Goal: Task Accomplishment & Management: Manage account settings

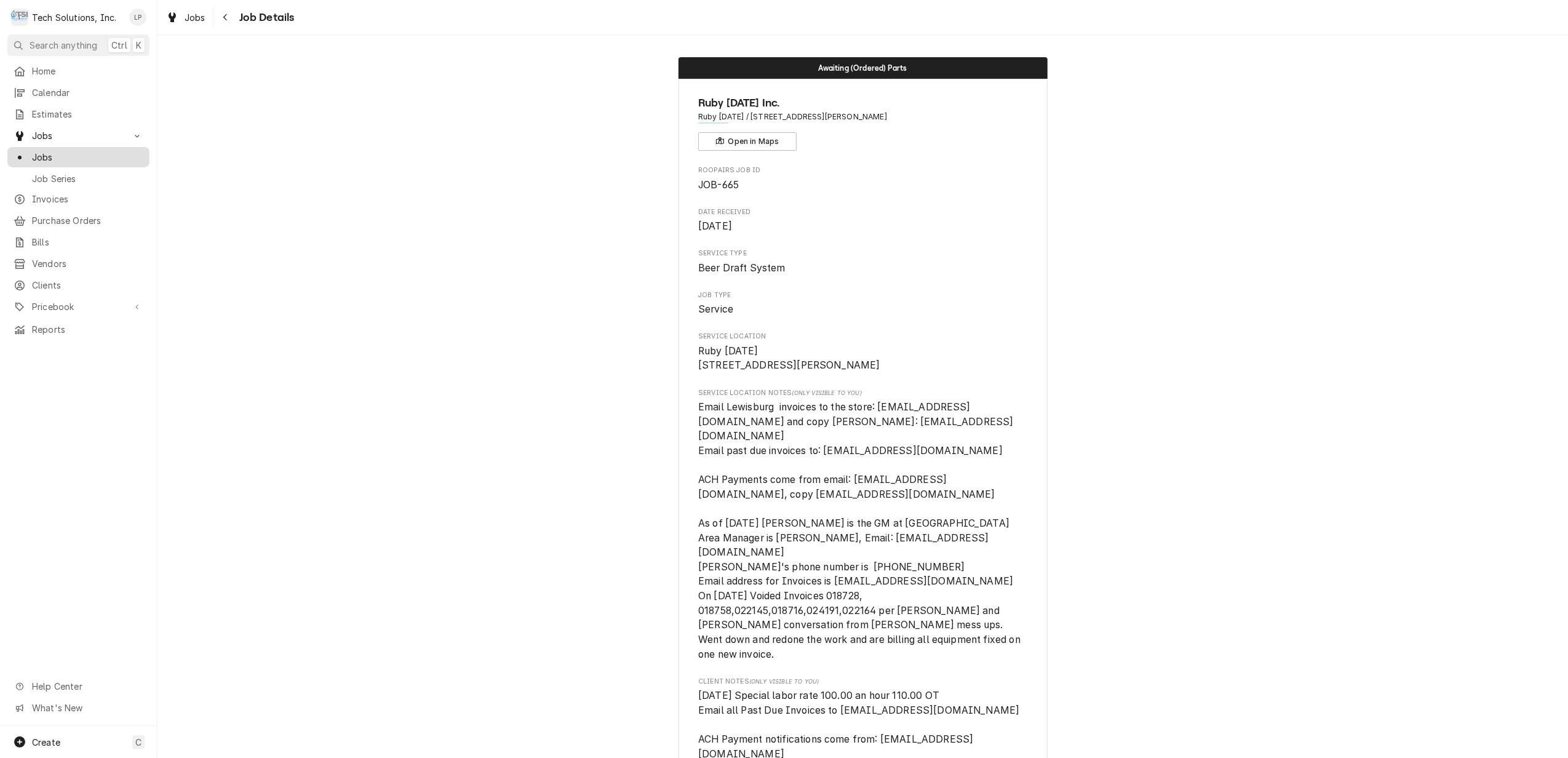
click at [31, 151] on div "Jobs" at bounding box center [79, 157] width 130 height 13
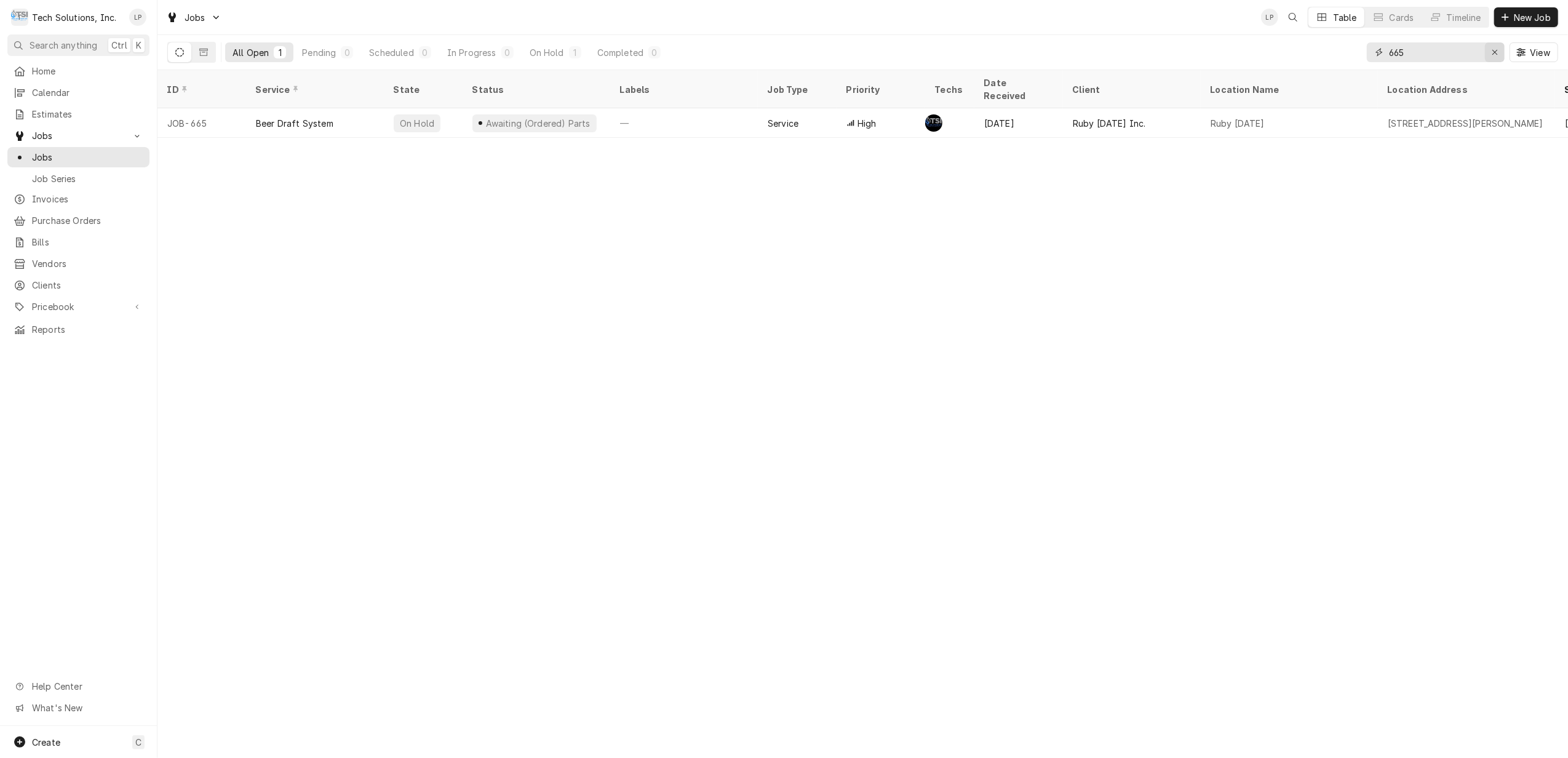
click at [1495, 54] on icon "Erase input" at bounding box center [1495, 52] width 7 height 9
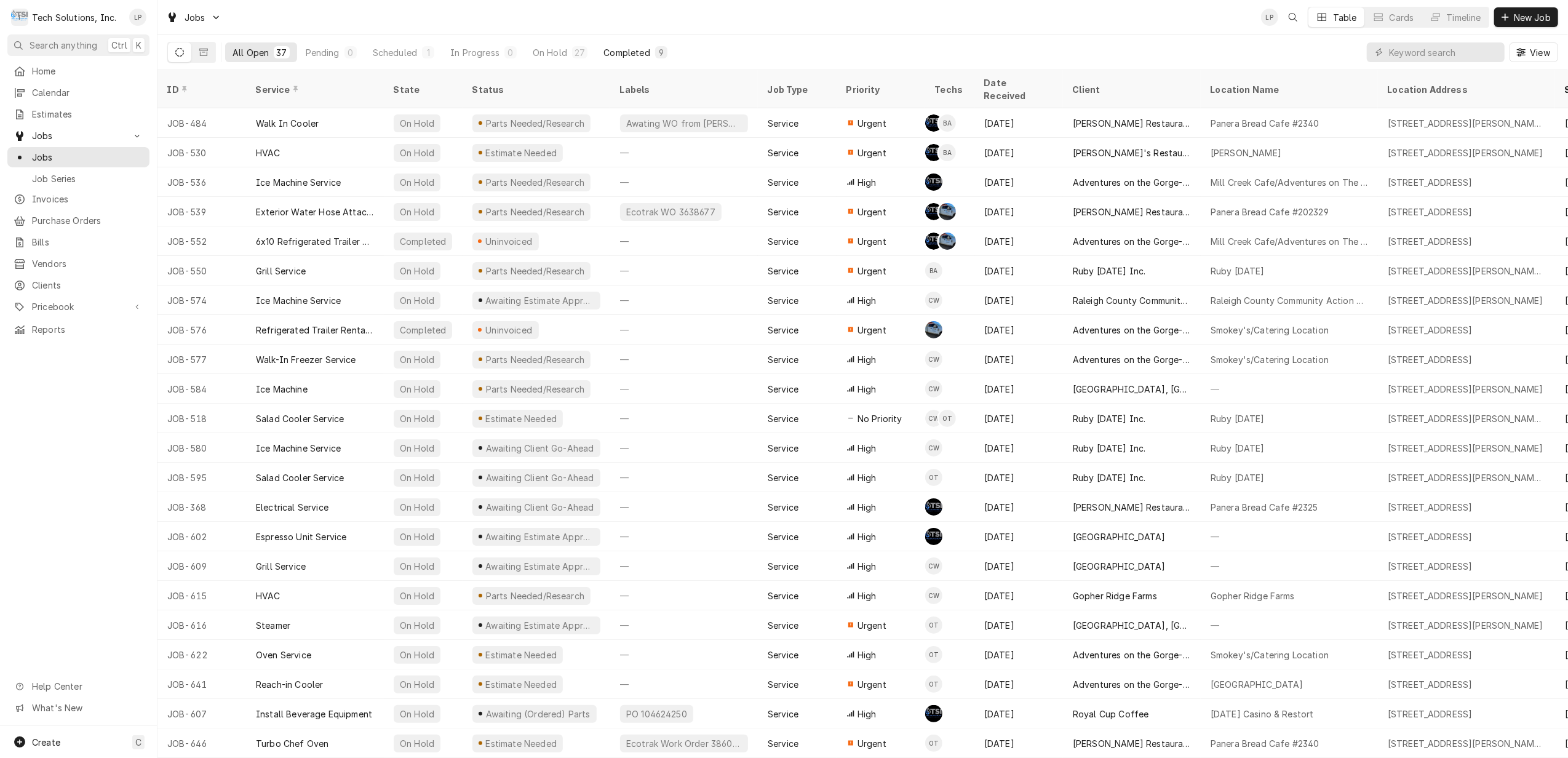
click at [608, 52] on div "Completed" at bounding box center [626, 52] width 46 height 13
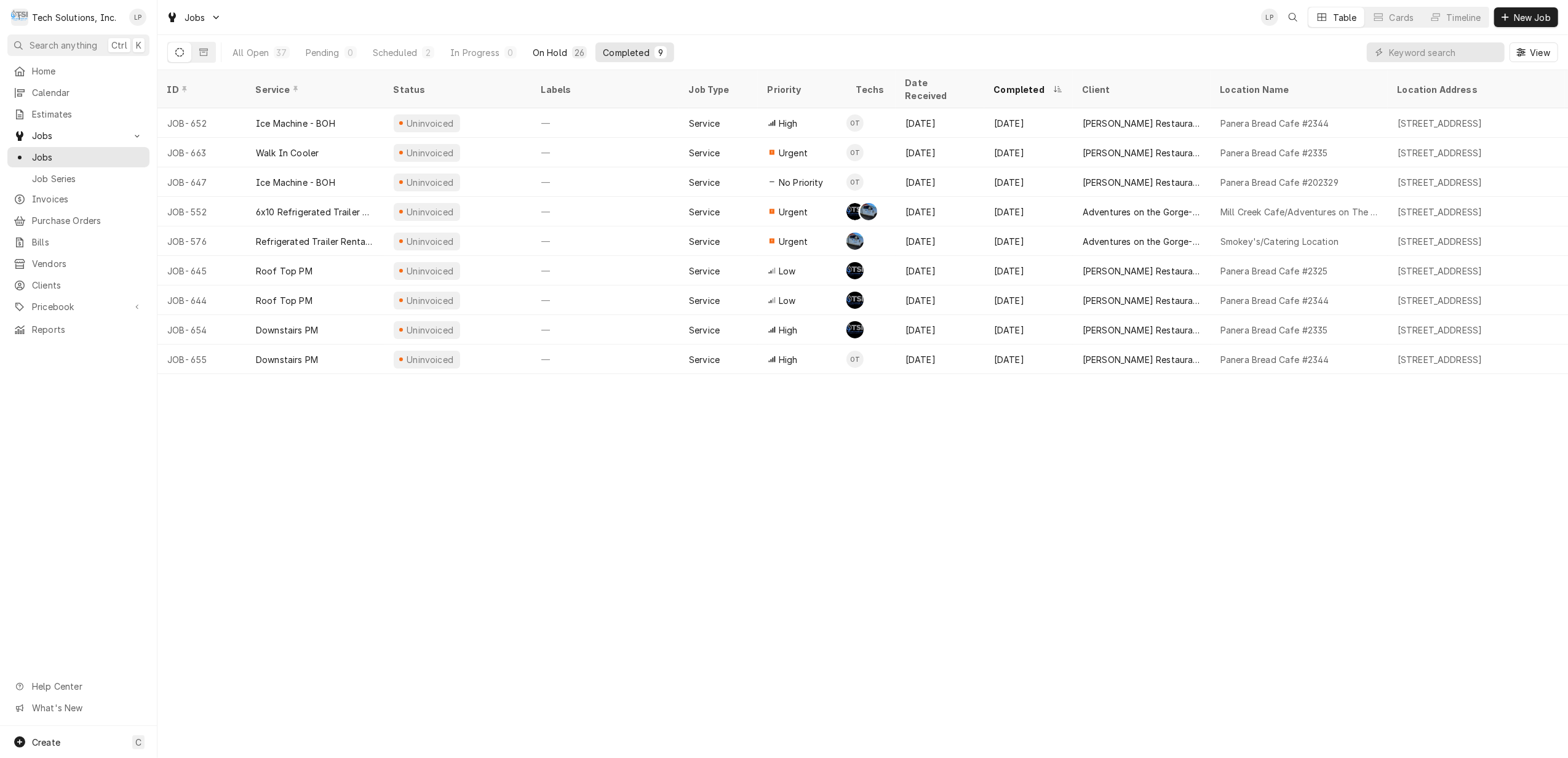
click at [552, 54] on div "On Hold" at bounding box center [550, 52] width 34 height 13
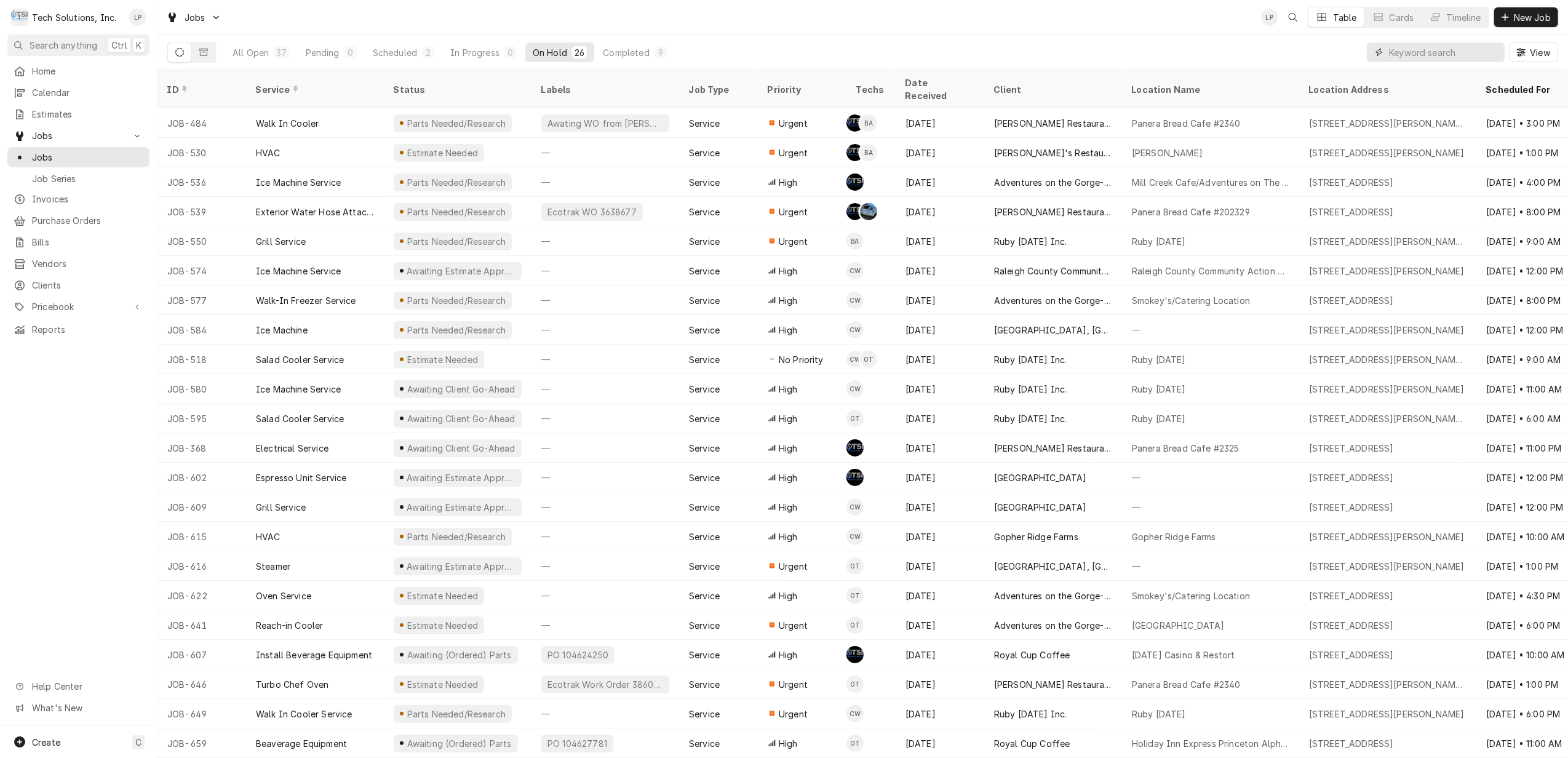
click at [1438, 54] on input "Dynamic Content Wrapper" at bounding box center [1444, 52] width 110 height 20
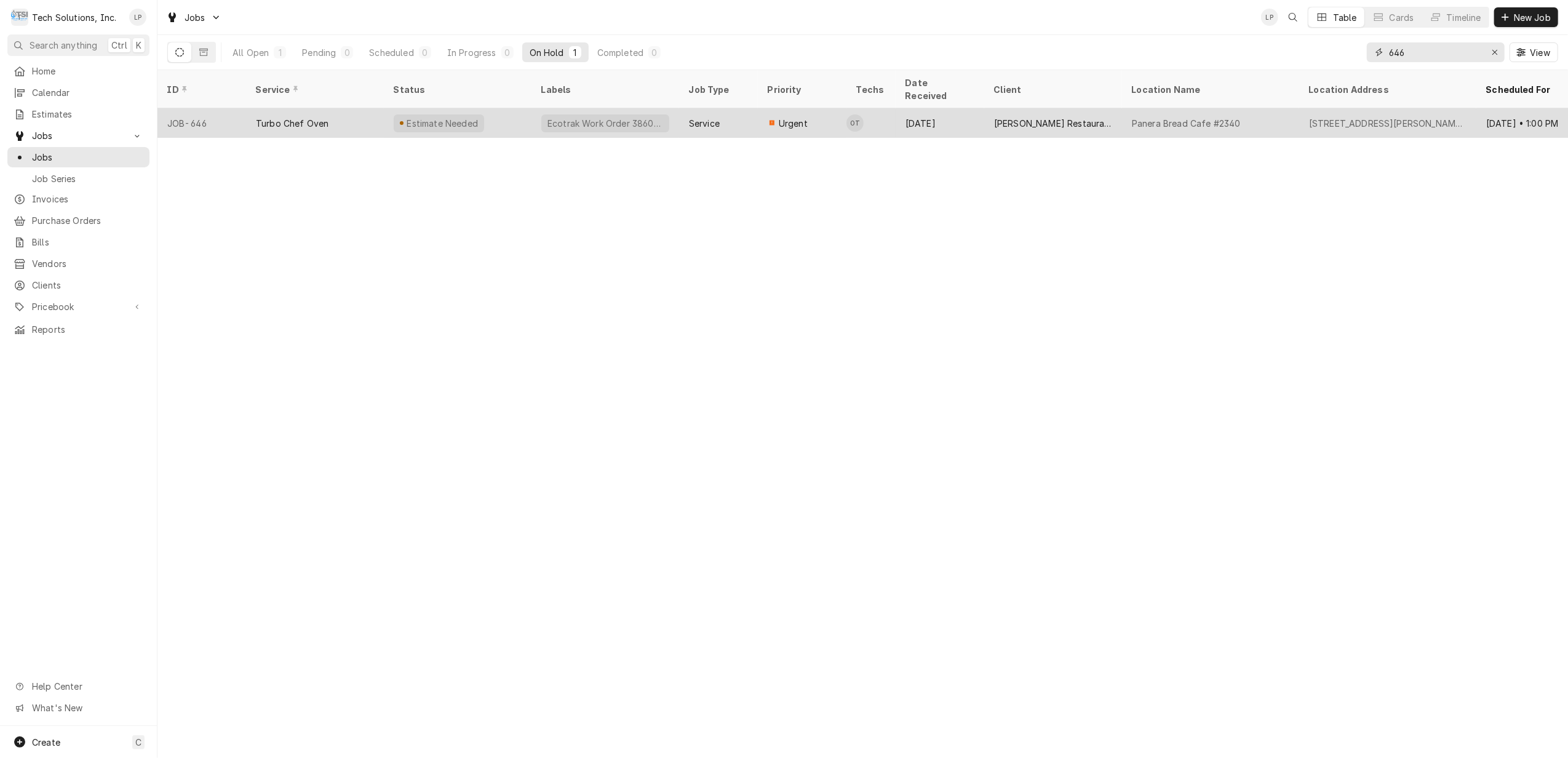
type input "646"
click at [492, 111] on div "Estimate Needed" at bounding box center [457, 123] width 148 height 30
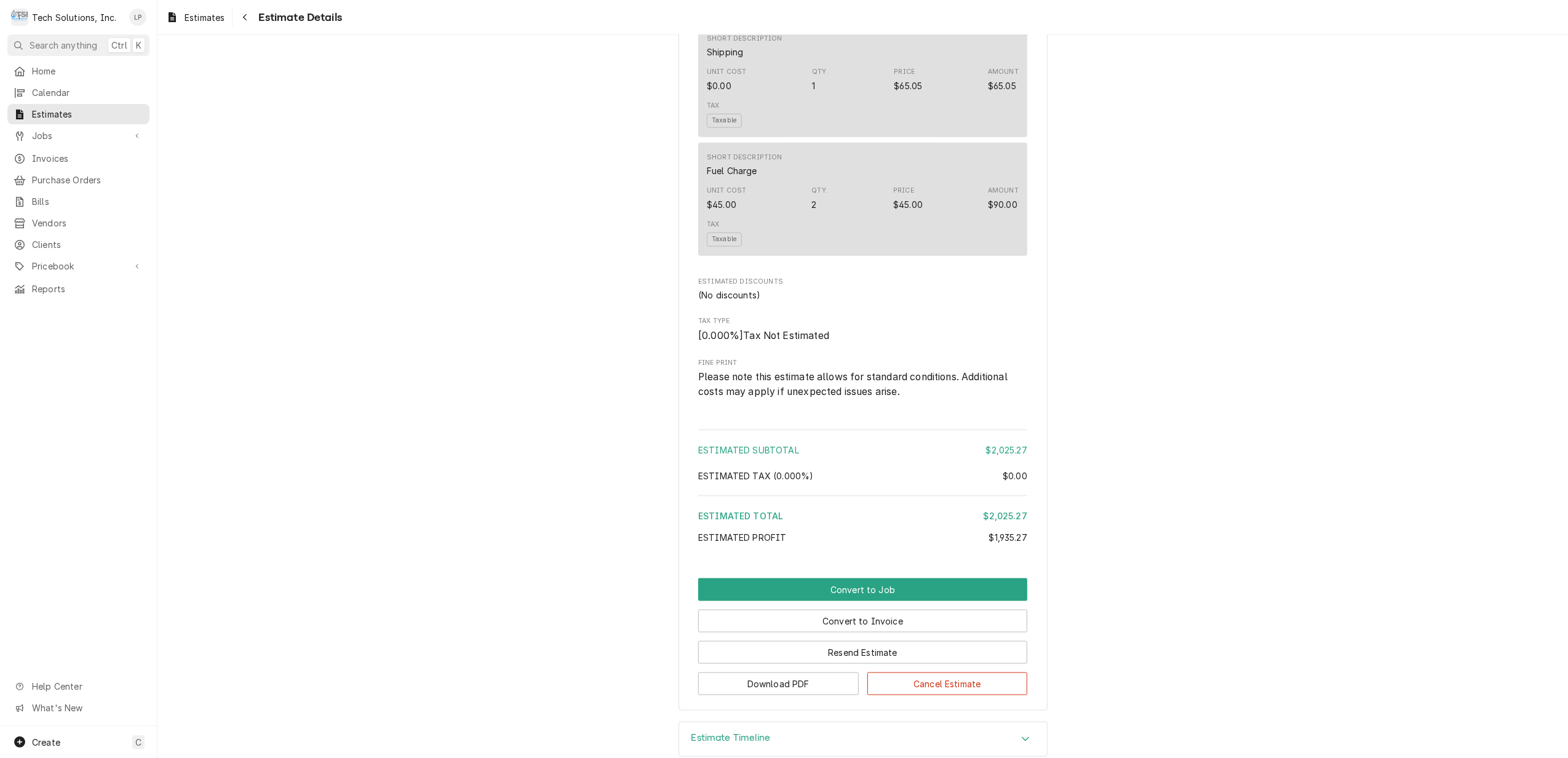
scroll to position [1482, 0]
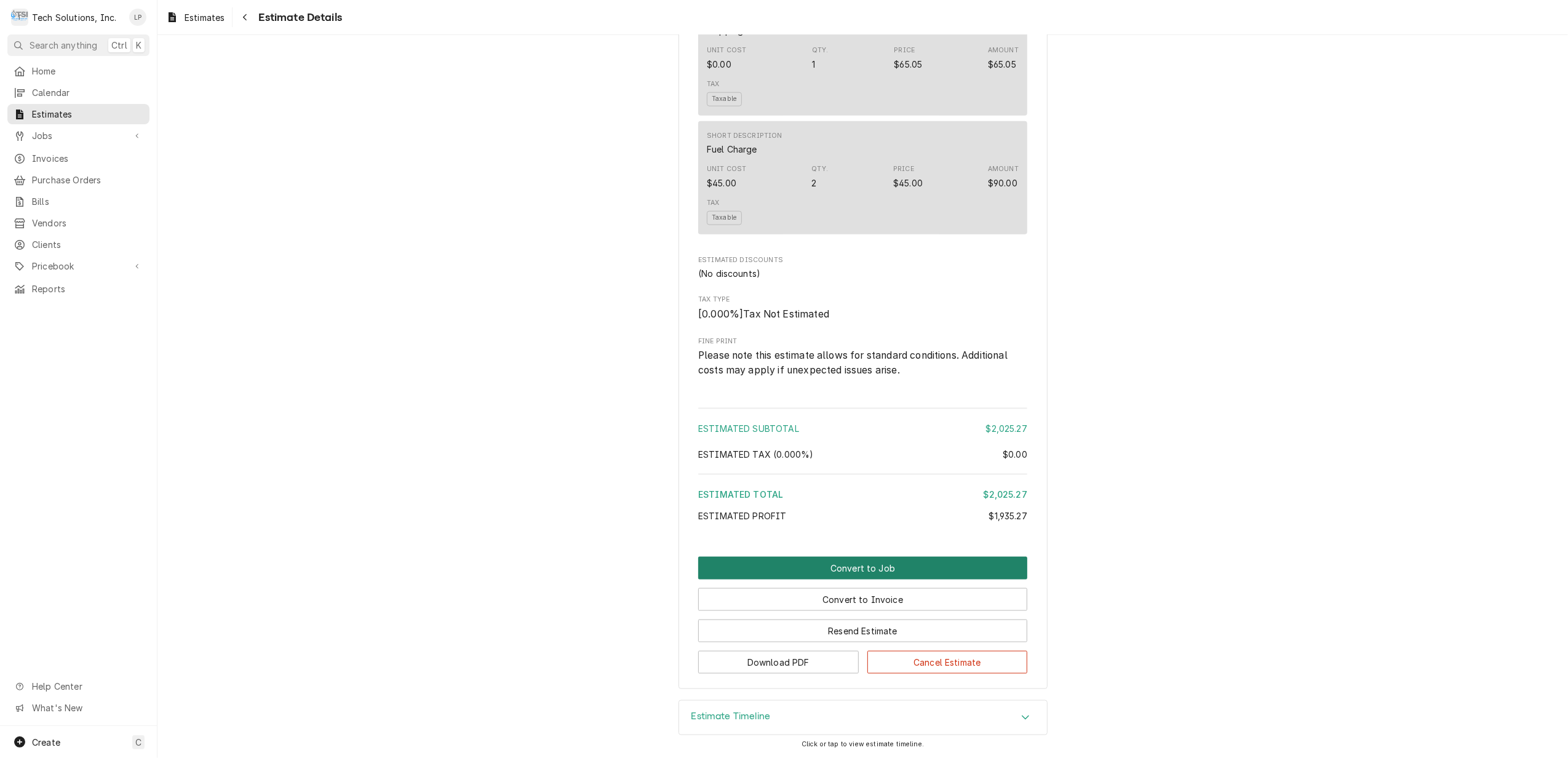
click at [851, 563] on button "Convert to Job" at bounding box center [863, 568] width 329 height 23
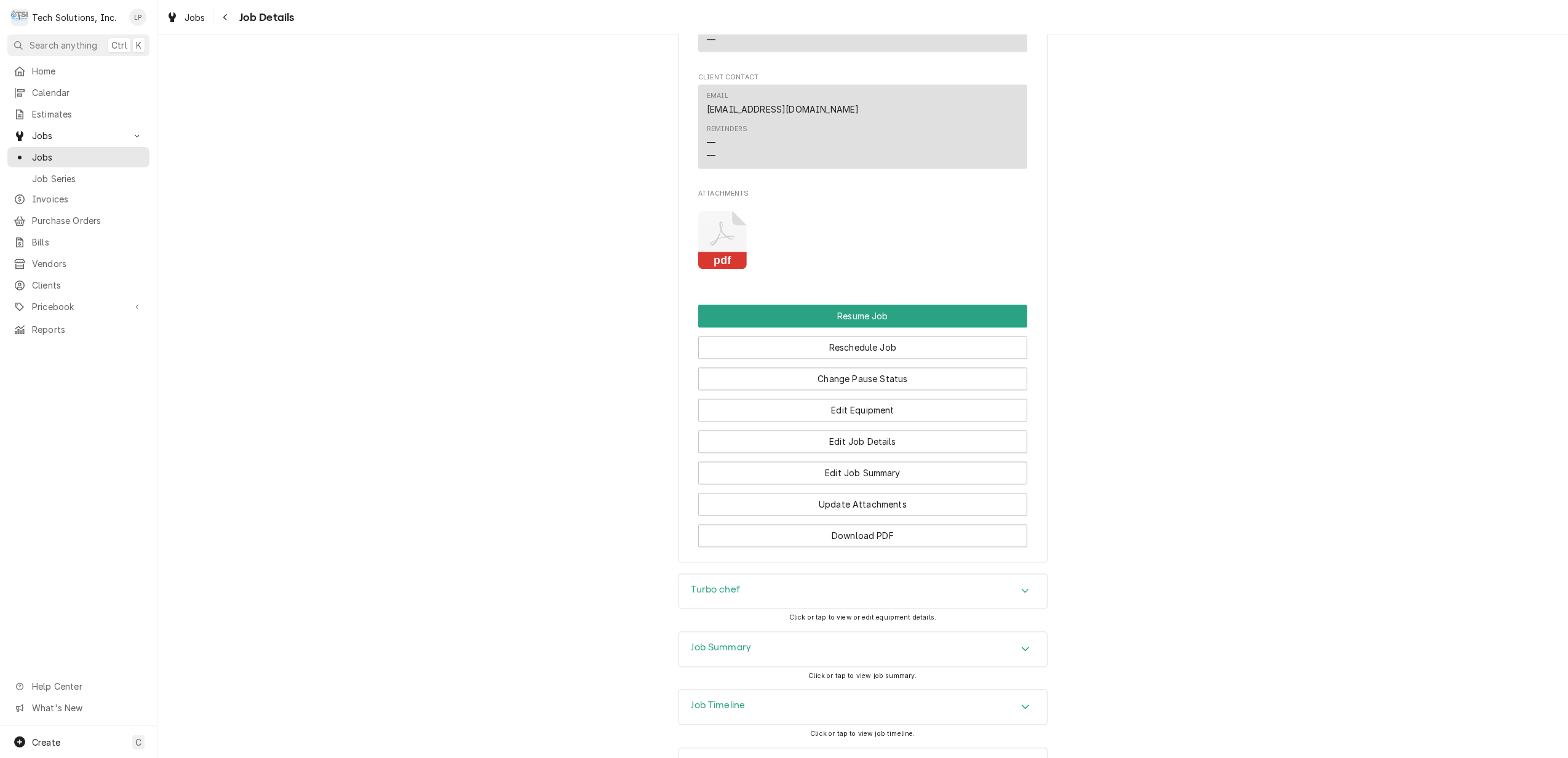
scroll to position [2378, 0]
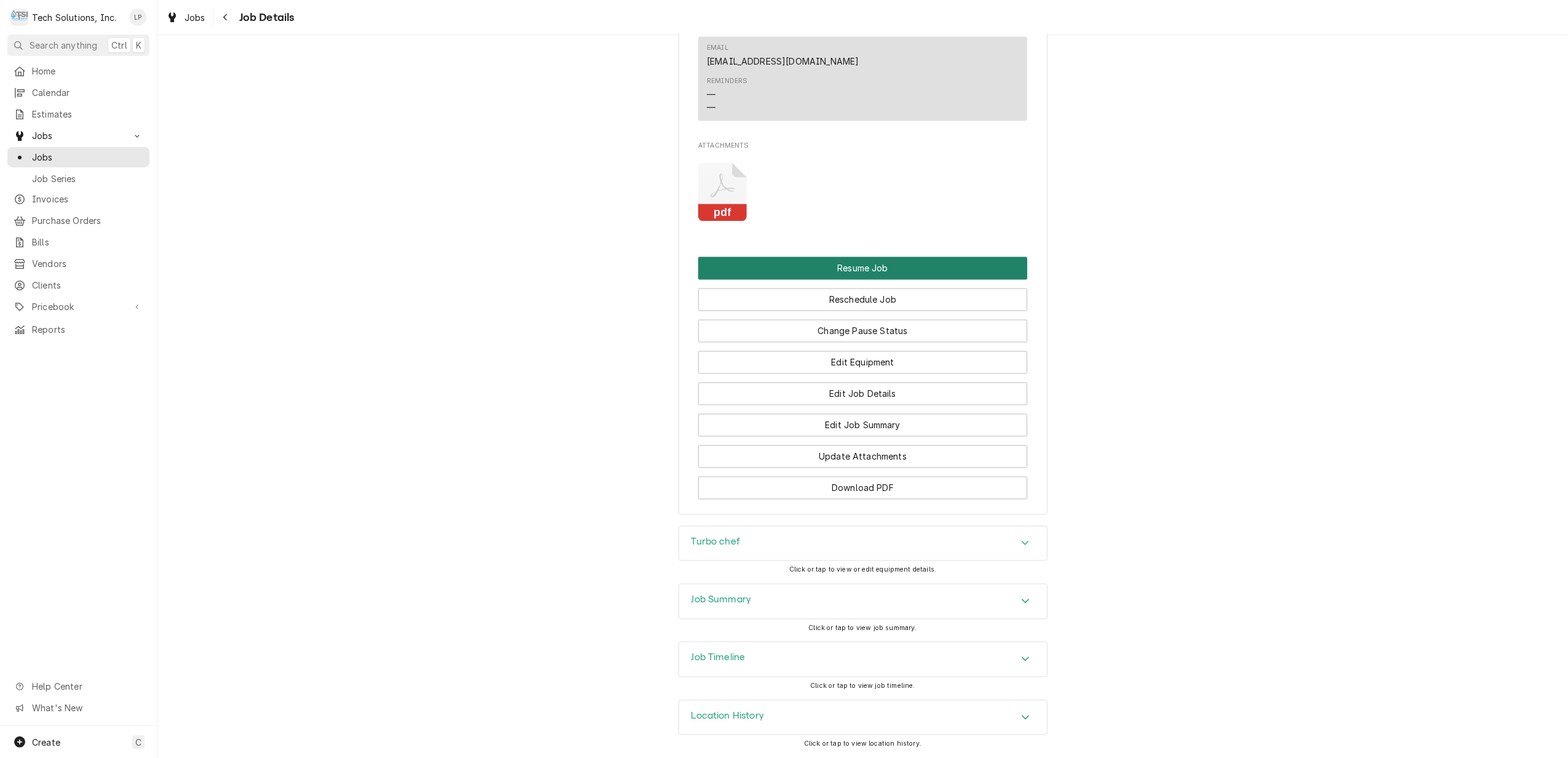
click at [858, 262] on button "Resume Job" at bounding box center [863, 268] width 329 height 23
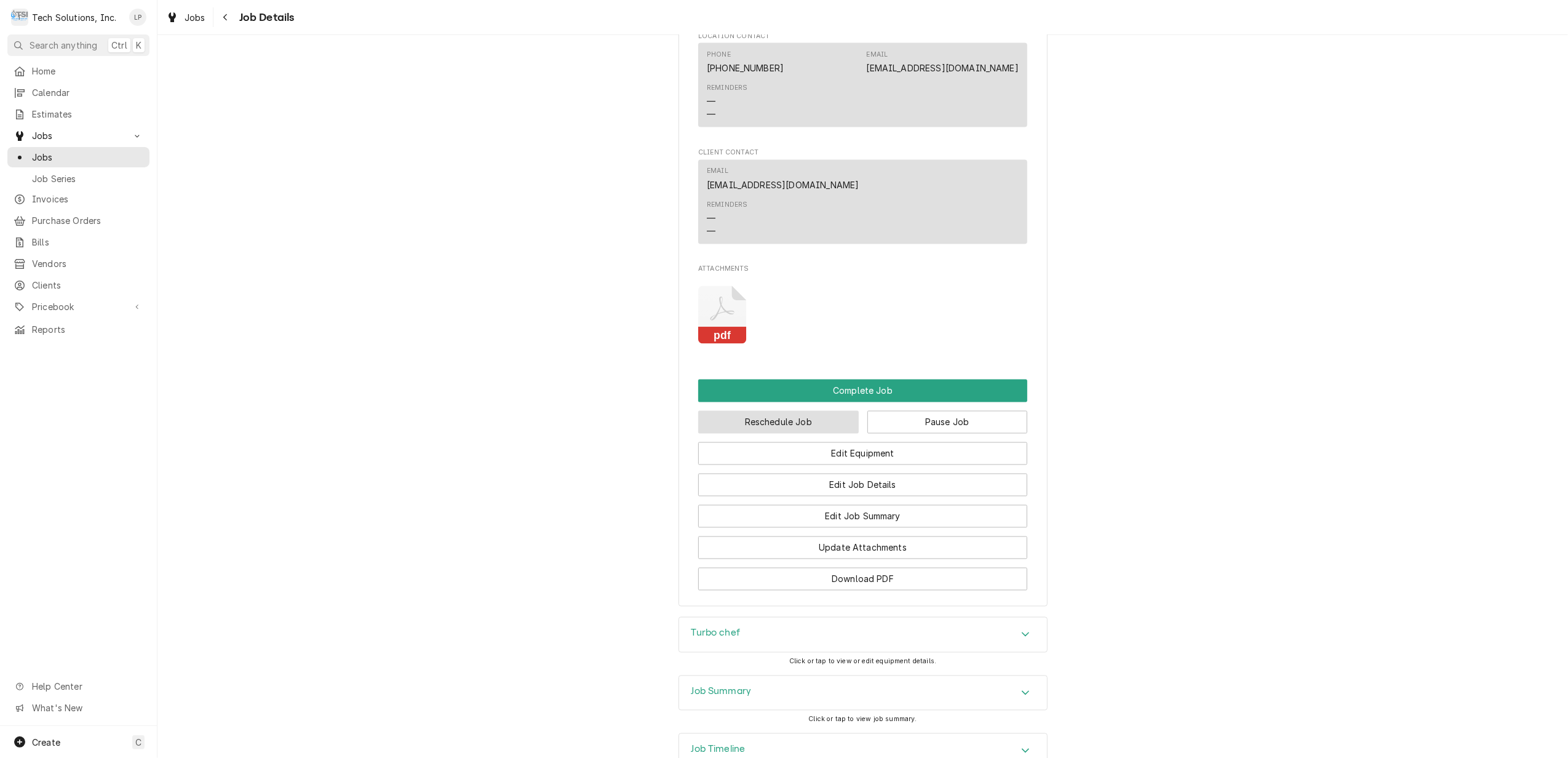
scroll to position [2235, 0]
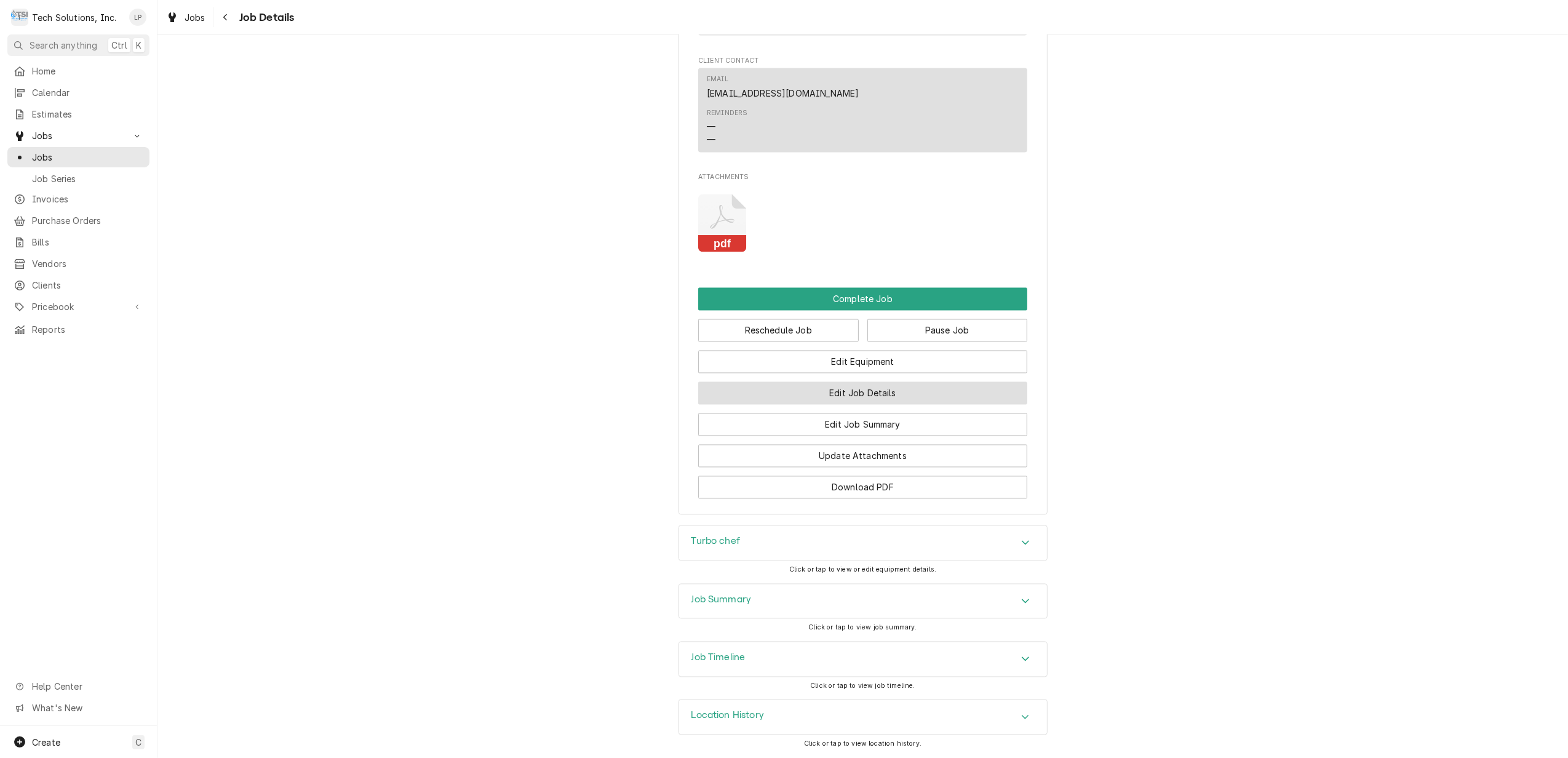
click at [875, 391] on button "Edit Job Details" at bounding box center [863, 393] width 329 height 23
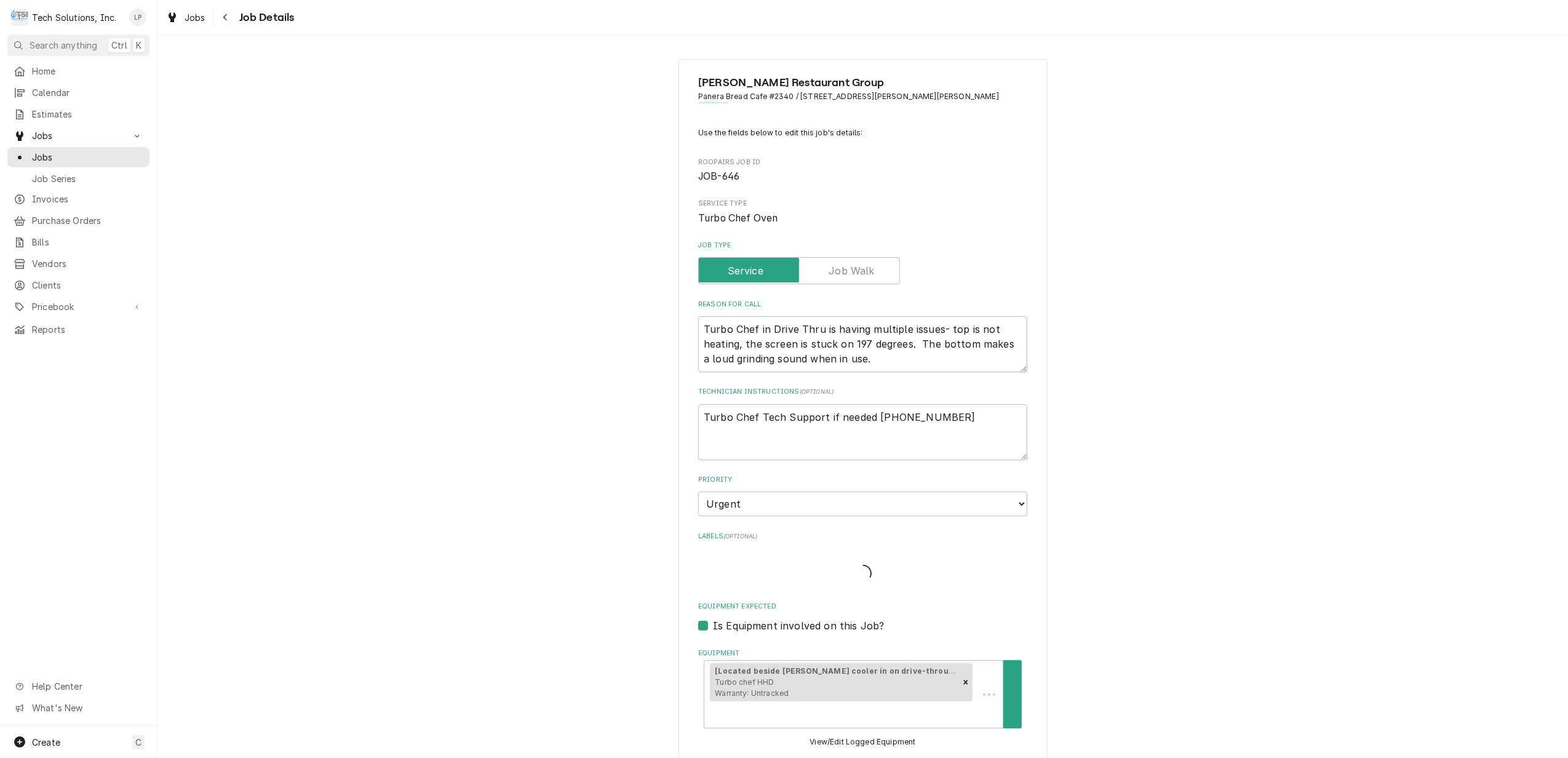
type textarea "x"
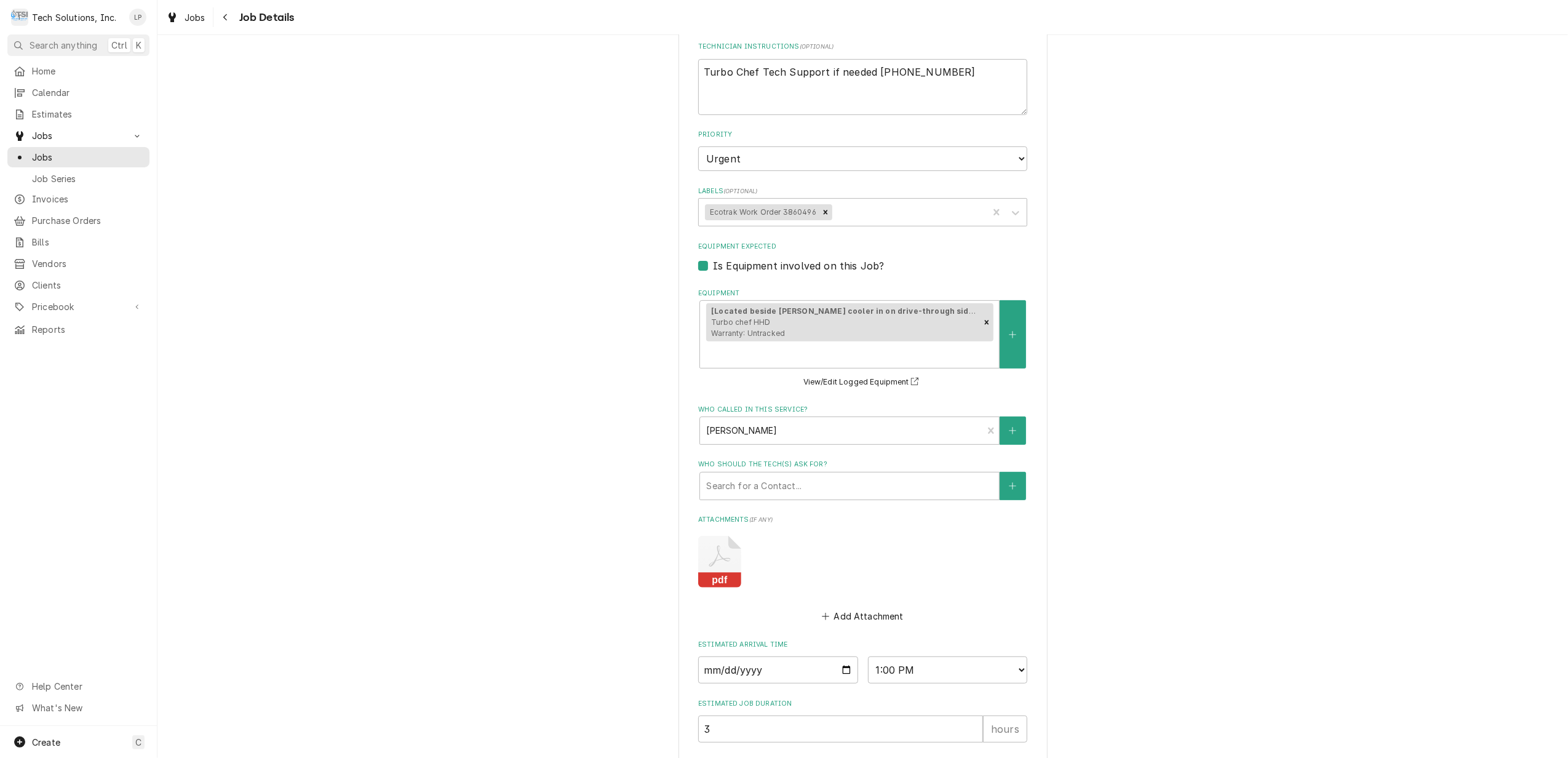
scroll to position [438, 0]
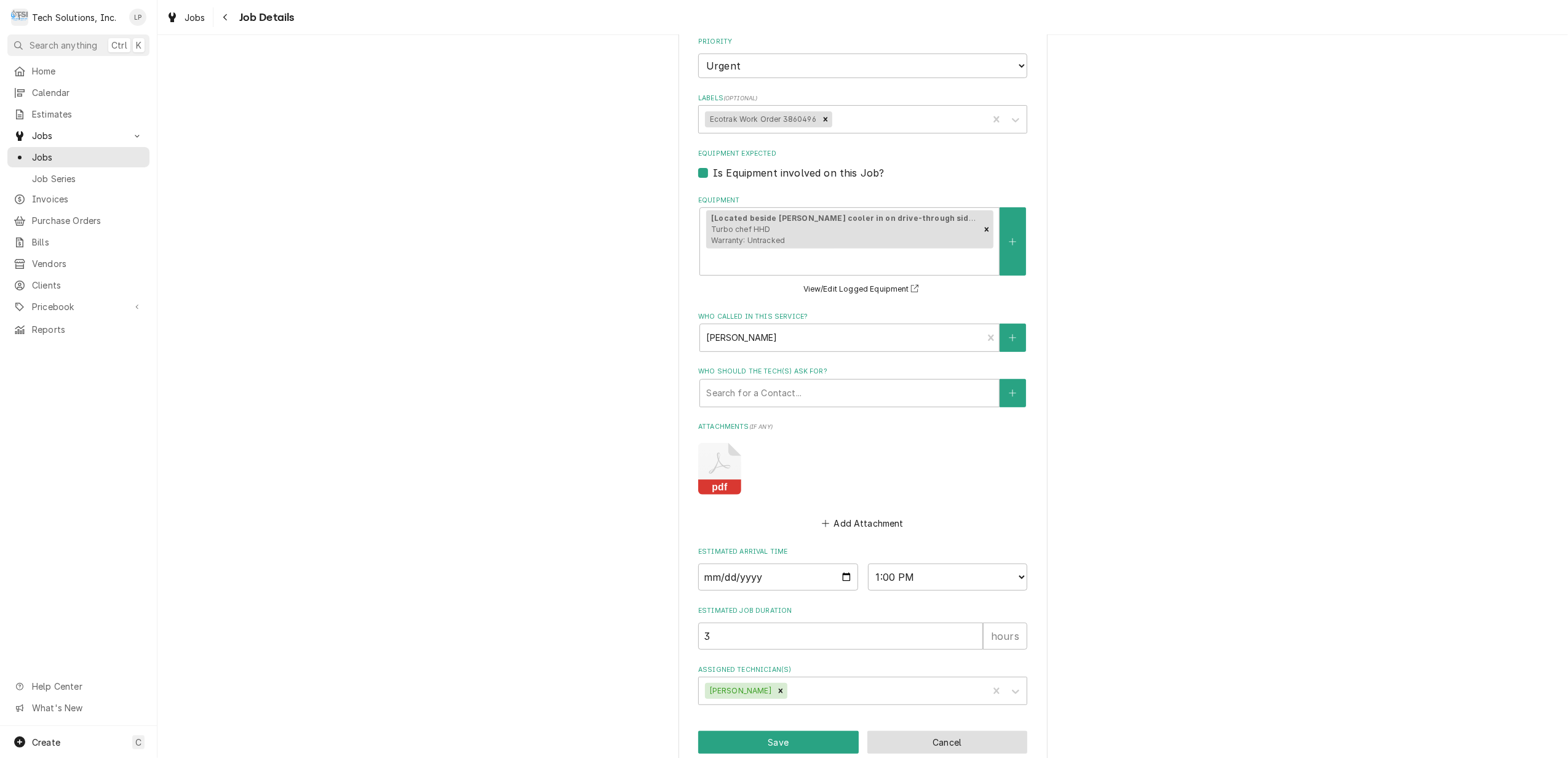
click at [922, 730] on button "Cancel" at bounding box center [947, 741] width 161 height 23
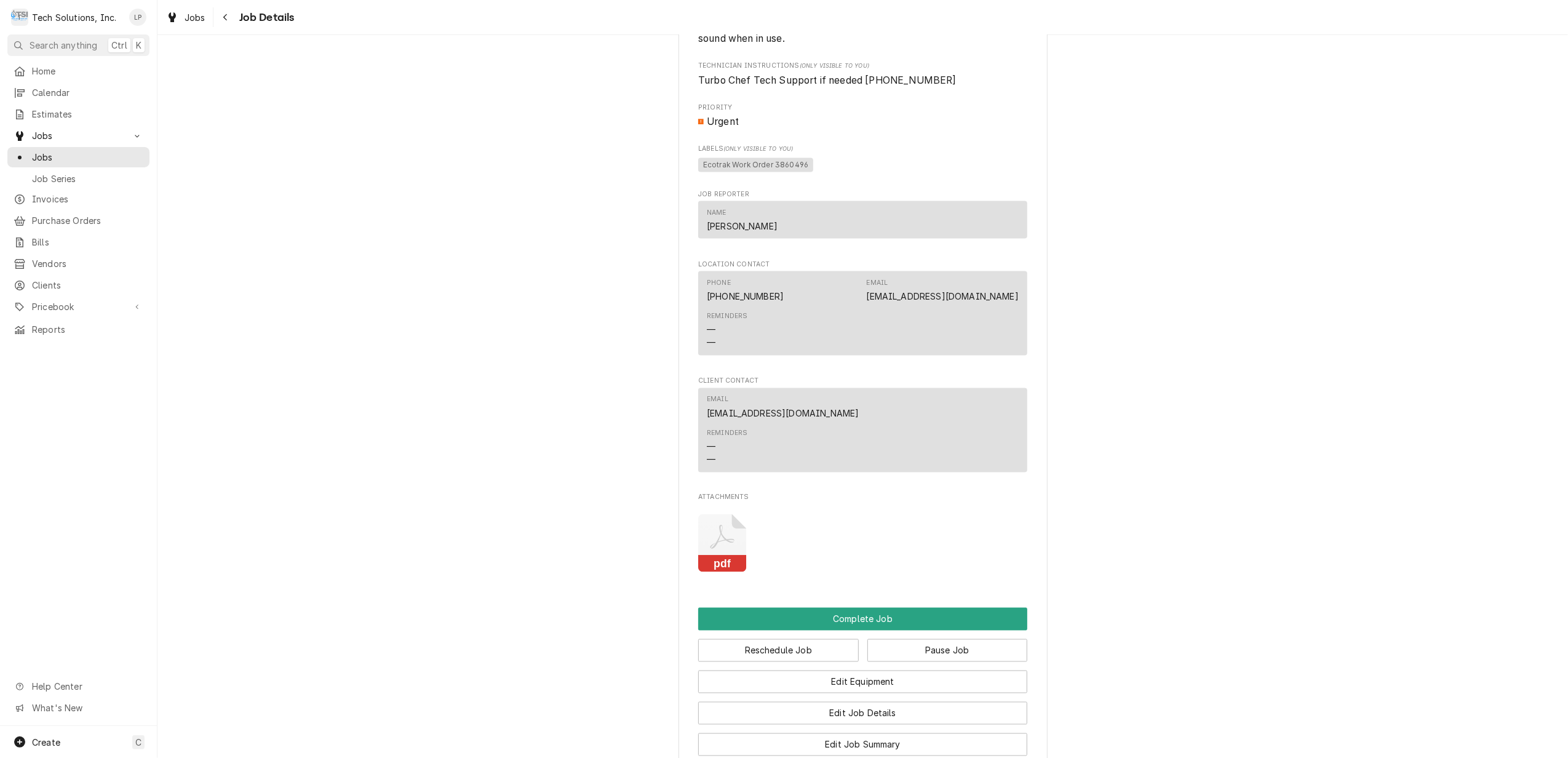
scroll to position [1968, 0]
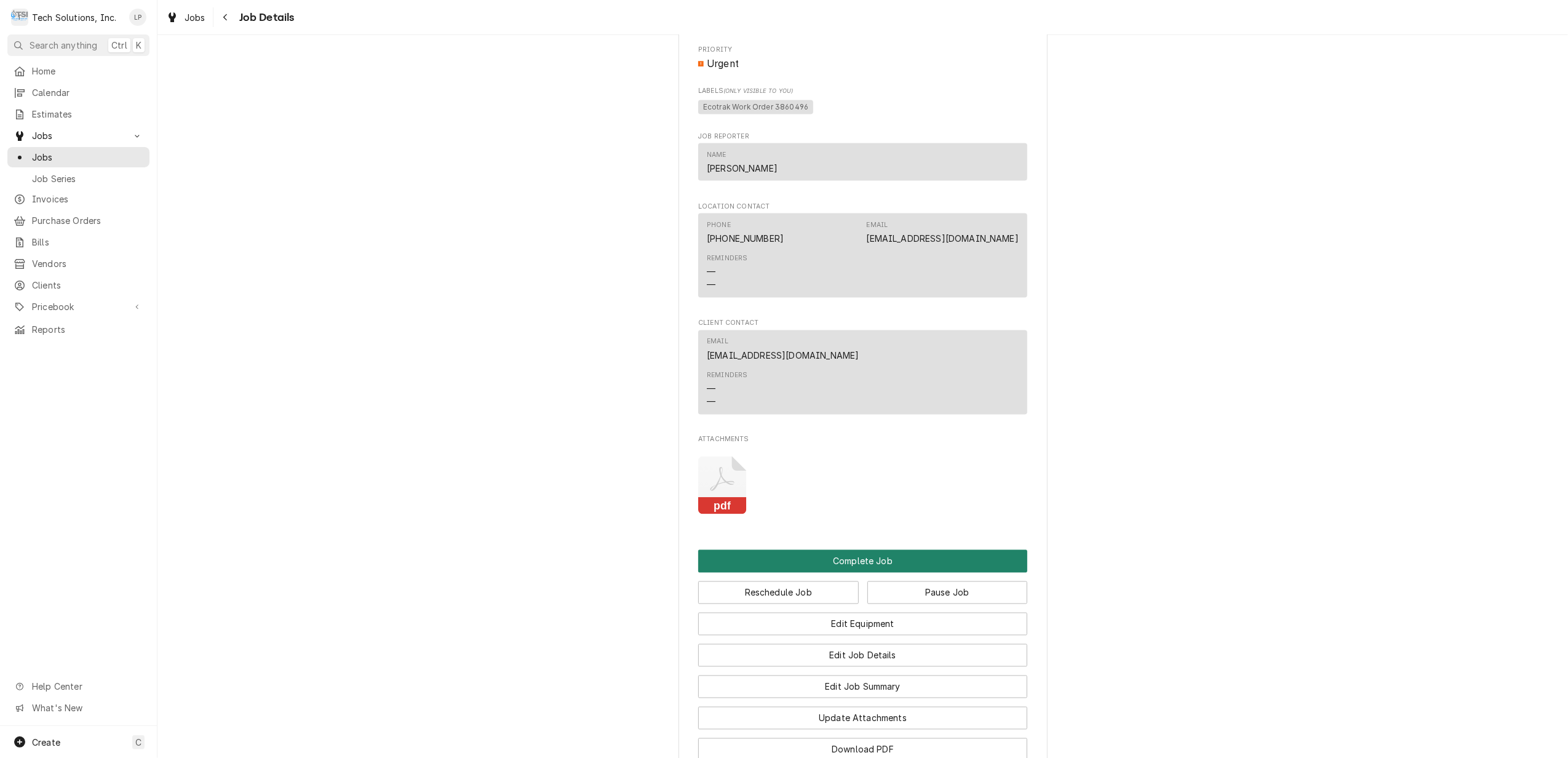
click at [851, 562] on button "Complete Job" at bounding box center [863, 561] width 329 height 23
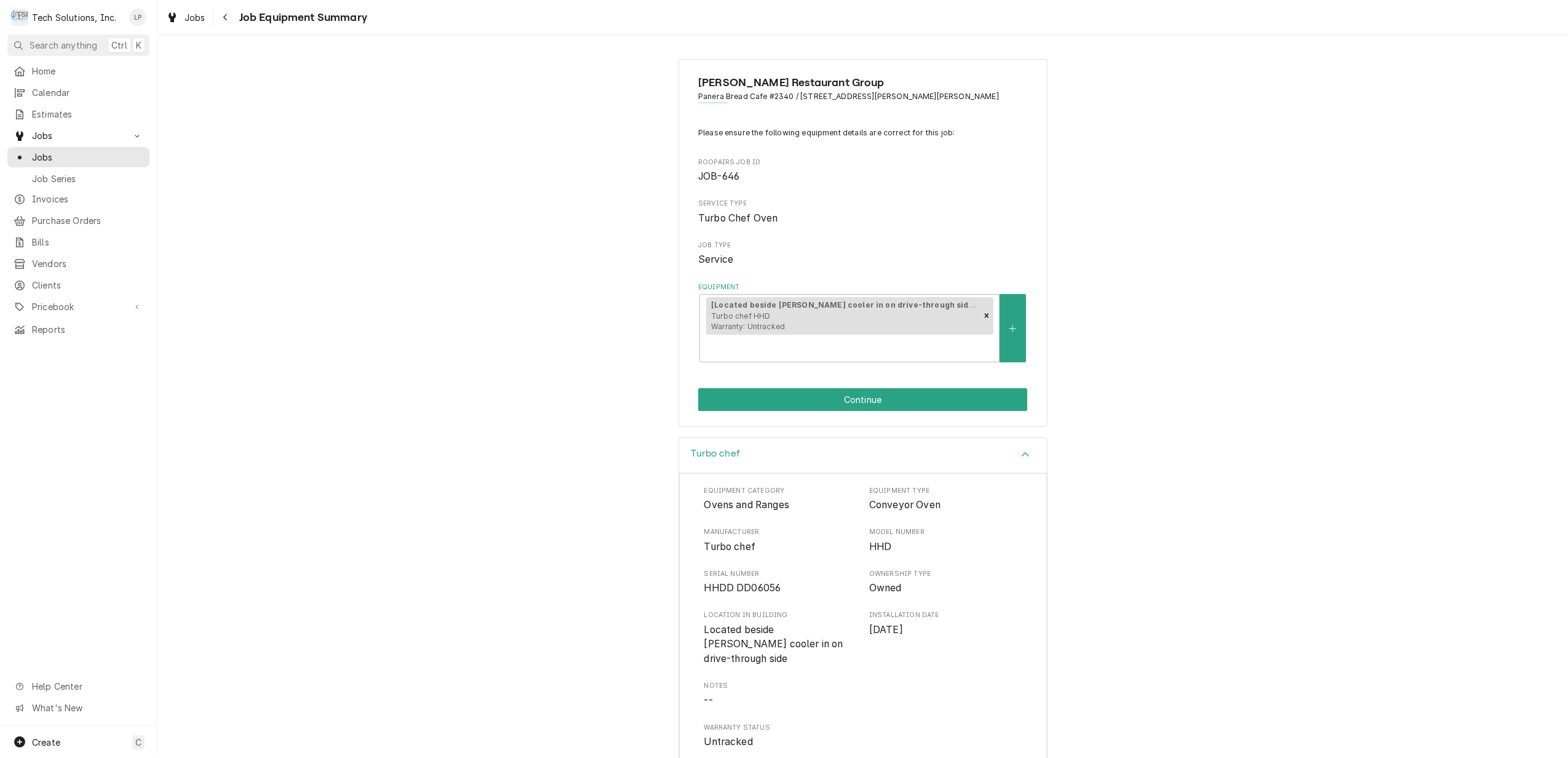
scroll to position [35, 0]
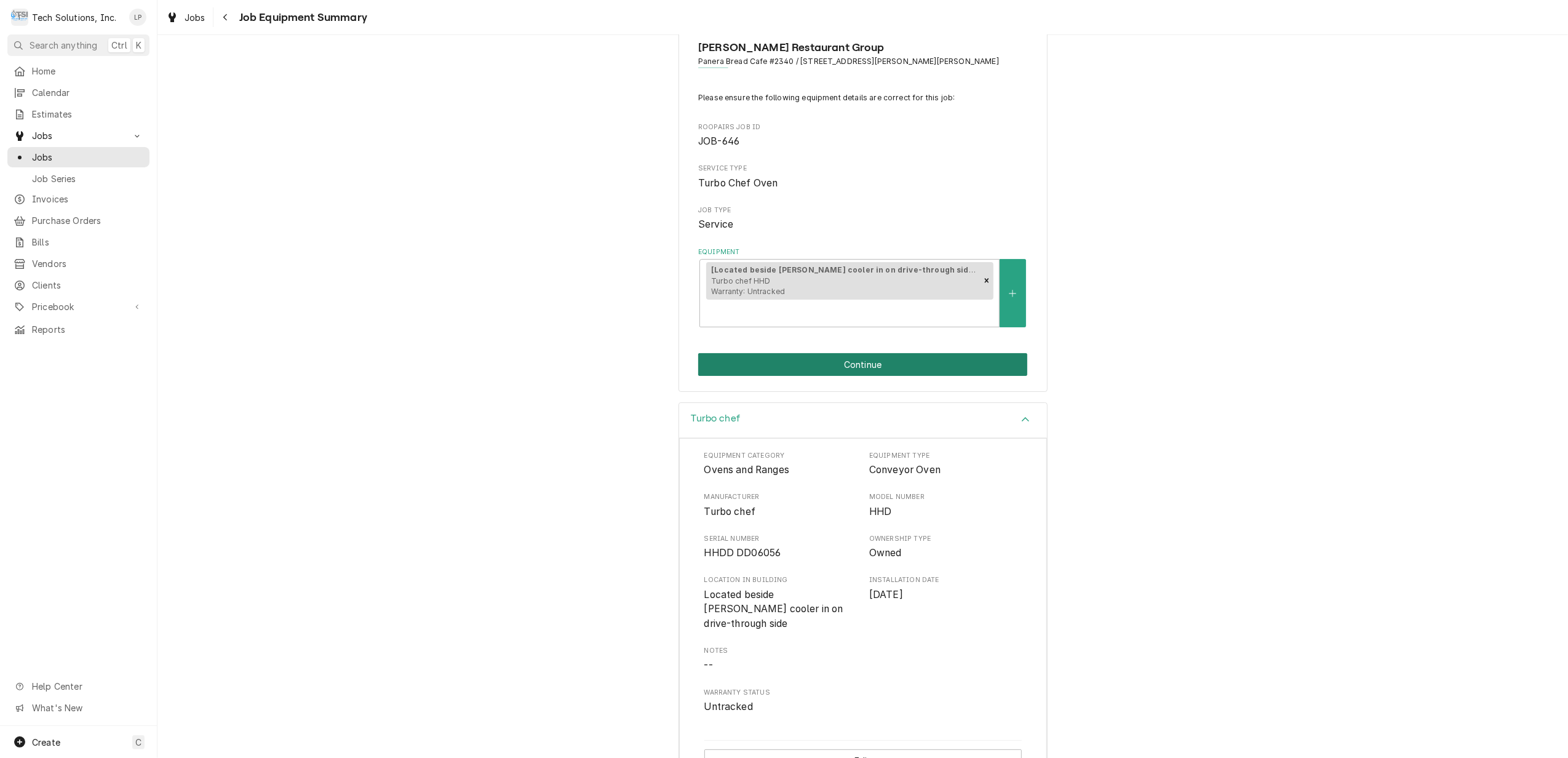
click at [845, 353] on button "Continue" at bounding box center [863, 364] width 329 height 23
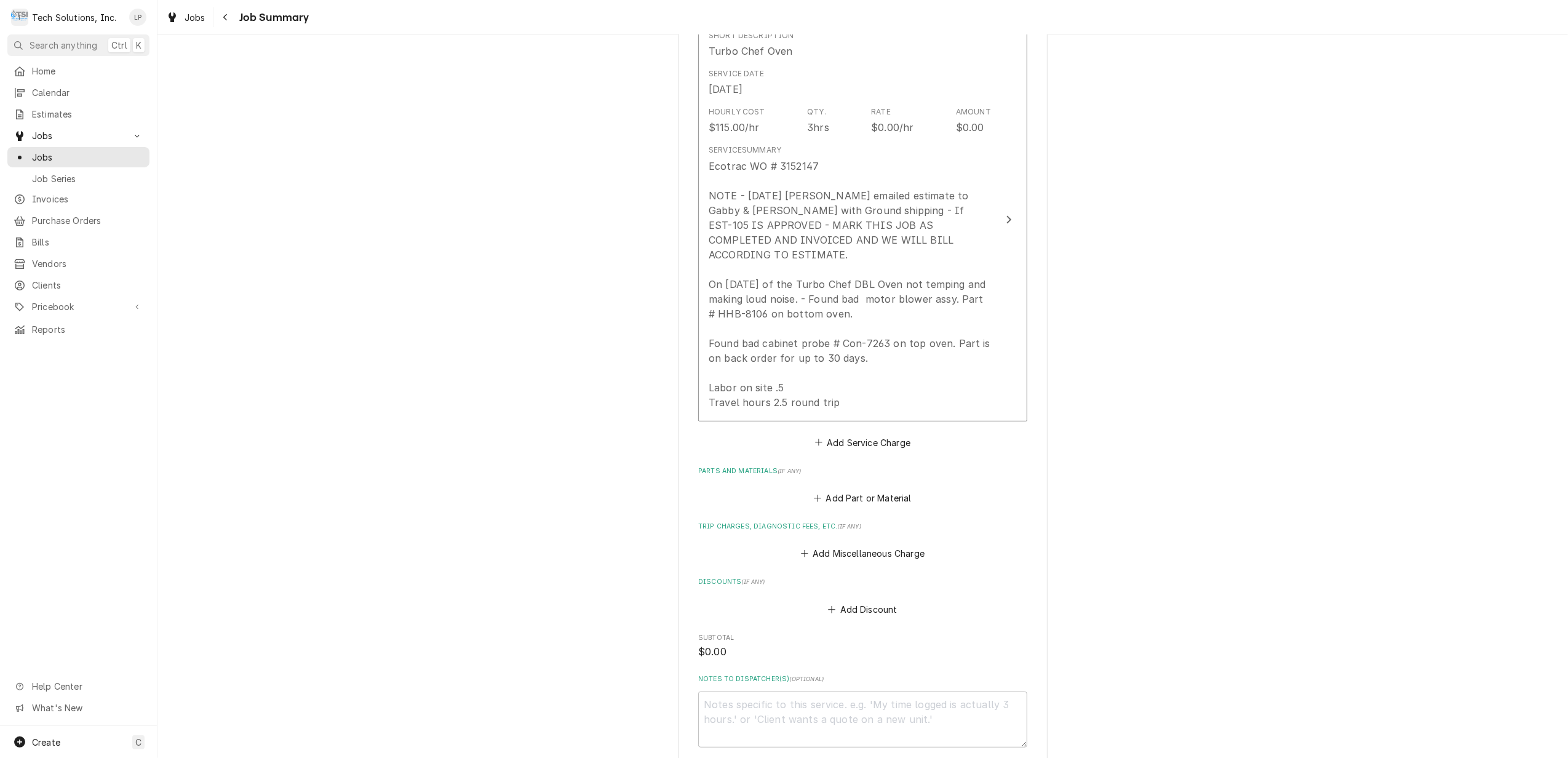
scroll to position [298, 0]
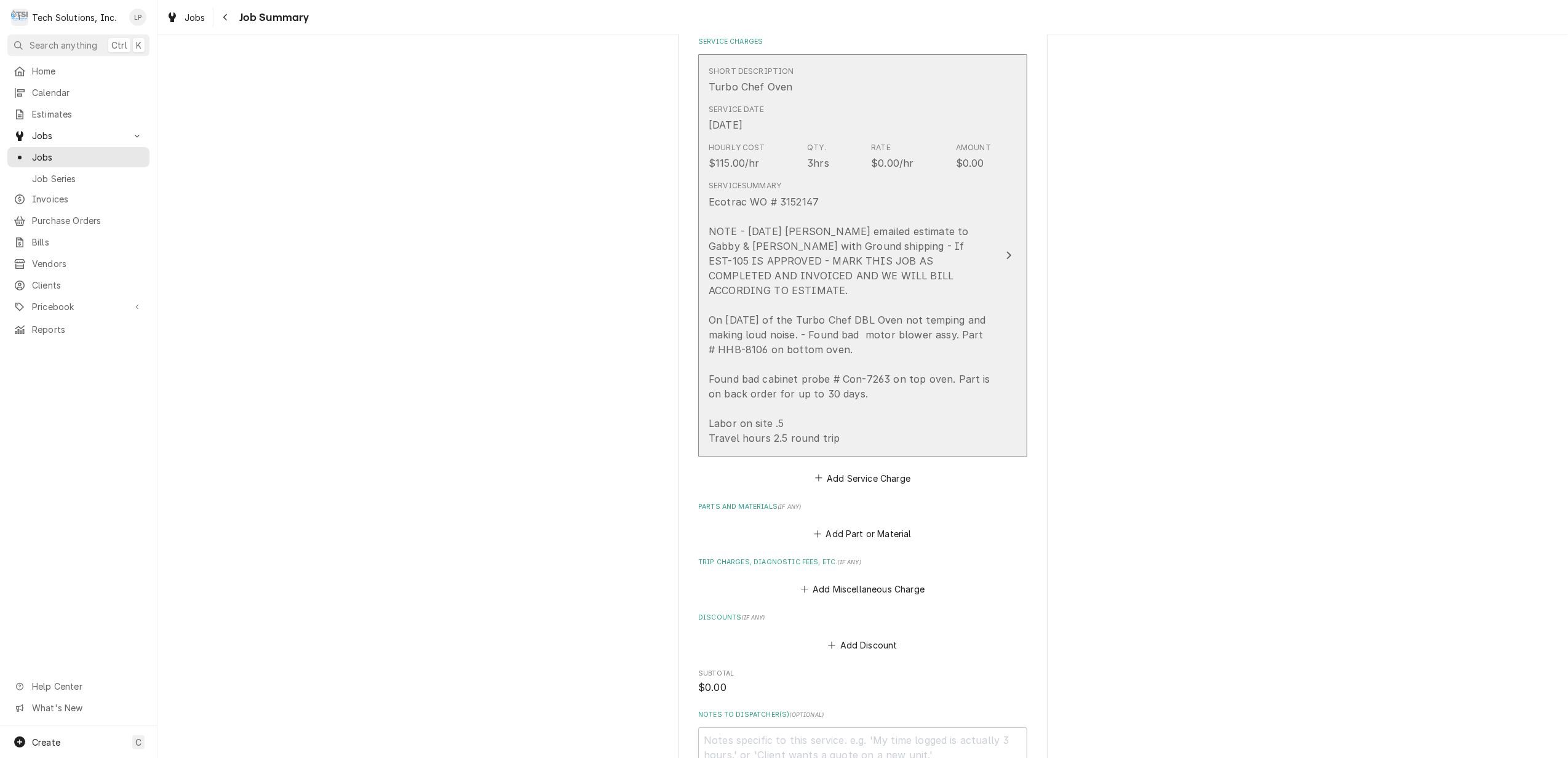
click at [1006, 250] on icon "Update Line Item" at bounding box center [1009, 255] width 6 height 10
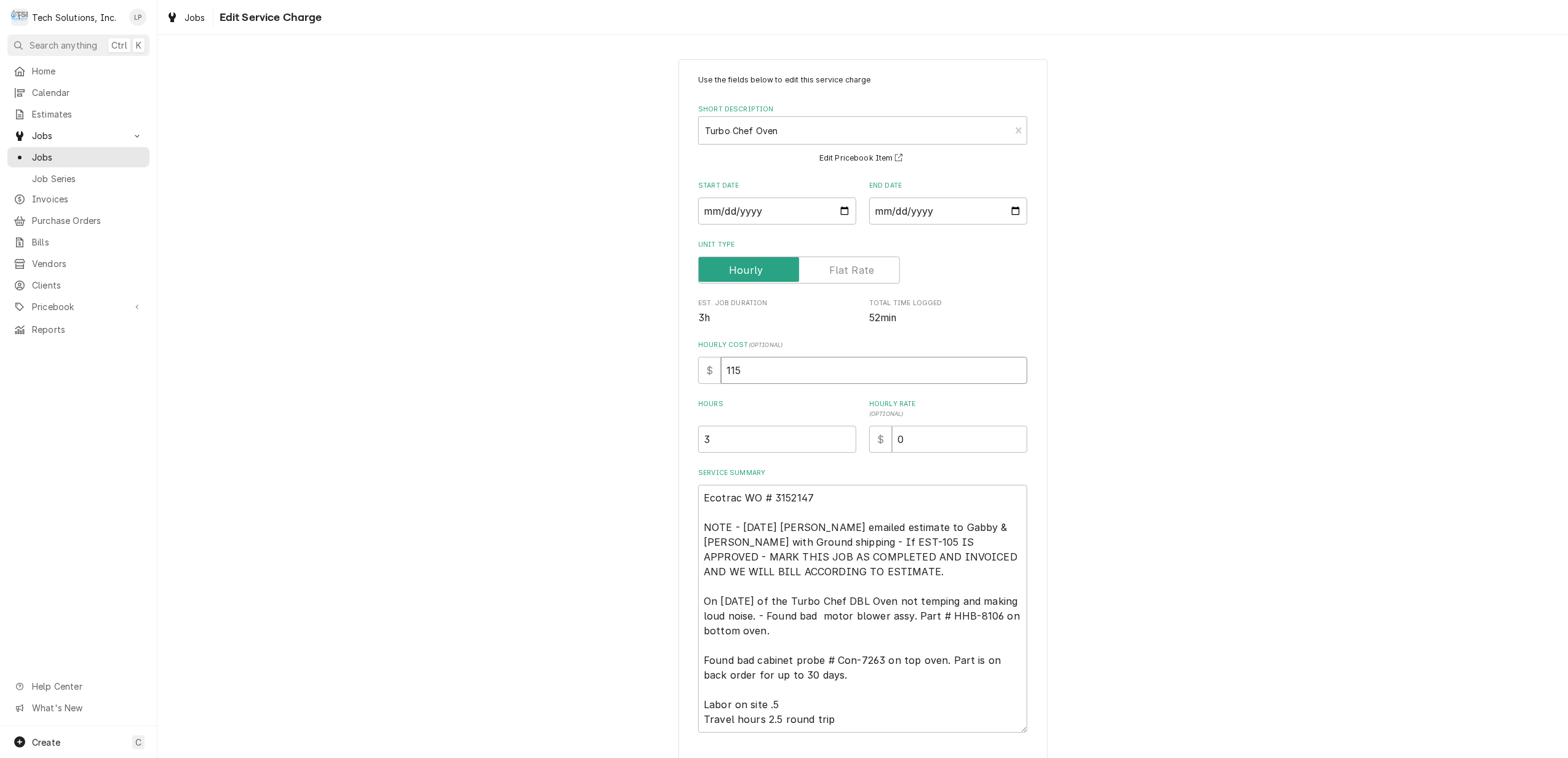
click at [752, 374] on input "115" at bounding box center [874, 370] width 306 height 27
type textarea "x"
type input "11"
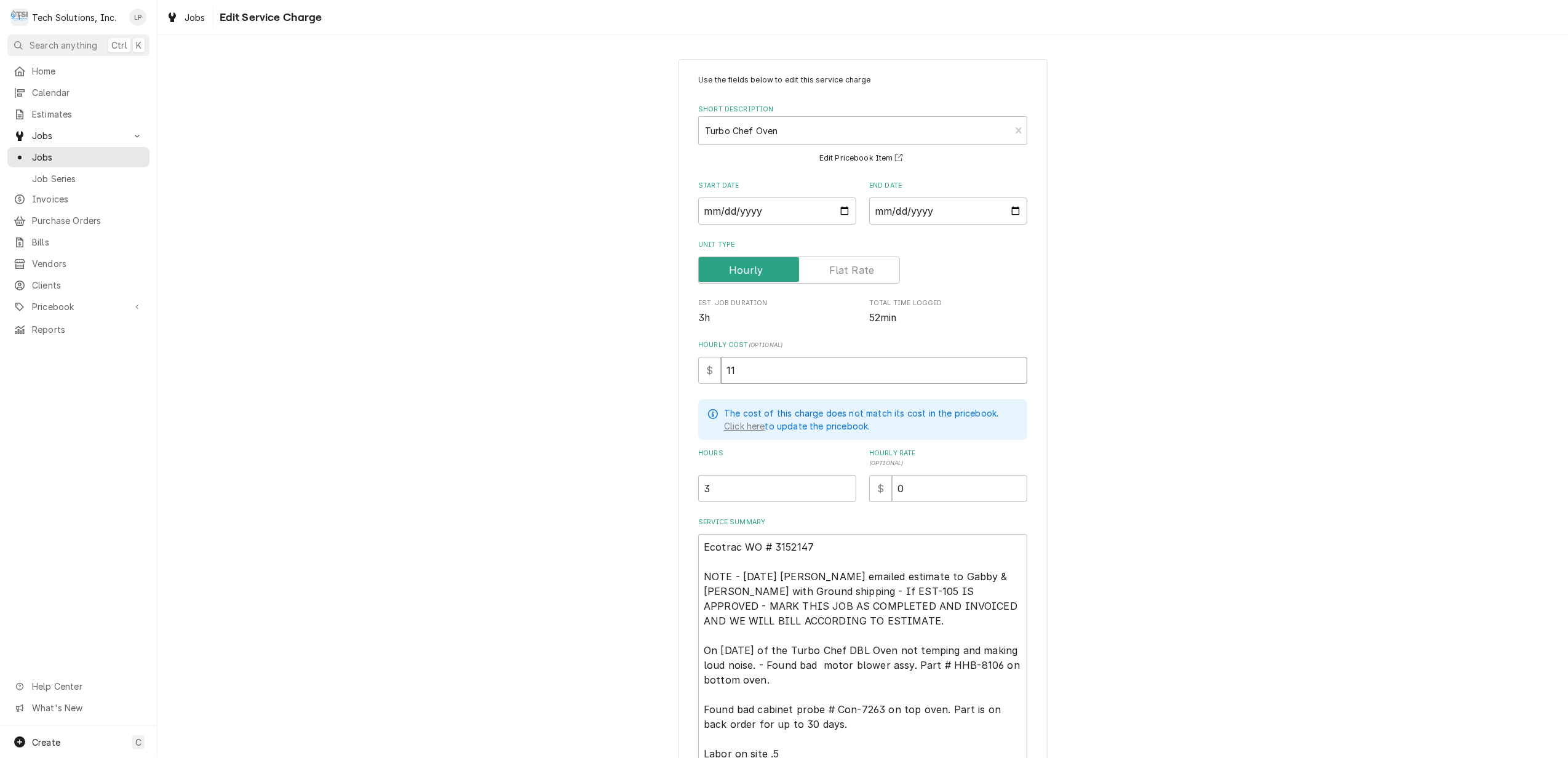
type textarea "x"
type input "1"
type textarea "x"
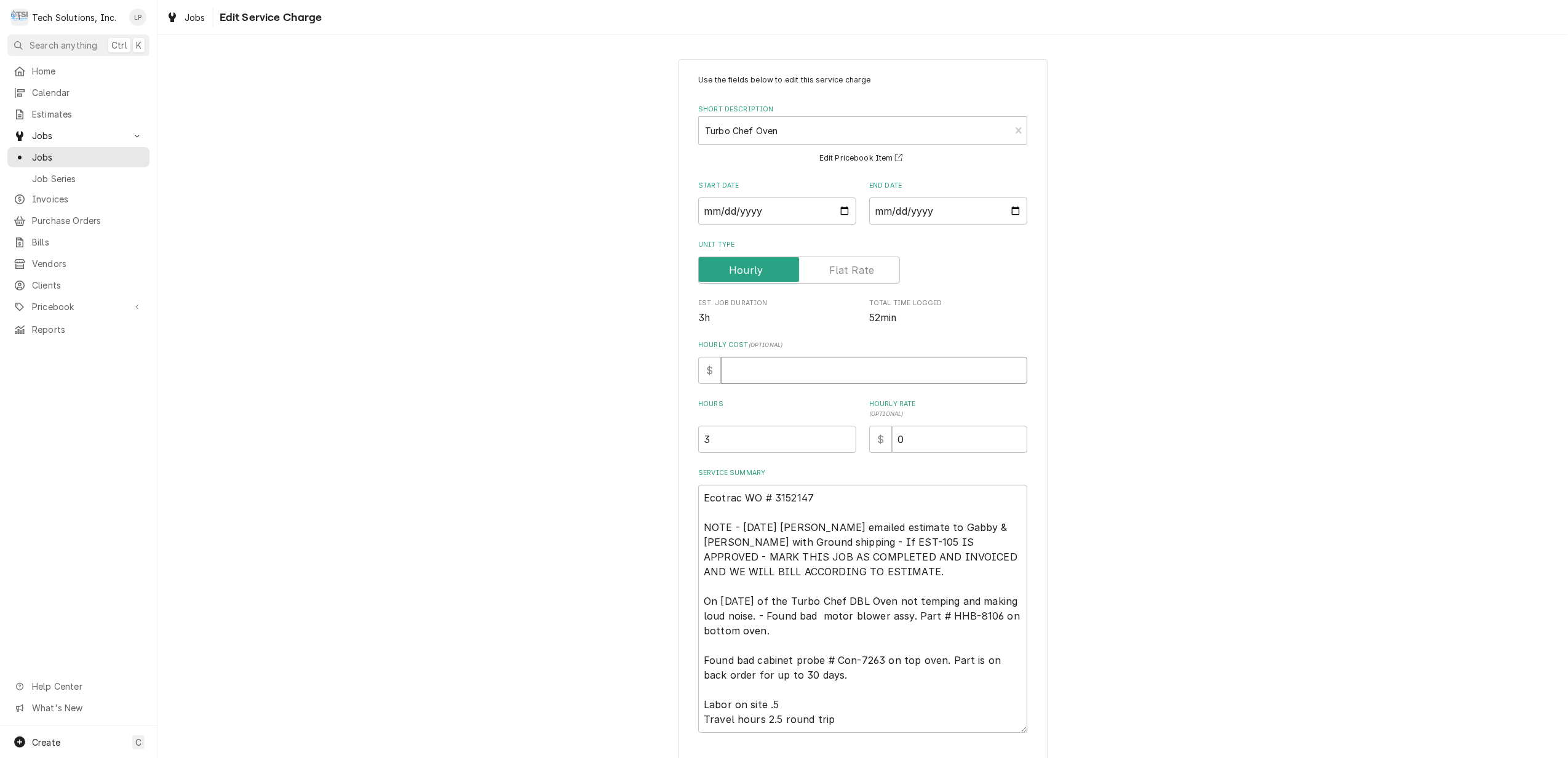
type textarea "x"
type input "9"
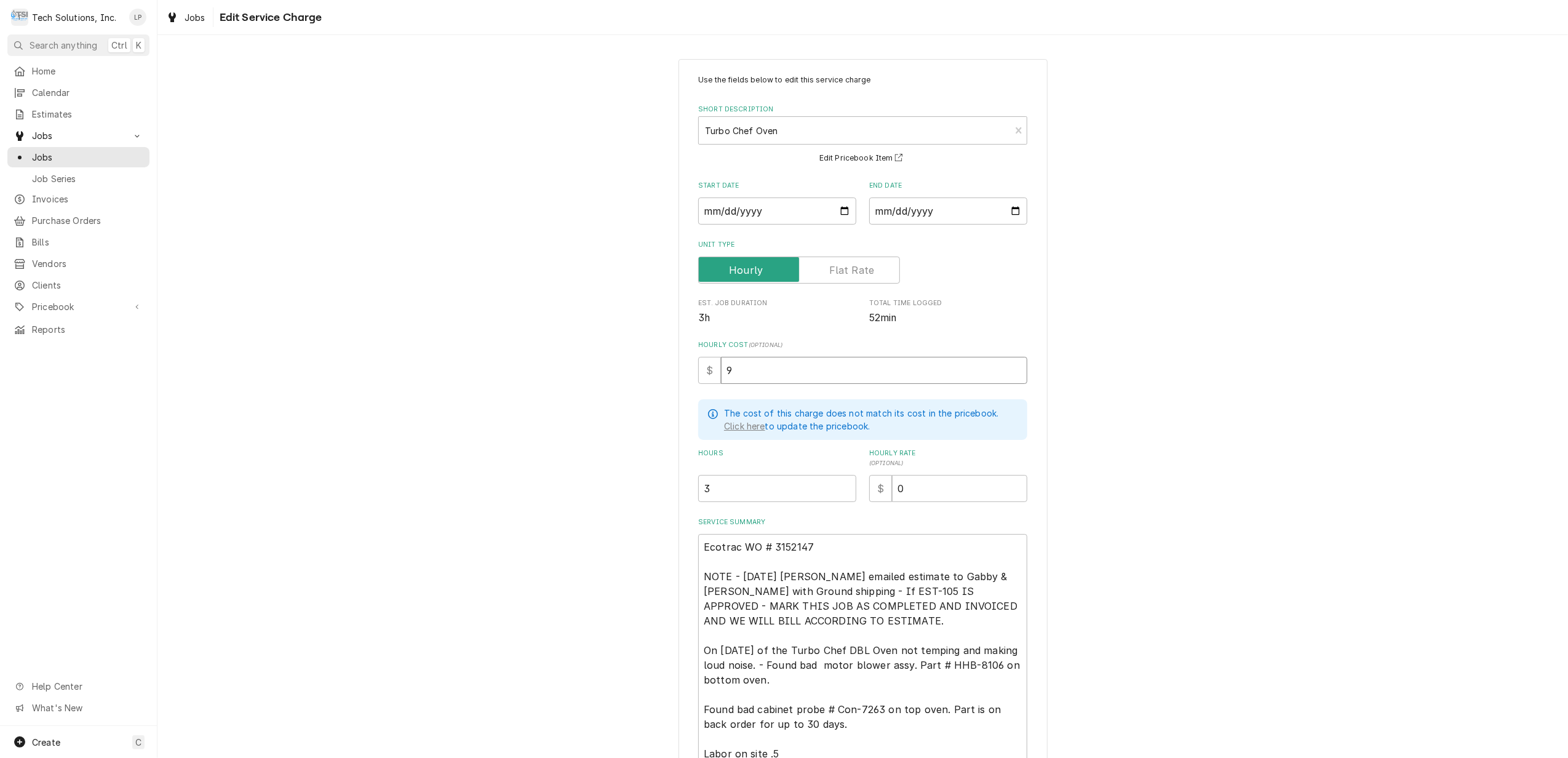
type textarea "x"
type input "90"
type textarea "x"
type input "90.0"
type textarea "x"
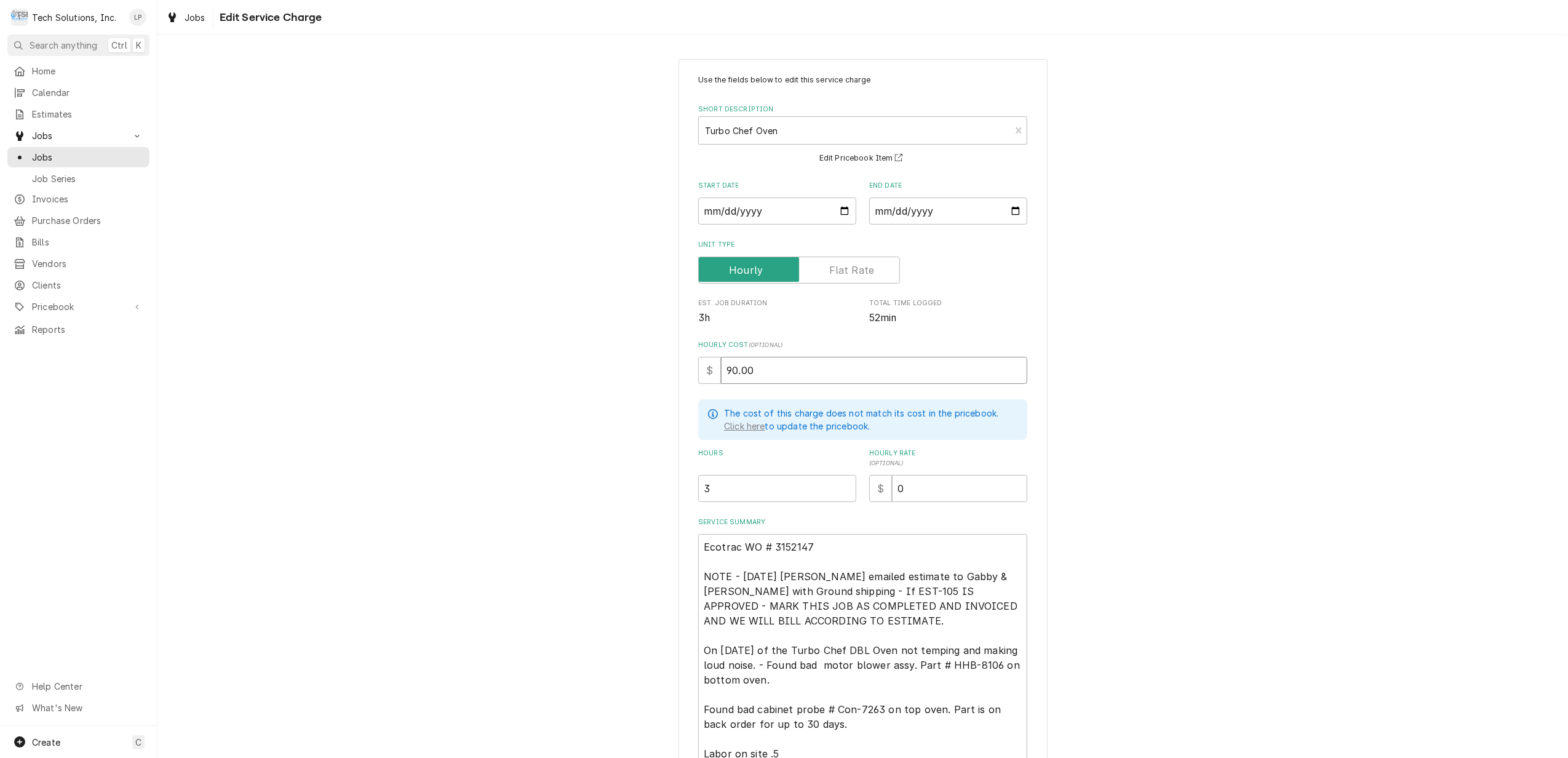
type input "90.00"
click at [1243, 490] on div "Use the fields below to edit this service charge Short Description Turbo Chef O…" at bounding box center [863, 468] width 1411 height 840
click at [765, 372] on input "90.00" at bounding box center [874, 370] width 306 height 27
type textarea "x"
type input "90.0"
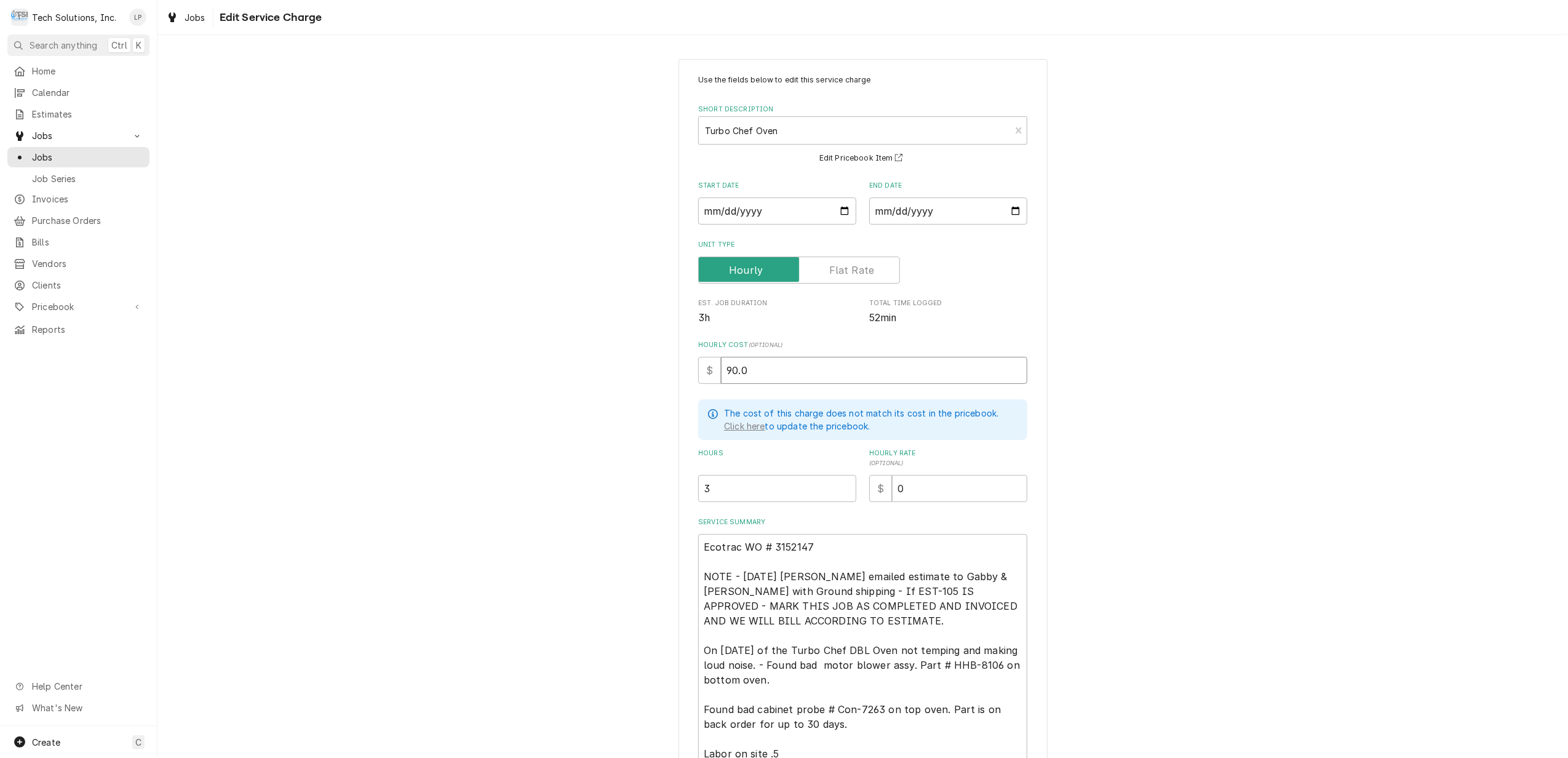
type textarea "x"
type input "90"
type textarea "x"
type input "9"
type textarea "x"
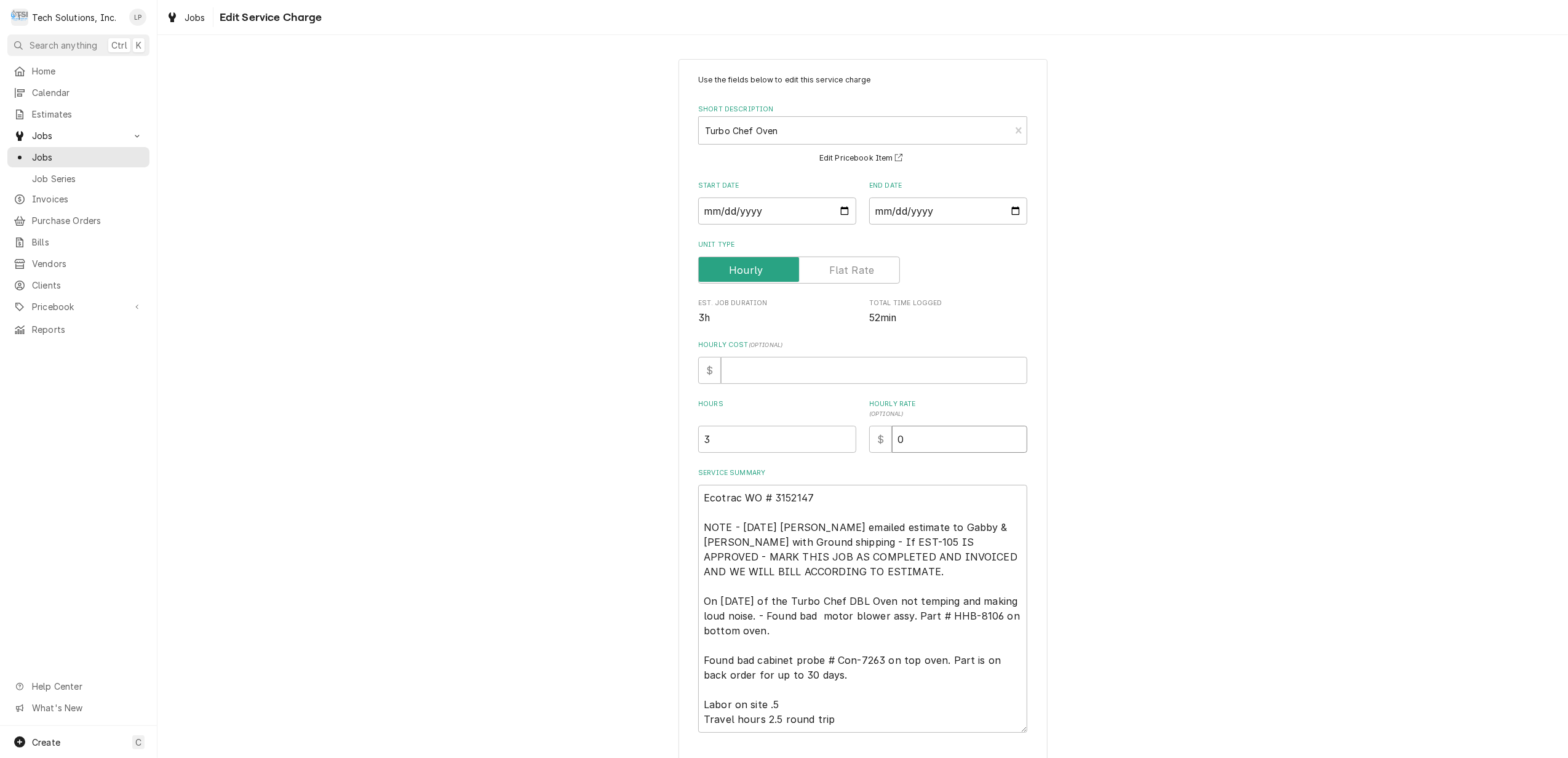
click at [902, 435] on input "0" at bounding box center [960, 439] width 135 height 27
type textarea "x"
type input "9"
type textarea "x"
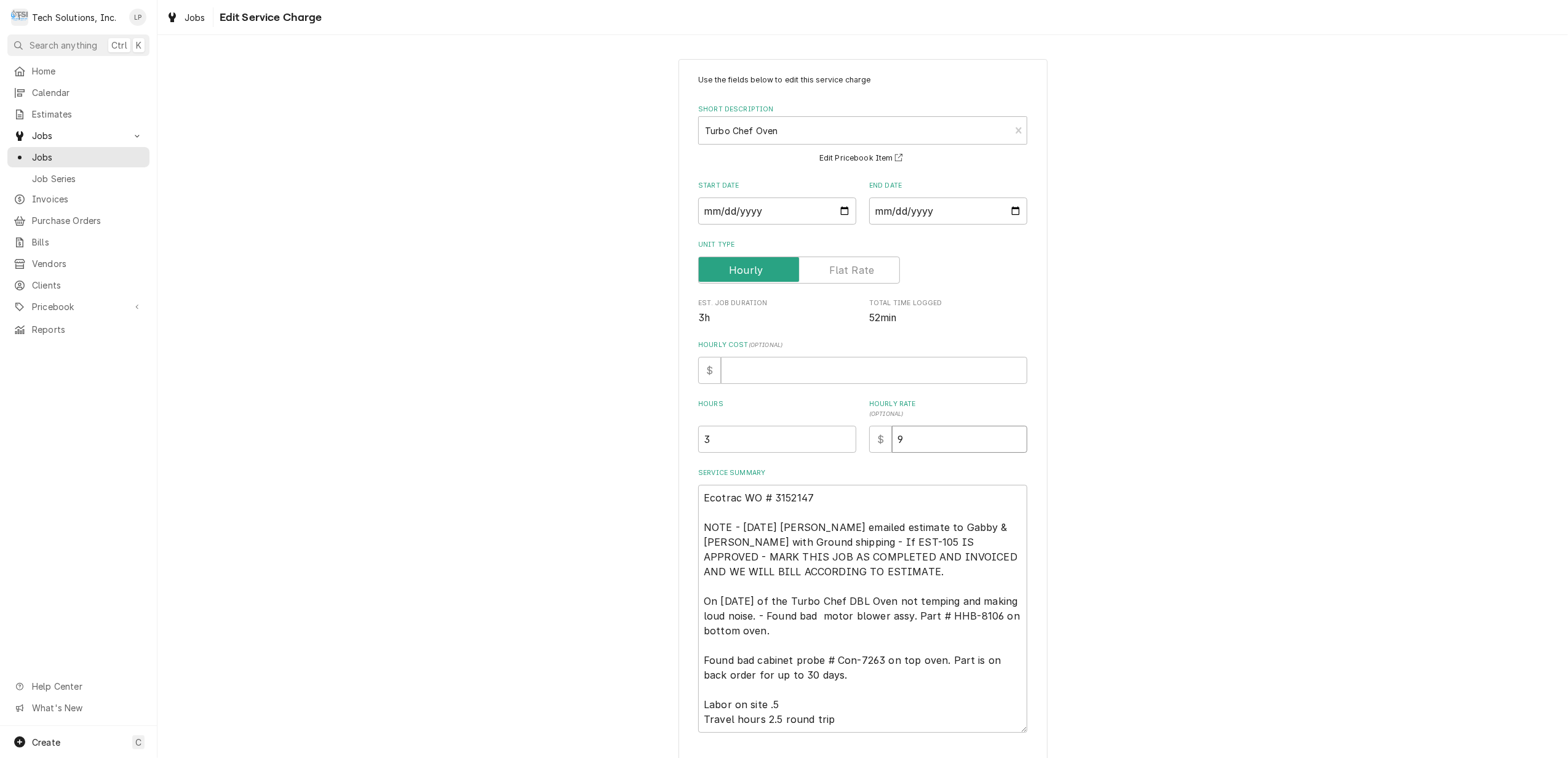
type input "90"
type textarea "x"
type input "90.0"
type textarea "x"
type input "90.00"
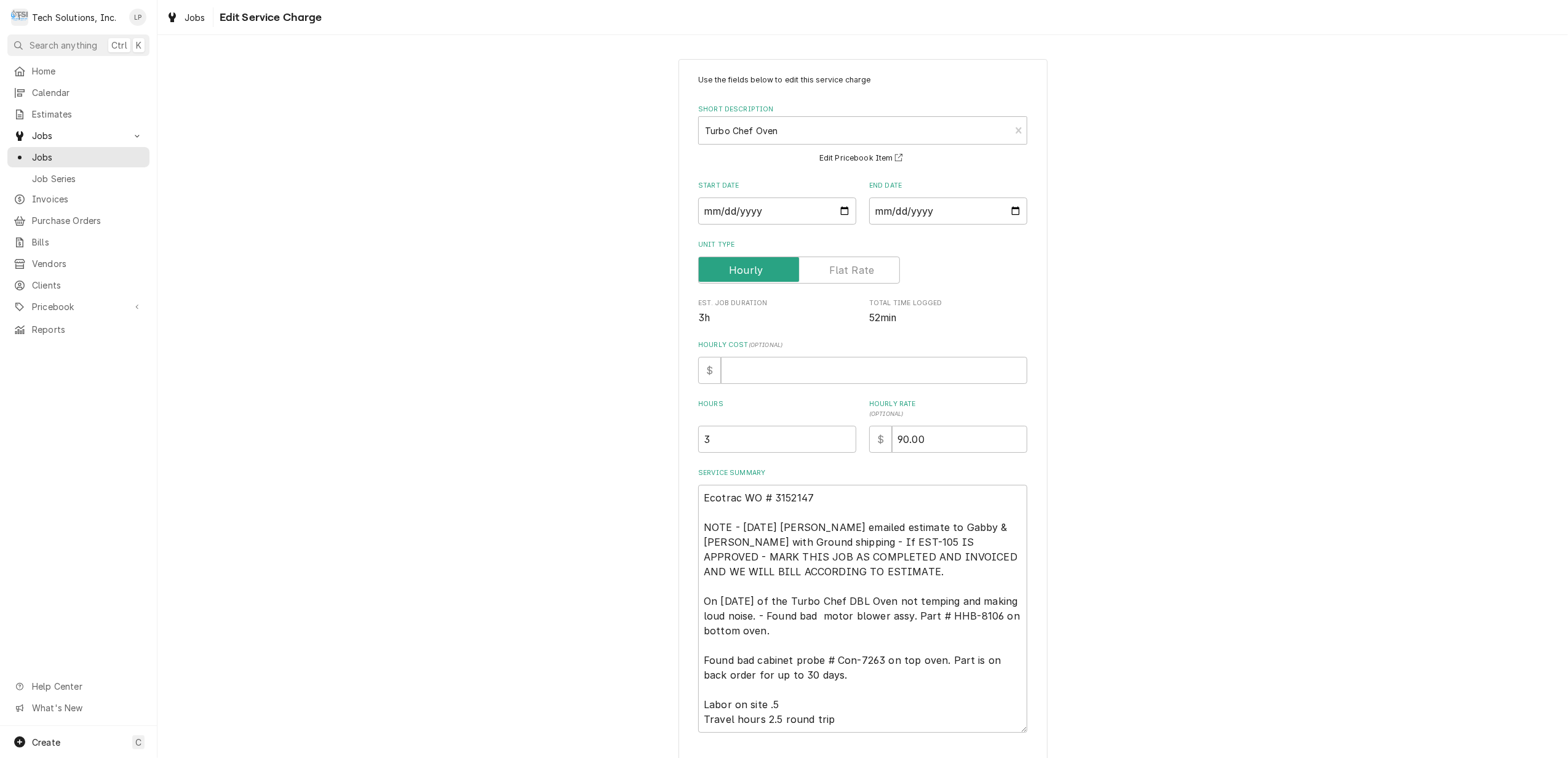
click at [922, 464] on div "Use the fields below to edit this service charge Short Description Turbo Chef O…" at bounding box center [863, 403] width 329 height 658
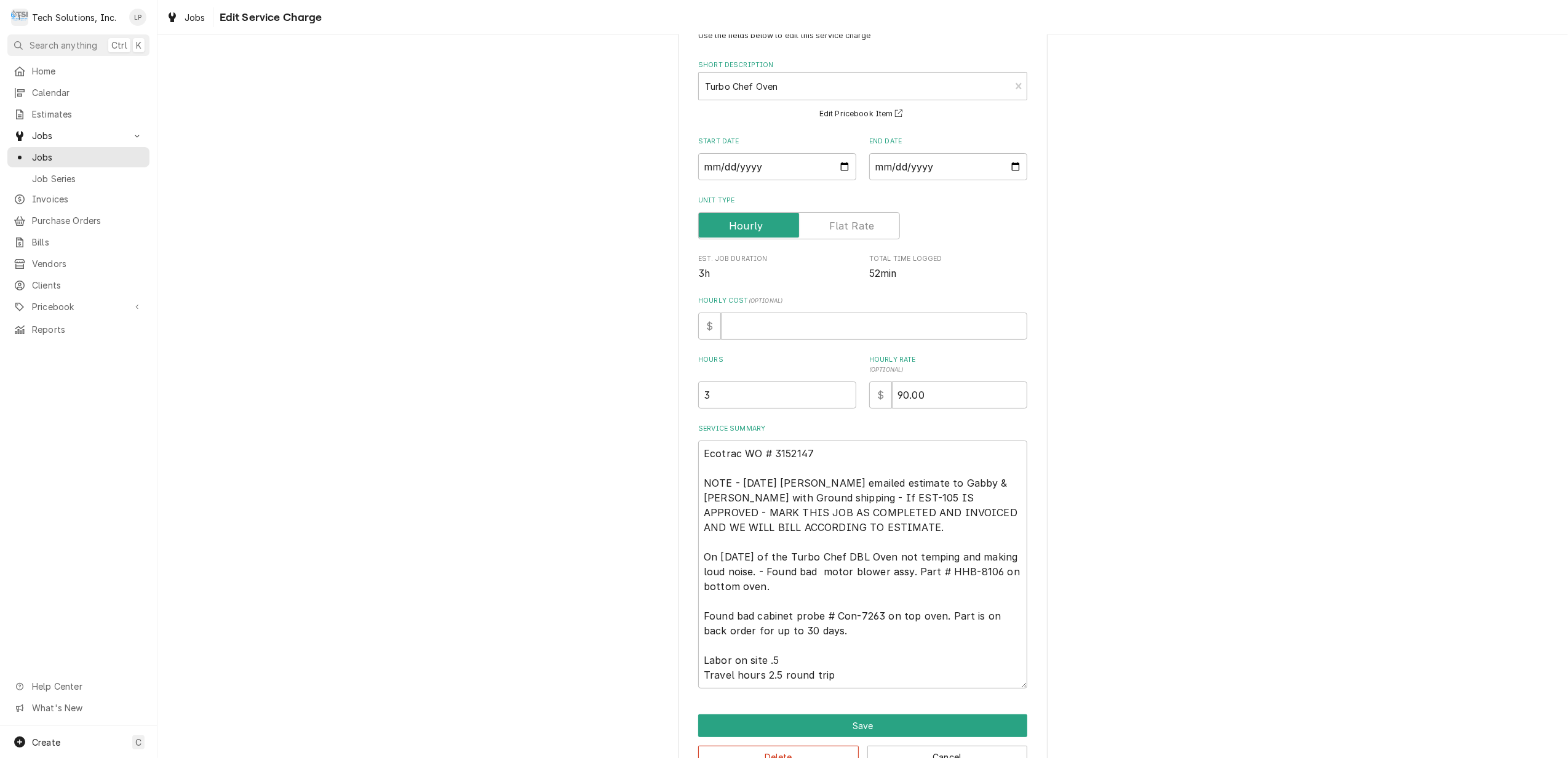
scroll to position [82, 0]
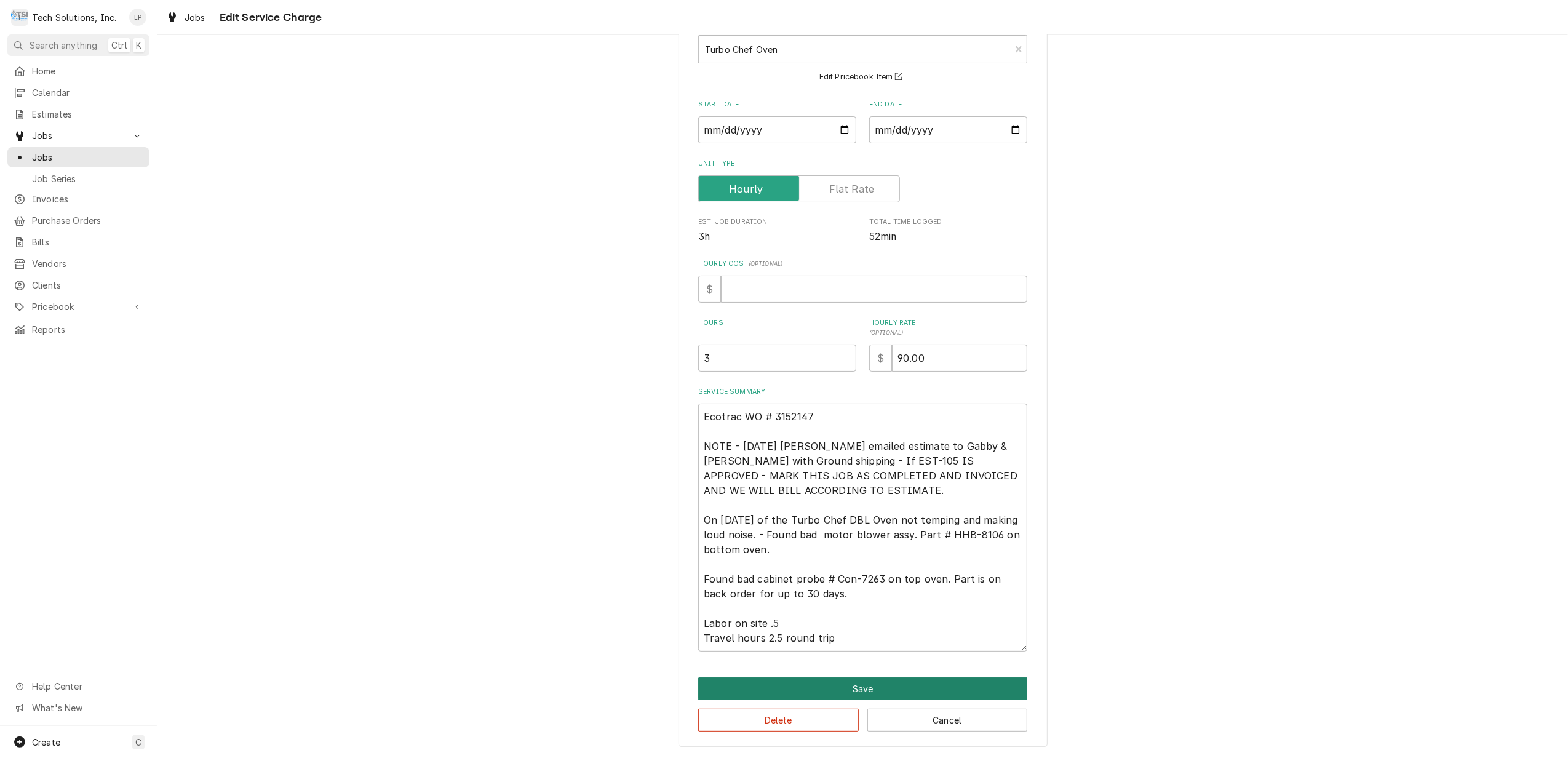
click at [860, 685] on button "Save" at bounding box center [863, 688] width 329 height 23
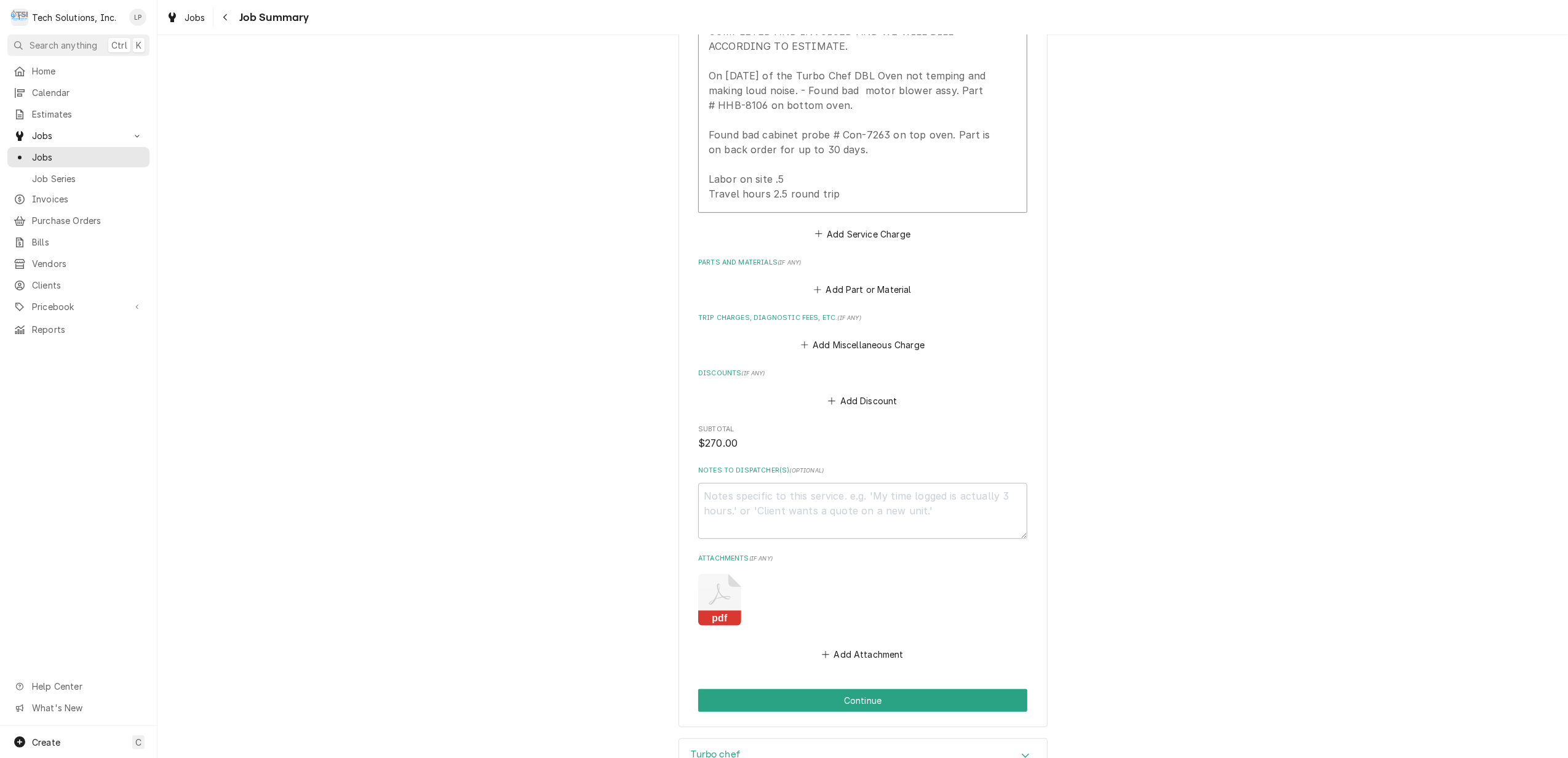
scroll to position [626, 0]
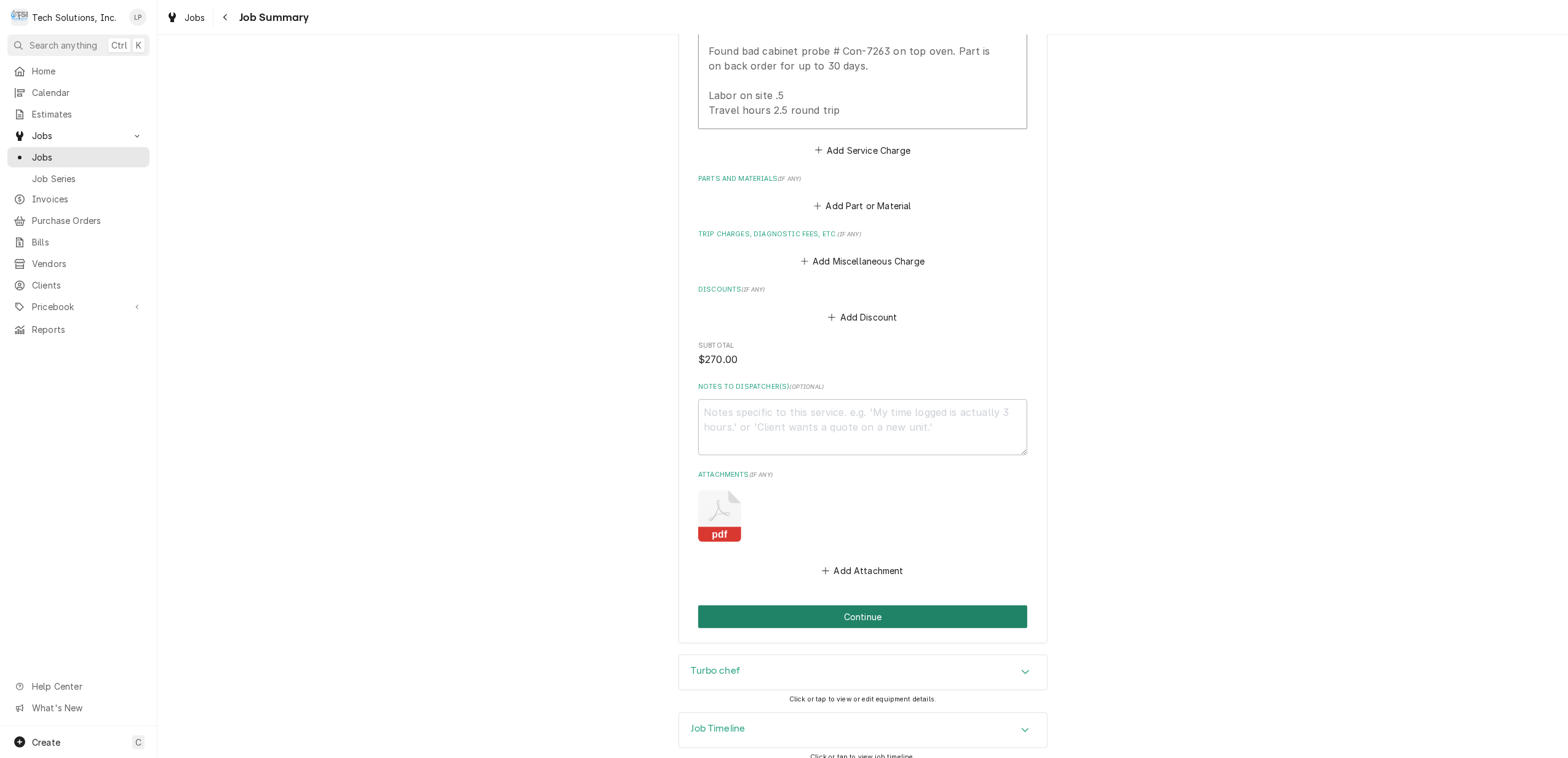
click at [840, 605] on button "Continue" at bounding box center [863, 616] width 329 height 23
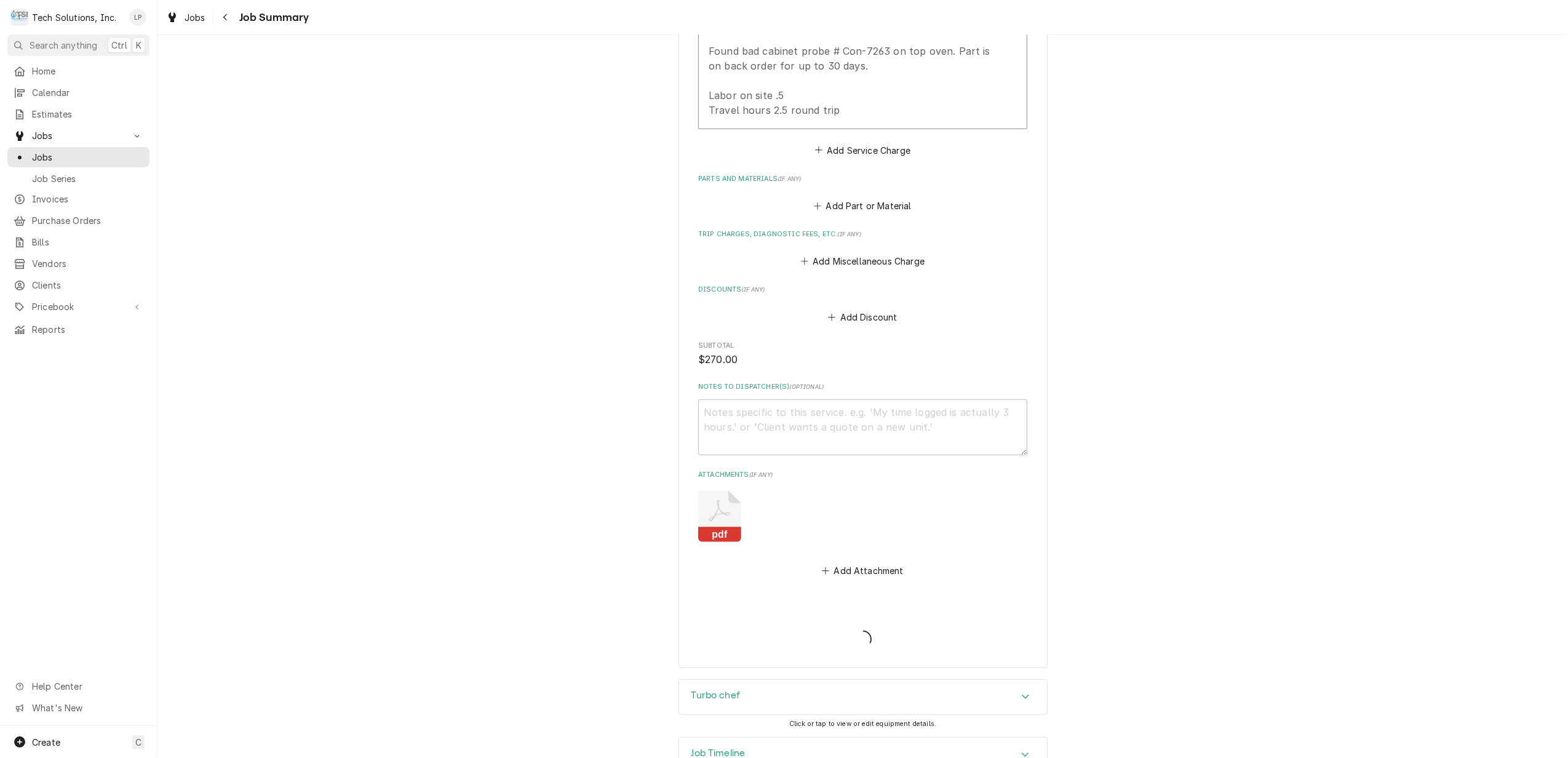
type textarea "x"
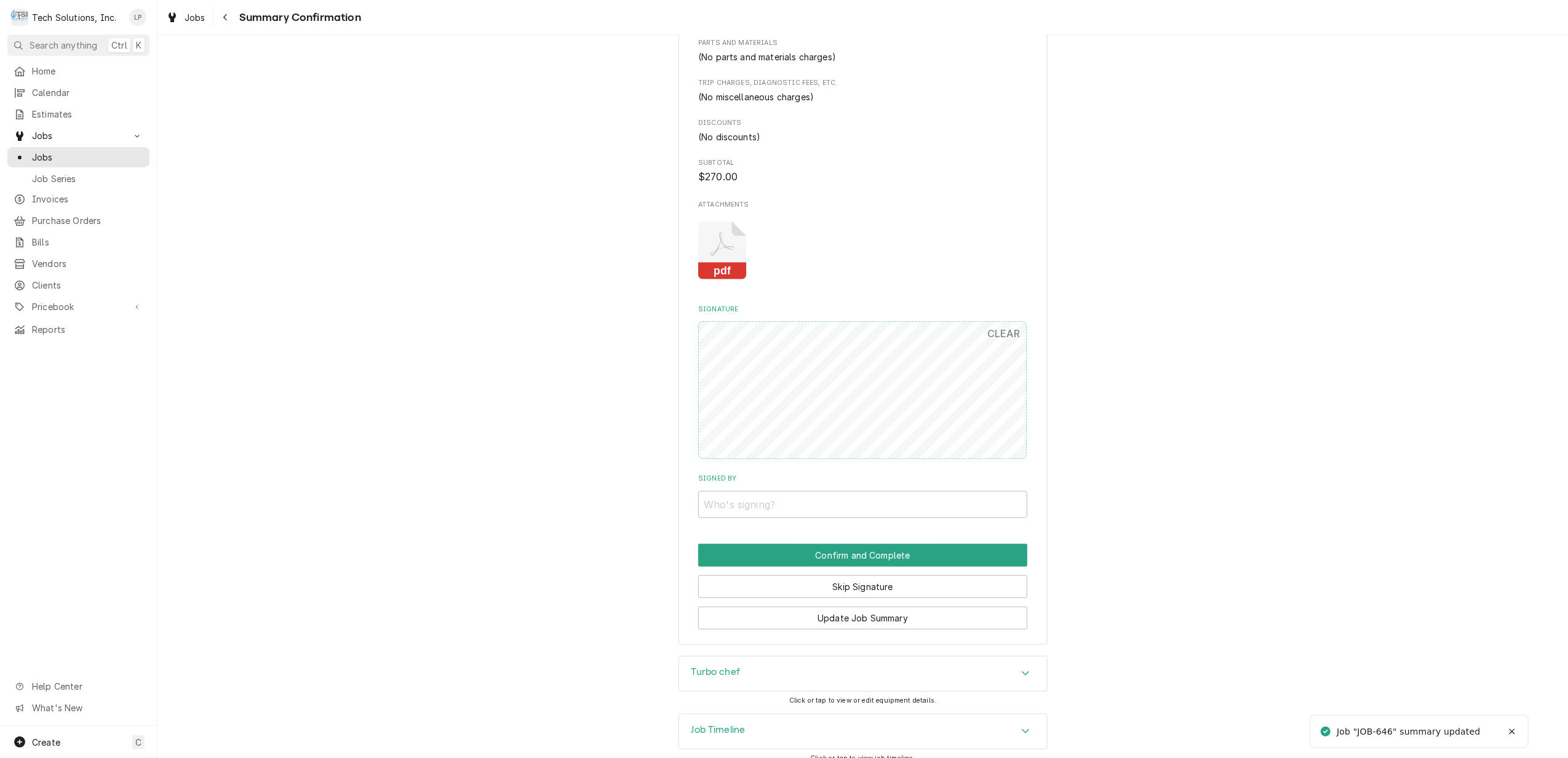
scroll to position [658, 0]
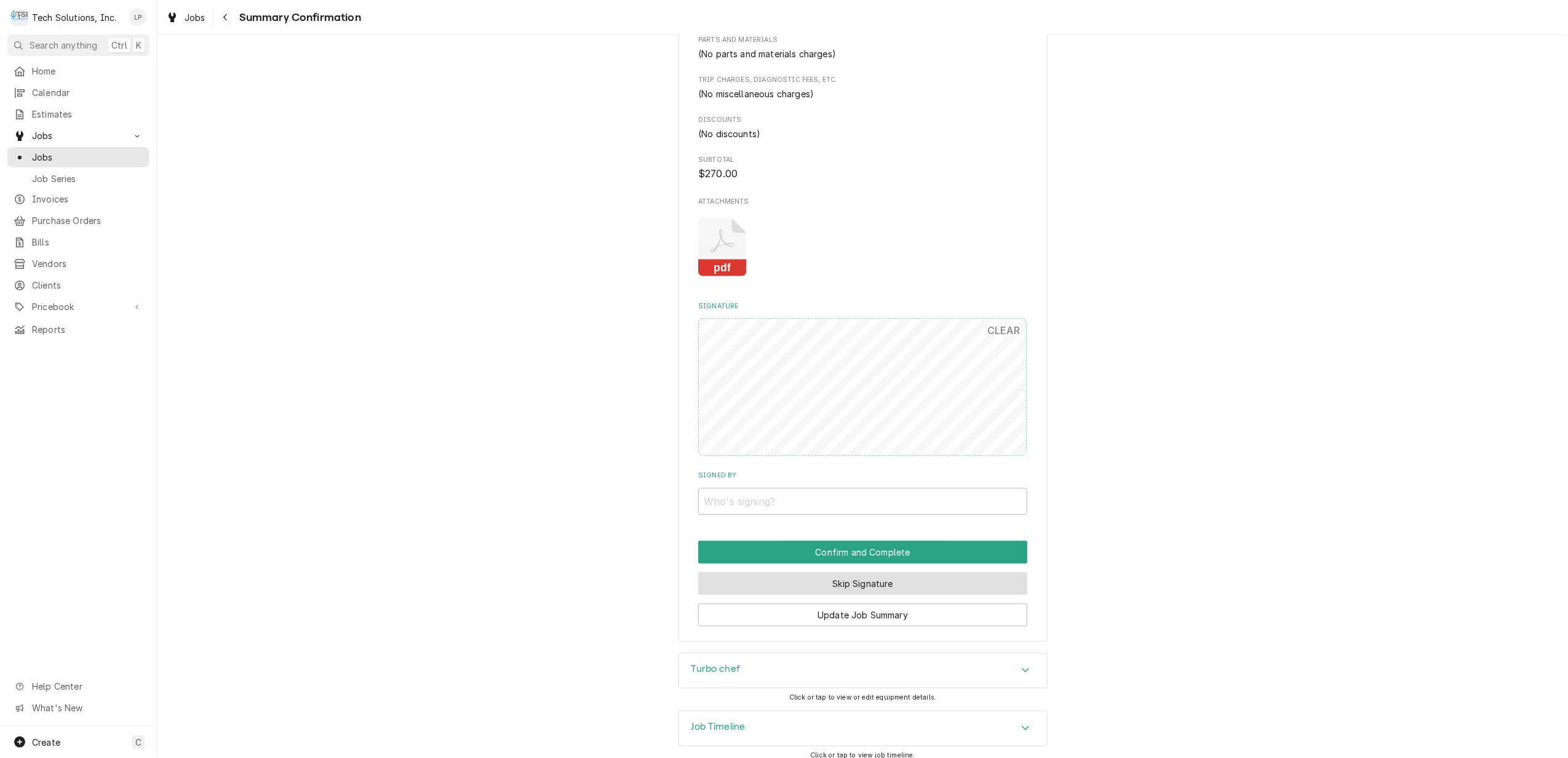
click at [898, 572] on button "Skip Signature" at bounding box center [863, 583] width 329 height 23
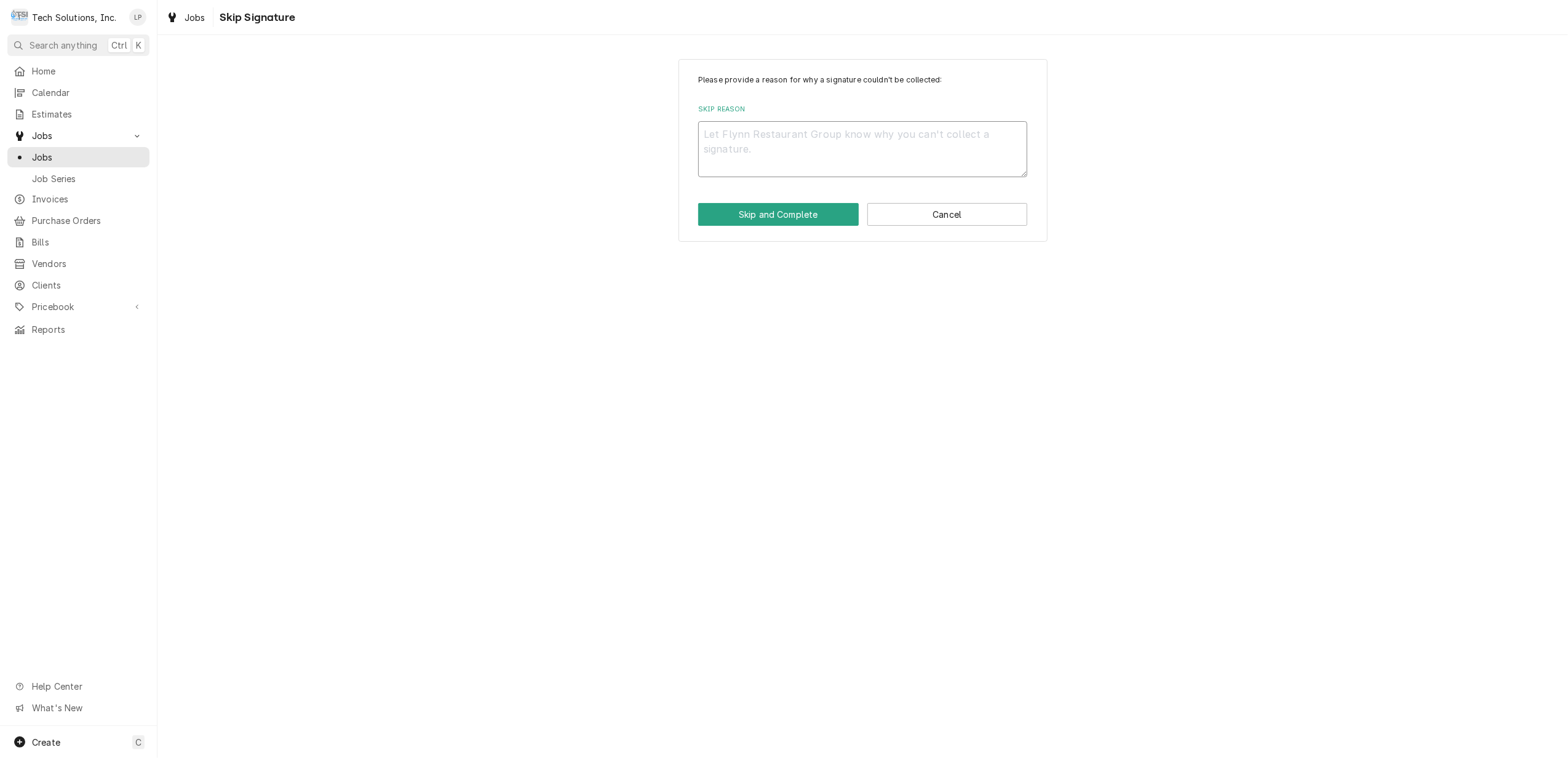
click at [816, 139] on textarea "Skip Reason" at bounding box center [863, 149] width 329 height 56
type textarea "x"
type textarea "M"
type textarea "x"
type textarea "Ma"
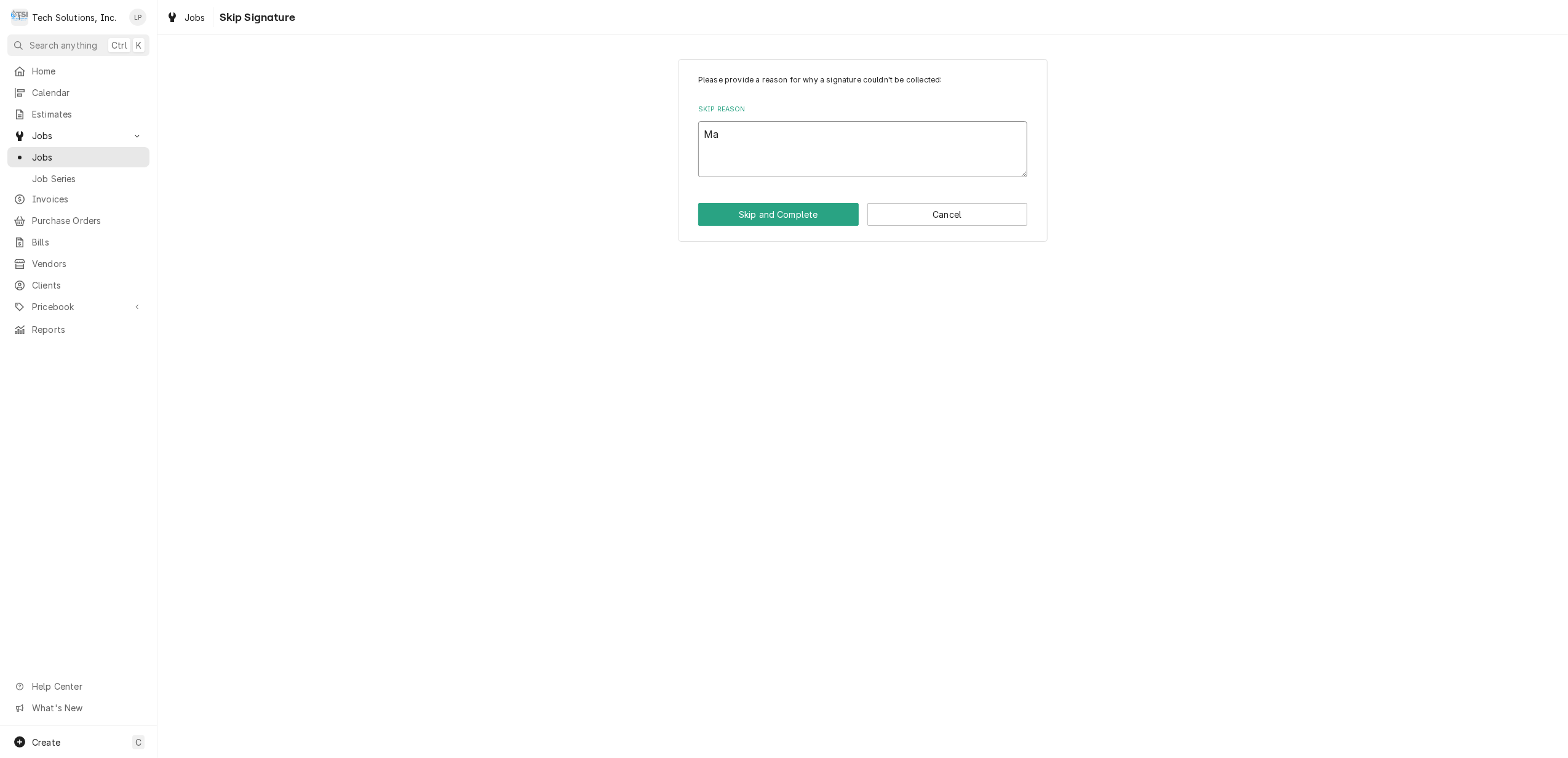
type textarea "x"
type textarea "Mar"
type textarea "x"
type textarea "Mark"
type textarea "x"
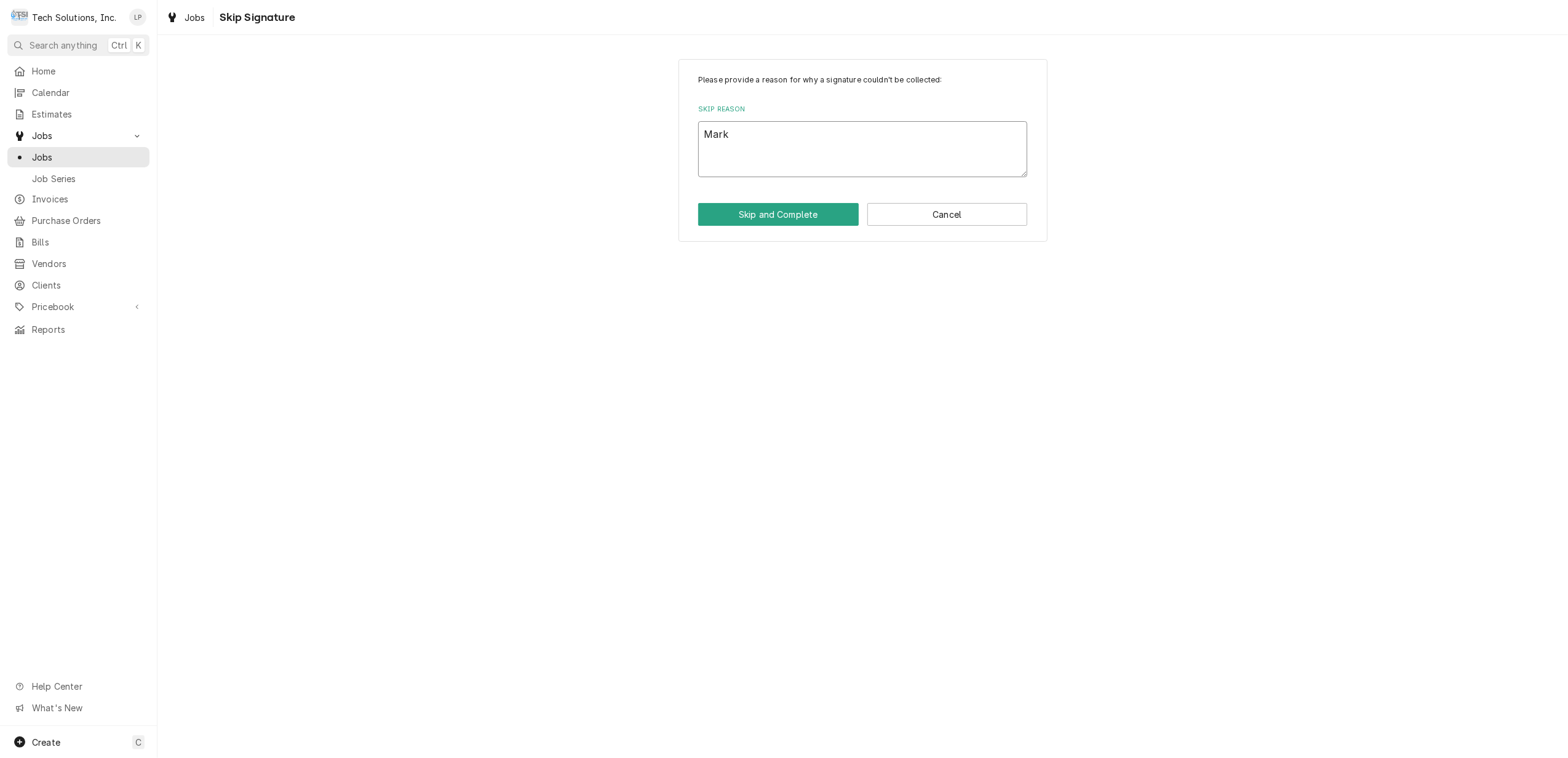
type textarea "Marki"
type textarea "x"
type textarea "Markin"
type textarea "x"
type textarea "Marking"
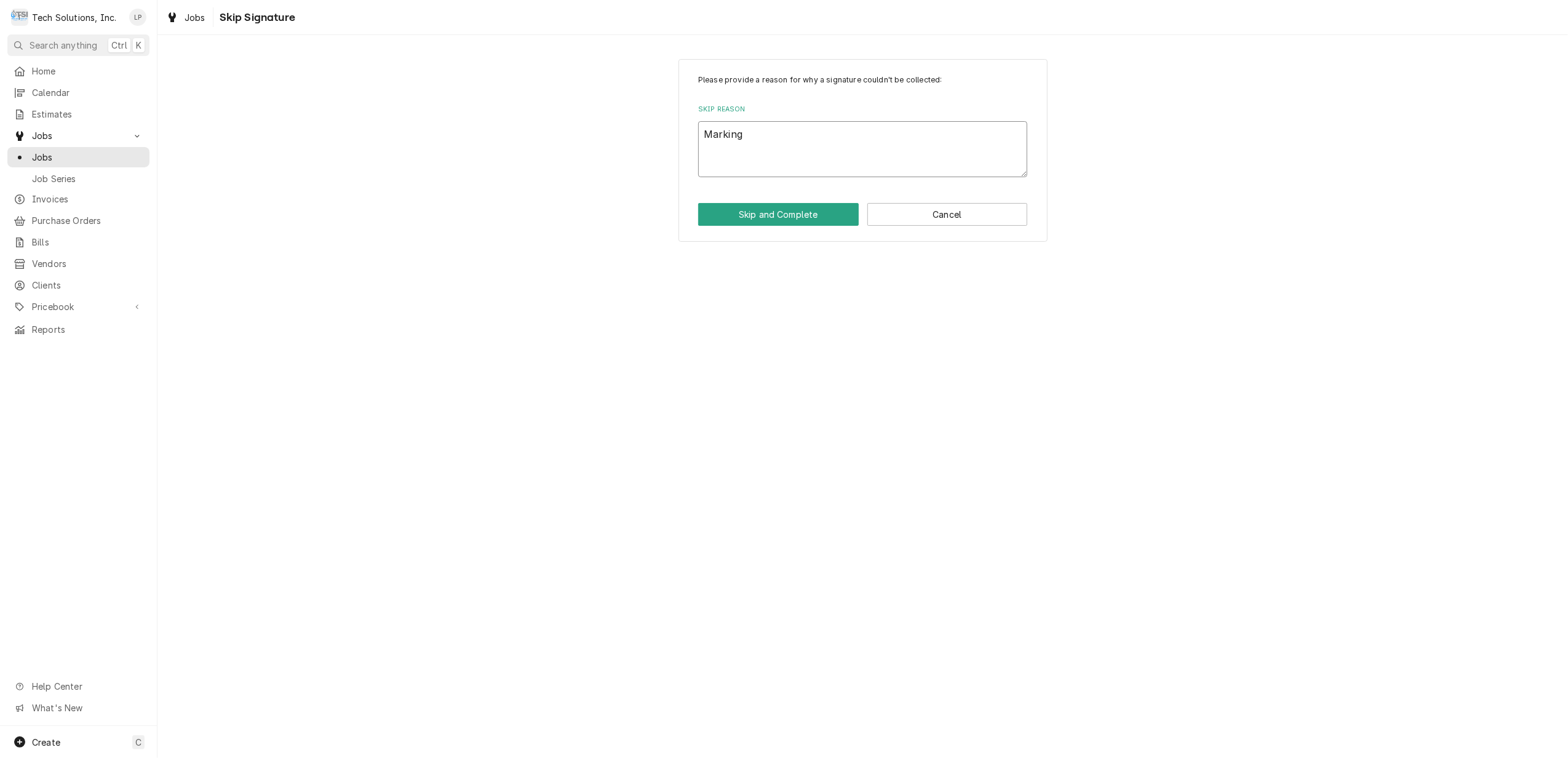
type textarea "x"
type textarea "Marking"
type textarea "x"
type textarea "Marking j"
type textarea "x"
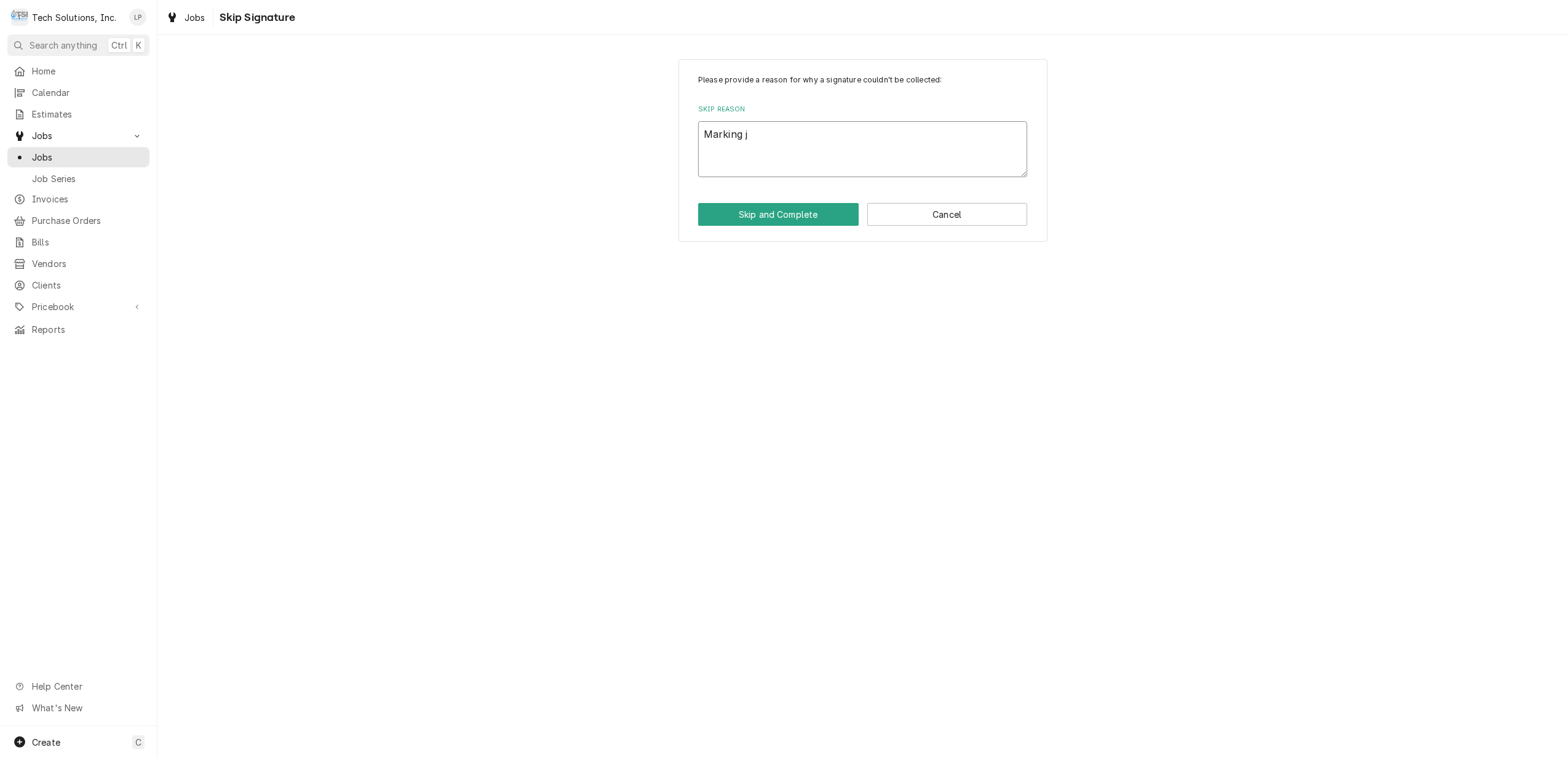
type textarea "Marking jo"
type textarea "x"
type textarea "Marking job"
type textarea "x"
type textarea "Marking job"
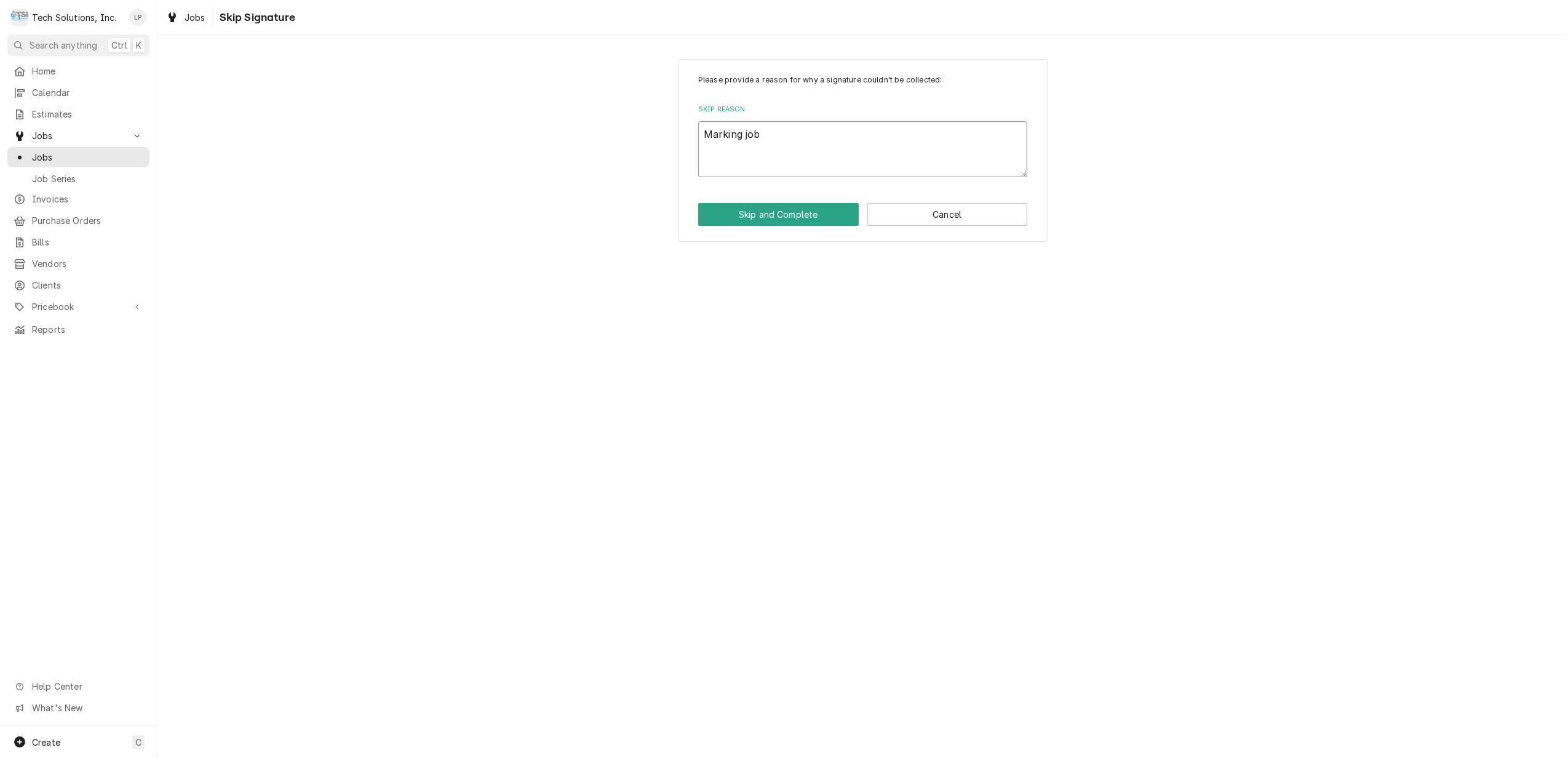
type textarea "x"
type textarea "Marking job a"
type textarea "x"
type textarea "Marking job as"
type textarea "x"
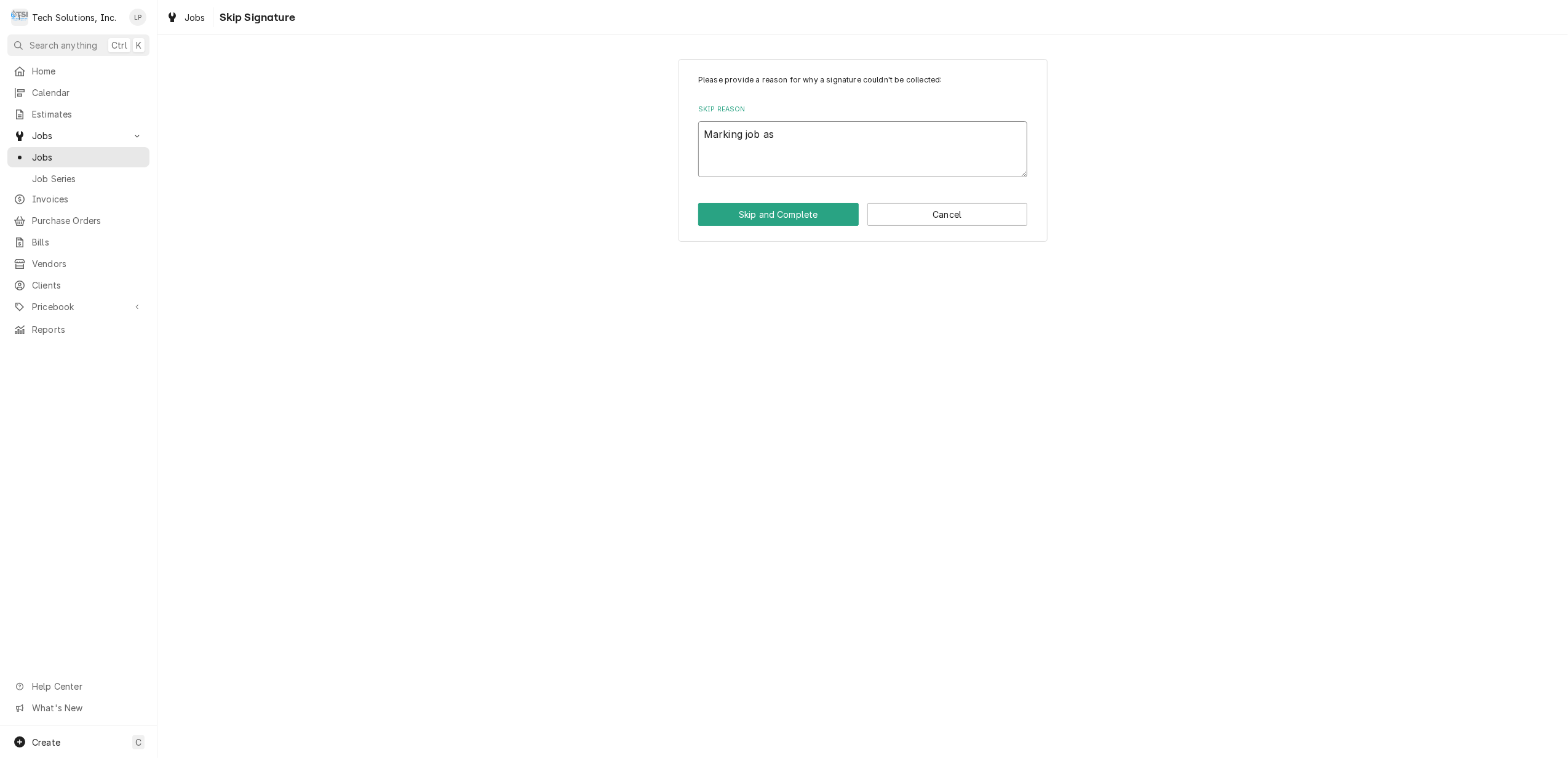
type textarea "Marking job as"
type textarea "x"
type textarea "Marking job as c"
type textarea "x"
type textarea "Marking job as co"
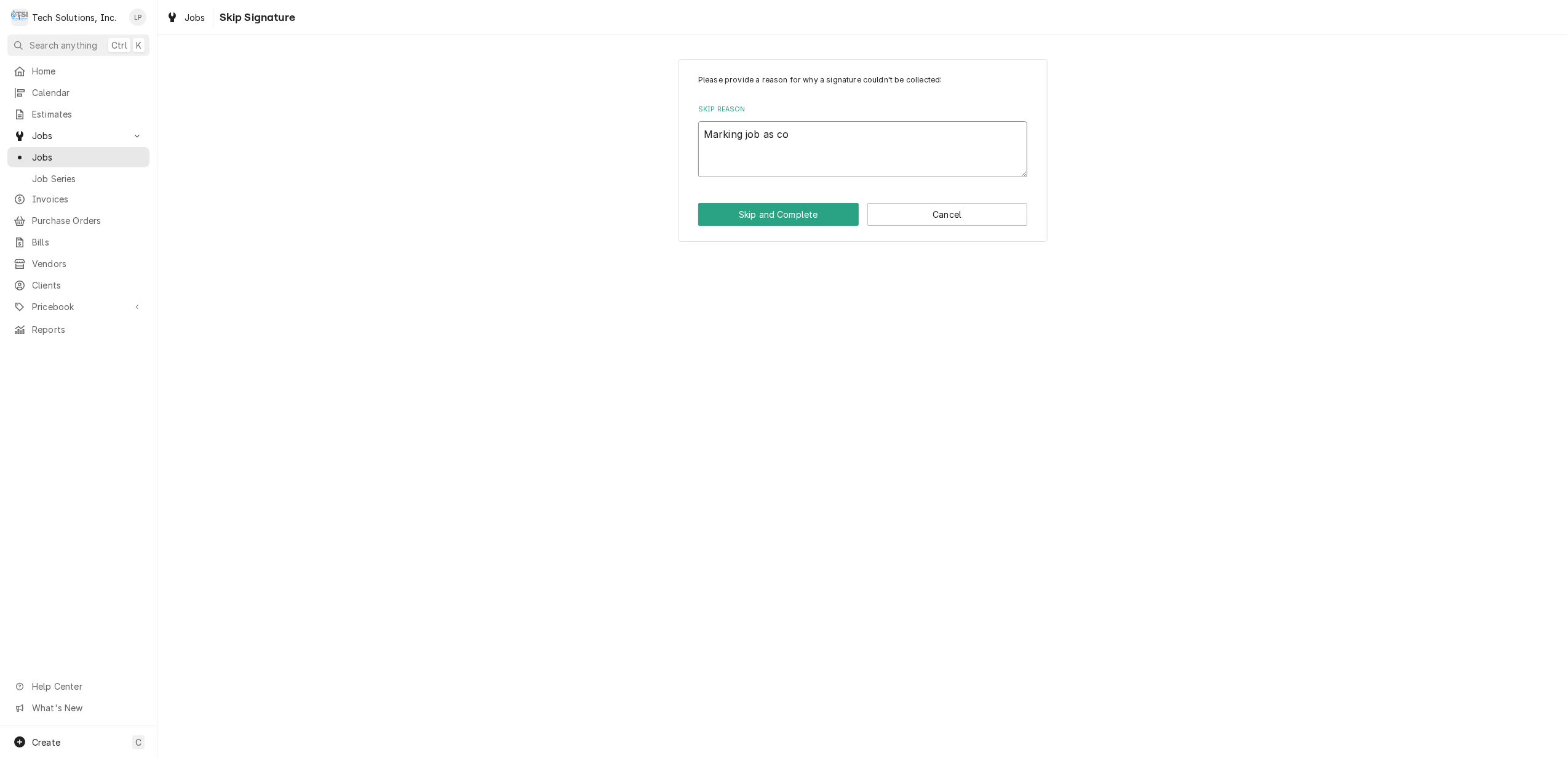
type textarea "x"
type textarea "Marking job as com"
type textarea "x"
type textarea "Marking job as comp"
type textarea "x"
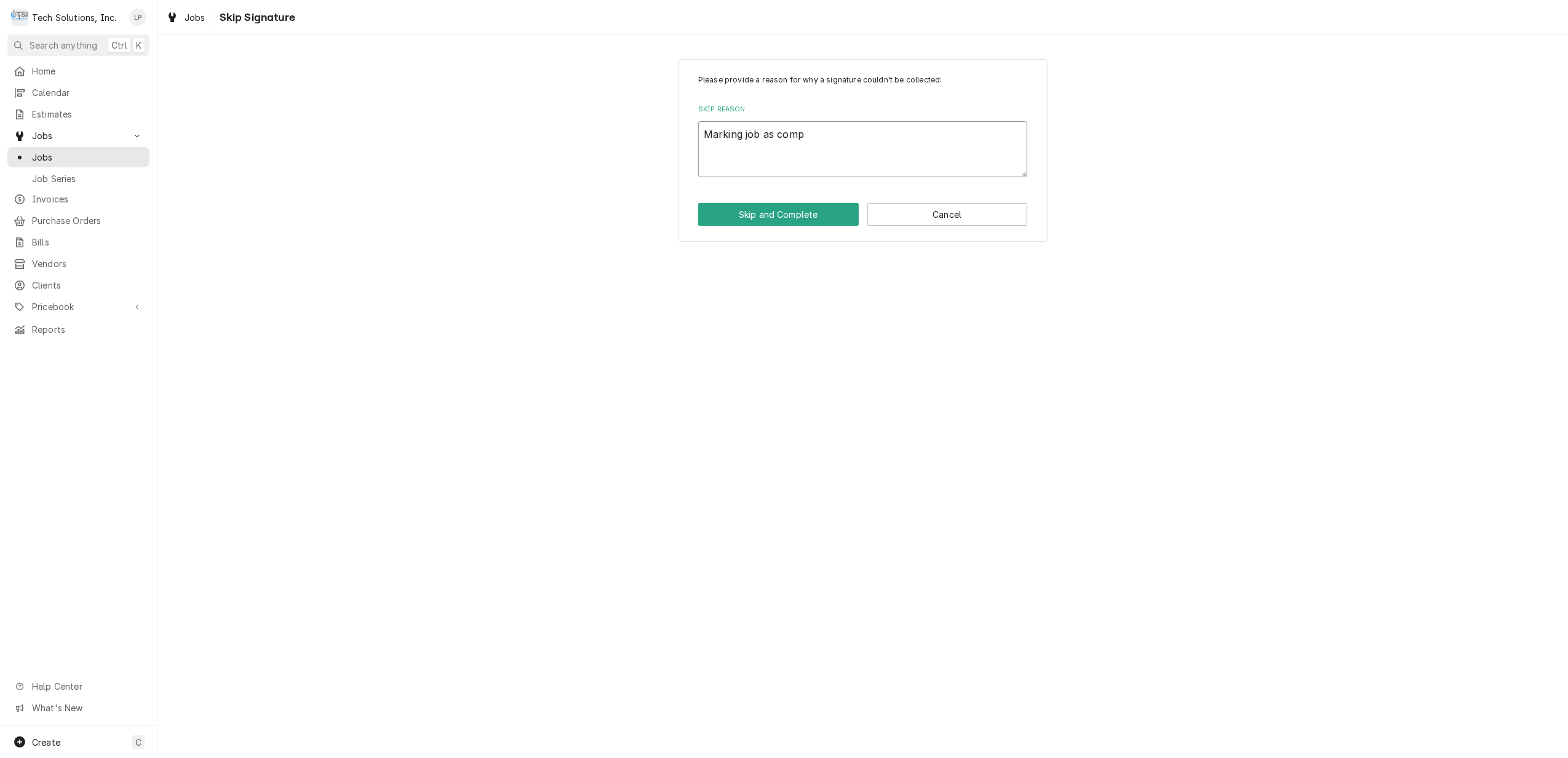
type textarea "Marking job as compl"
type textarea "x"
type textarea "Marking job as comple"
type textarea "x"
type textarea "Marking job as complet"
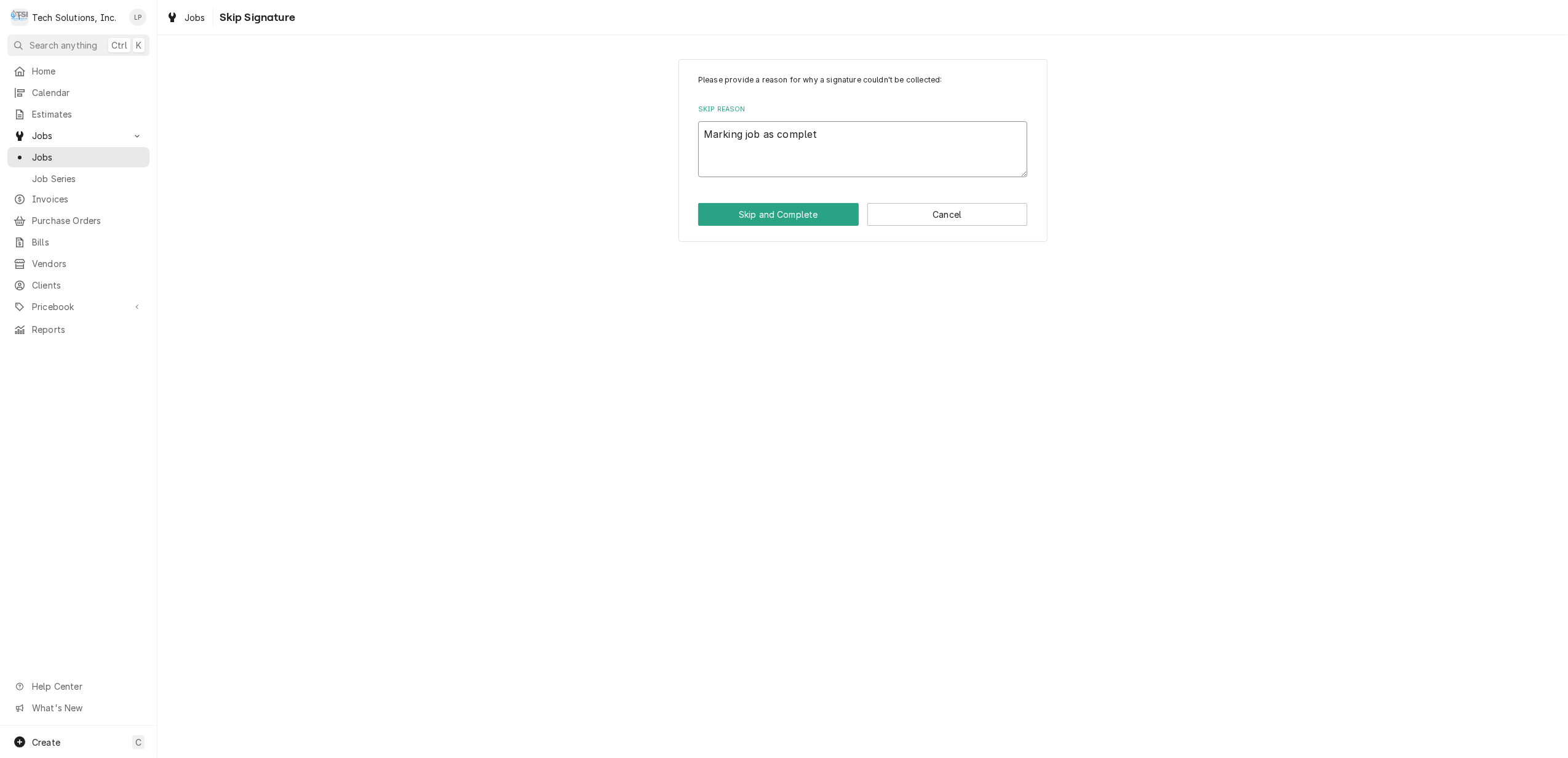
type textarea "x"
type textarea "Marking job as complete"
type textarea "x"
type textarea "Marking job as completed"
type textarea "x"
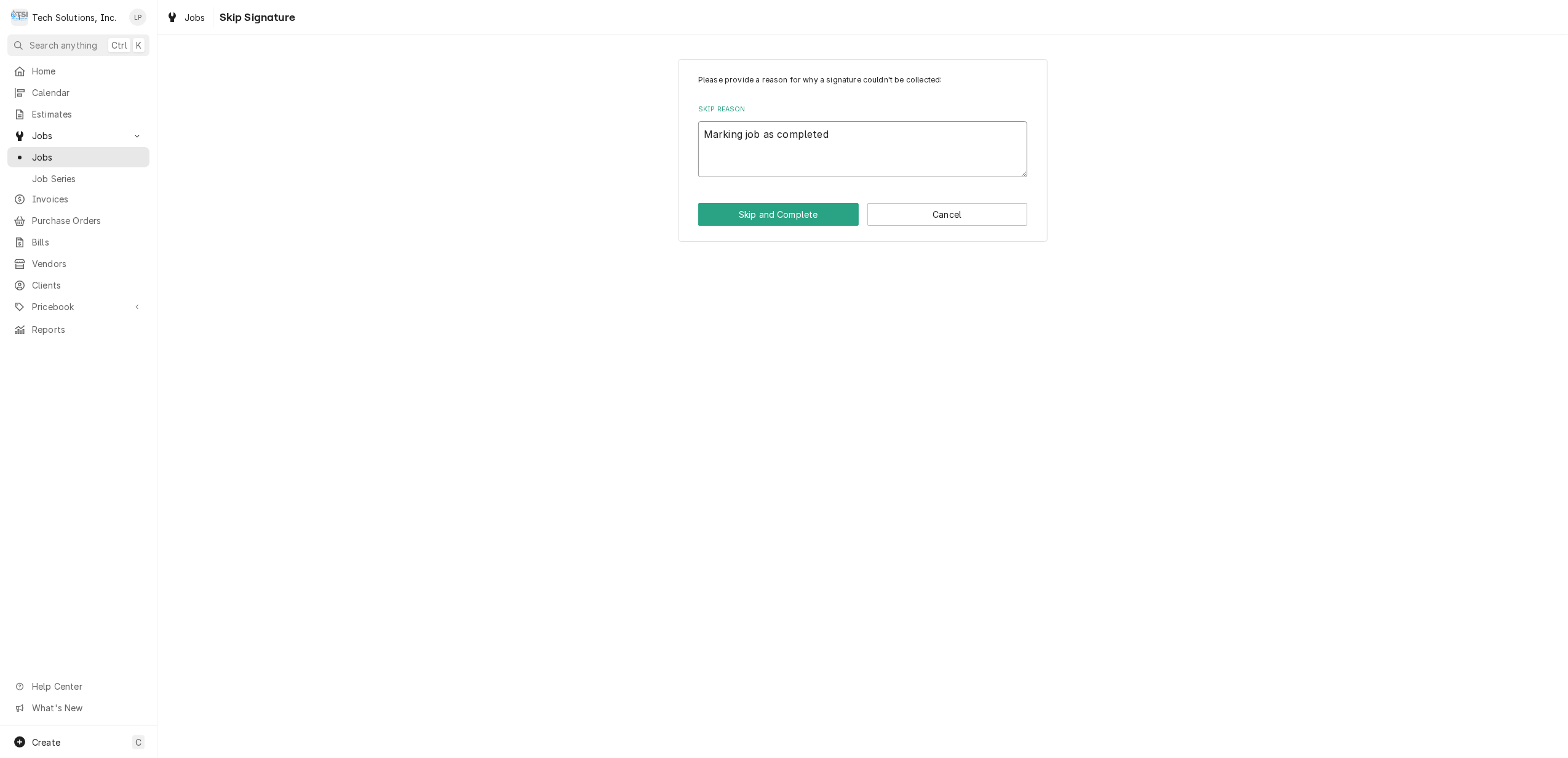
type textarea "Marking job as completed"
type textarea "x"
type textarea "Marking job as completed a"
type textarea "x"
type textarea "Marking job as completed an"
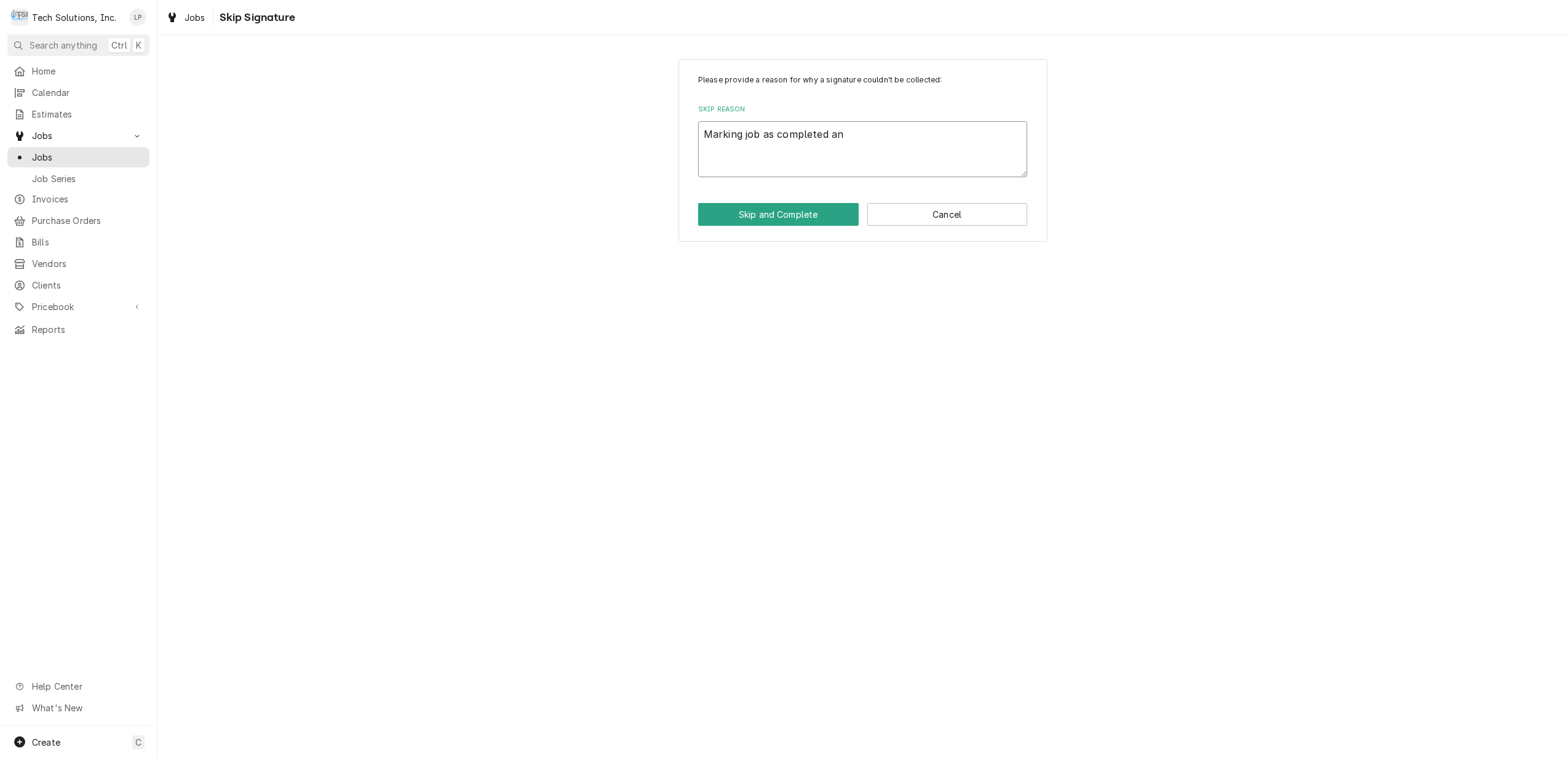
type textarea "x"
type textarea "Marking job as completed and"
type textarea "x"
type textarea "Marking job as completed and"
type textarea "x"
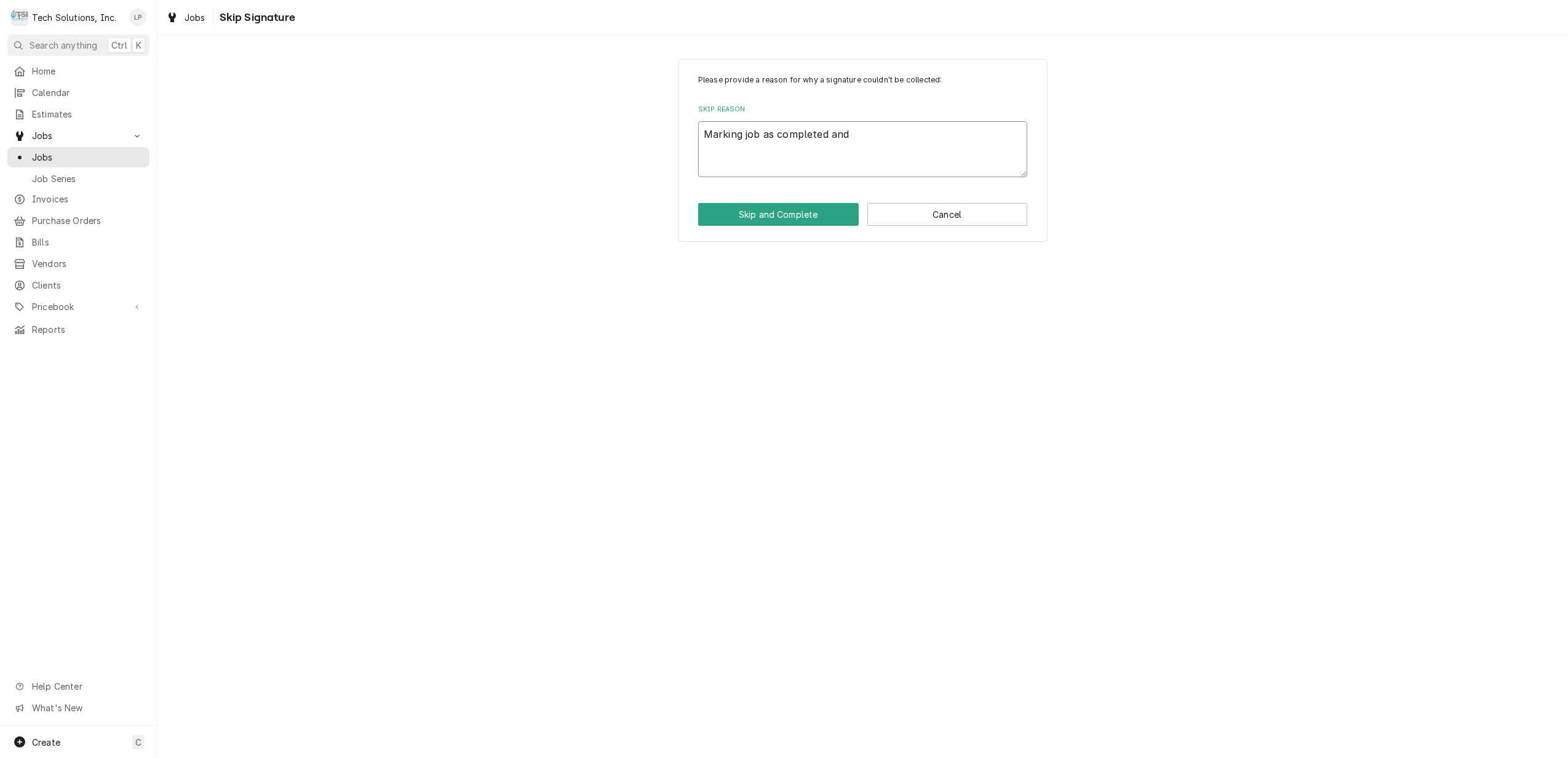
type textarea "Marking job as completed and i"
type textarea "x"
type textarea "Marking job as completed and in"
type textarea "x"
type textarea "Marking job as completed and inv"
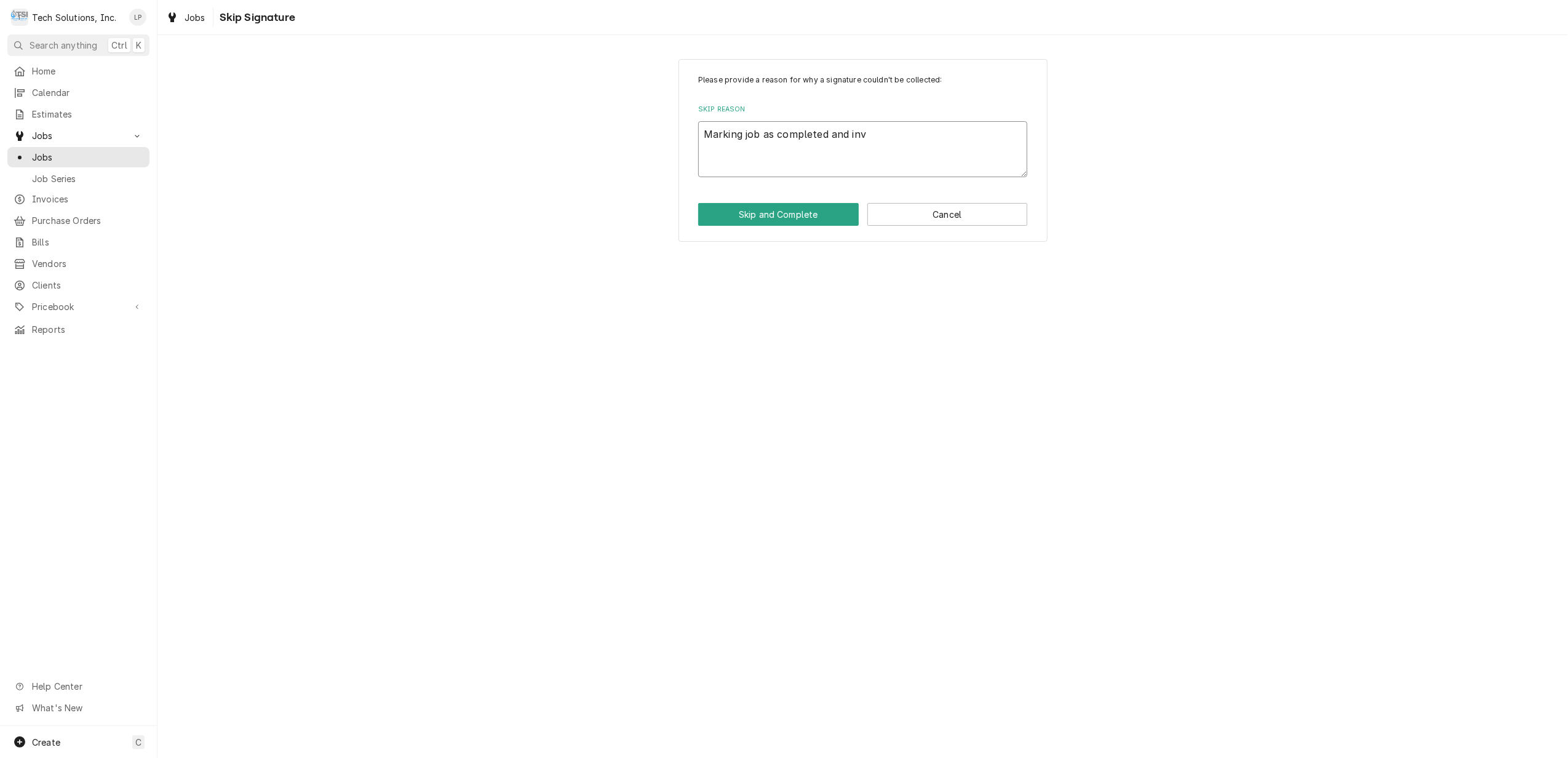
type textarea "x"
type textarea "Marking job as completed and invo"
type textarea "x"
type textarea "Marking job as completed and invoi"
type textarea "x"
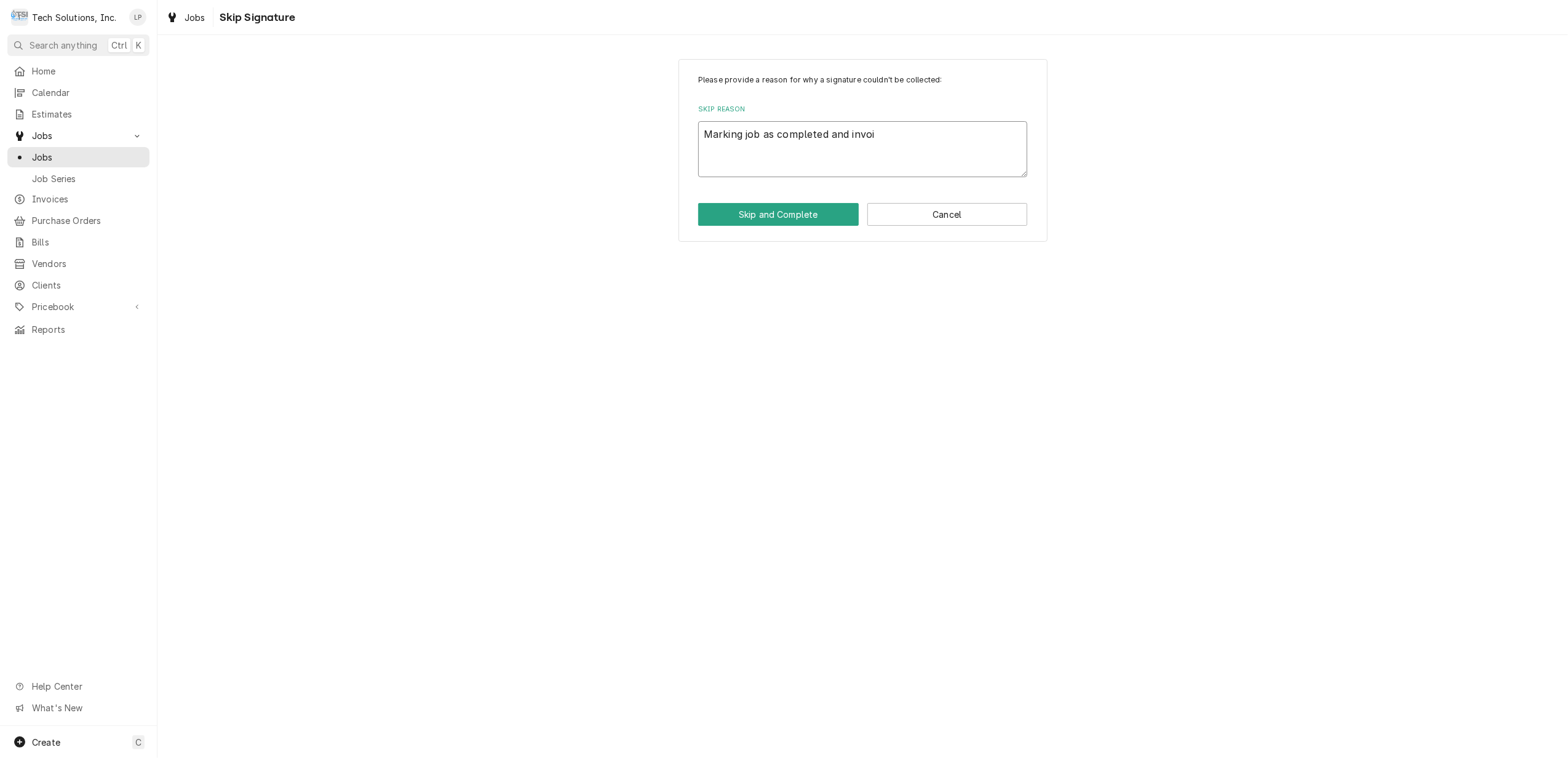
type textarea "Marking job as completed and invoic"
type textarea "x"
type textarea "Marking job as completed and invoice"
type textarea "x"
type textarea "Marking job as completed and invoiced"
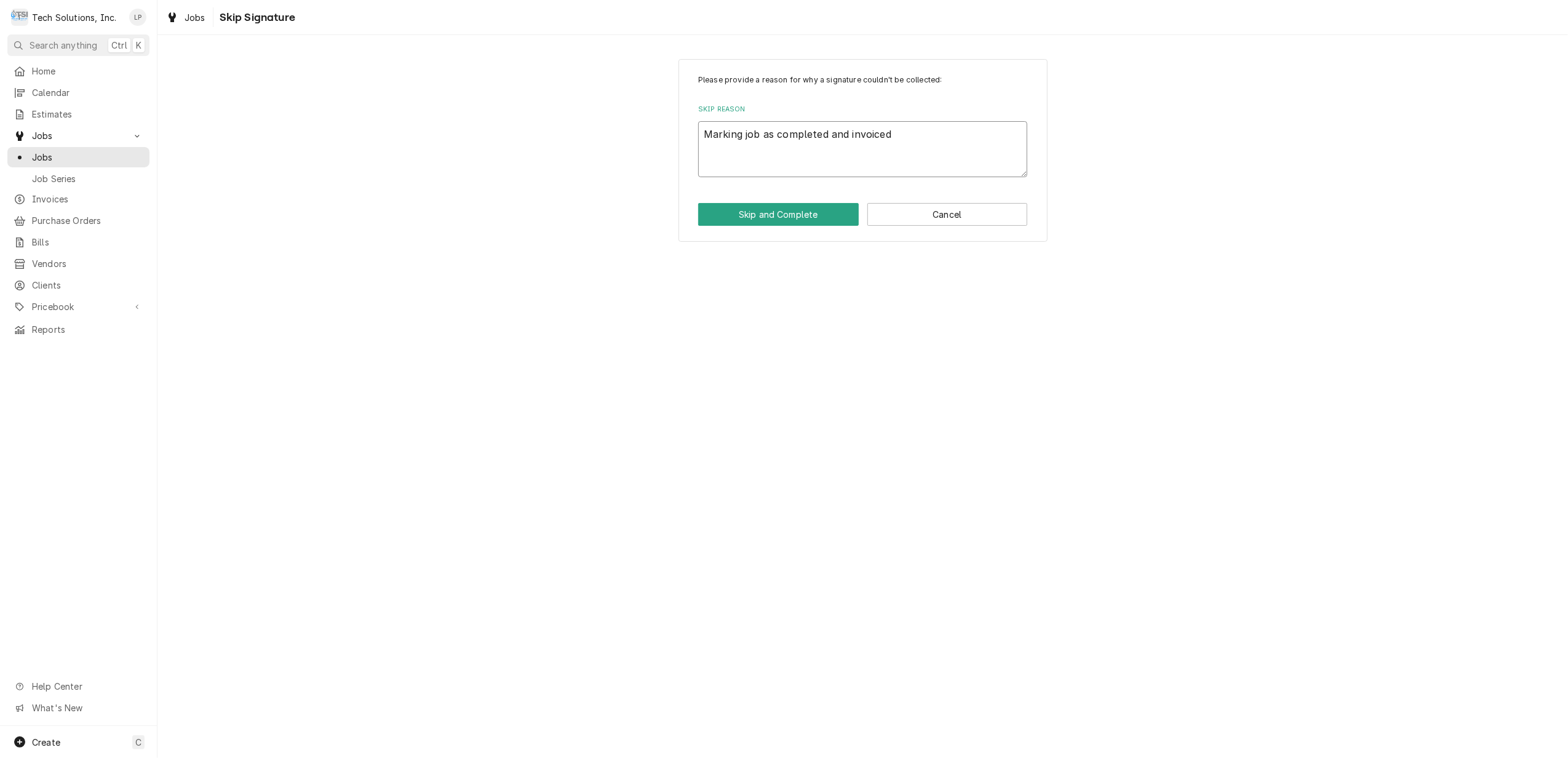
type textarea "x"
type textarea "Marking job as completed and invoiced"
type textarea "x"
type textarea "Marking job as completed and invoiced a"
type textarea "x"
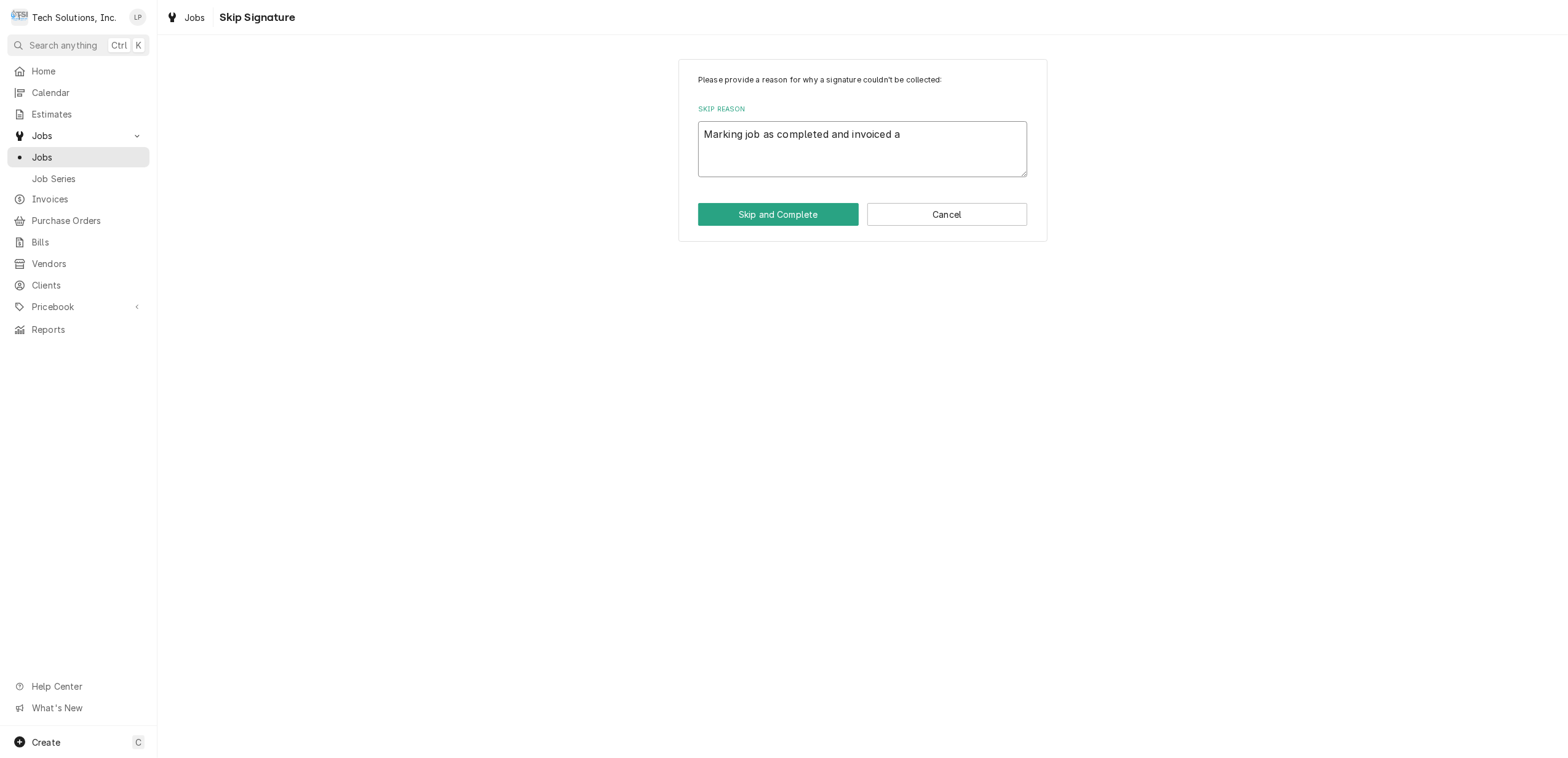
type textarea "Marking job as completed and invoiced as"
type textarea "x"
type textarea "Marking job as completed and invoiced as"
type textarea "x"
type textarea "Marking job as completed and invoiced as E"
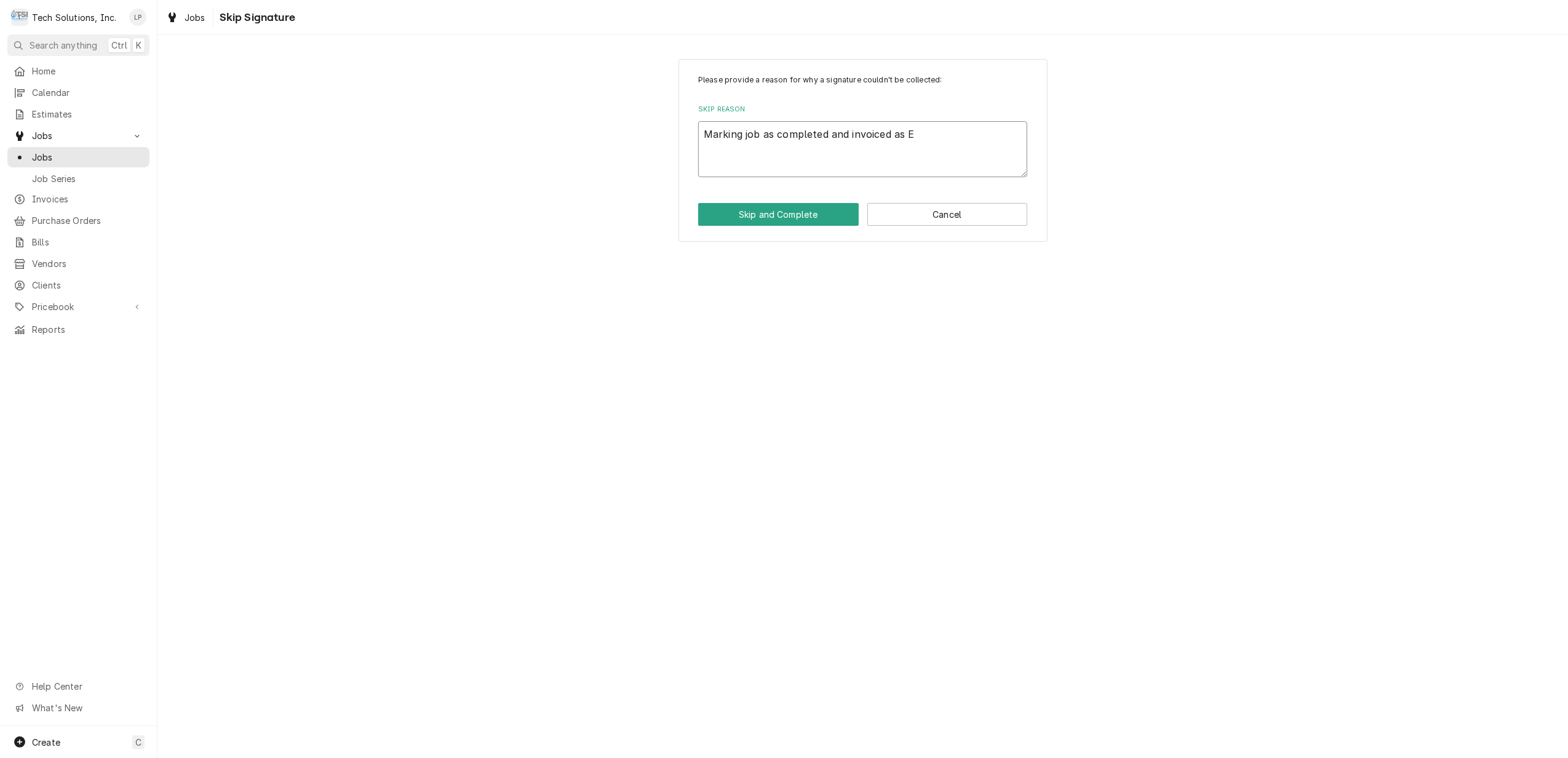
type textarea "x"
type textarea "Marking job as completed and invoiced as Es"
type textarea "x"
type textarea "Marking job as completed and invoiced as Est"
type textarea "x"
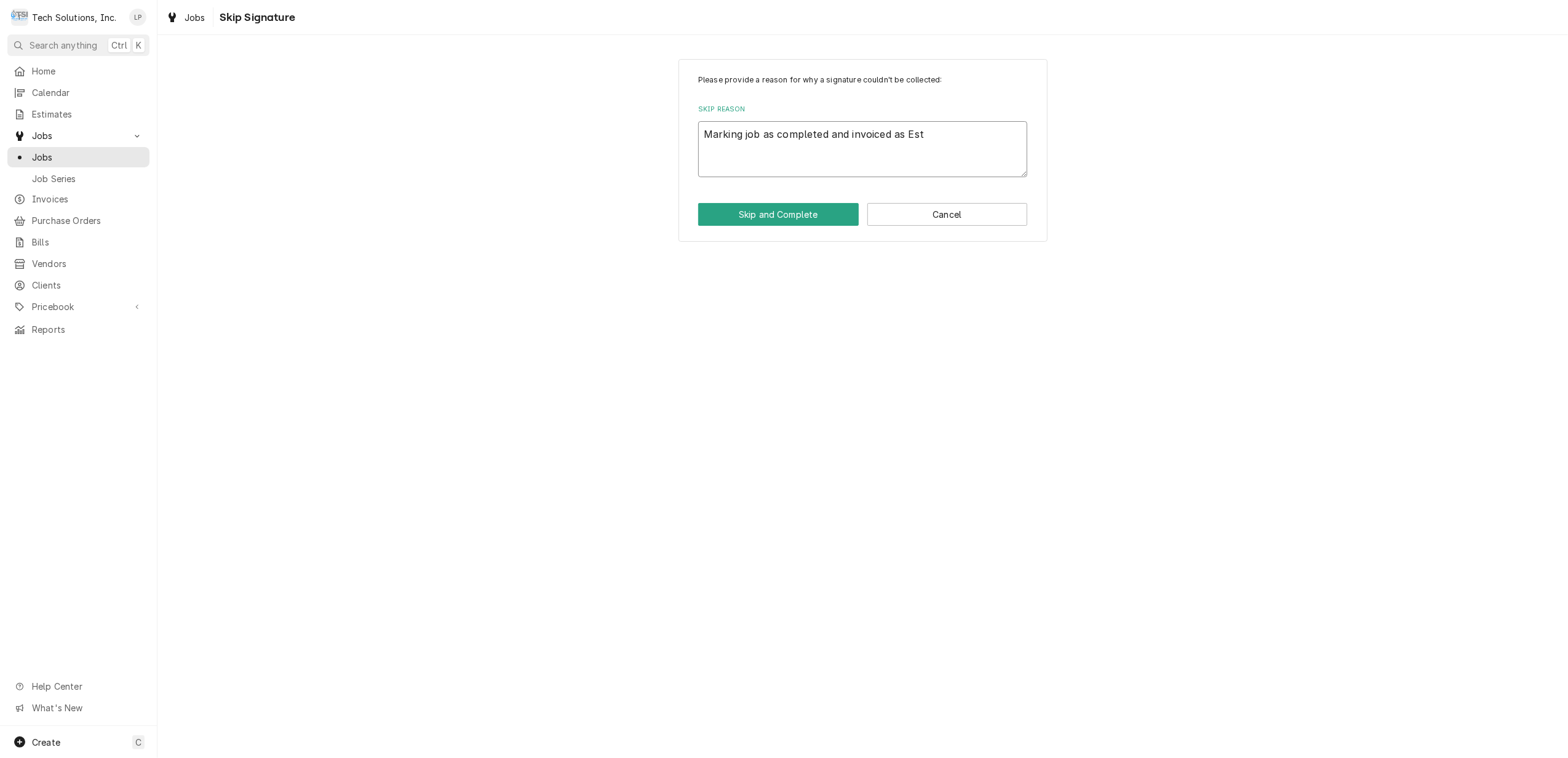
type textarea "Marking job as completed and invoiced as Esti"
type textarea "x"
type textarea "Marking job as completed and invoiced as Estim"
type textarea "x"
type textarea "Marking job as completed and invoiced as Estima"
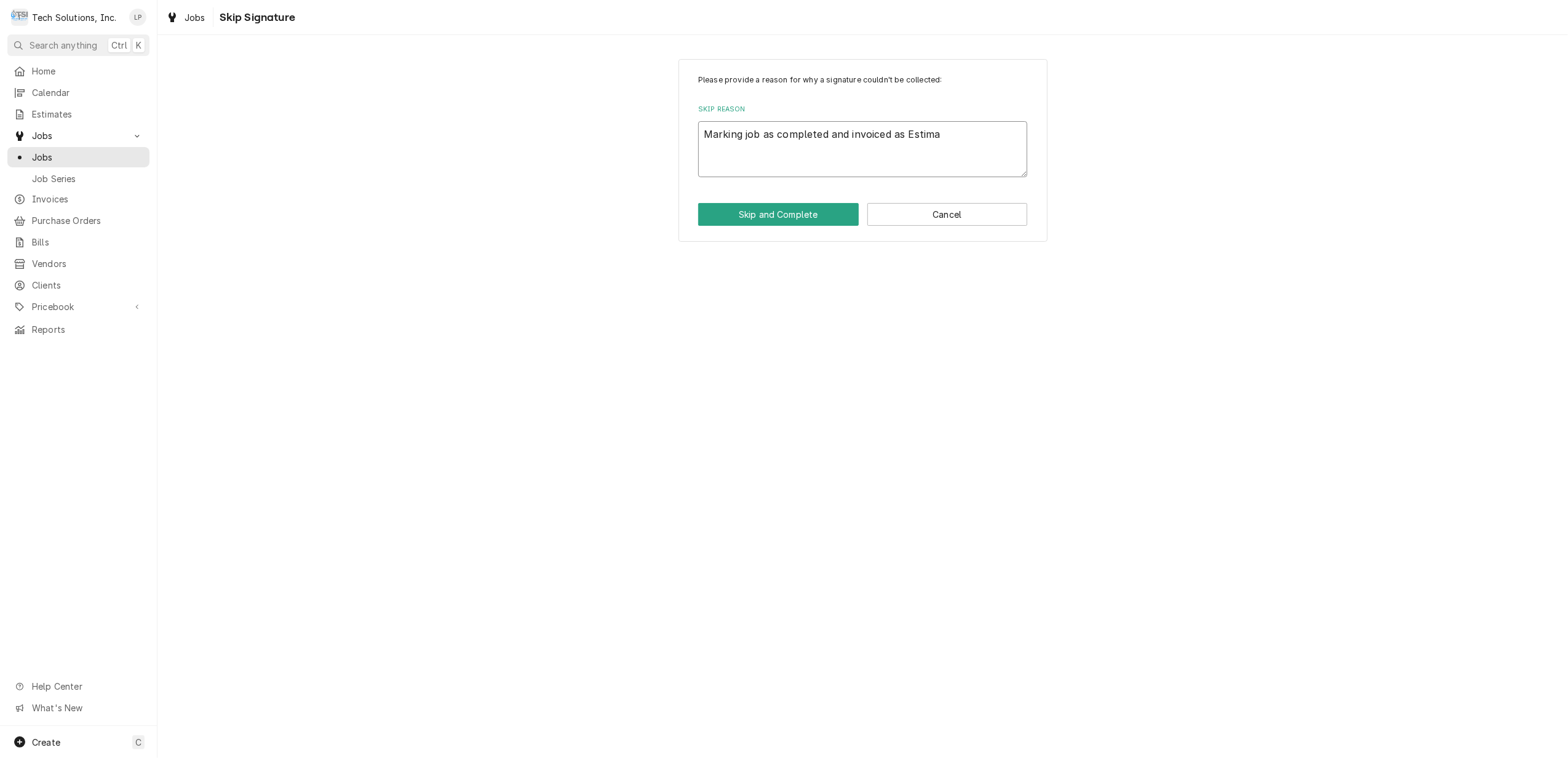
type textarea "x"
type textarea "Marking job as completed and invoiced as Estimat"
type textarea "x"
type textarea "Marking job as completed and invoiced as Estimate"
type textarea "x"
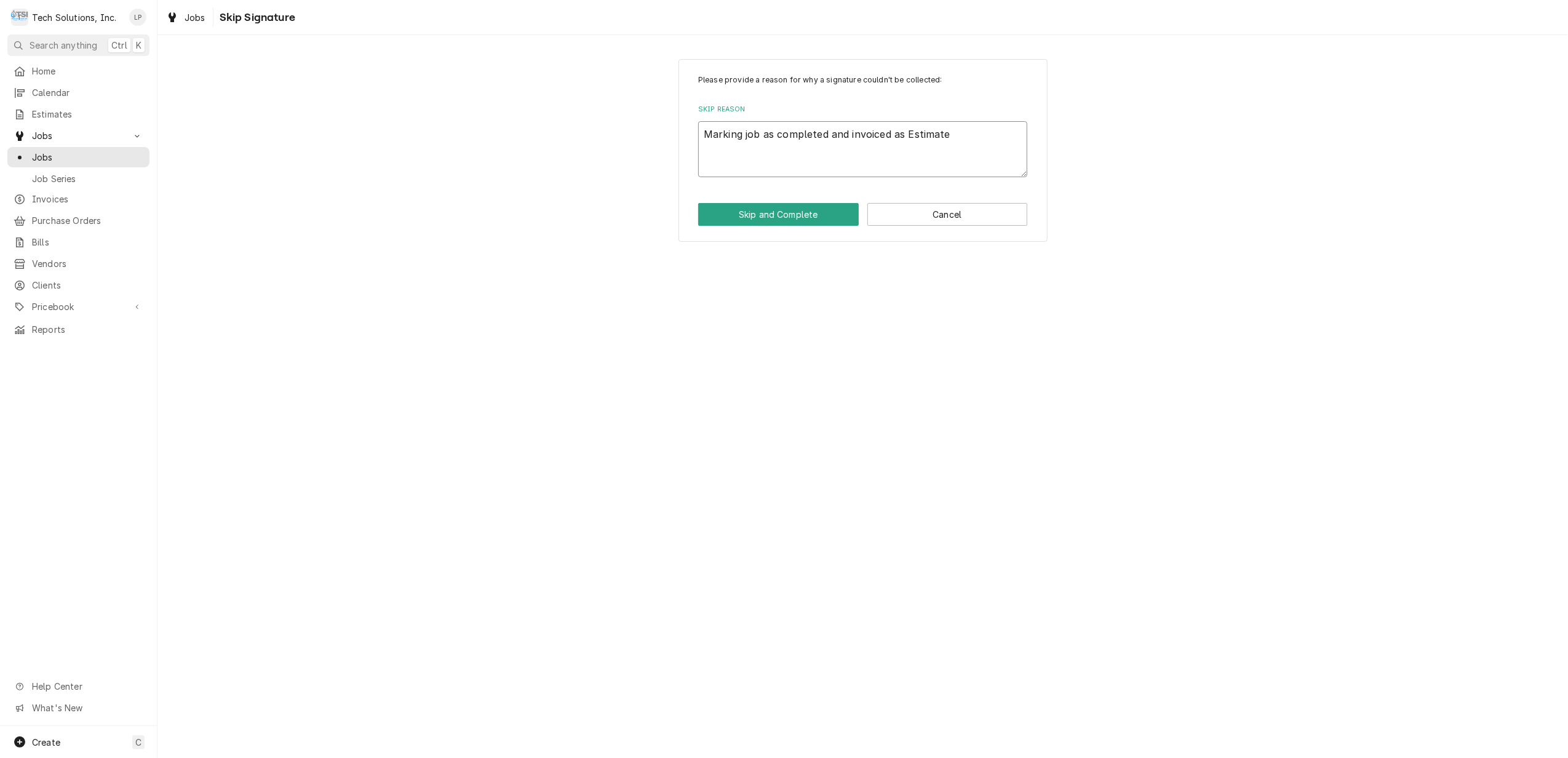
type textarea "Marking job as completed and invoiced as Estimate"
type textarea "x"
type textarea "Marking job as completed and invoiced as Estimate 1"
type textarea "x"
type textarea "Marking job as completed and invoiced as Estimate 10"
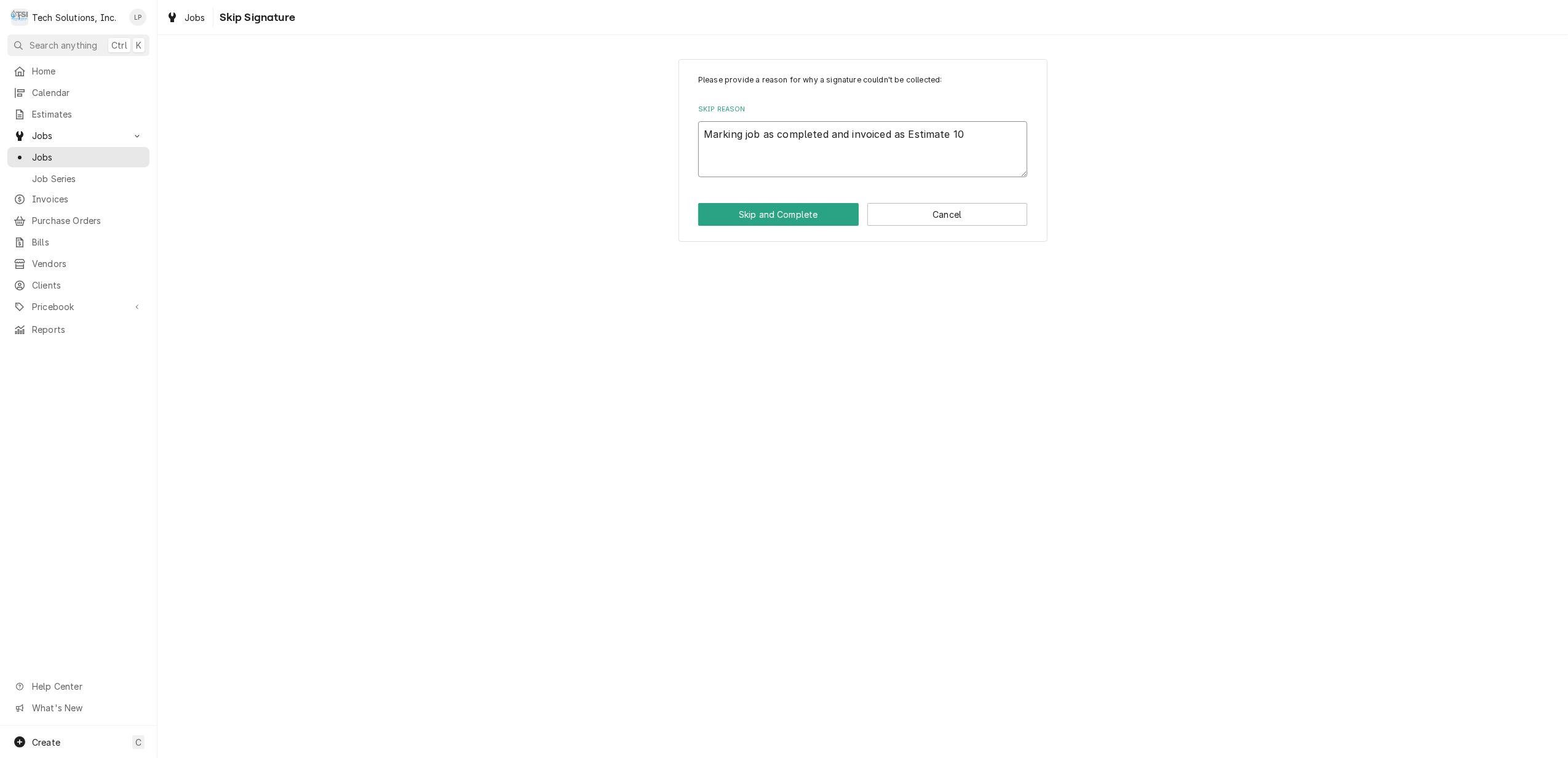
type textarea "x"
type textarea "Marking job as completed and invoiced as Estimate 105"
type textarea "x"
type textarea "Marking job as completed and invoiced as Estimate 105"
type textarea "x"
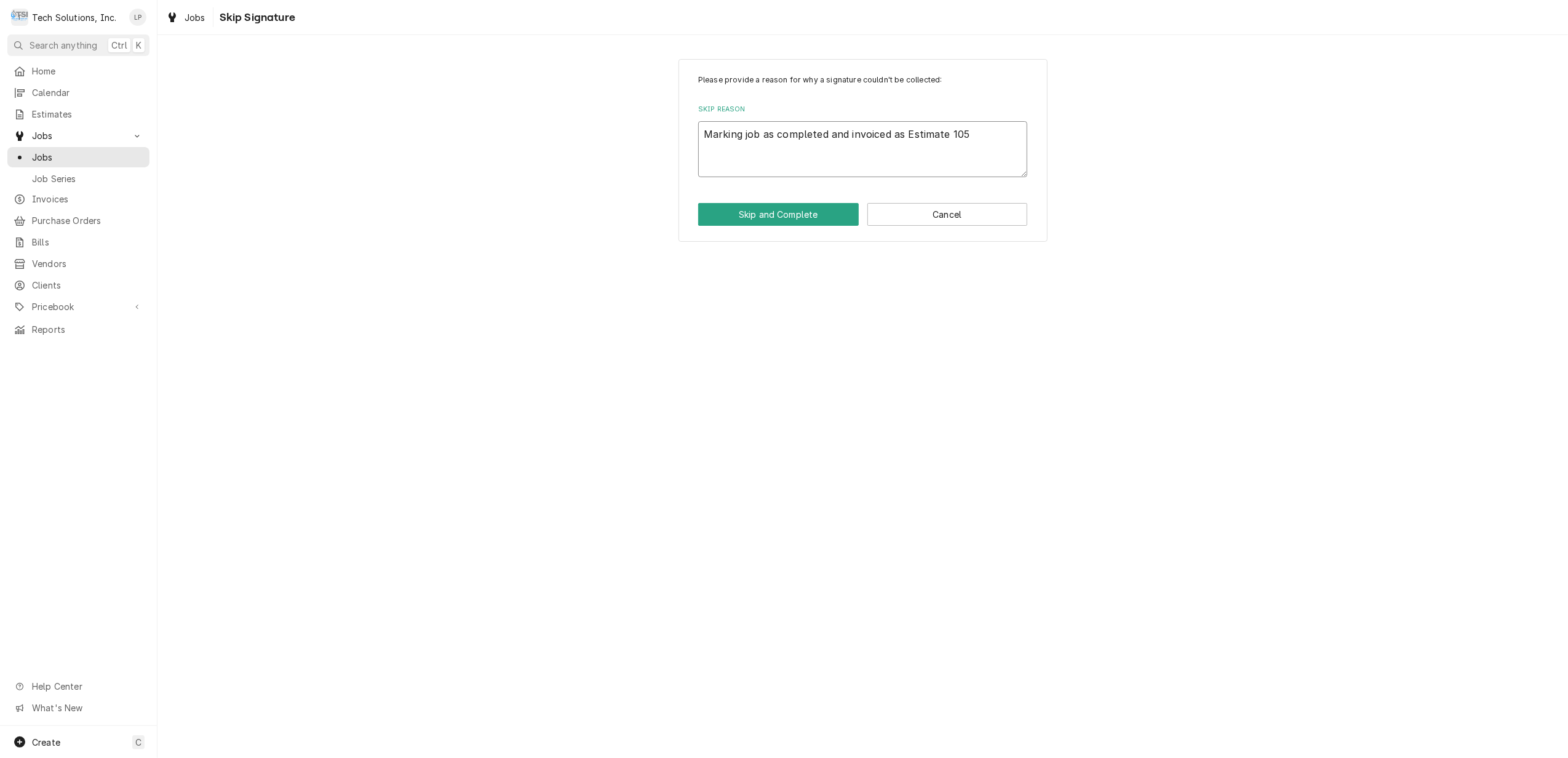
type textarea "Marking job as completed and invoiced as Estimate 105 w"
type textarea "x"
type textarea "Marking job as completed and invoiced as Estimate 105 wa"
type textarea "x"
type textarea "Marking job as completed and invoiced as Estimate 105 was"
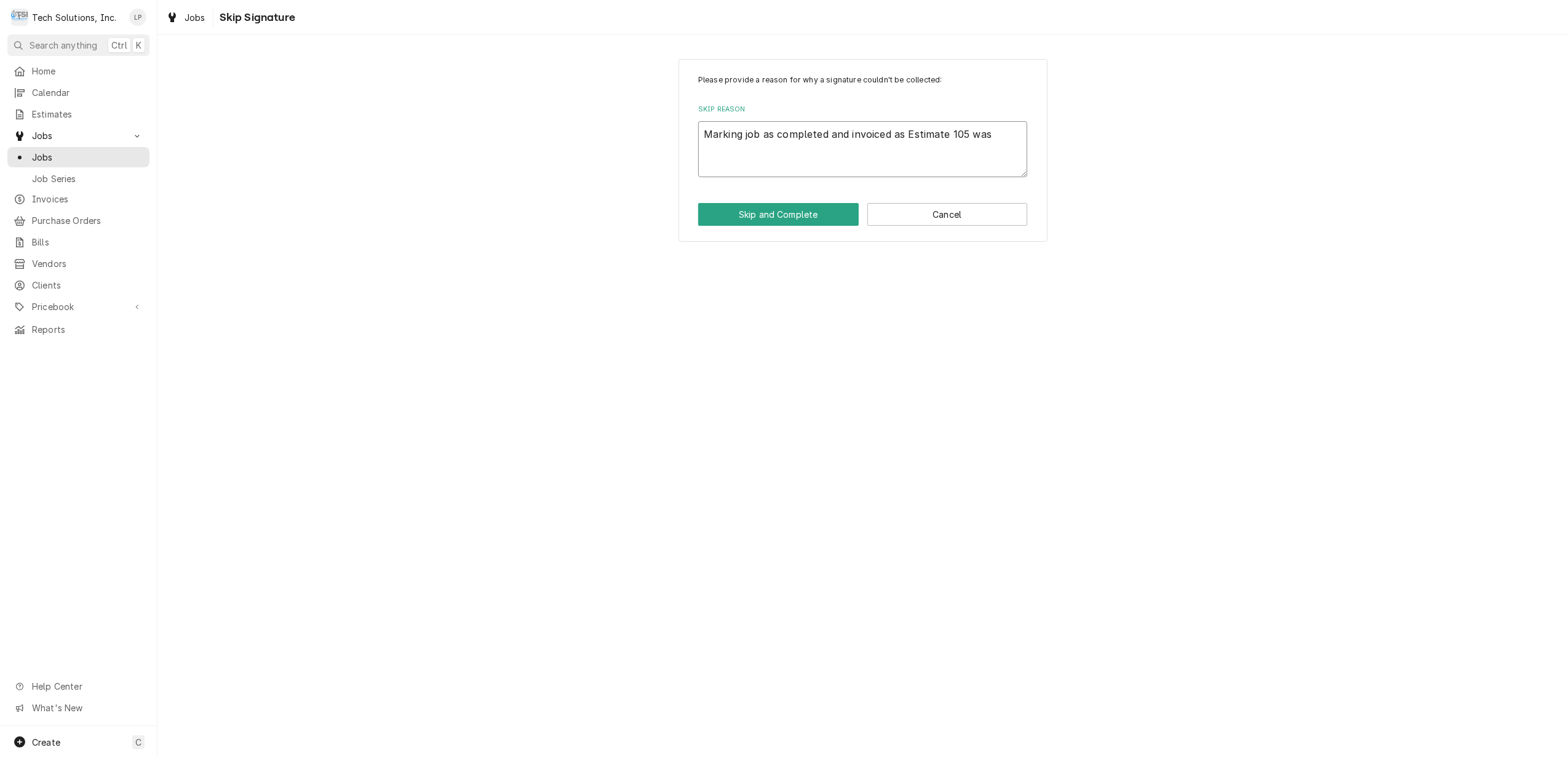
type textarea "x"
type textarea "Marking job as completed and invoiced as Estimate 105 was"
type textarea "x"
type textarea "Marking job as completed and invoiced as Estimate 105 was a"
type textarea "x"
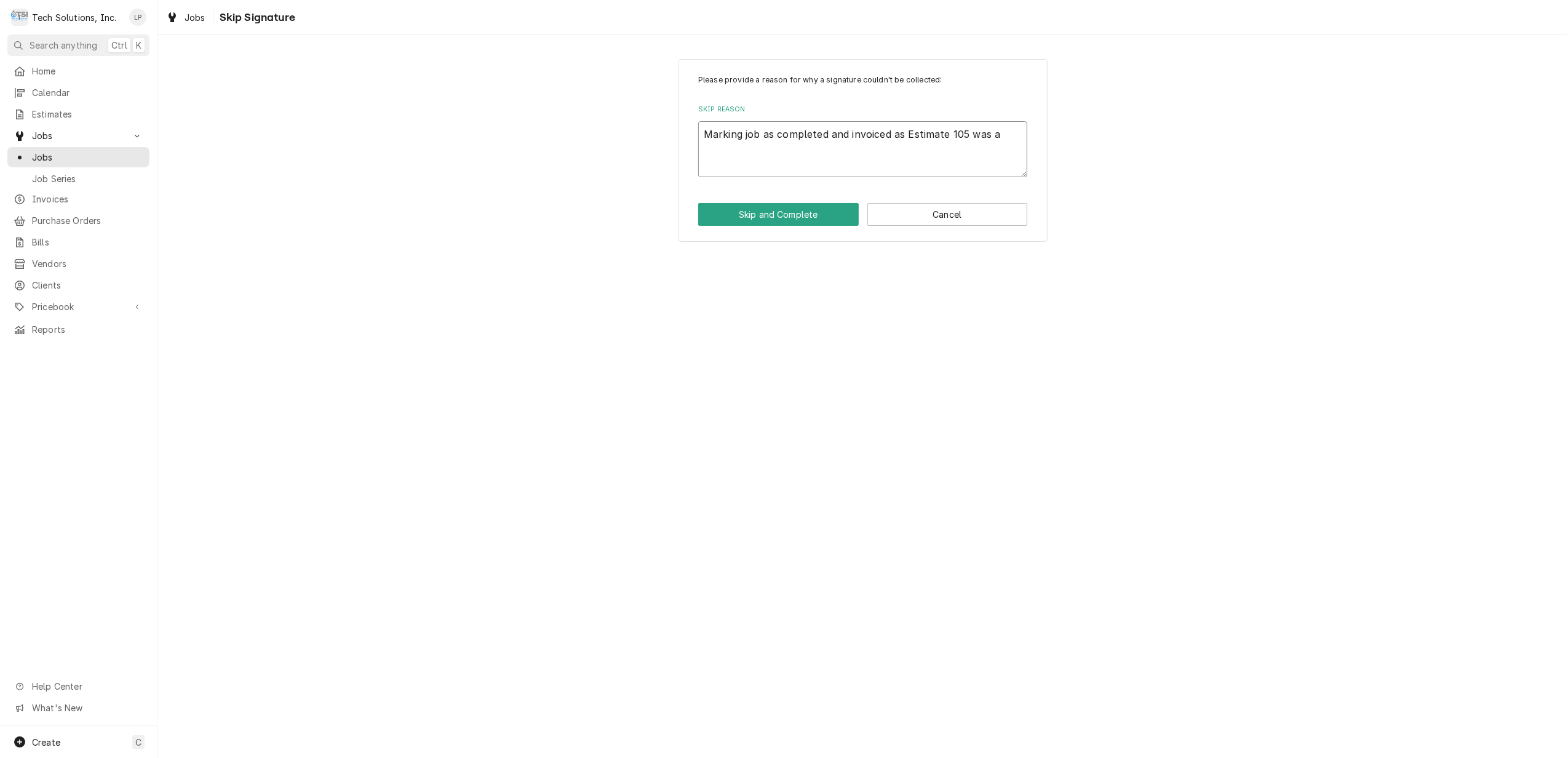
type textarea "Marking job as completed and invoiced as Estimate 105 was ap"
type textarea "x"
type textarea "Marking job as completed and invoiced as Estimate 105 was app"
type textarea "x"
type textarea "Marking job as completed and invoiced as Estimate 105 was appr"
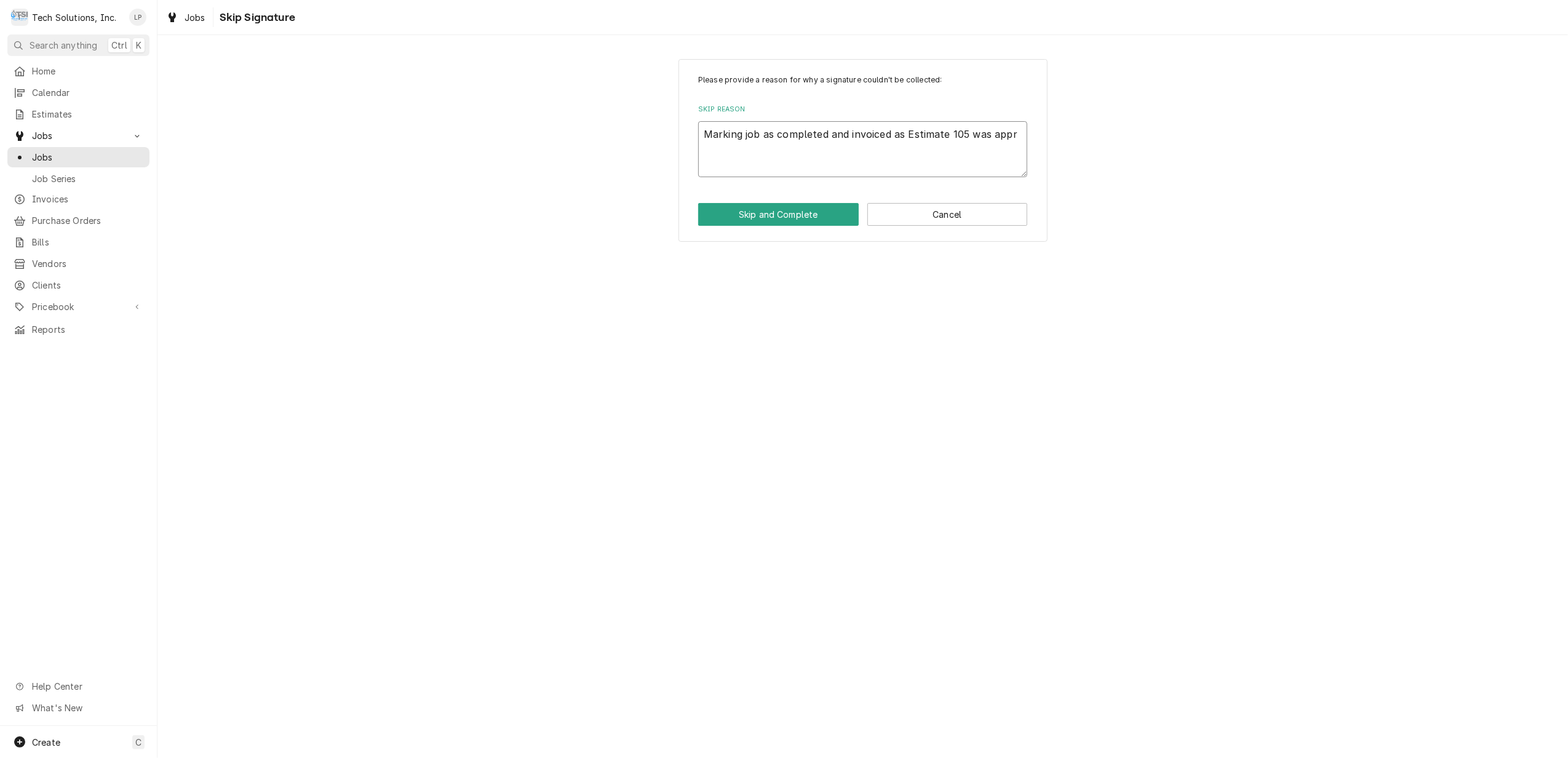
type textarea "x"
type textarea "Marking job as completed and invoiced as Estimate 105 was appro"
type textarea "x"
type textarea "Marking job as completed and invoiced as Estimate 105 was approv"
type textarea "x"
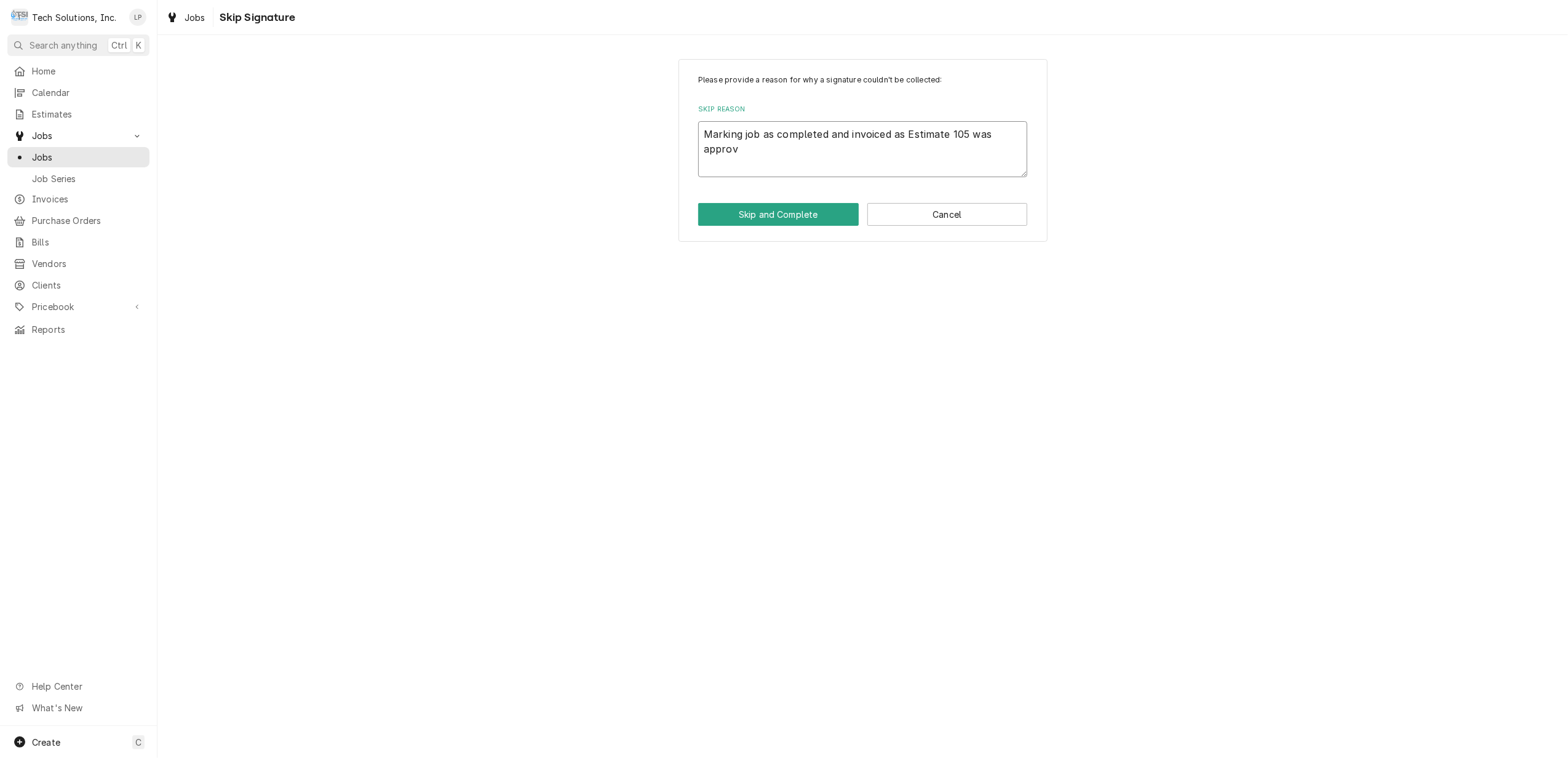
type textarea "Marking job as completed and invoiced as Estimate 105 was approve"
type textarea "x"
type textarea "Marking job as completed and invoiced as Estimate 105 was approved"
type textarea "x"
type textarea "Marking job as completed and invoiced as Estimate 105 was approved"
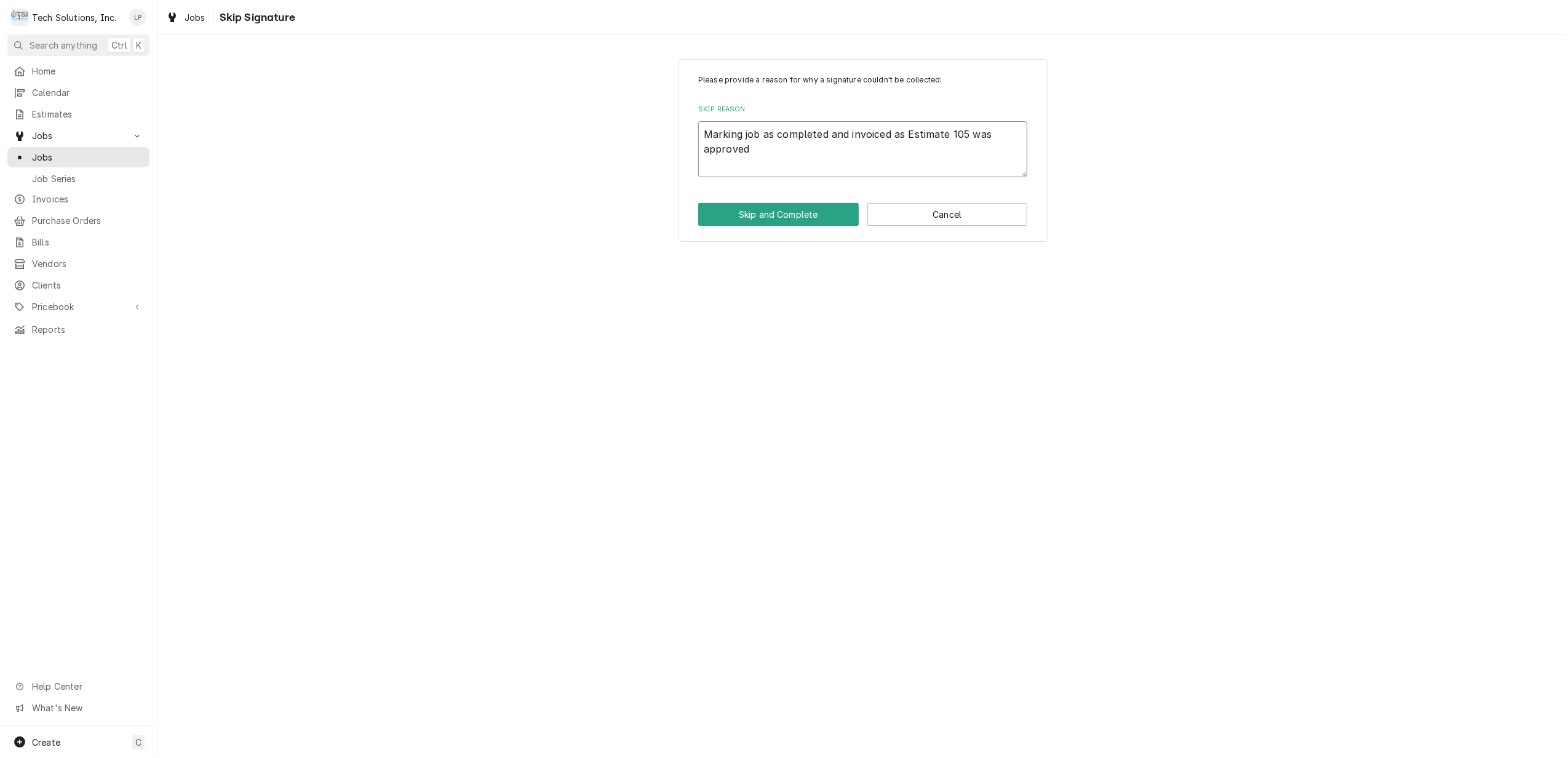
type textarea "x"
type textarea "Marking job as completed and invoiced as Estimate 105 was approved a"
type textarea "x"
type textarea "Marking job as completed and invoiced as Estimate 105 was approved an"
type textarea "x"
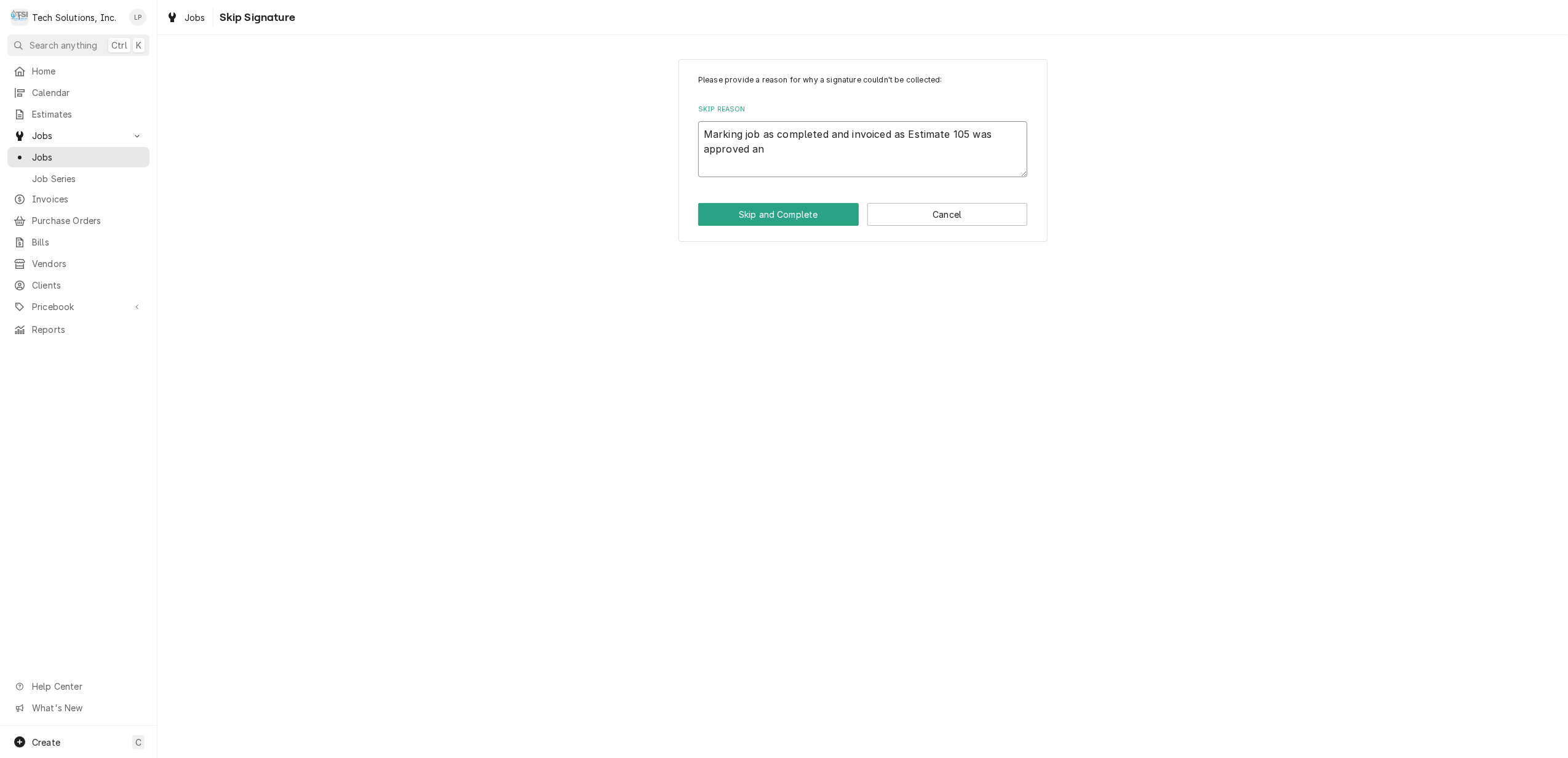
type textarea "Marking job as completed and invoiced as Estimate 105 was approved and"
type textarea "x"
type textarea "Marking job as completed and invoiced as Estimate 105 was approved and"
type textarea "x"
type textarea "Marking job as completed and invoiced as Estimate 105 was approved and t"
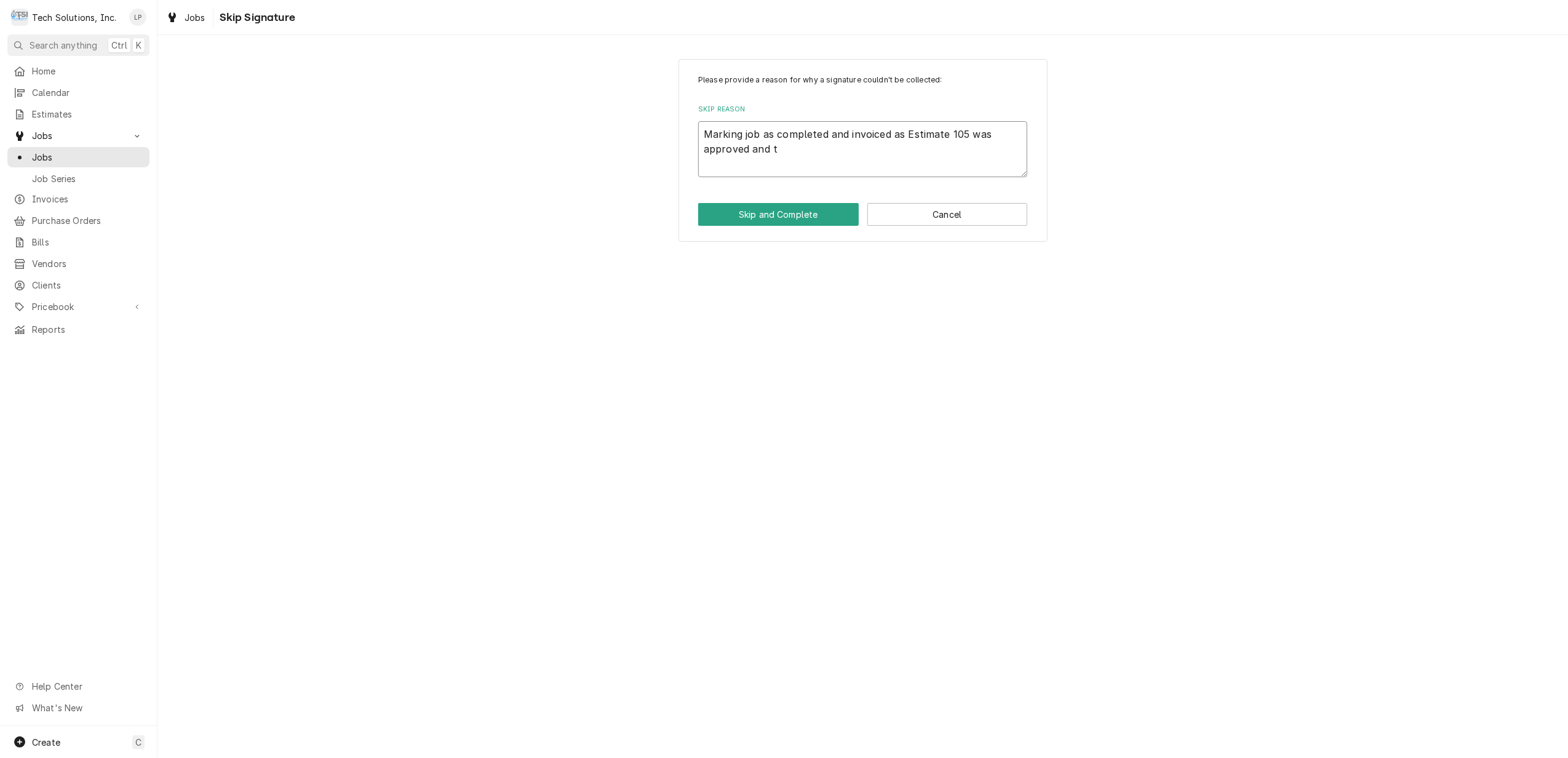
type textarea "x"
type textarea "Marking job as completed and invoiced as Estimate 105 was approved and th"
type textarea "x"
type textarea "Marking job as completed and invoiced as Estimate 105 was approved and the"
type textarea "x"
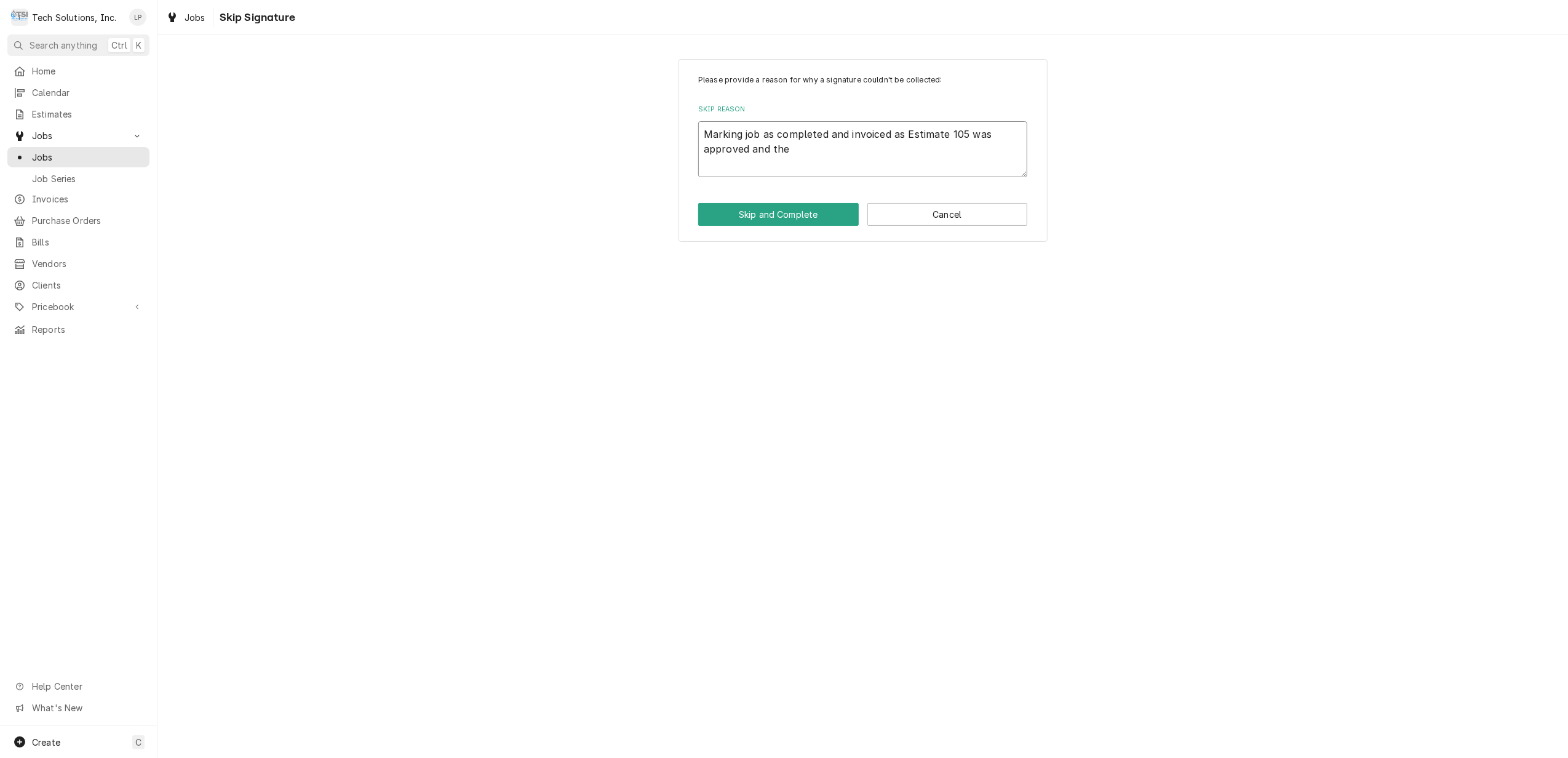
type textarea "Marking job as completed and invoiced as Estimate 105 was approved and th"
type textarea "x"
type textarea "Marking job as completed and invoiced as Estimate 105 was approved and thi"
type textarea "x"
type textarea "Marking job as completed and invoiced as Estimate 105 was approved and this"
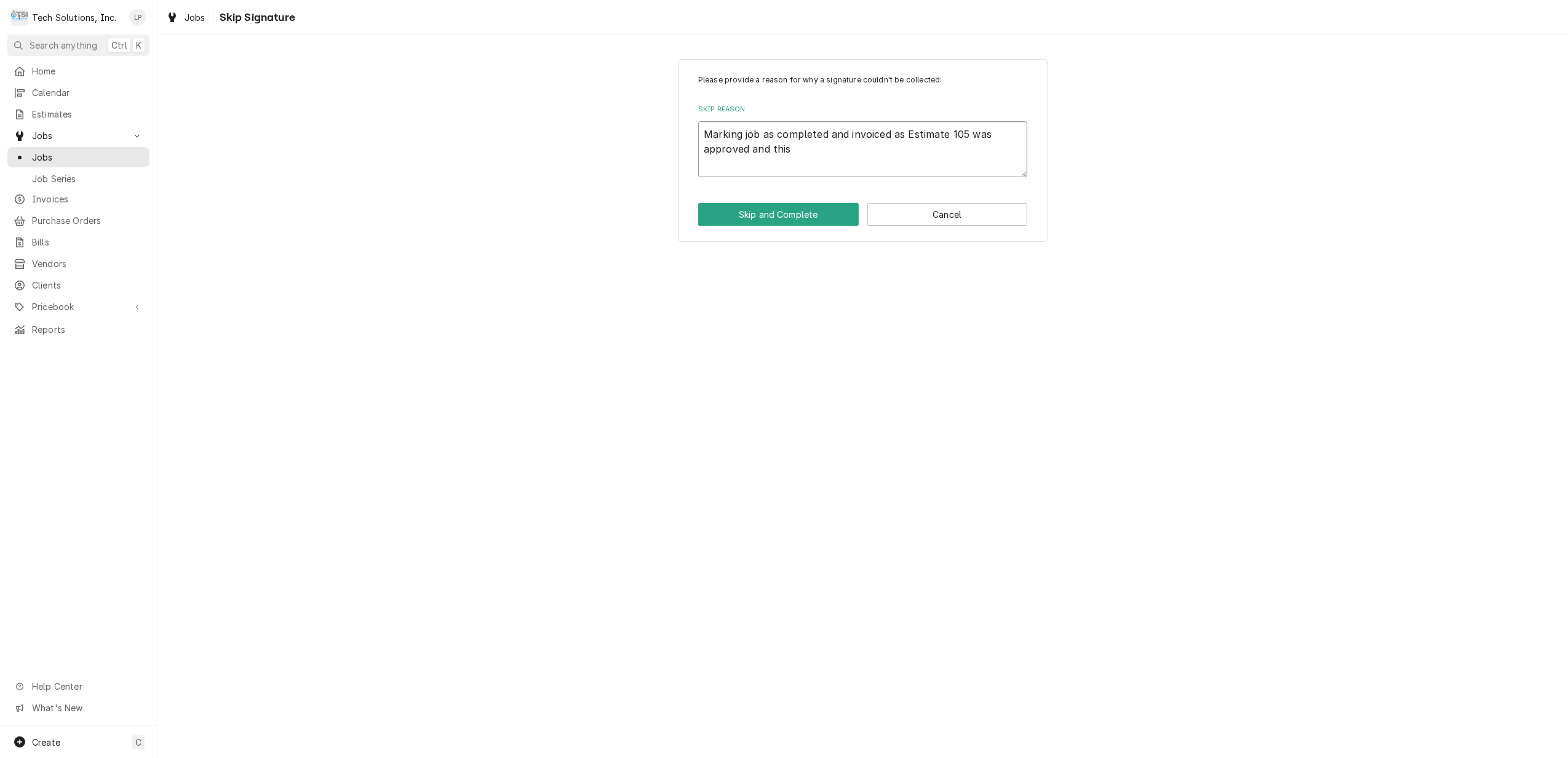
type textarea "x"
type textarea "Marking job as completed and invoiced as Estimate 105 was approved and this"
type textarea "x"
type textarea "Marking job as completed and invoiced as Estimate 105 was approved and this t"
type textarea "x"
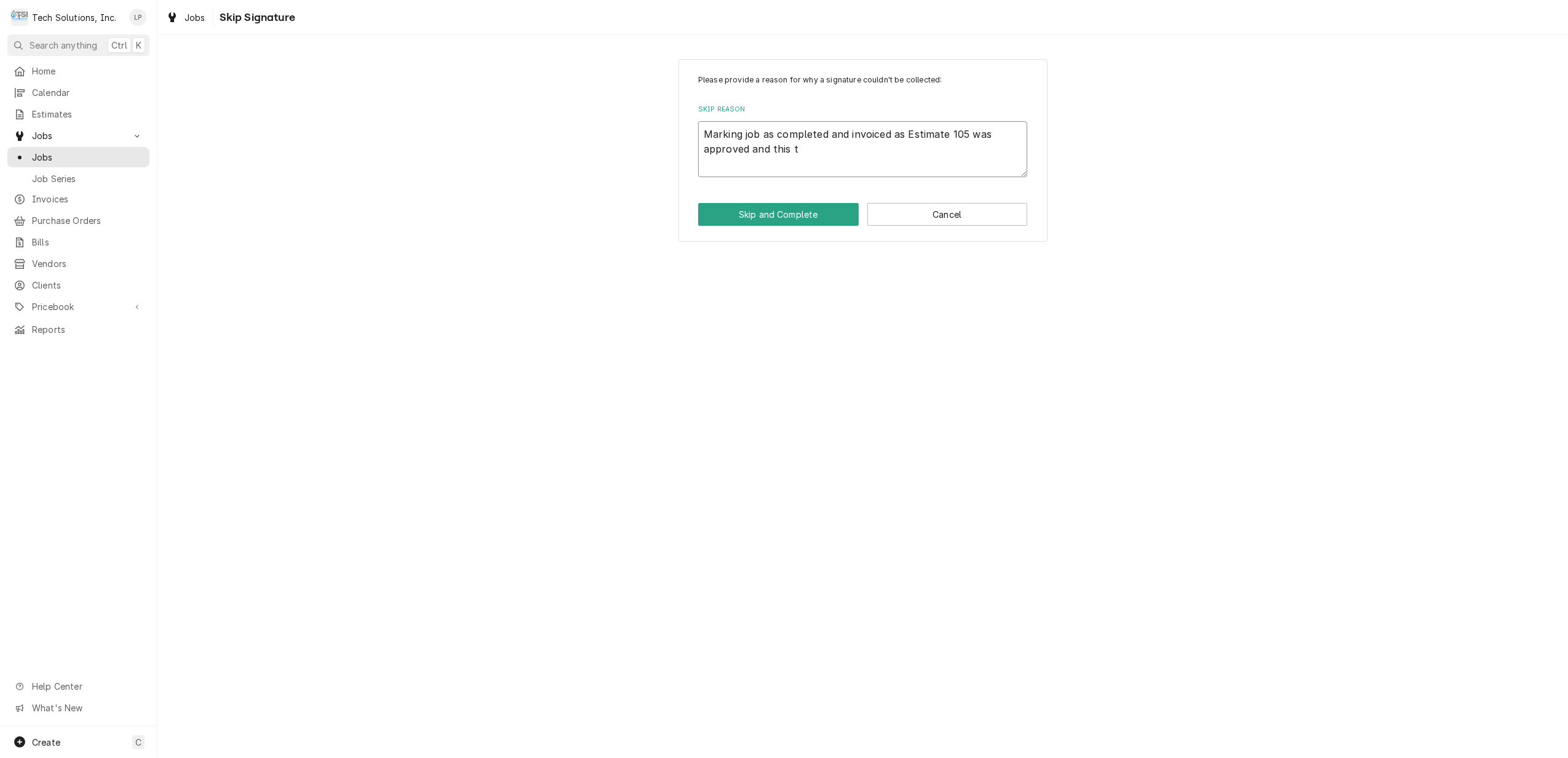
type textarea "Marking job as completed and invoiced as Estimate 105 was approved and this tr"
type textarea "x"
type textarea "Marking job as completed and invoiced as Estimate 105 was approved and this tri"
type textarea "x"
type textarea "Marking job as completed and invoiced as Estimate 105 was approved and this trip"
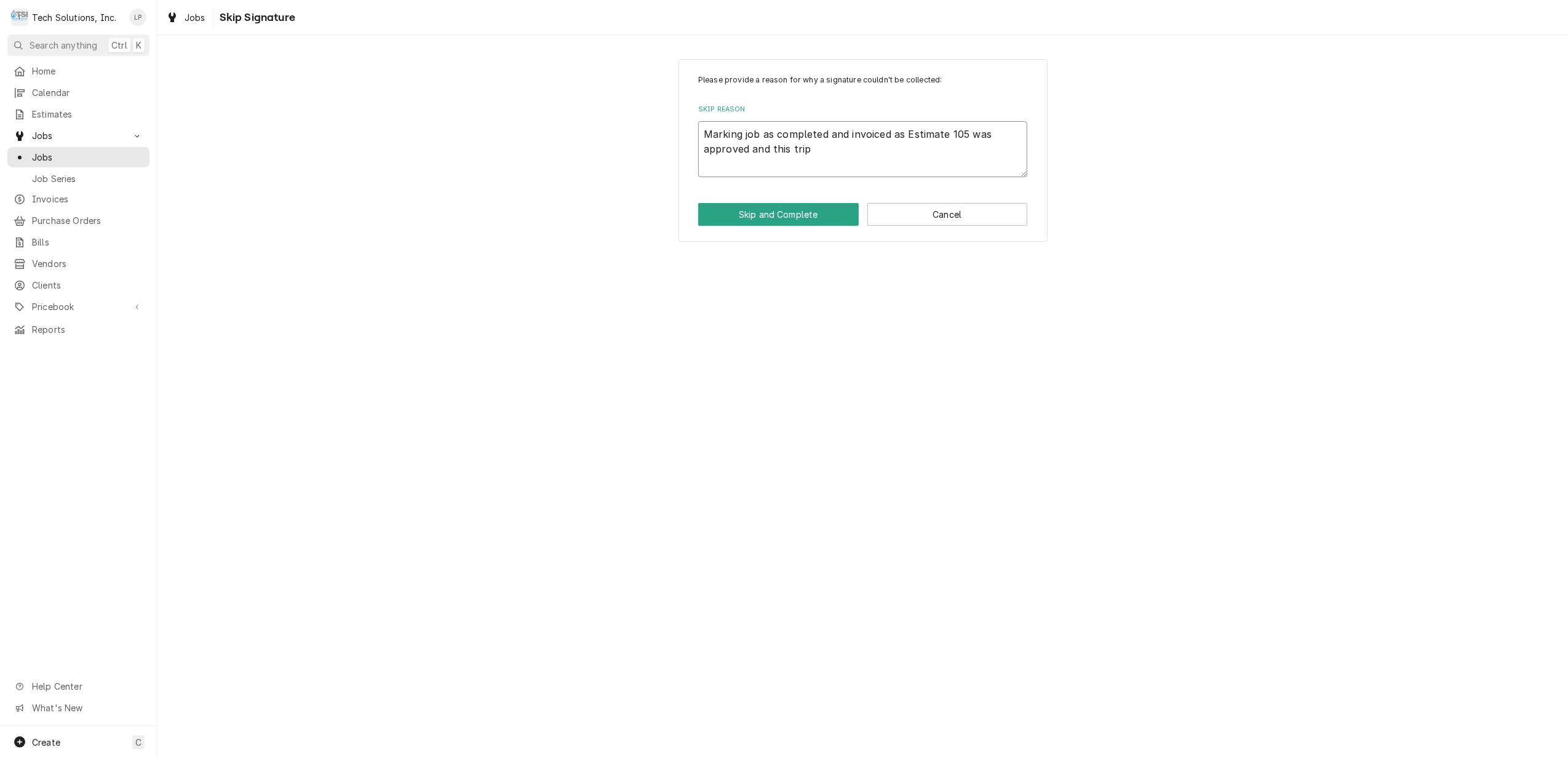
type textarea "x"
type textarea "Marking job as completed and invoiced as Estimate 105 was approved and this trip"
type textarea "x"
type textarea "Marking job as completed and invoiced as Estimate 105 was approved and this tri…"
type textarea "x"
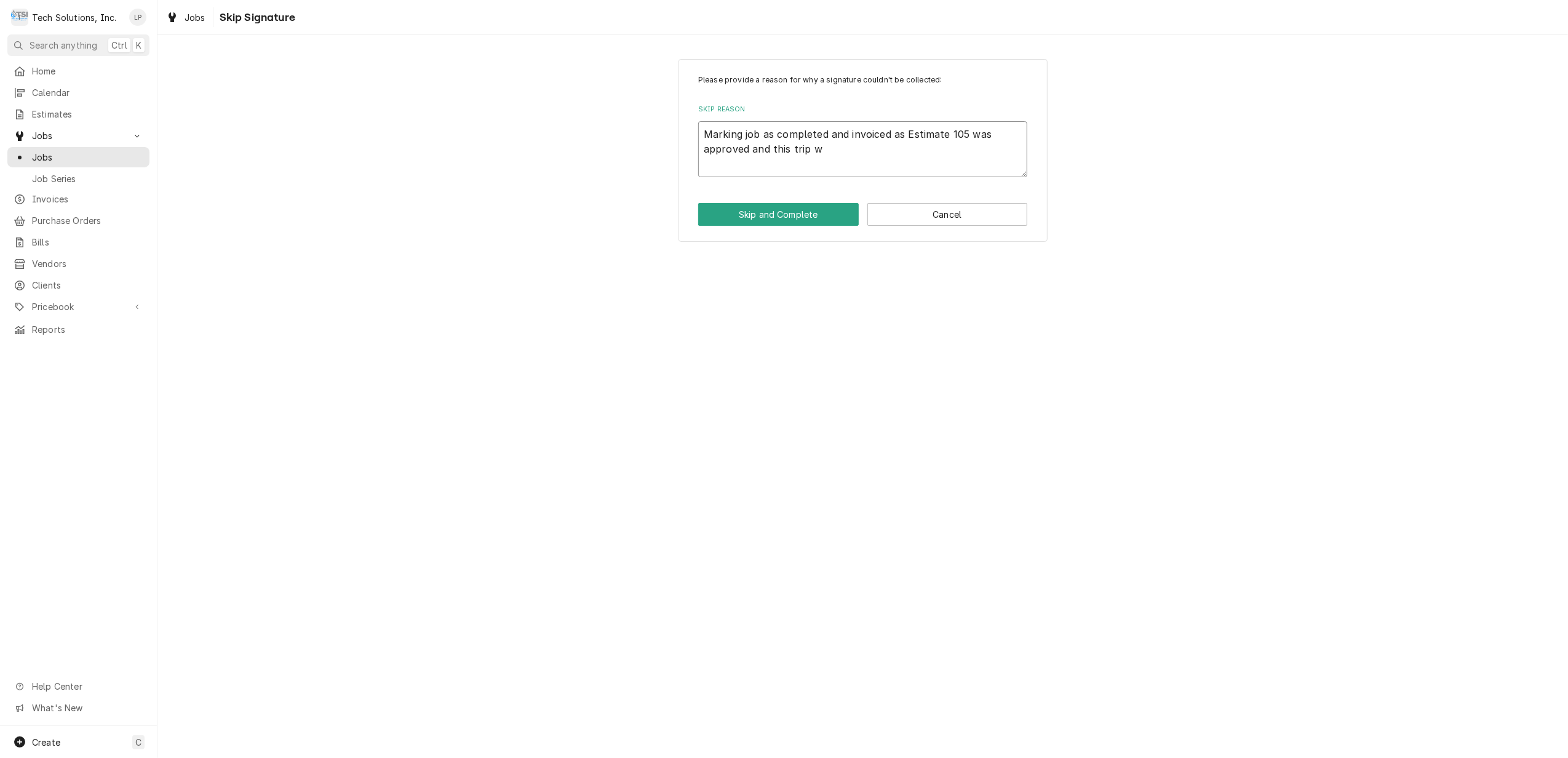
type textarea "Marking job as completed and invoiced as Estimate 105 was approved and this tri…"
type textarea "x"
type textarea "Marking job as completed and invoiced as Estimate 105 was approved and this tri…"
type textarea "x"
type textarea "Marking job as completed and invoiced as Estimate 105 was approved and this tri…"
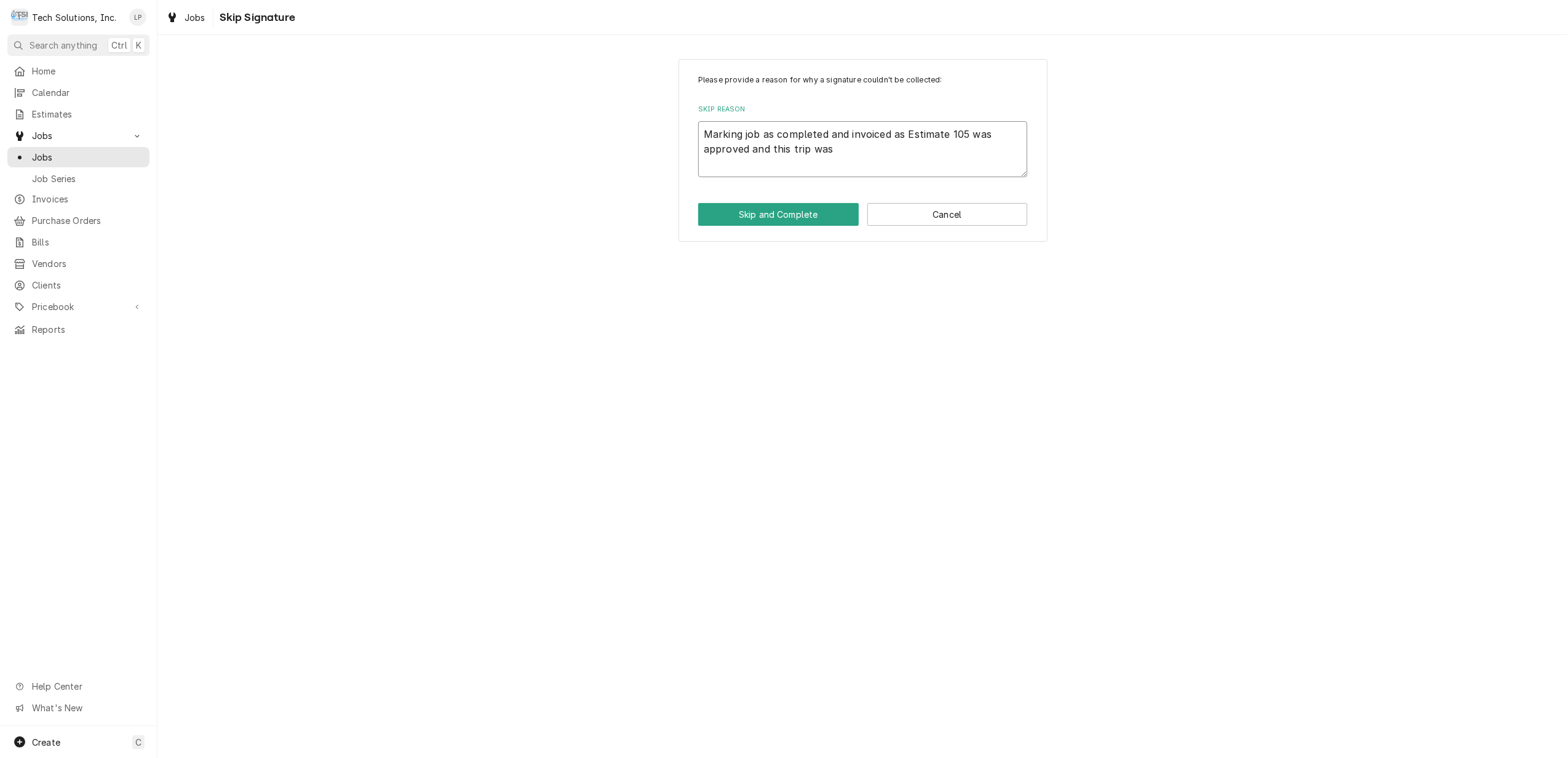
type textarea "x"
type textarea "Marking job as completed and invoiced as Estimate 105 was approved and this tri…"
type textarea "x"
type textarea "Marking job as completed and invoiced as Estimate 105 was approved and this tri…"
type textarea "x"
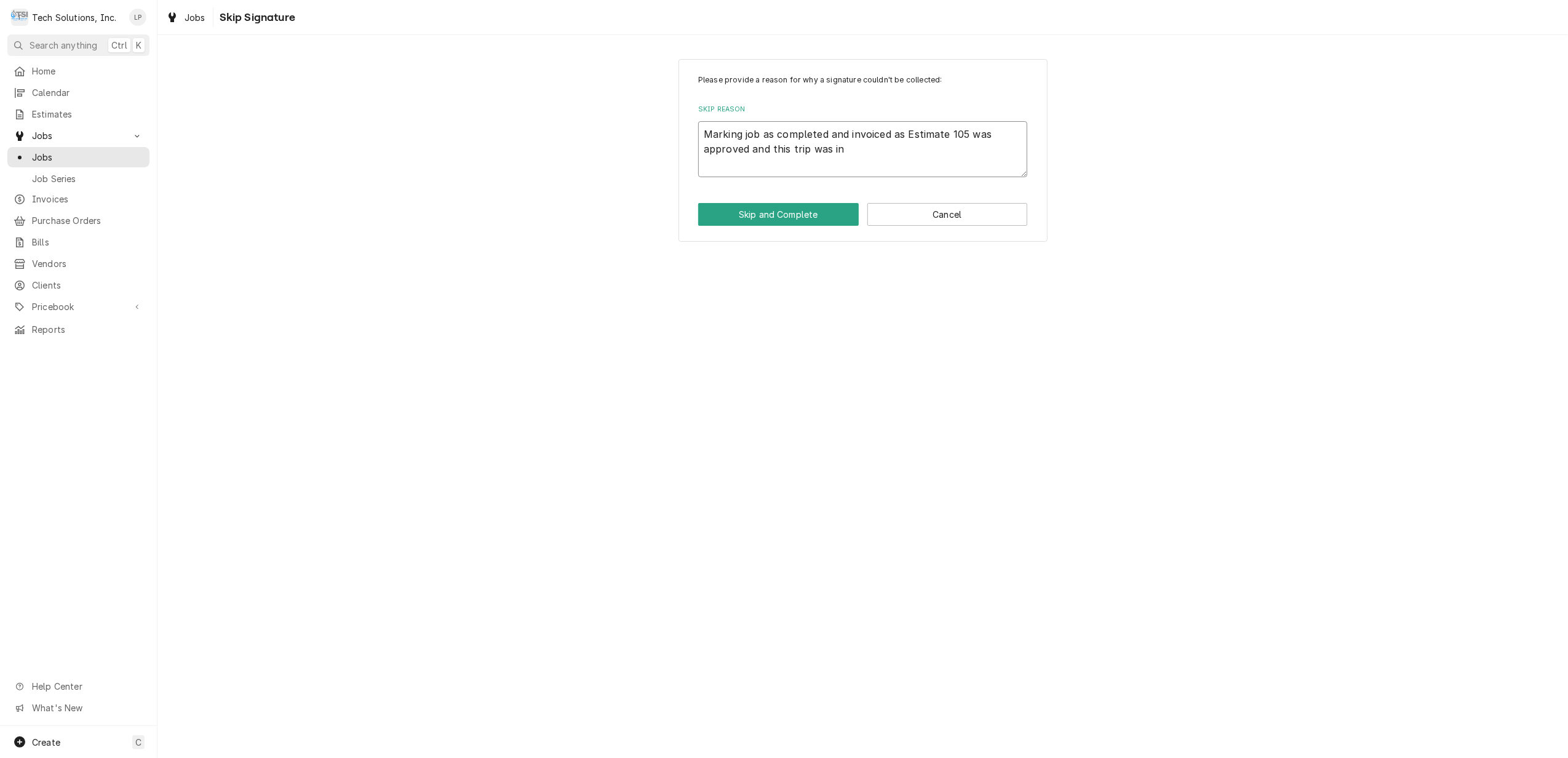
type textarea "Marking job as completed and invoiced as Estimate 105 was approved and this tri…"
type textarea "x"
type textarea "Marking job as completed and invoiced as Estimate 105 was approved and this tri…"
type textarea "x"
type textarea "Marking job as completed and invoiced as Estimate 105 was approved and this tri…"
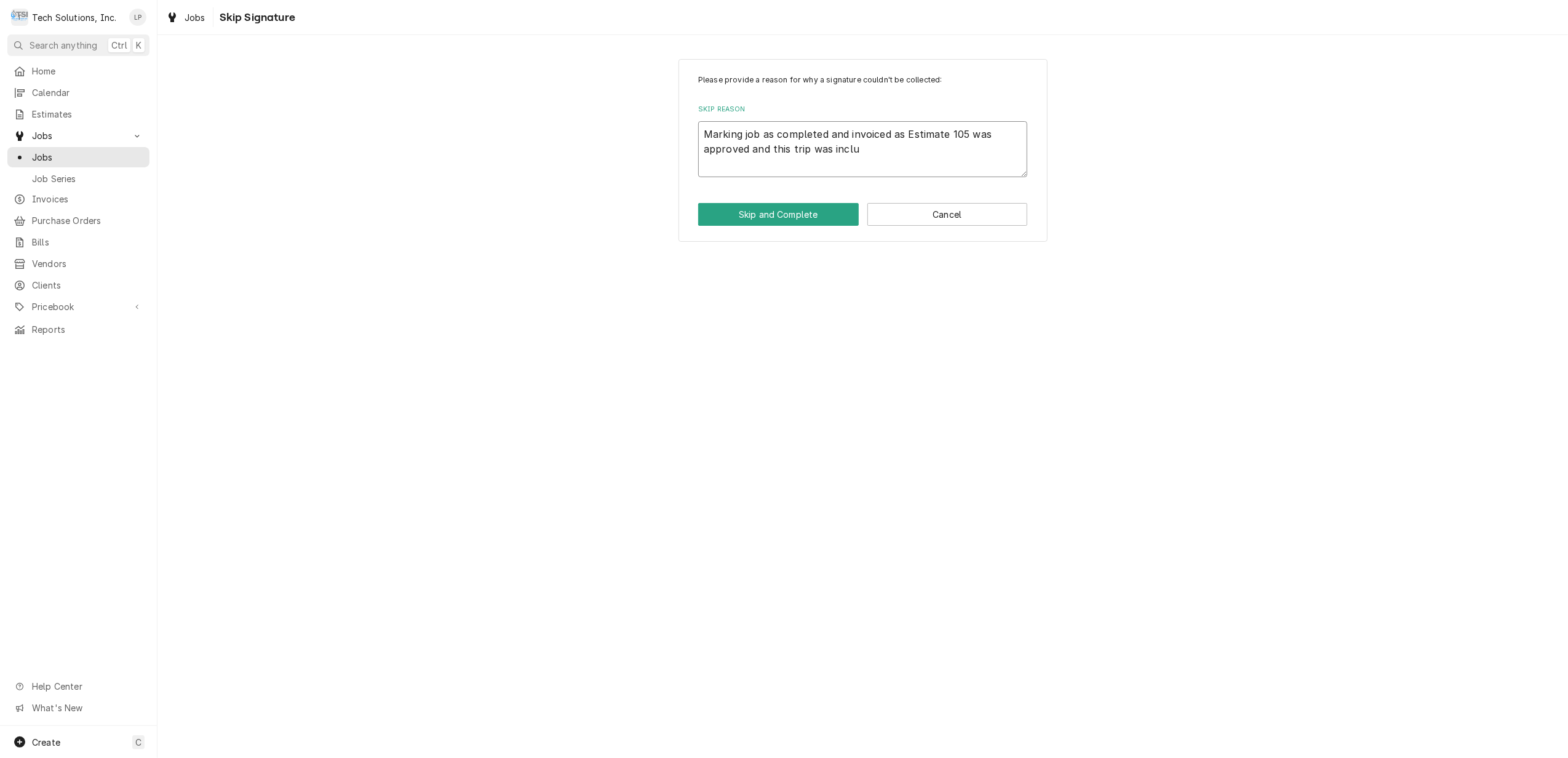
type textarea "x"
type textarea "Marking job as completed and invoiced as Estimate 105 was approved and this tri…"
type textarea "x"
type textarea "Marking job as completed and invoiced as Estimate 105 was approved and this tri…"
type textarea "x"
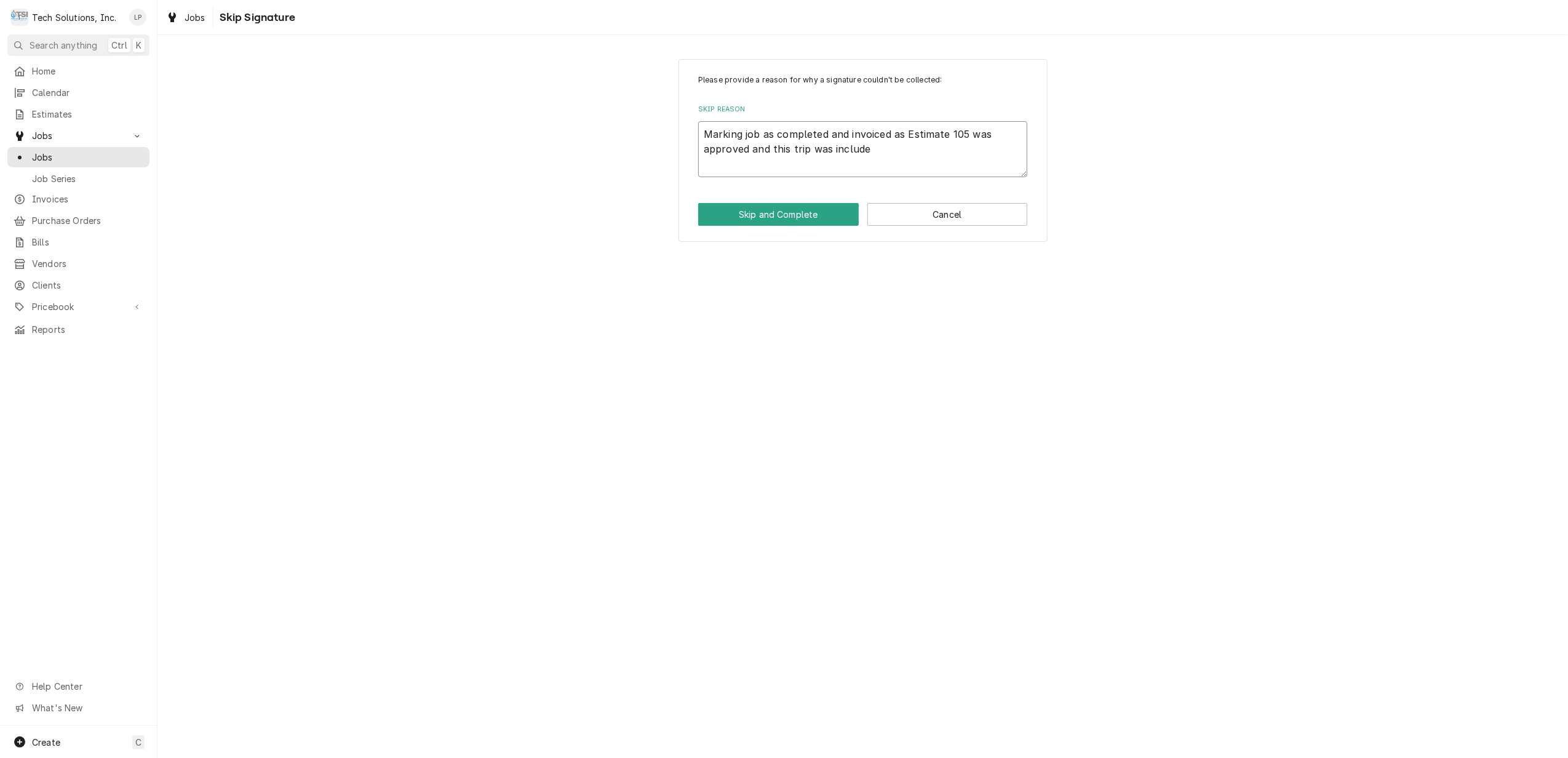
type textarea "Marking job as completed and invoiced as Estimate 105 was approved and this tri…"
type textarea "x"
type textarea "Marking job as completed and invoiced as Estimate 105 was approved and this tri…"
type textarea "x"
type textarea "Marking job as completed and invoiced as Estimate 105 was approved and this tri…"
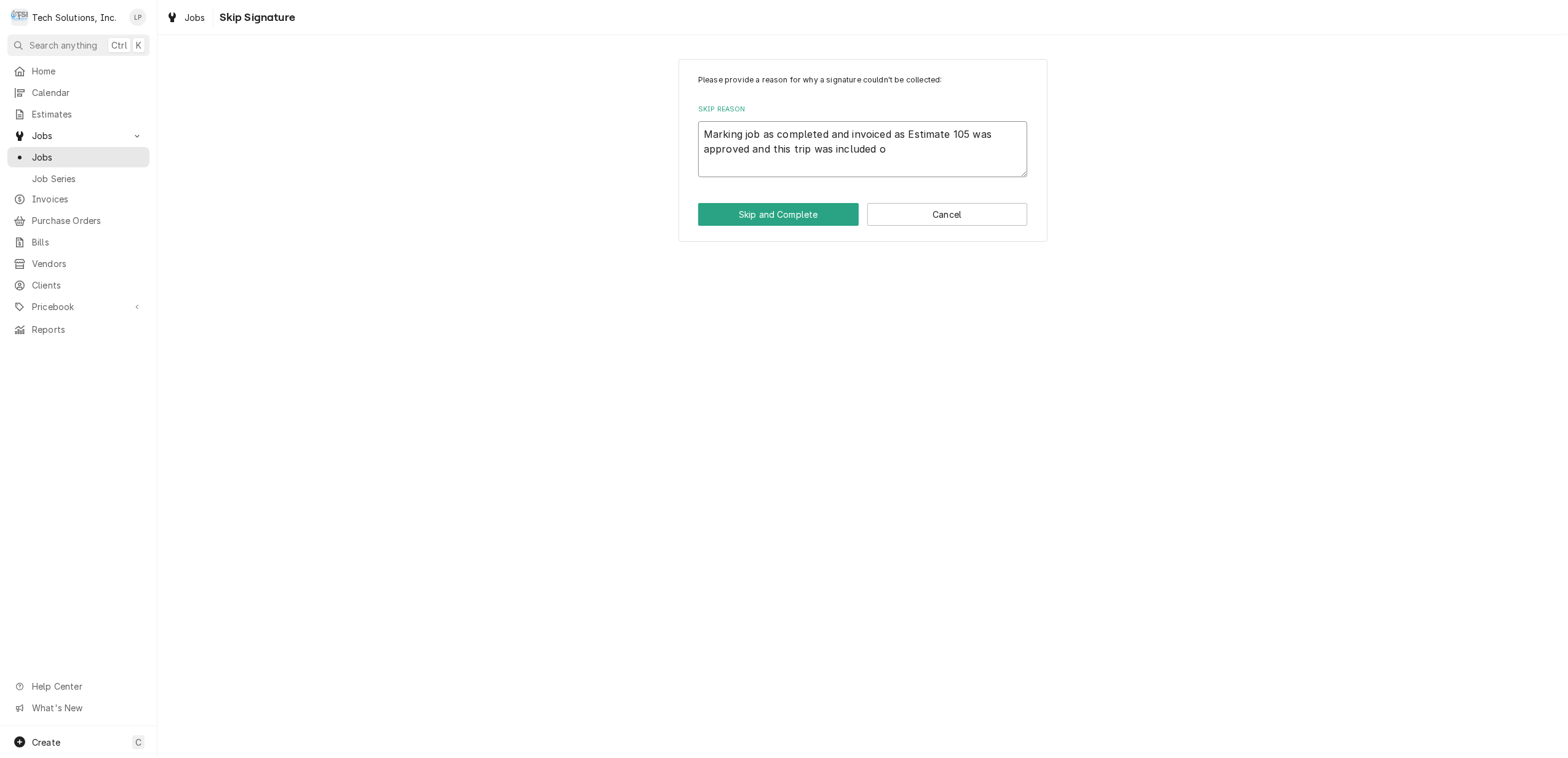
type textarea "x"
type textarea "Marking job as completed and invoiced as Estimate 105 was approved and this tri…"
type textarea "x"
type textarea "Marking job as completed and invoiced as Estimate 105 was approved and this tri…"
type textarea "x"
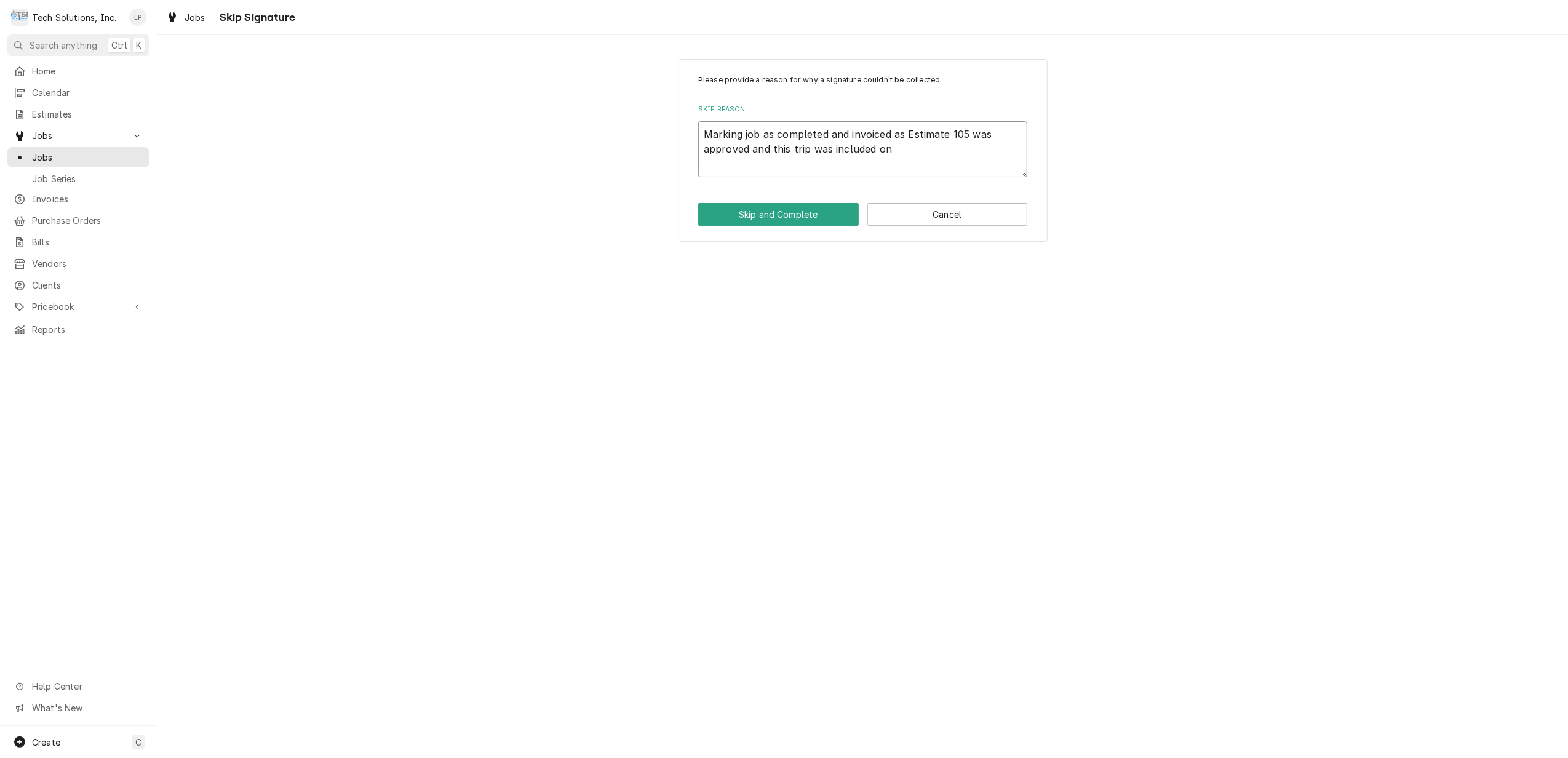
type textarea "Marking job as completed and invoiced as Estimate 105 was approved and this tri…"
click at [800, 217] on button "Skip and Complete" at bounding box center [779, 214] width 161 height 23
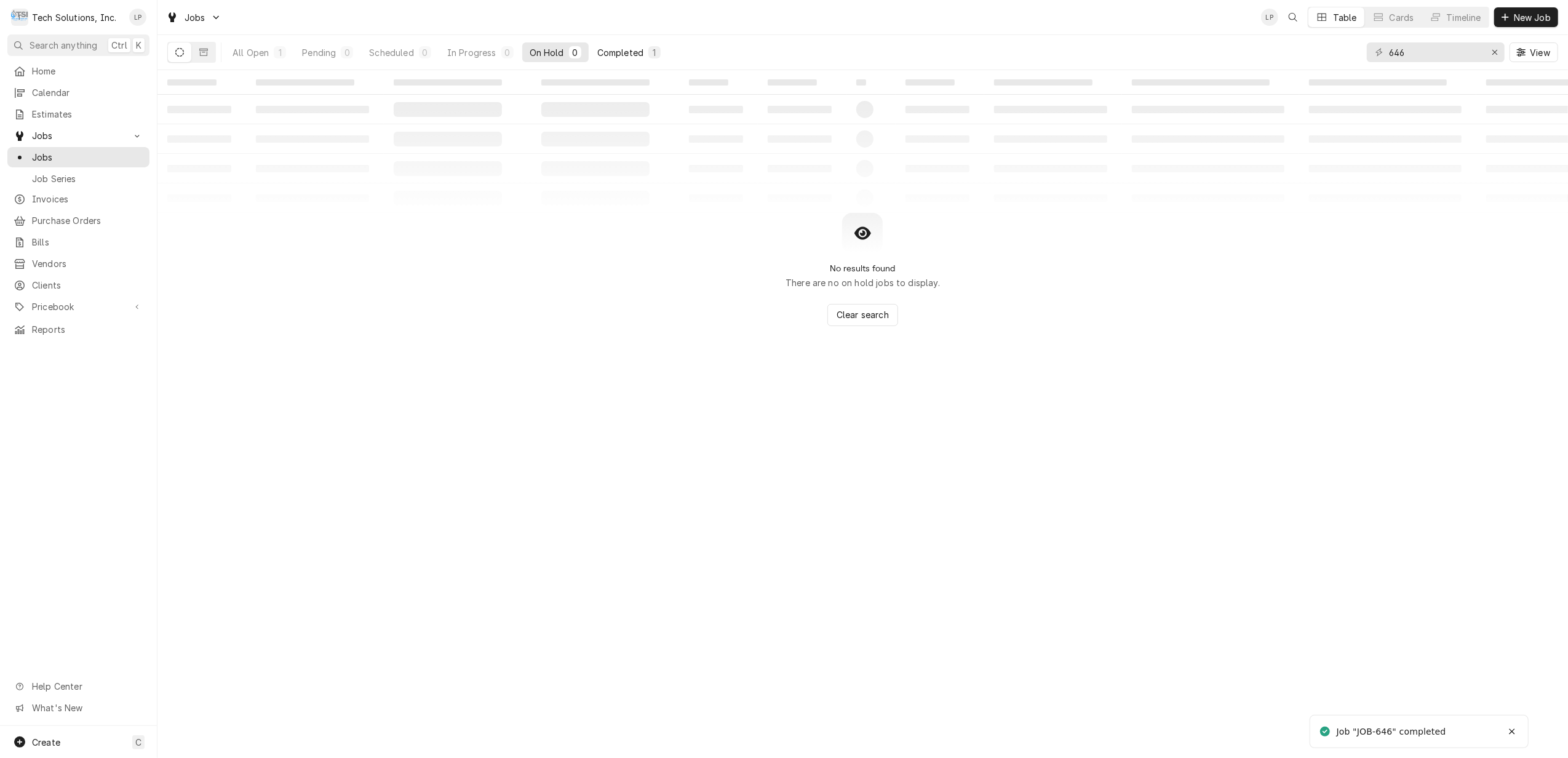
click at [611, 49] on div "Completed" at bounding box center [620, 52] width 46 height 13
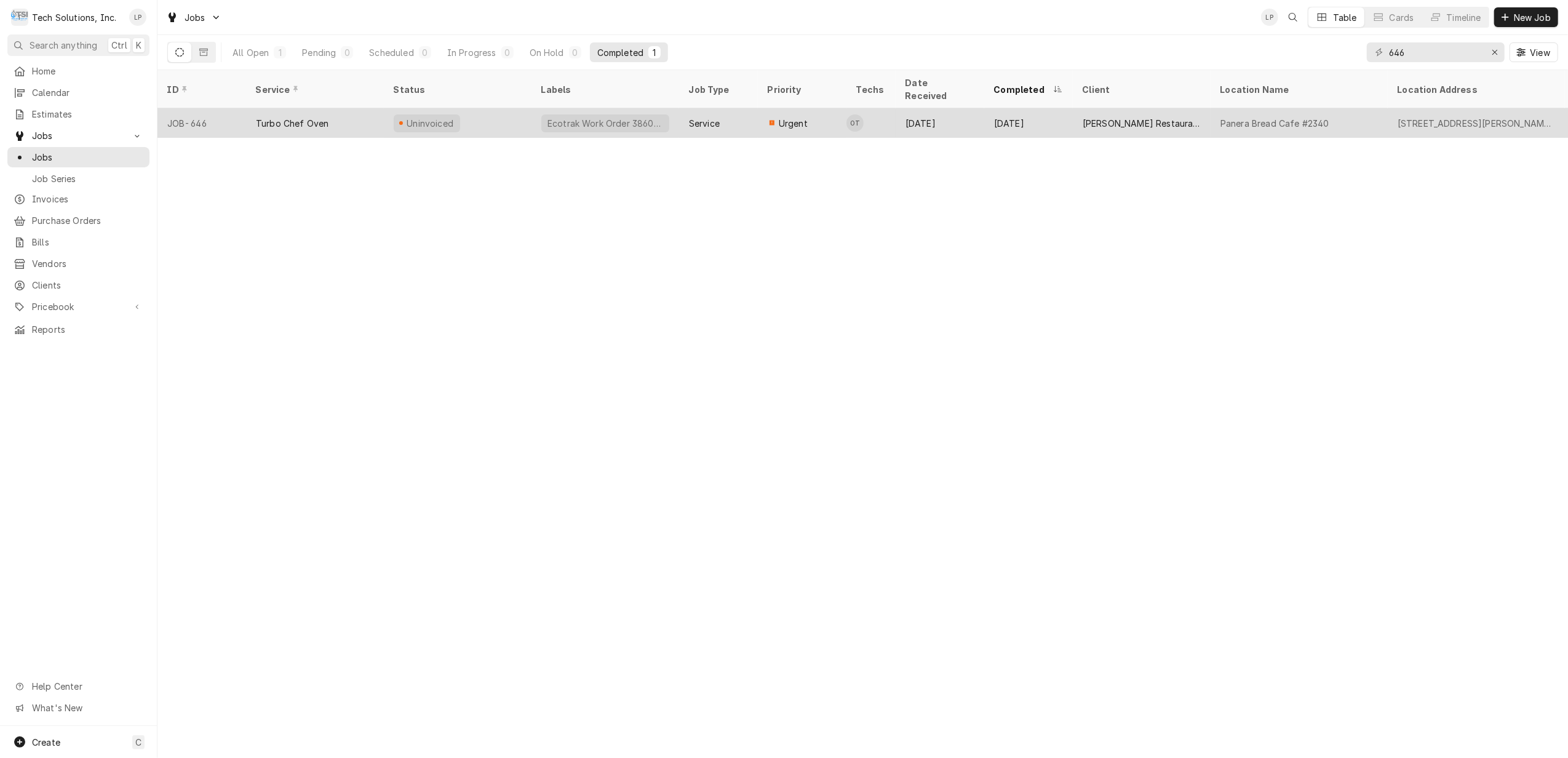
click at [664, 109] on div "Ecotrak Work Order 3860496" at bounding box center [605, 123] width 148 height 30
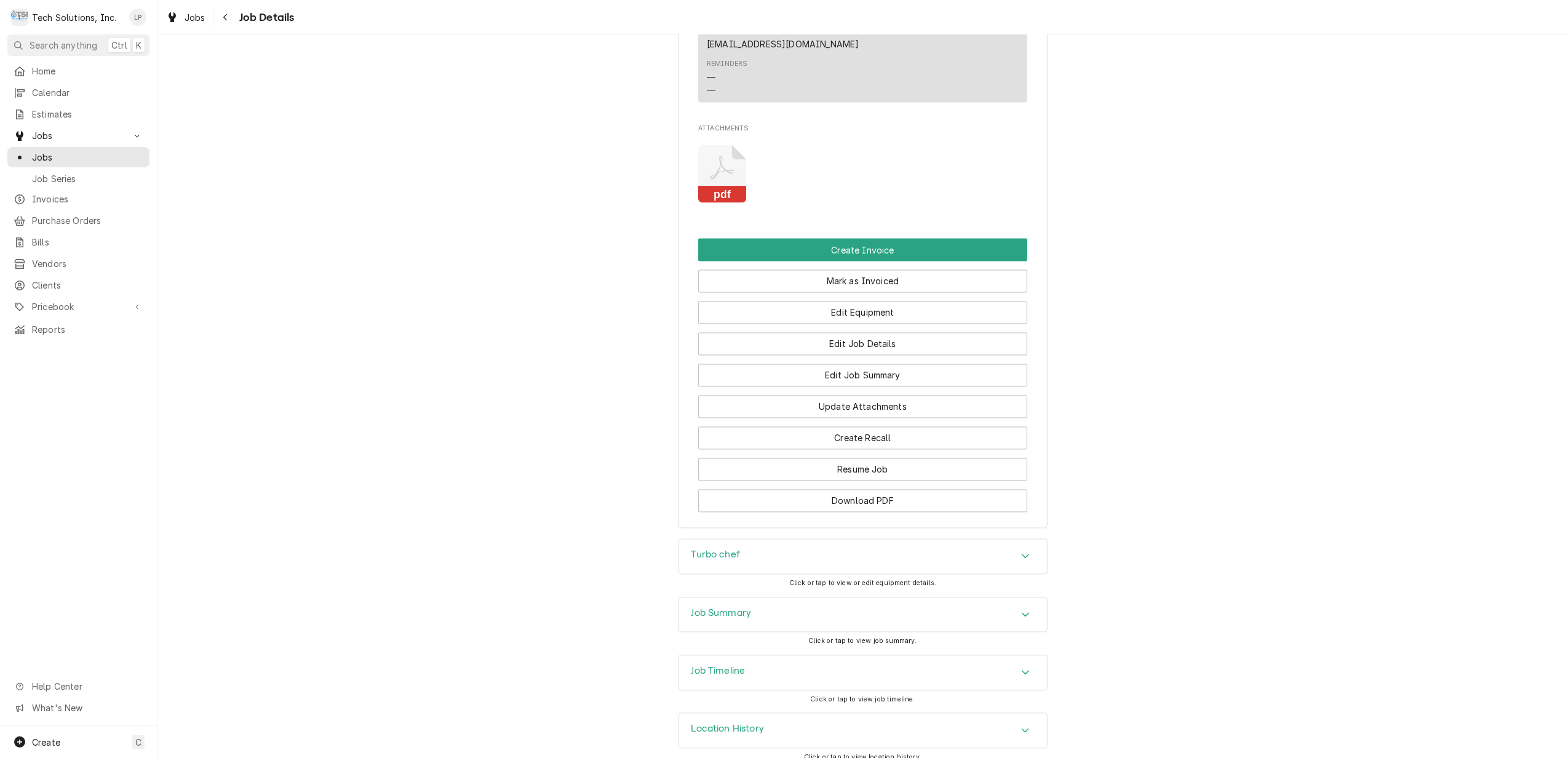
scroll to position [2150, 0]
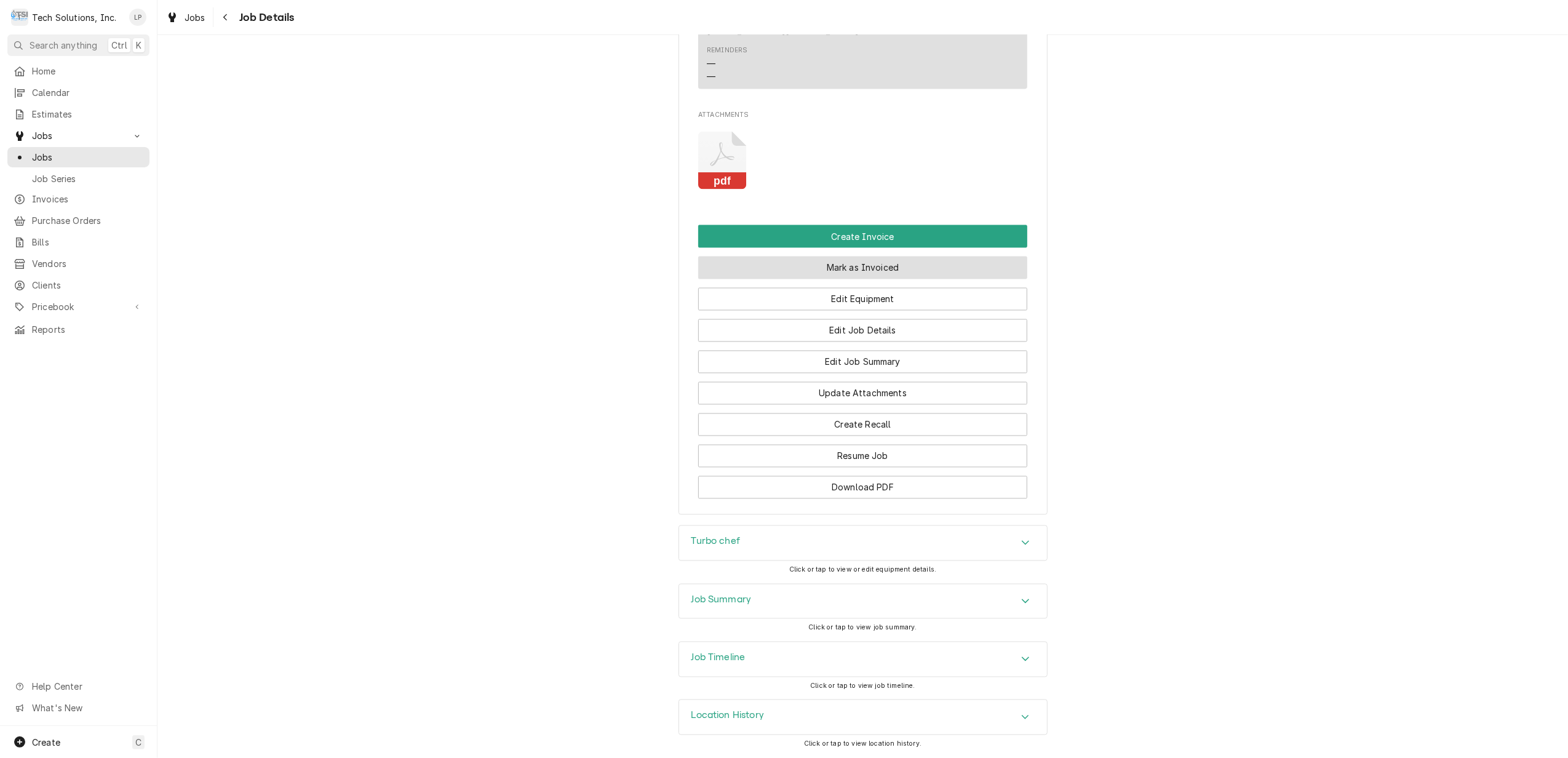
click at [861, 262] on button "Mark as Invoiced" at bounding box center [863, 267] width 329 height 23
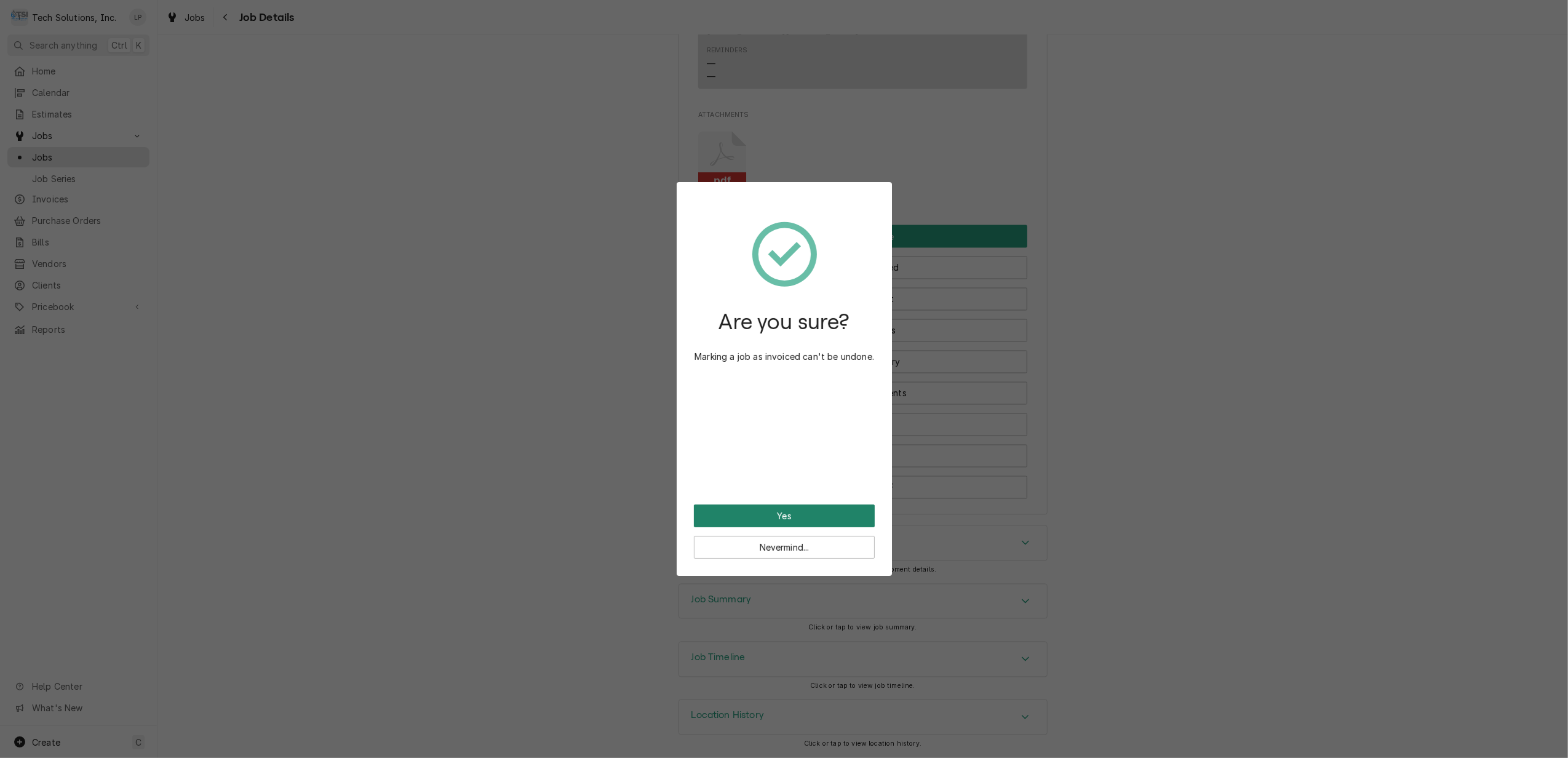
click at [778, 510] on button "Yes" at bounding box center [784, 515] width 181 height 23
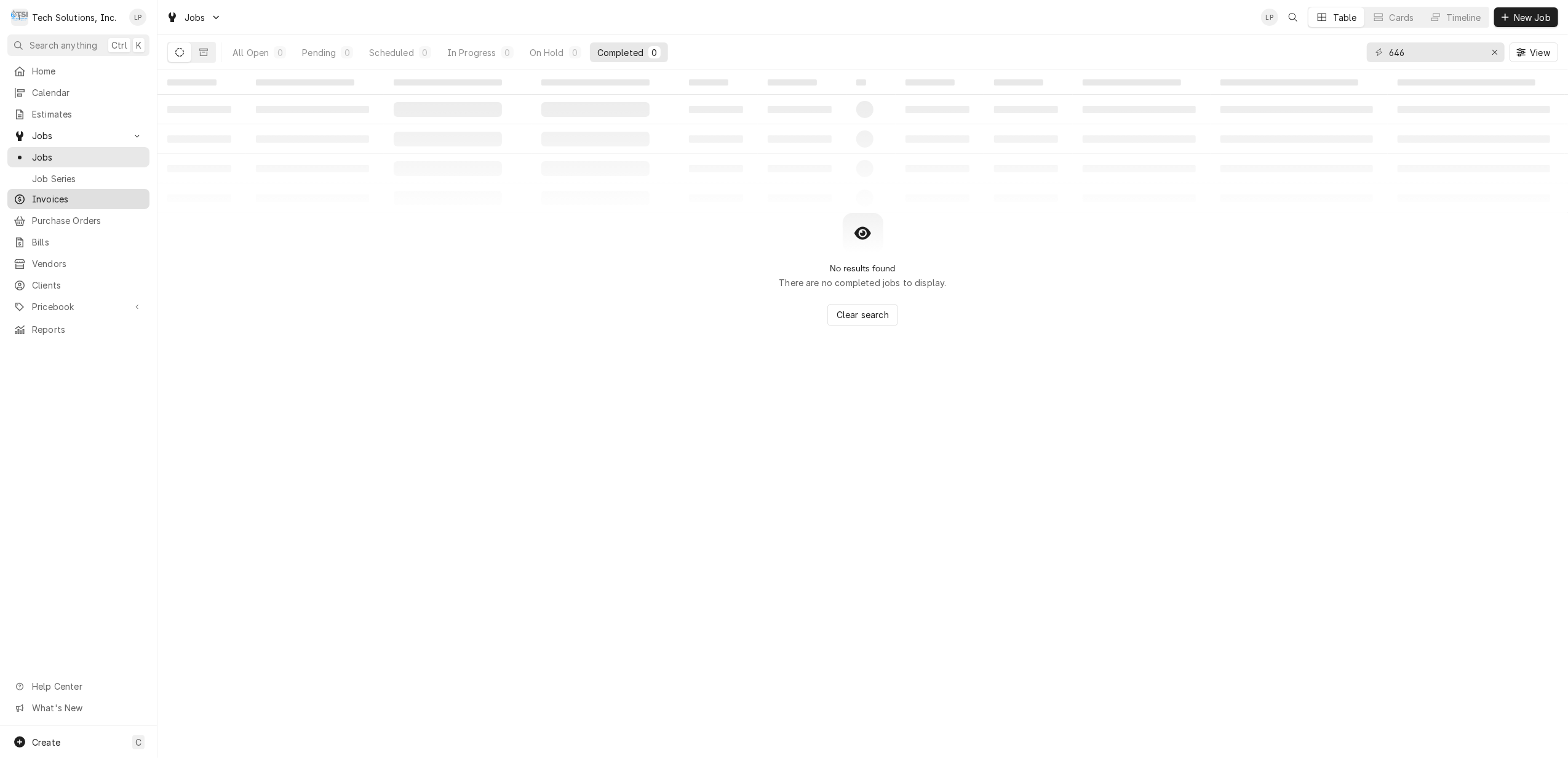
click at [59, 195] on span "Invoices" at bounding box center [87, 199] width 111 height 13
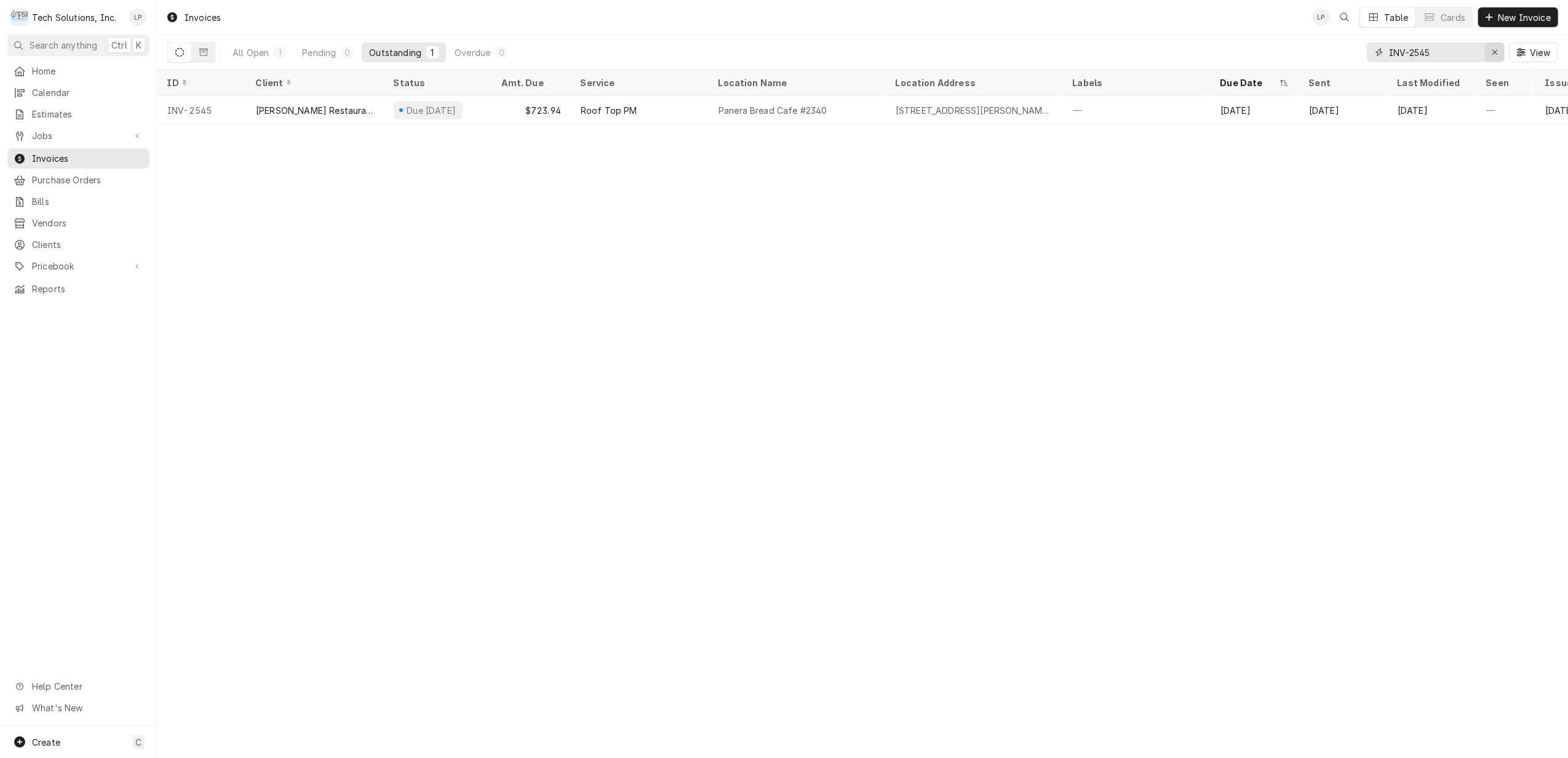
click at [1492, 48] on icon "Erase input" at bounding box center [1495, 52] width 7 height 9
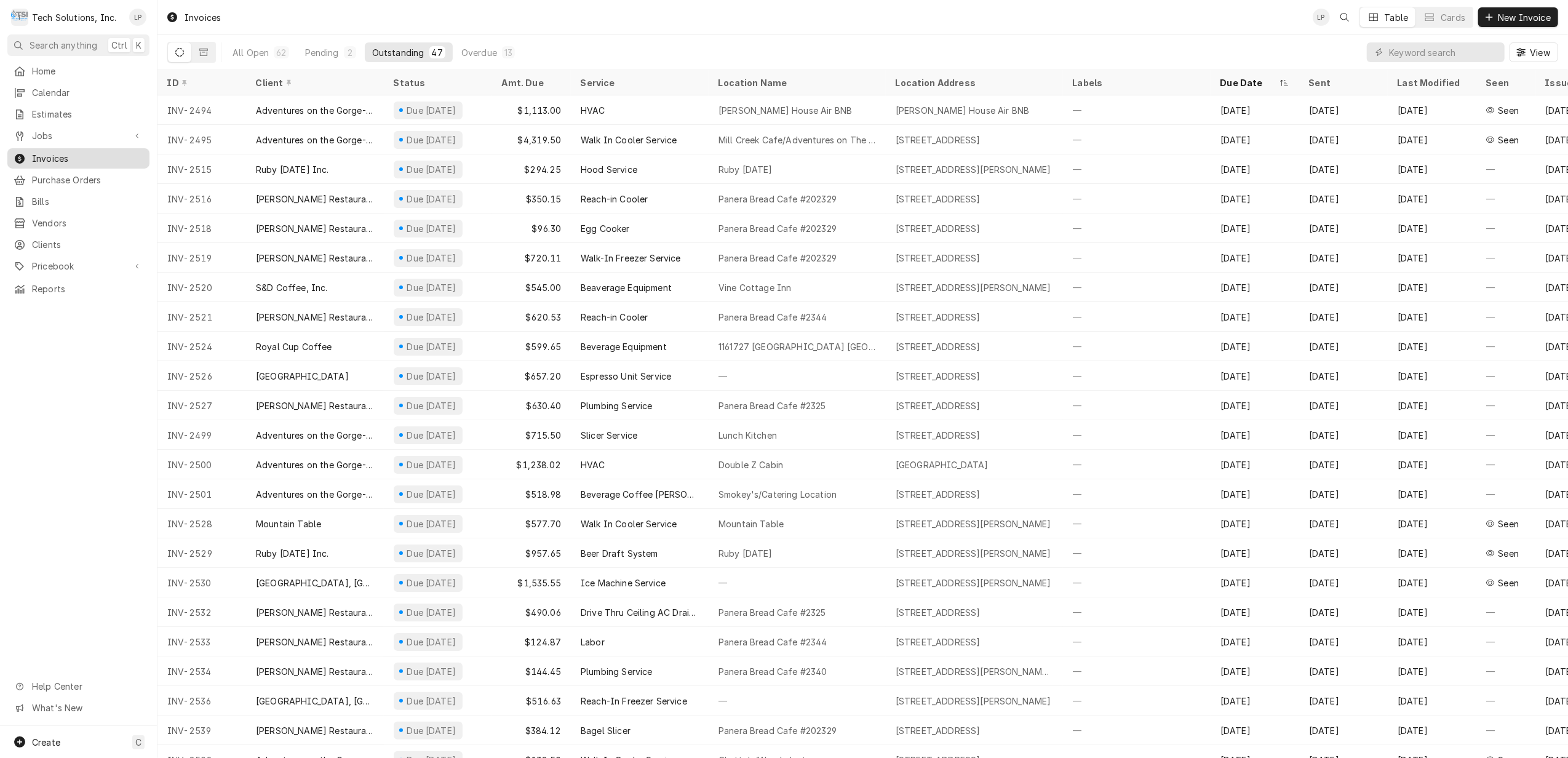
click at [53, 152] on span "Invoices" at bounding box center [87, 158] width 111 height 13
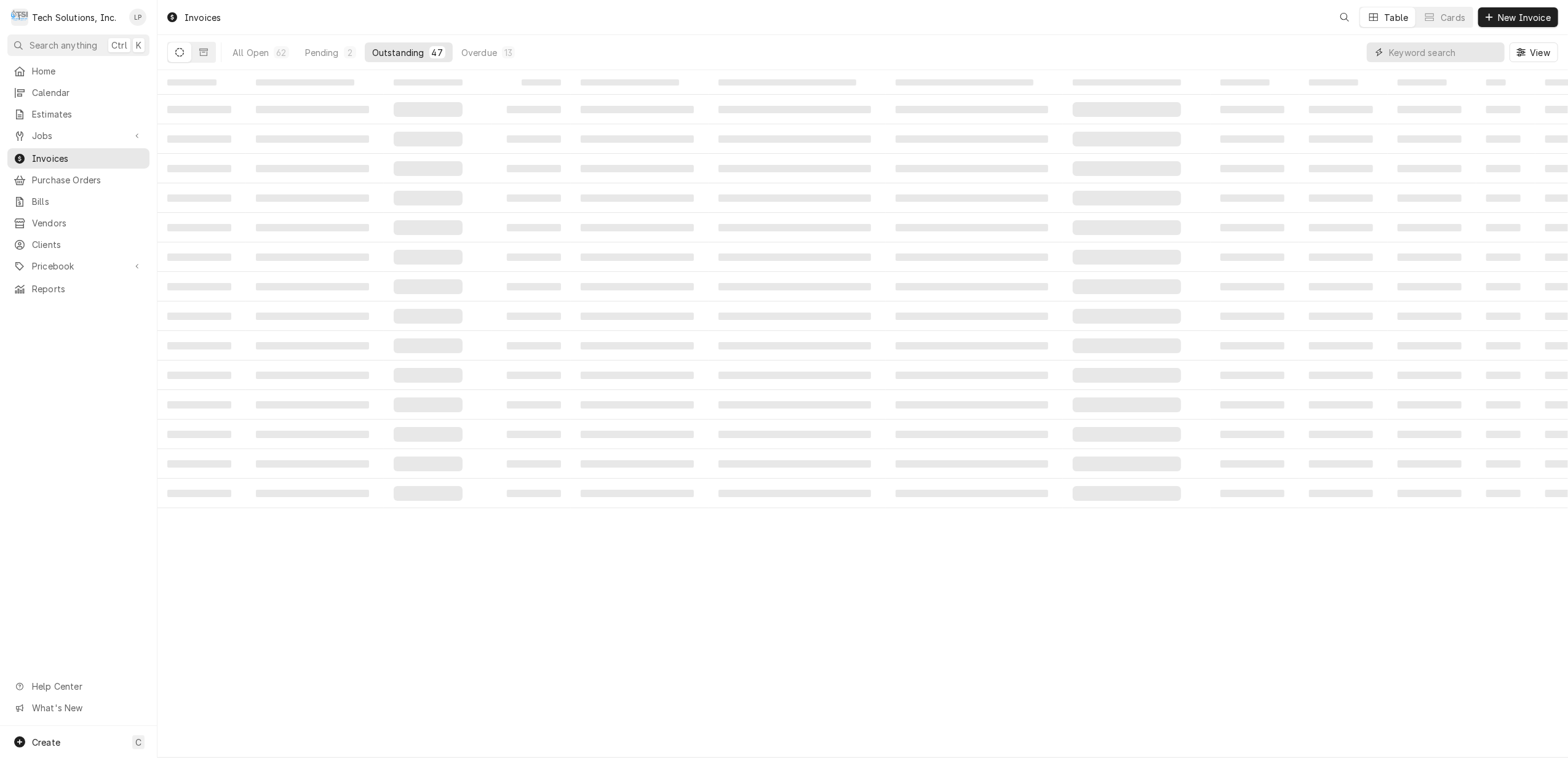
click at [1445, 47] on input "Dynamic Content Wrapper" at bounding box center [1444, 52] width 110 height 20
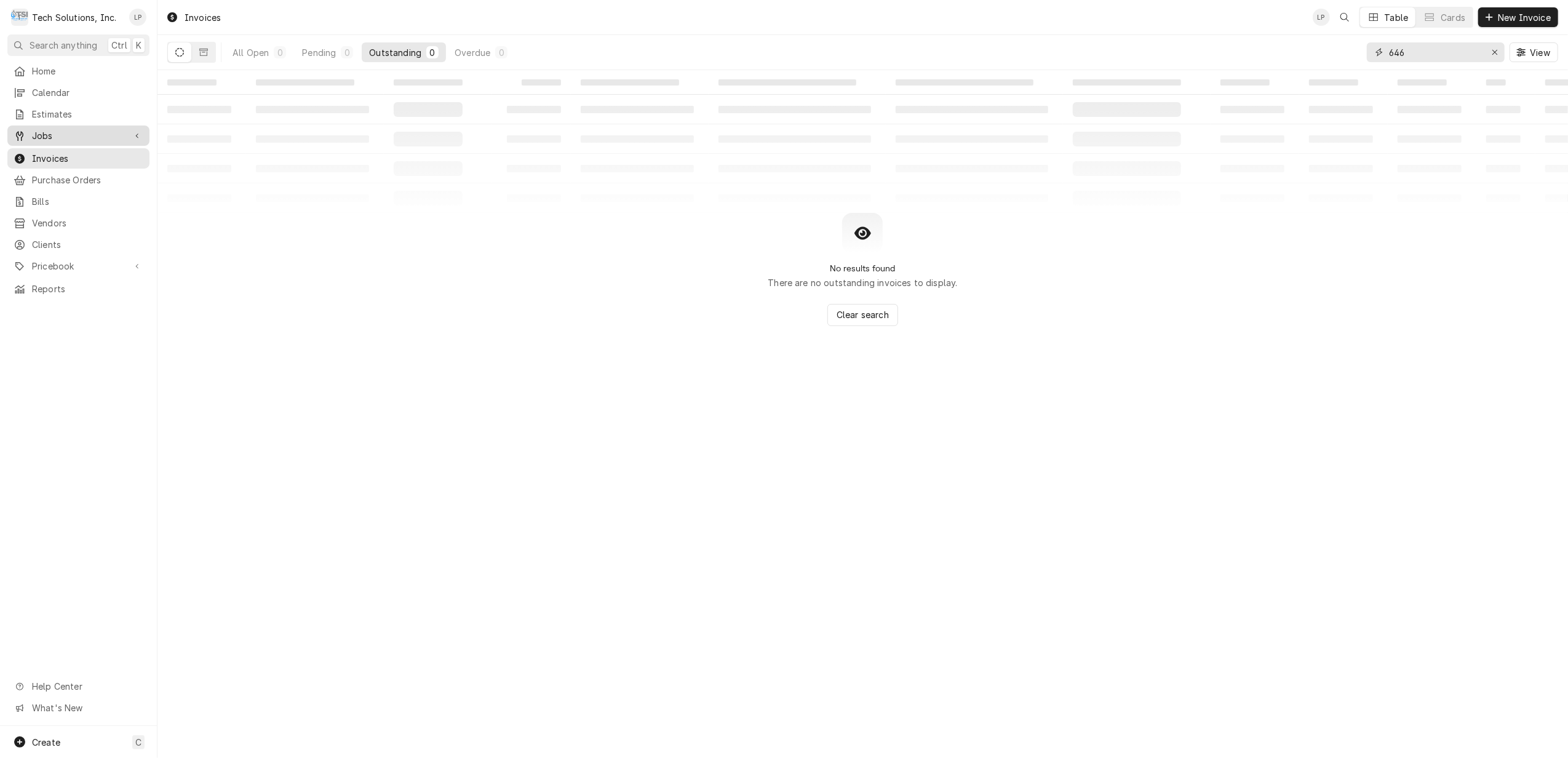
type input "646"
click at [53, 132] on span "Jobs" at bounding box center [79, 136] width 93 height 13
click at [42, 150] on span "Jobs" at bounding box center [87, 157] width 111 height 13
click at [198, 52] on button "Dynamic Content Wrapper" at bounding box center [204, 52] width 23 height 20
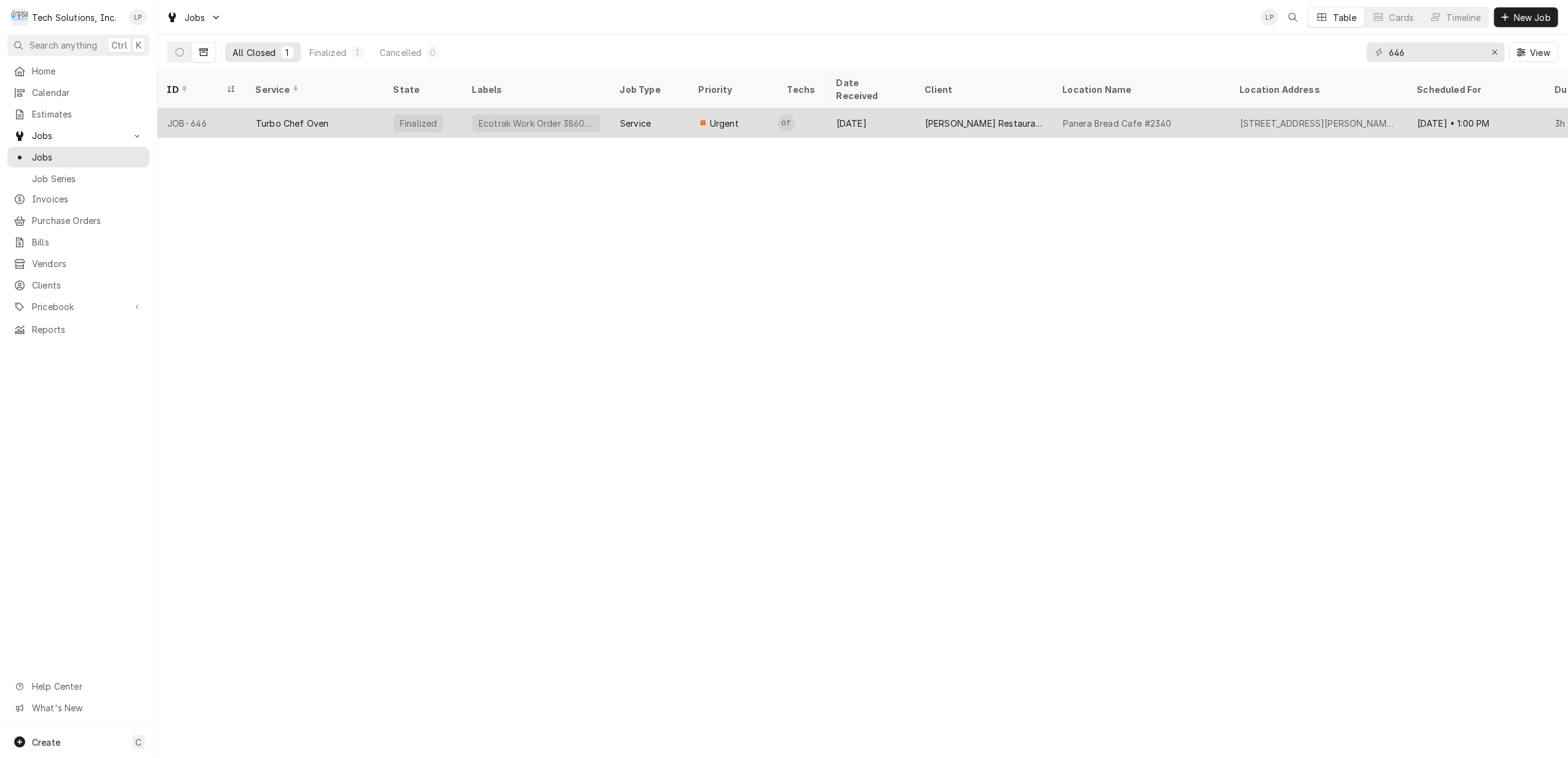
click at [342, 111] on div "Turbo Chef Oven" at bounding box center [315, 123] width 138 height 30
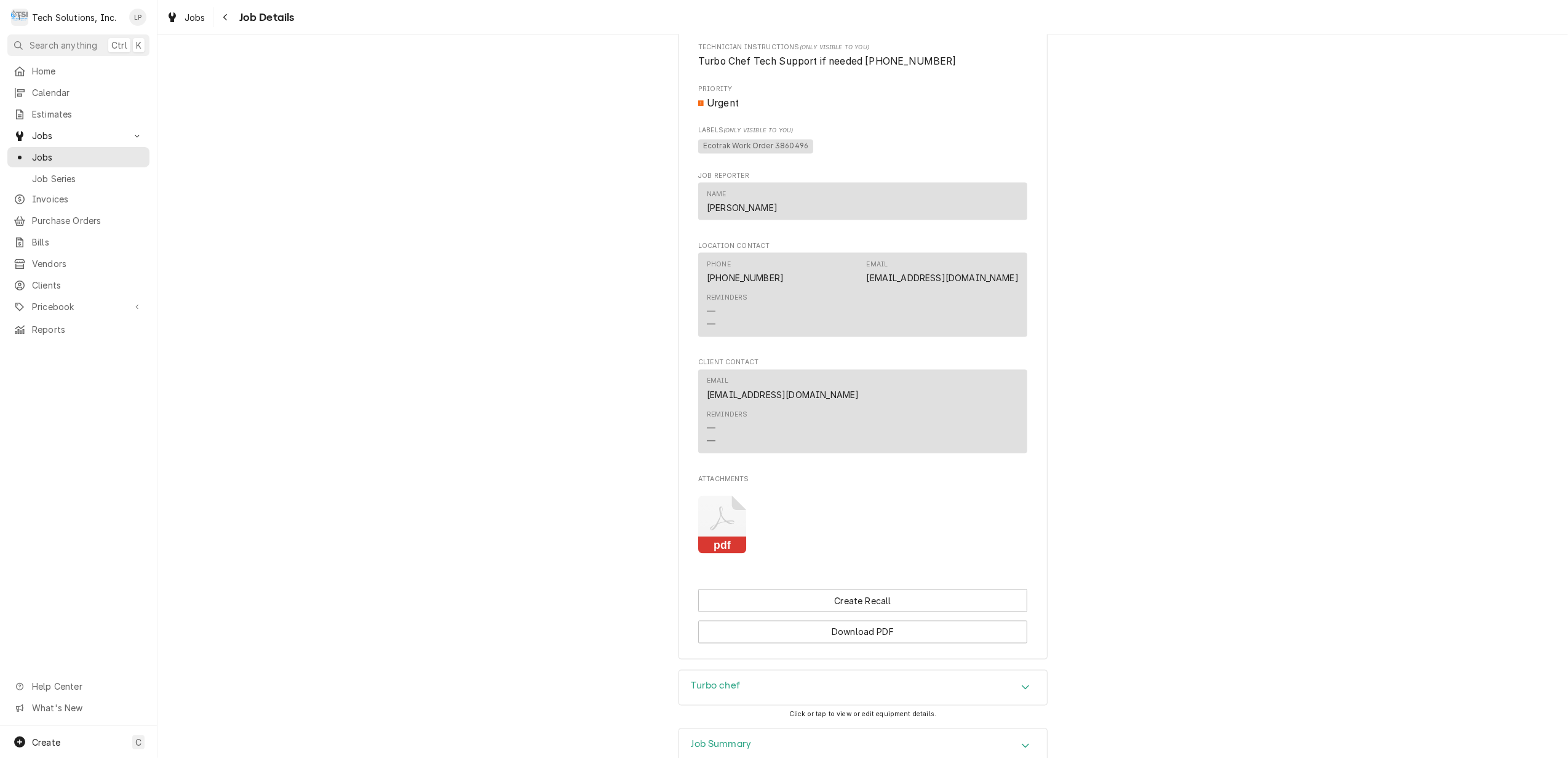
scroll to position [1804, 0]
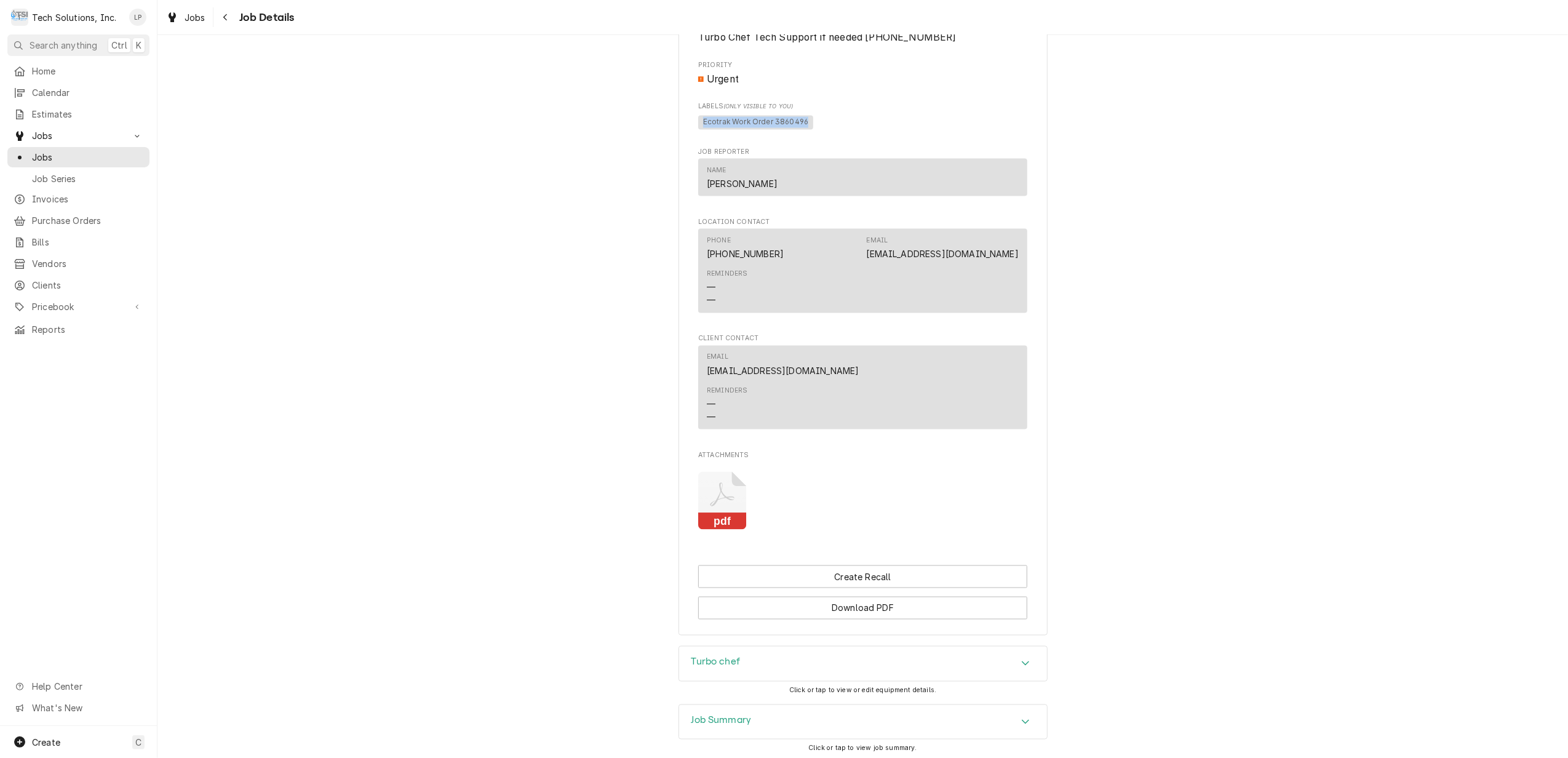
drag, startPoint x: 698, startPoint y: 122, endPoint x: 801, endPoint y: 124, distance: 103.0
click at [801, 124] on span "Ecotrak Work Order 3860496" at bounding box center [756, 123] width 115 height 15
drag, startPoint x: 801, startPoint y: 124, endPoint x: 786, endPoint y: 124, distance: 15.0
copy span "Ecotrak Work Order 3860496"
click at [712, 505] on icon "Attachments" at bounding box center [723, 501] width 49 height 58
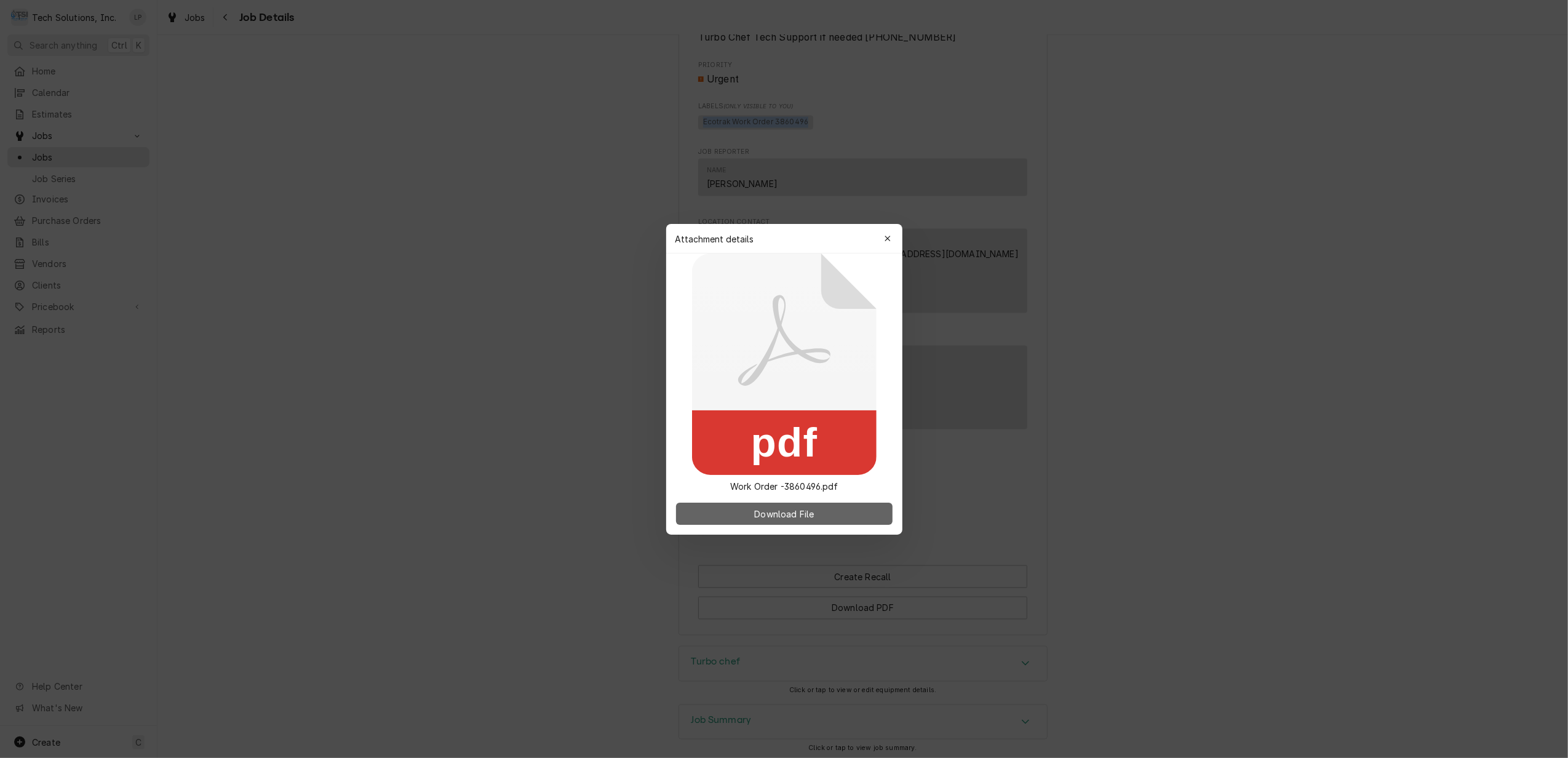
click at [771, 515] on span "Download File" at bounding box center [784, 513] width 65 height 13
click at [1202, 391] on div at bounding box center [784, 379] width 1568 height 758
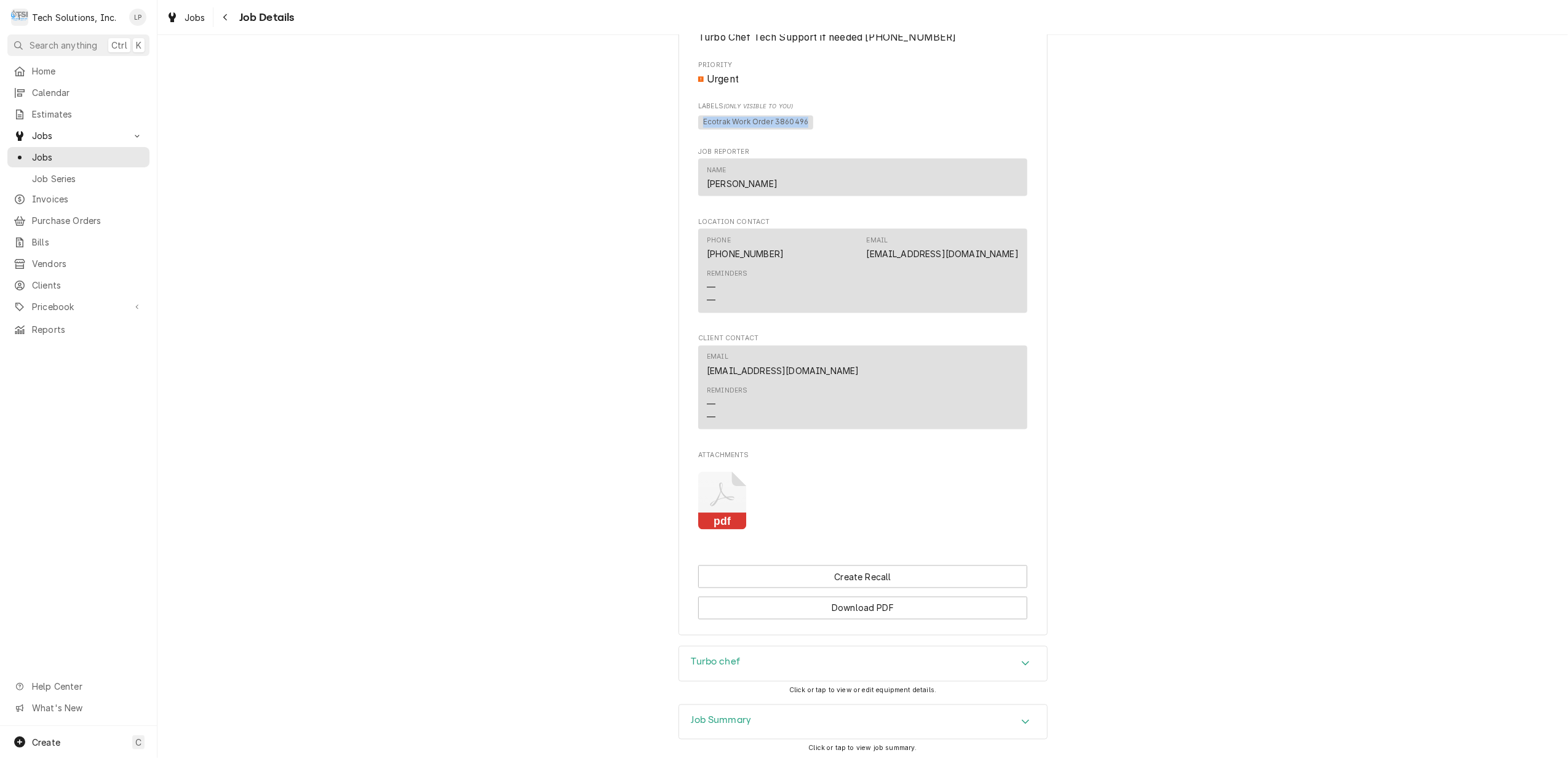
click at [722, 487] on icon "Attachments" at bounding box center [723, 501] width 49 height 58
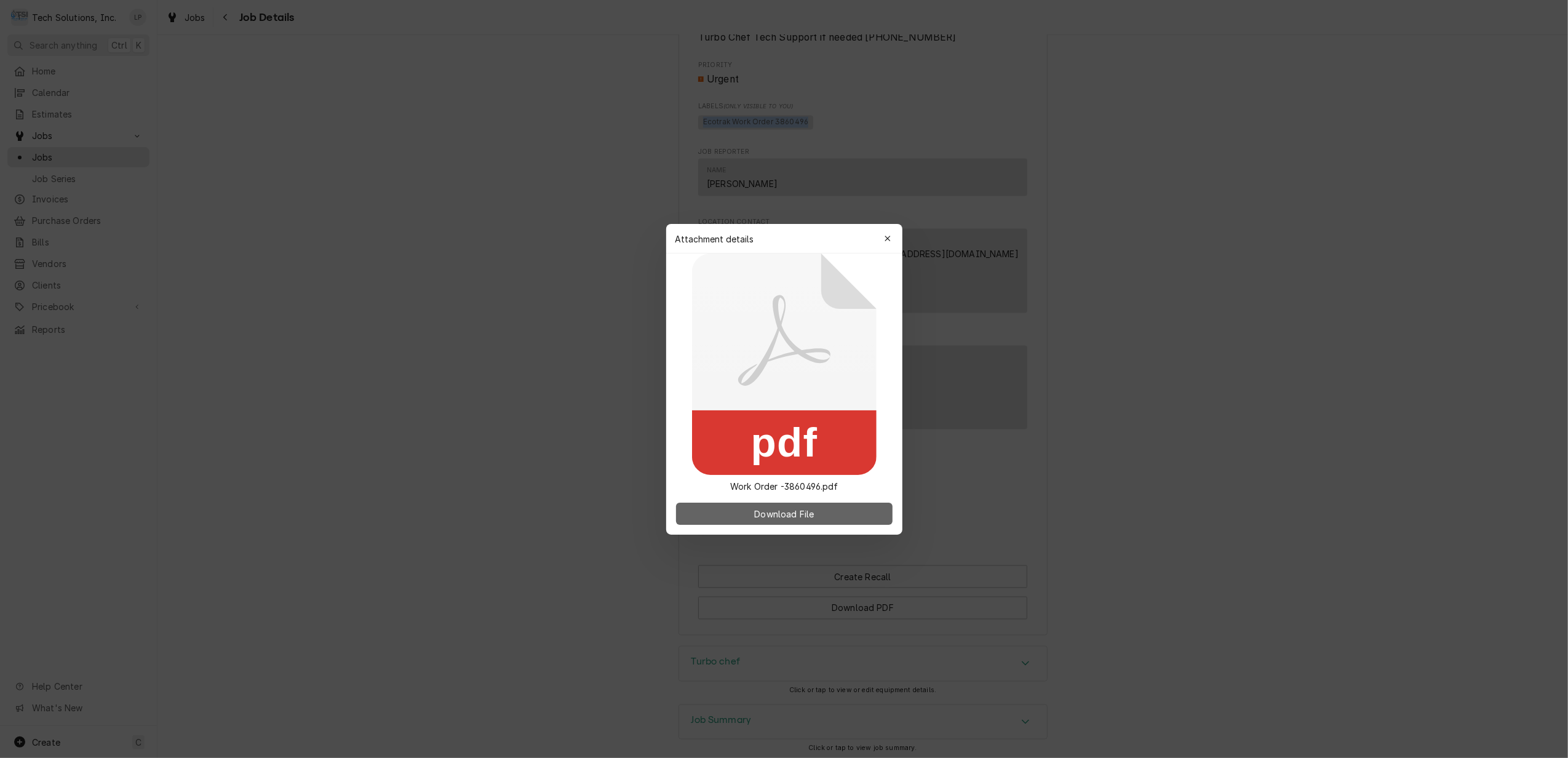
click at [803, 514] on span "Download File" at bounding box center [784, 513] width 65 height 13
click at [887, 237] on icon "button" at bounding box center [887, 238] width 7 height 9
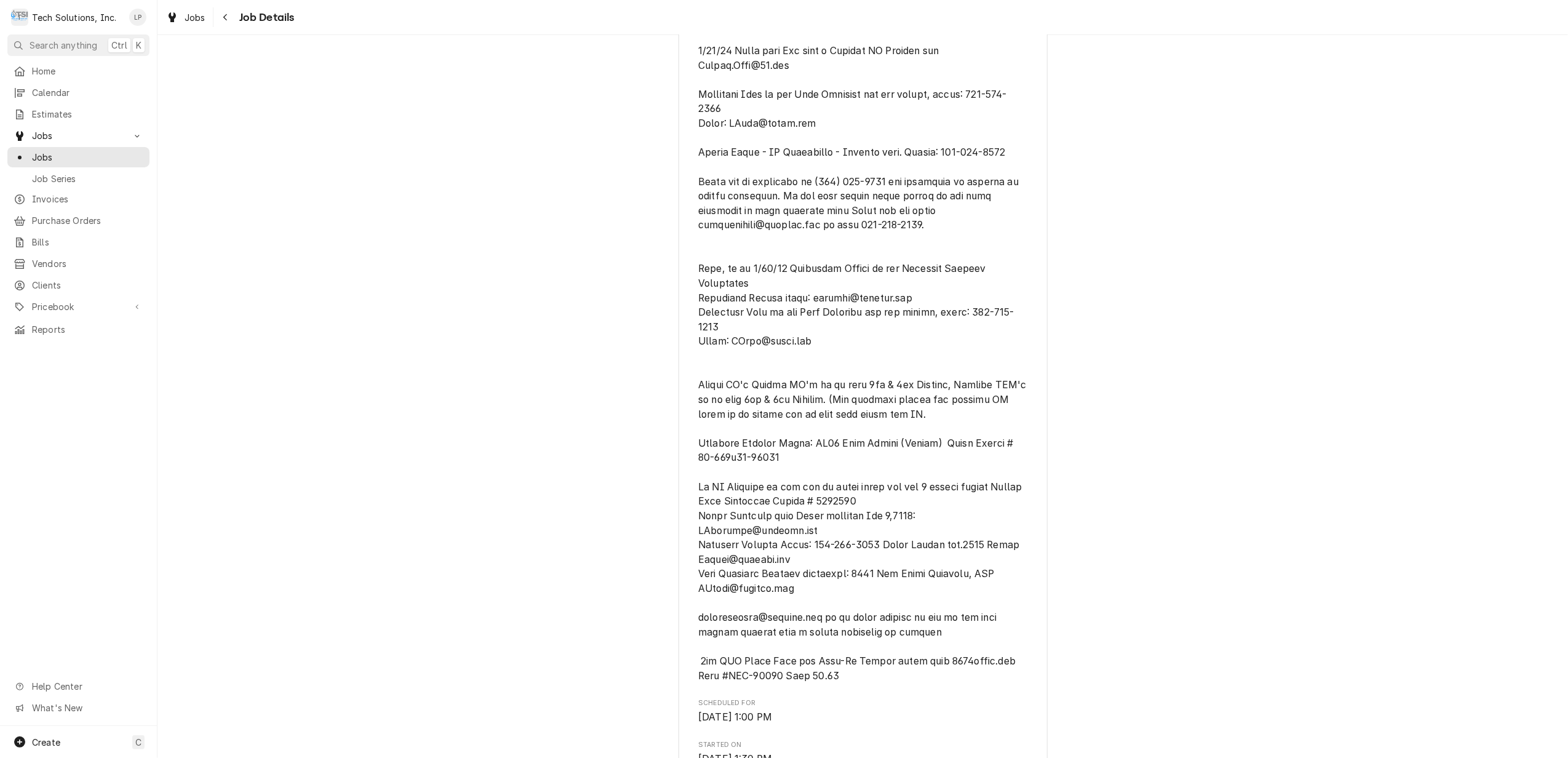
scroll to position [0, 0]
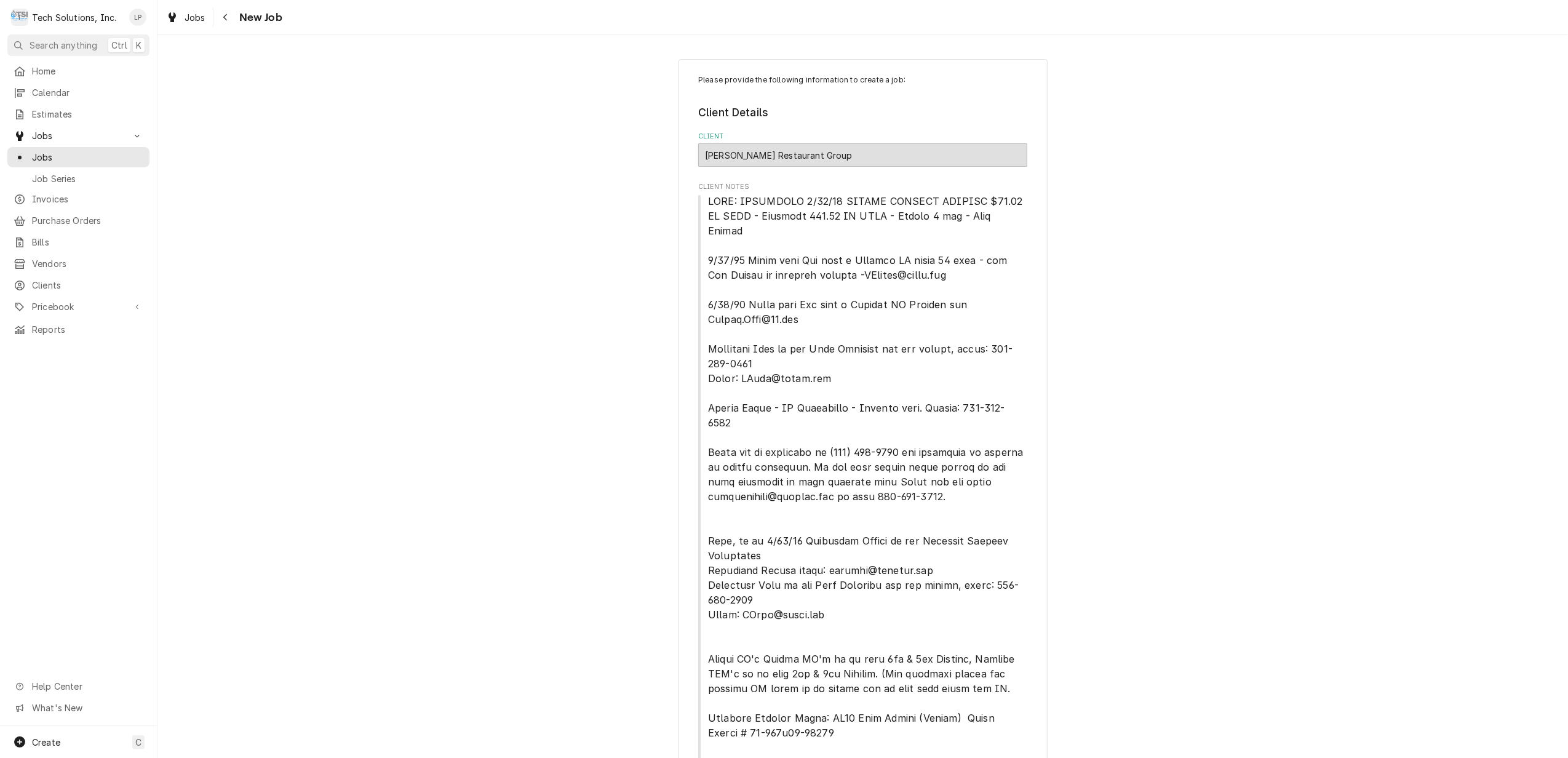
type textarea "x"
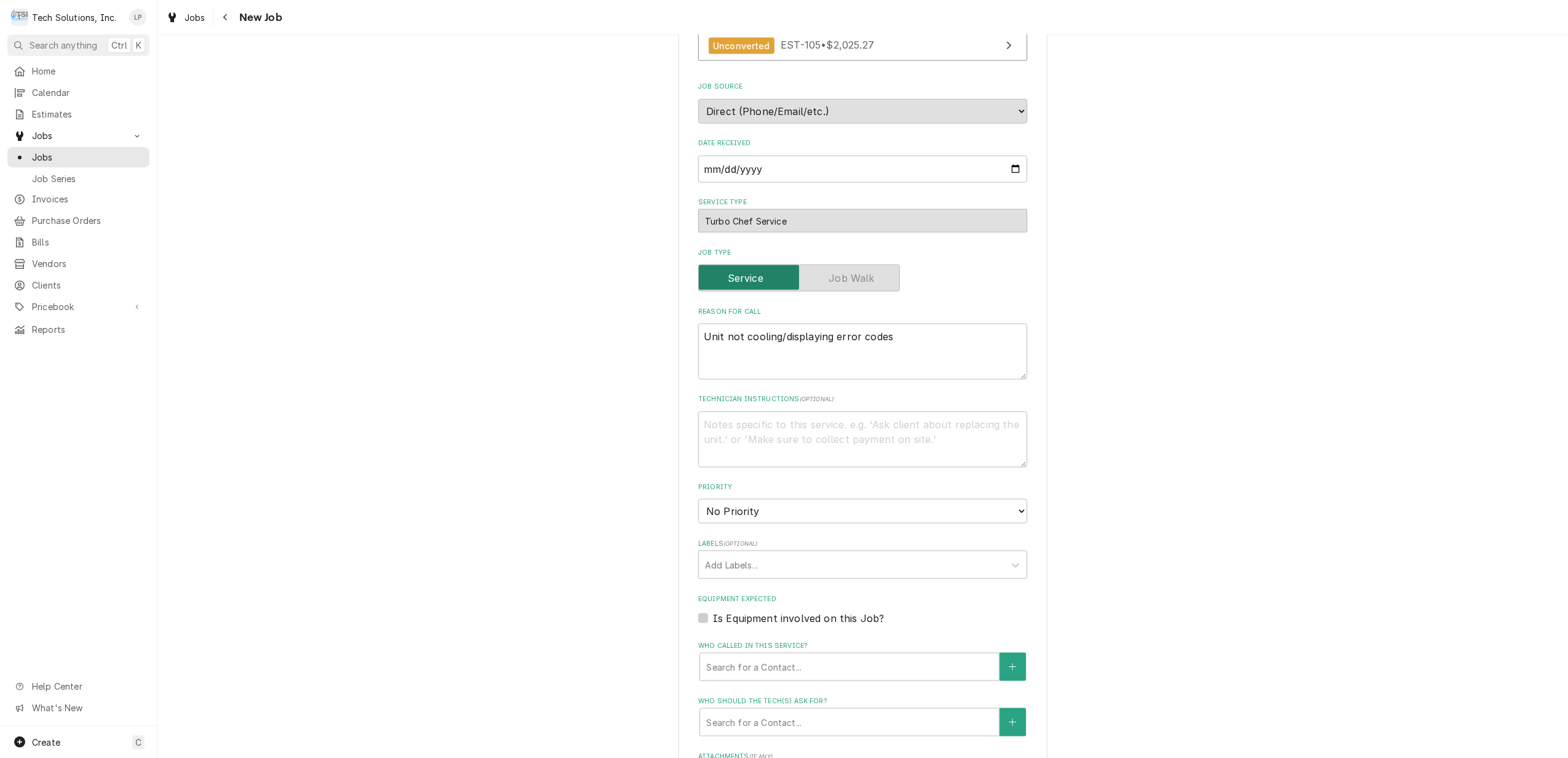
scroll to position [1558, 0]
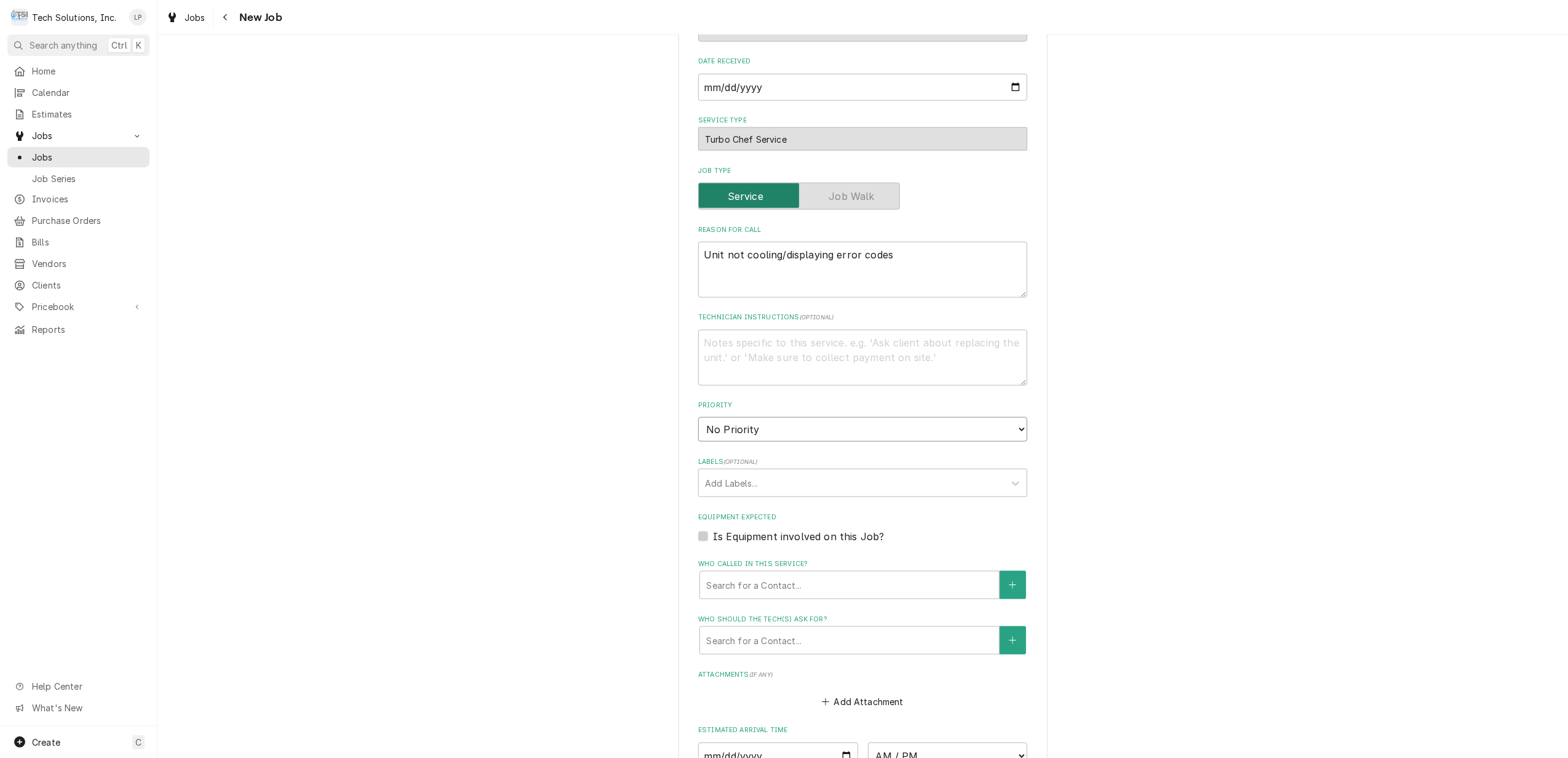
click at [1014, 417] on select "No Priority Urgent High Medium Low" at bounding box center [863, 430] width 329 height 25
select select "2"
click at [699, 417] on select "No Priority Urgent High Medium Low" at bounding box center [863, 430] width 329 height 25
type textarea "x"
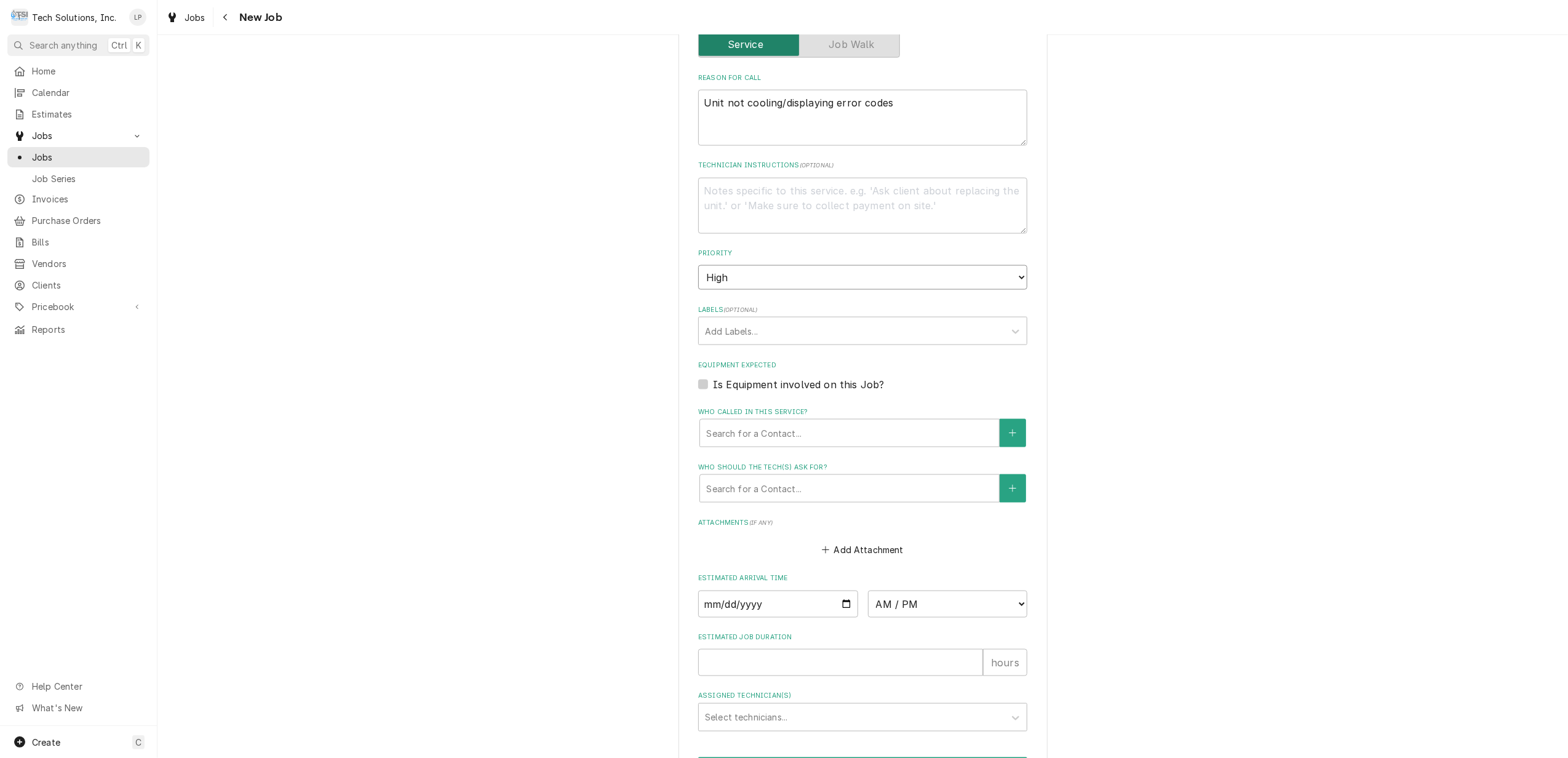
scroll to position [1719, 0]
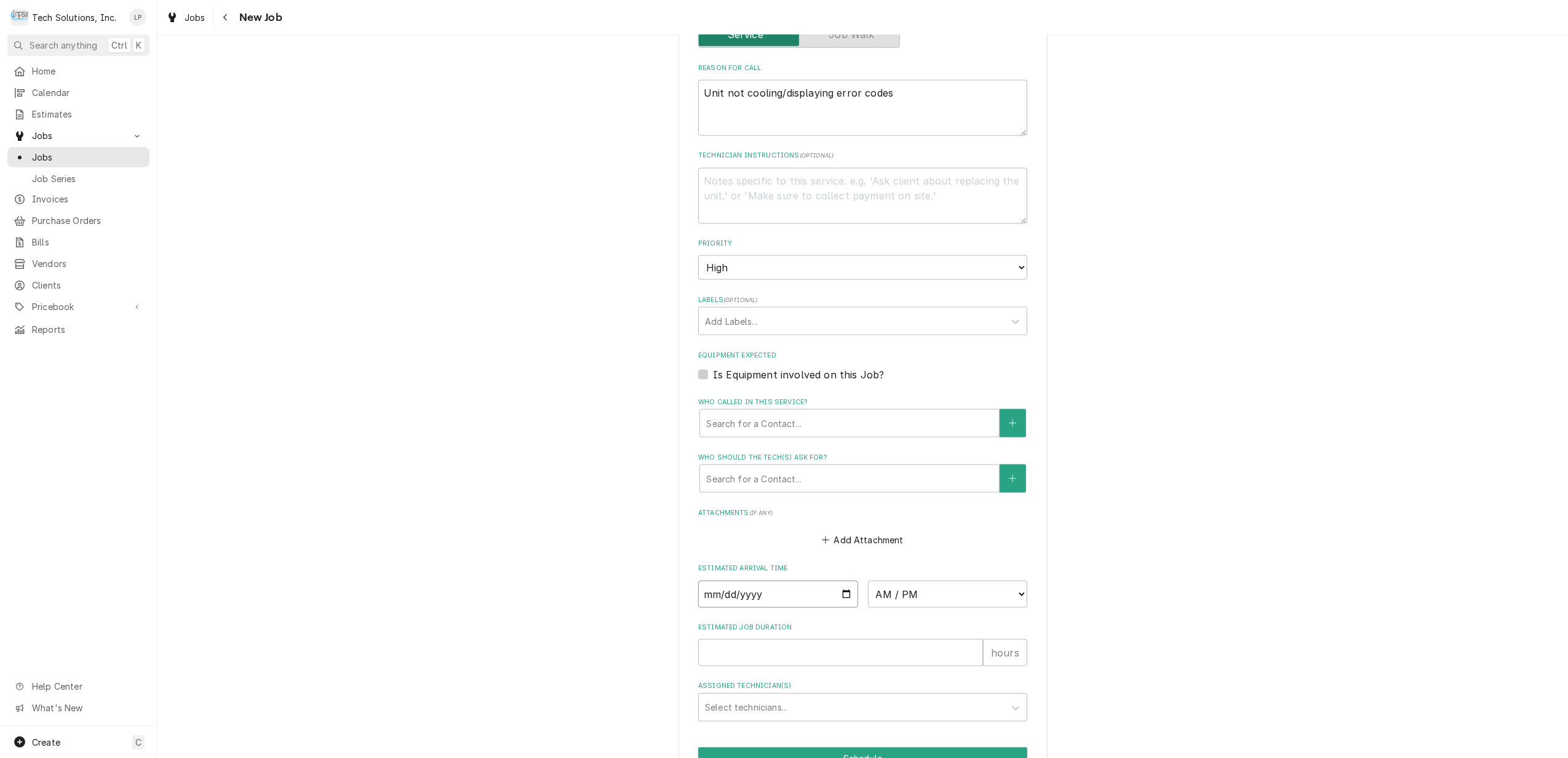
click at [837, 581] on input "Date" at bounding box center [779, 594] width 160 height 27
type input "[DATE]"
type textarea "x"
click at [1013, 581] on select "AM / PM 6:00 AM 6:15 AM 6:30 AM 6:45 AM 7:00 AM 7:15 AM 7:30 AM 7:45 AM 8:00 AM…" at bounding box center [948, 594] width 160 height 27
select select "09:30:00"
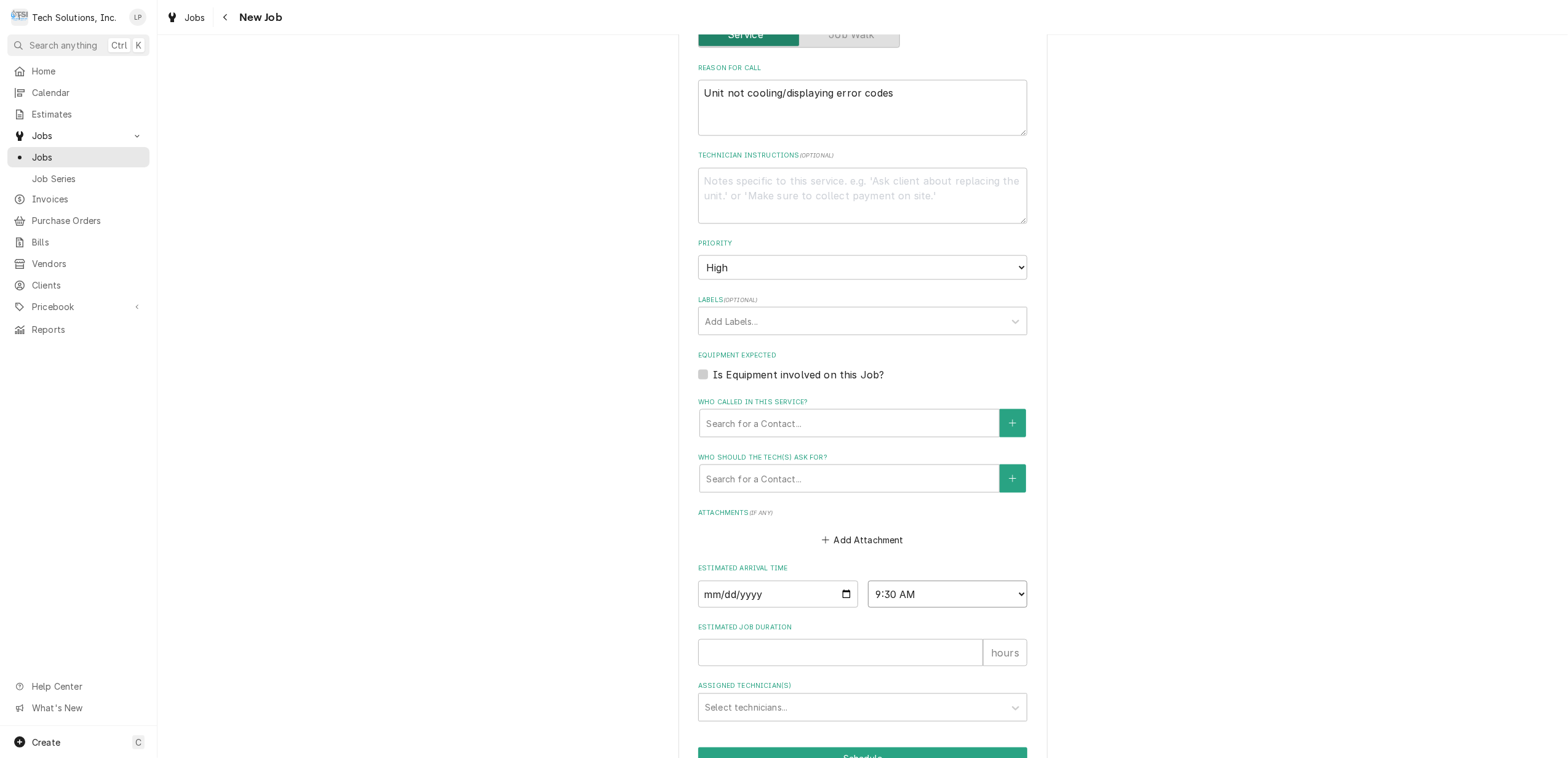
click at [868, 581] on select "AM / PM 6:00 AM 6:15 AM 6:30 AM 6:45 AM 7:00 AM 7:15 AM 7:30 AM 7:45 AM 8:00 AM…" at bounding box center [948, 594] width 160 height 27
type textarea "x"
type input "1"
click at [970, 639] on input "1" at bounding box center [841, 652] width 285 height 27
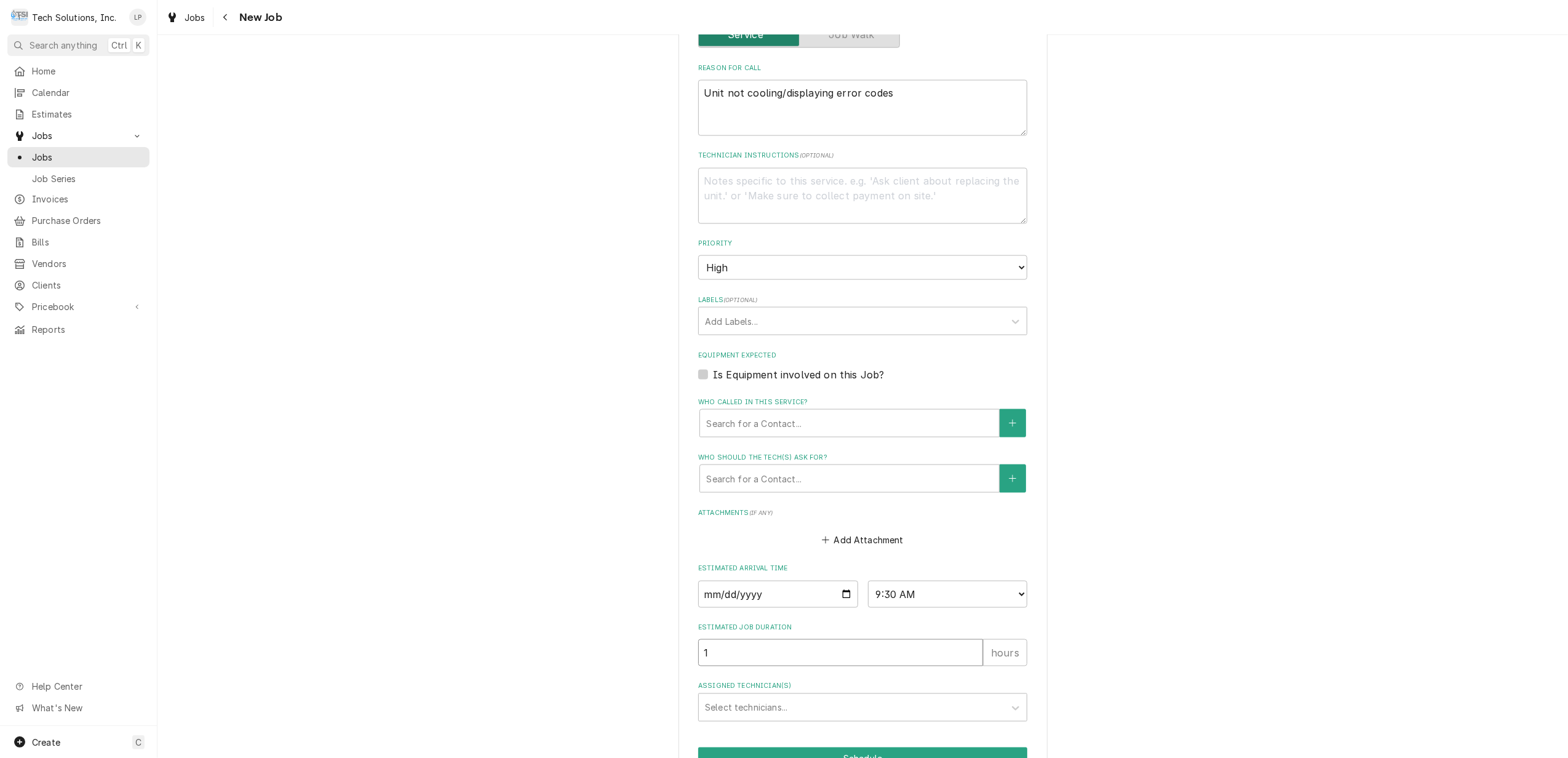
type textarea "x"
type input "2"
click at [970, 639] on input "2" at bounding box center [841, 652] width 285 height 27
type textarea "x"
type input "3"
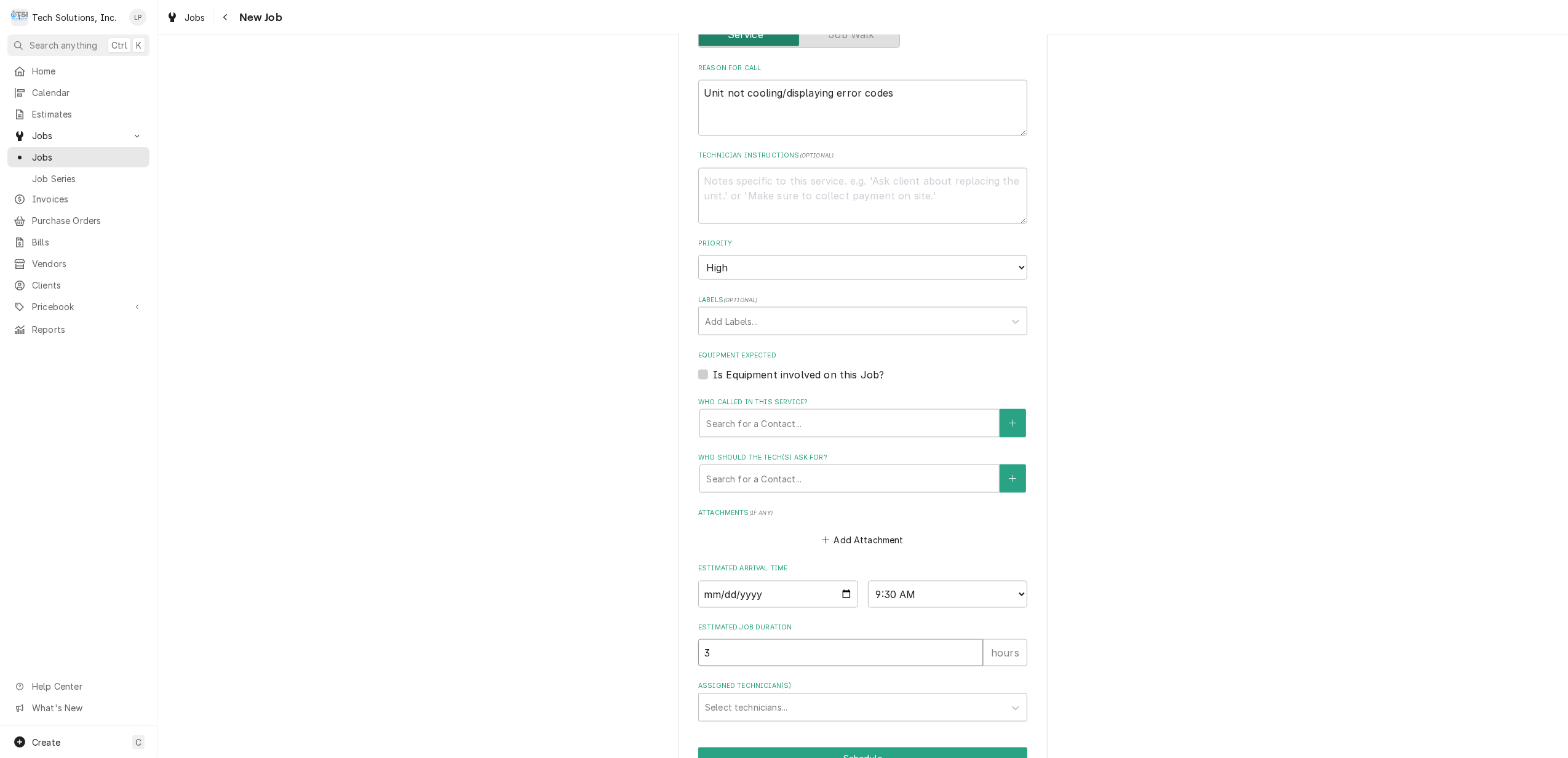
click at [970, 639] on input "3" at bounding box center [841, 652] width 285 height 27
click at [1011, 702] on icon "Assigned Technician(s)" at bounding box center [1016, 708] width 12 height 12
click at [986, 725] on div "[PERSON_NAME]" at bounding box center [862, 734] width 328 height 19
type textarea "x"
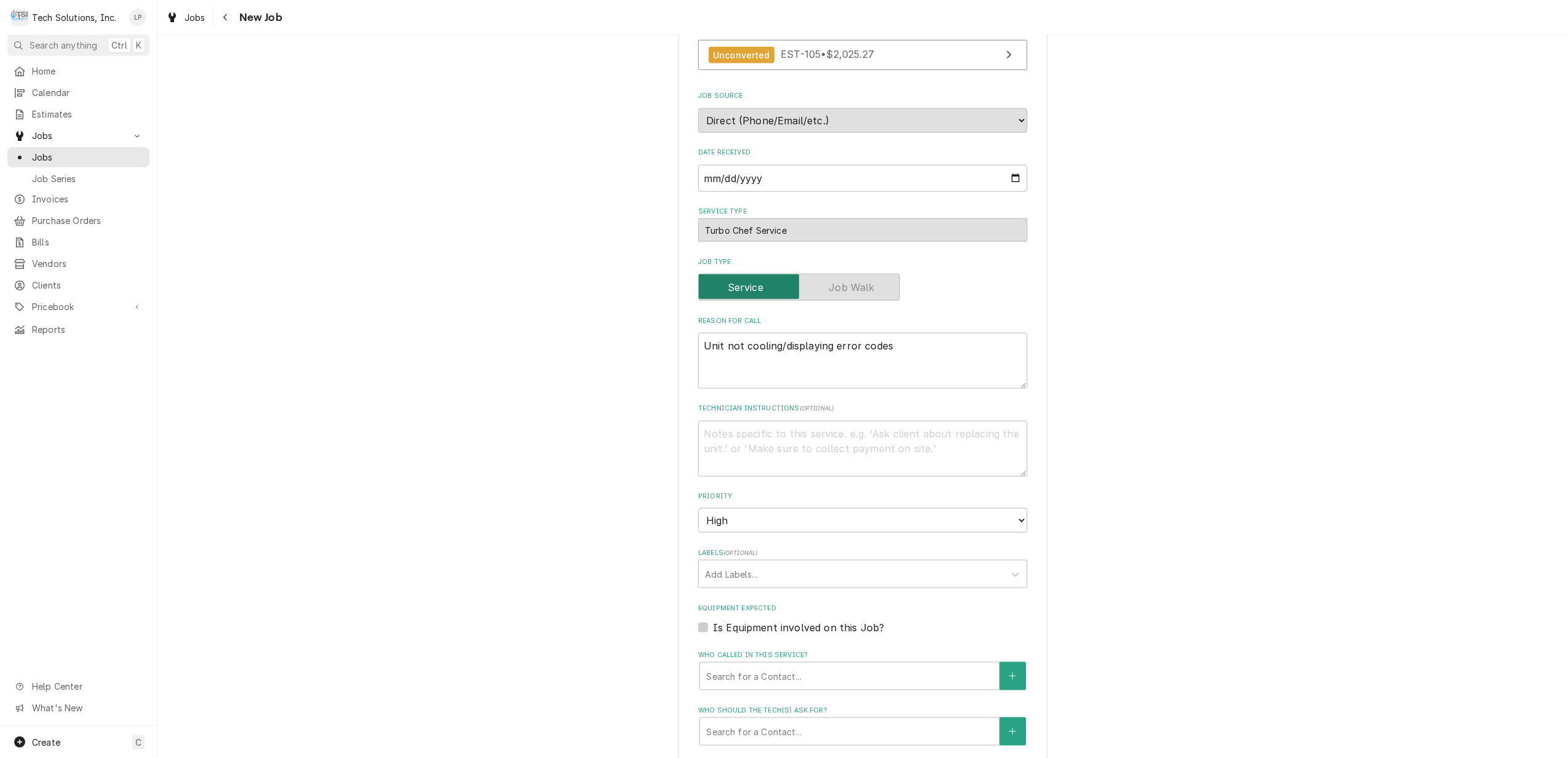
scroll to position [1476, 0]
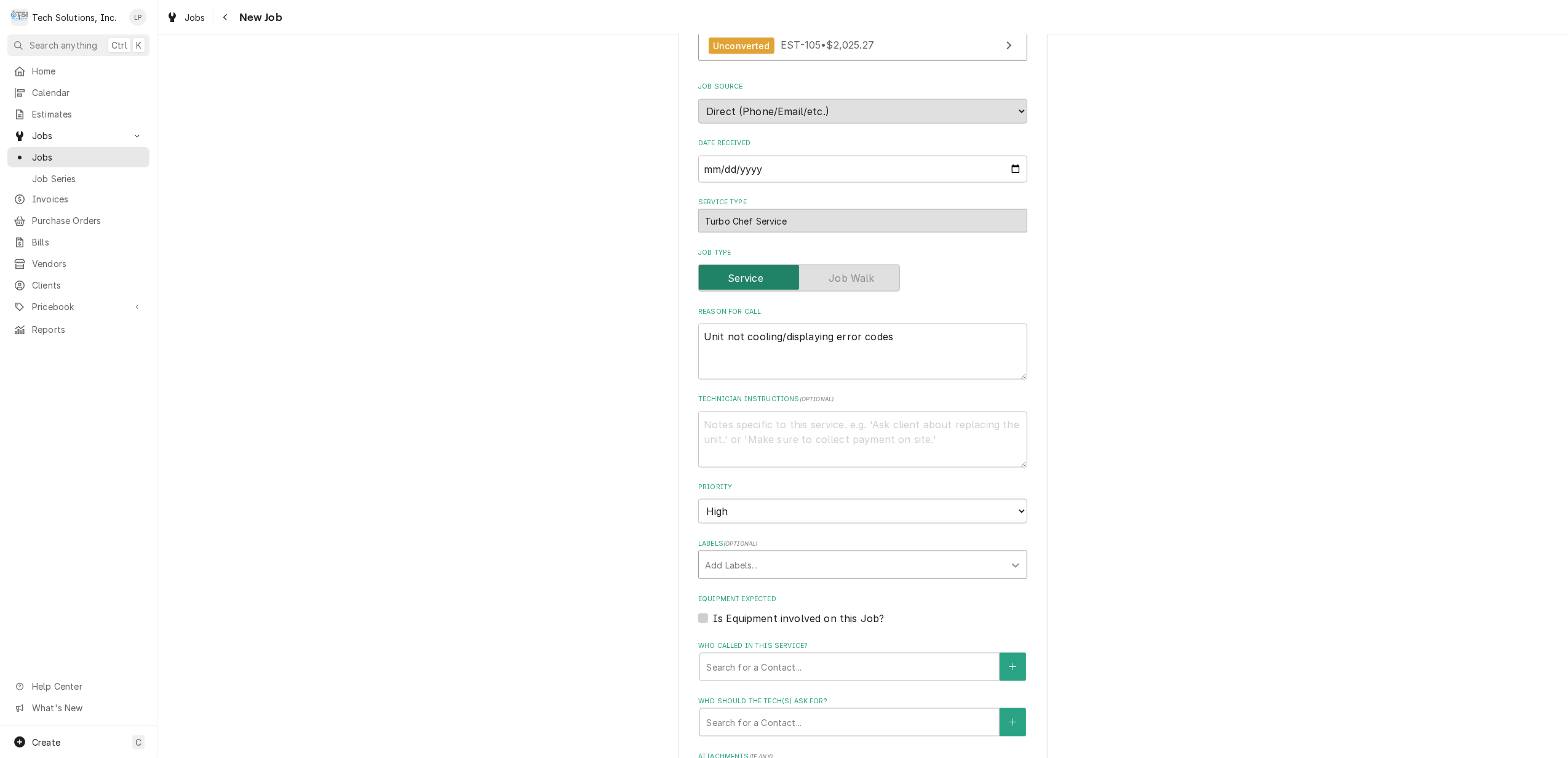
click at [1010, 559] on icon "Labels" at bounding box center [1016, 565] width 12 height 12
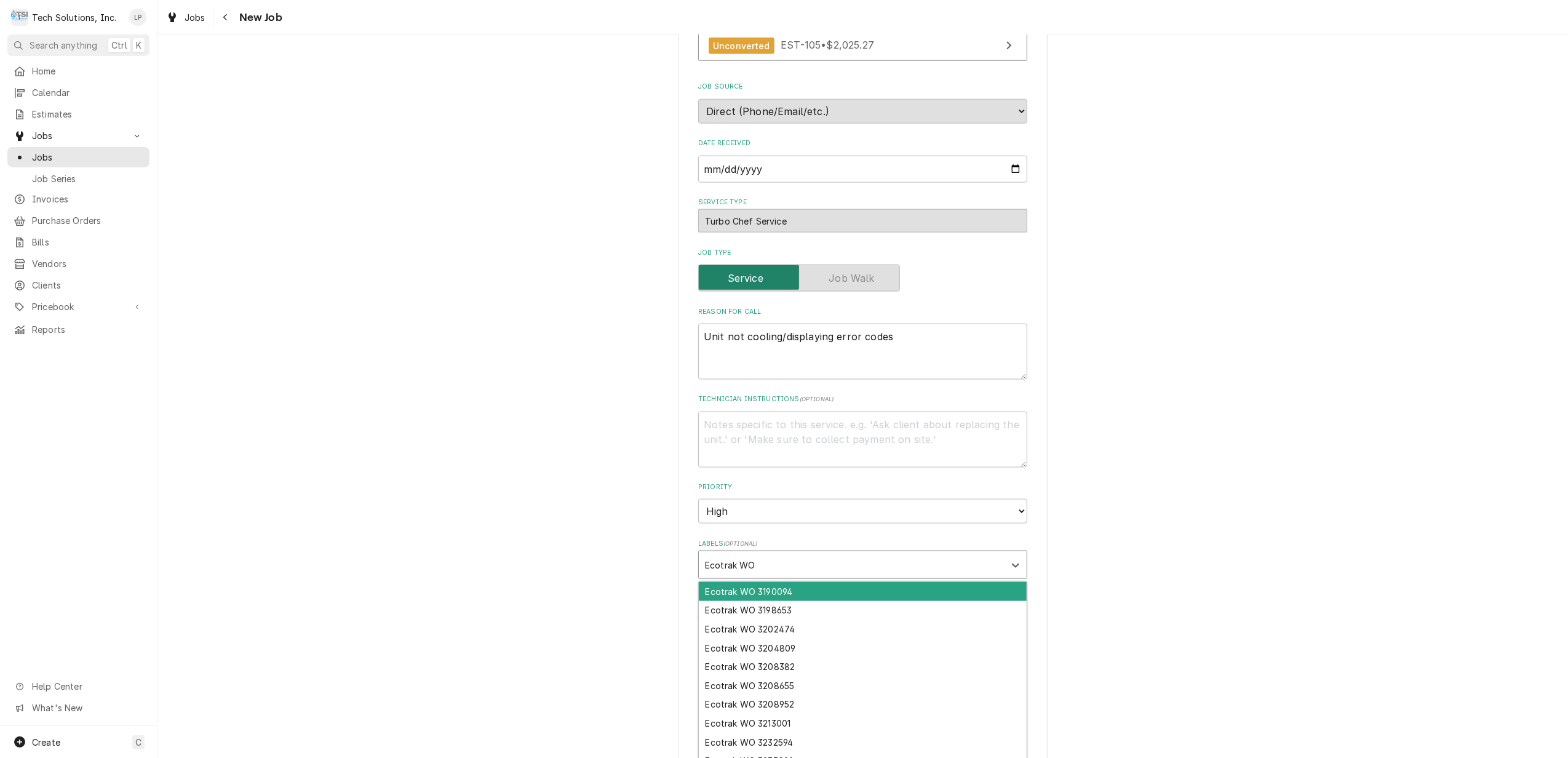
type input "Ecotrak WO"
click at [920, 554] on div "Labels" at bounding box center [852, 565] width 294 height 22
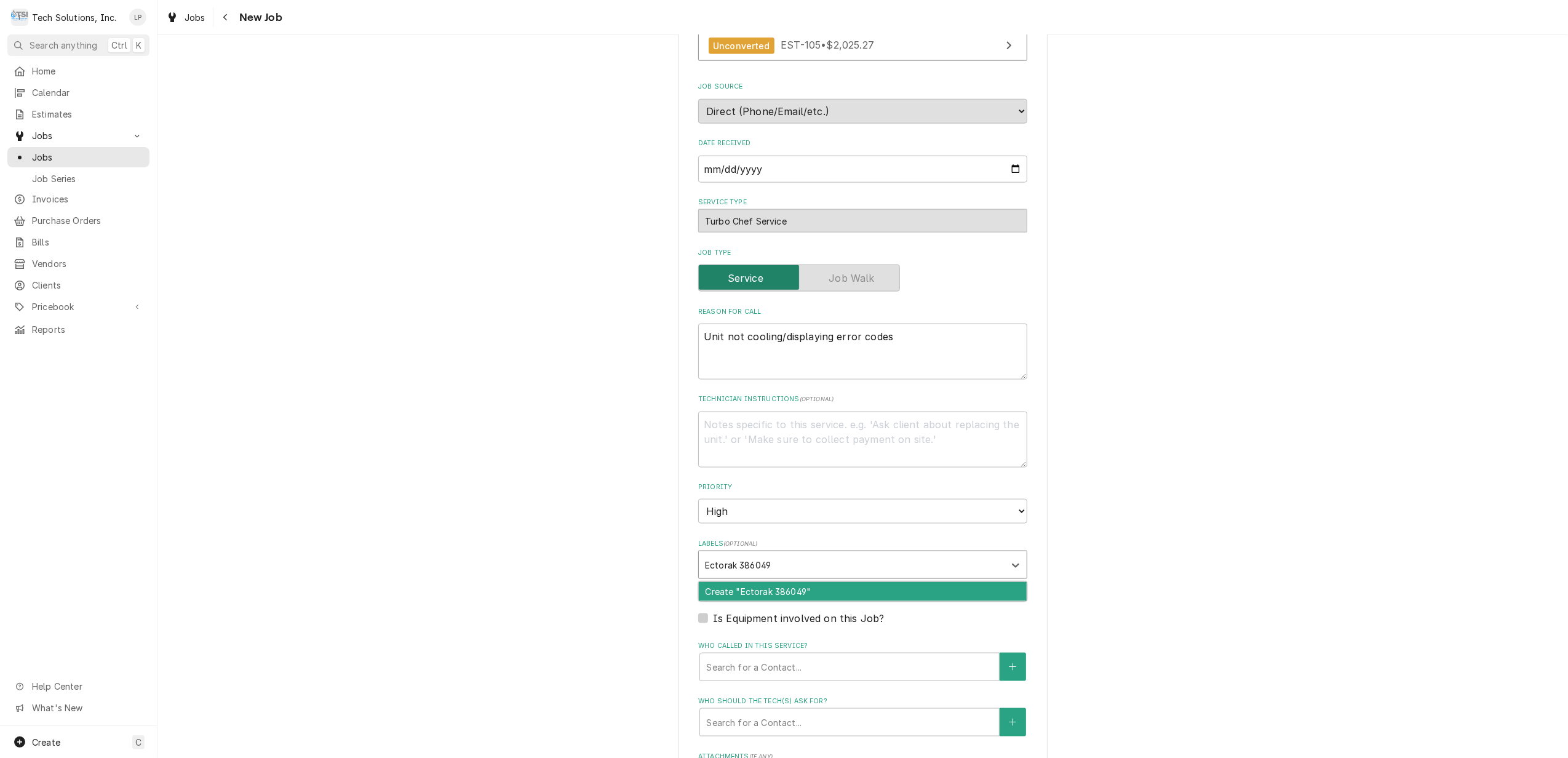
type input "Ectorak 3860496"
click at [906, 582] on div "Create "Ectorak 3860496"" at bounding box center [862, 592] width 328 height 19
type textarea "x"
click at [780, 563] on icon "Remove Ectorak 3860496" at bounding box center [782, 565] width 4 height 4
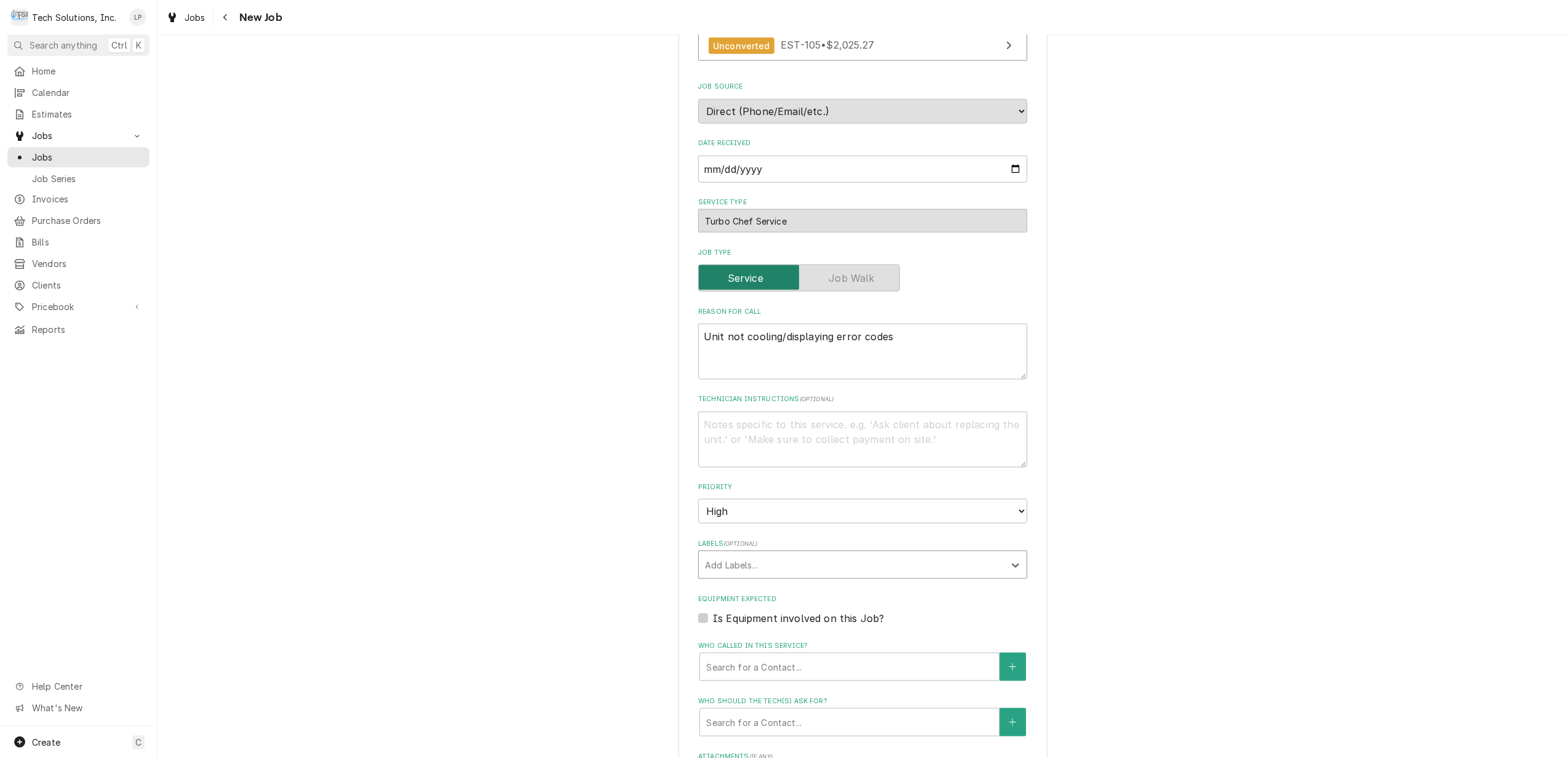
type textarea "x"
type input "Ecotrak WO 3864096"
click at [815, 582] on div "Create "Ecotrak WO 3864096"" at bounding box center [862, 592] width 328 height 19
type textarea "x"
click at [795, 563] on icon "Remove Ecotrak WO 3864096" at bounding box center [797, 565] width 4 height 4
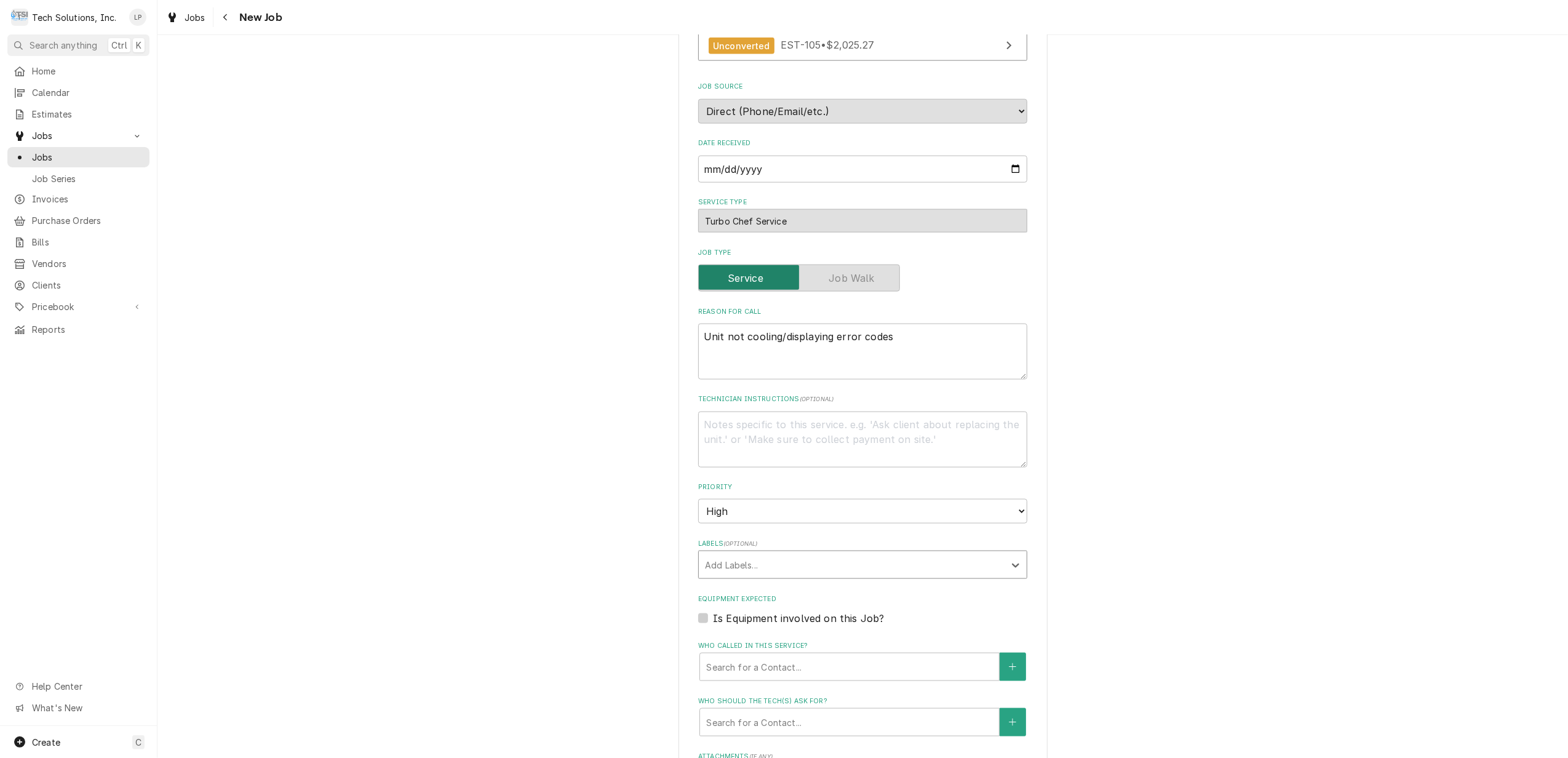
type textarea "x"
type input "Ecotrak WO 3860496"
click at [805, 582] on div "Ecotrak Work Order 3860496" at bounding box center [862, 592] width 328 height 19
type textarea "x"
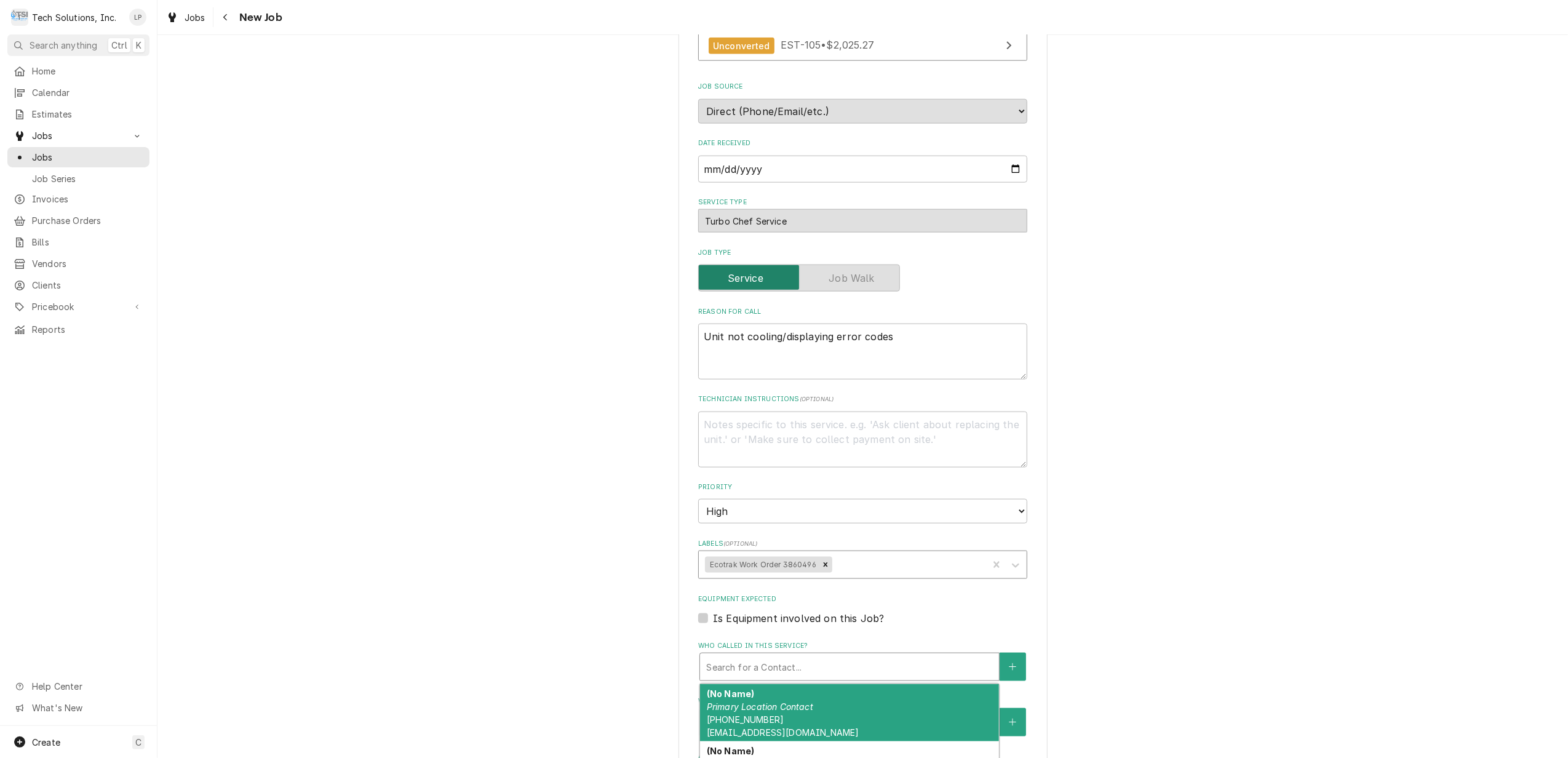
click at [915, 656] on div "Who called in this service?" at bounding box center [850, 666] width 286 height 22
type textarea "x"
type input "s"
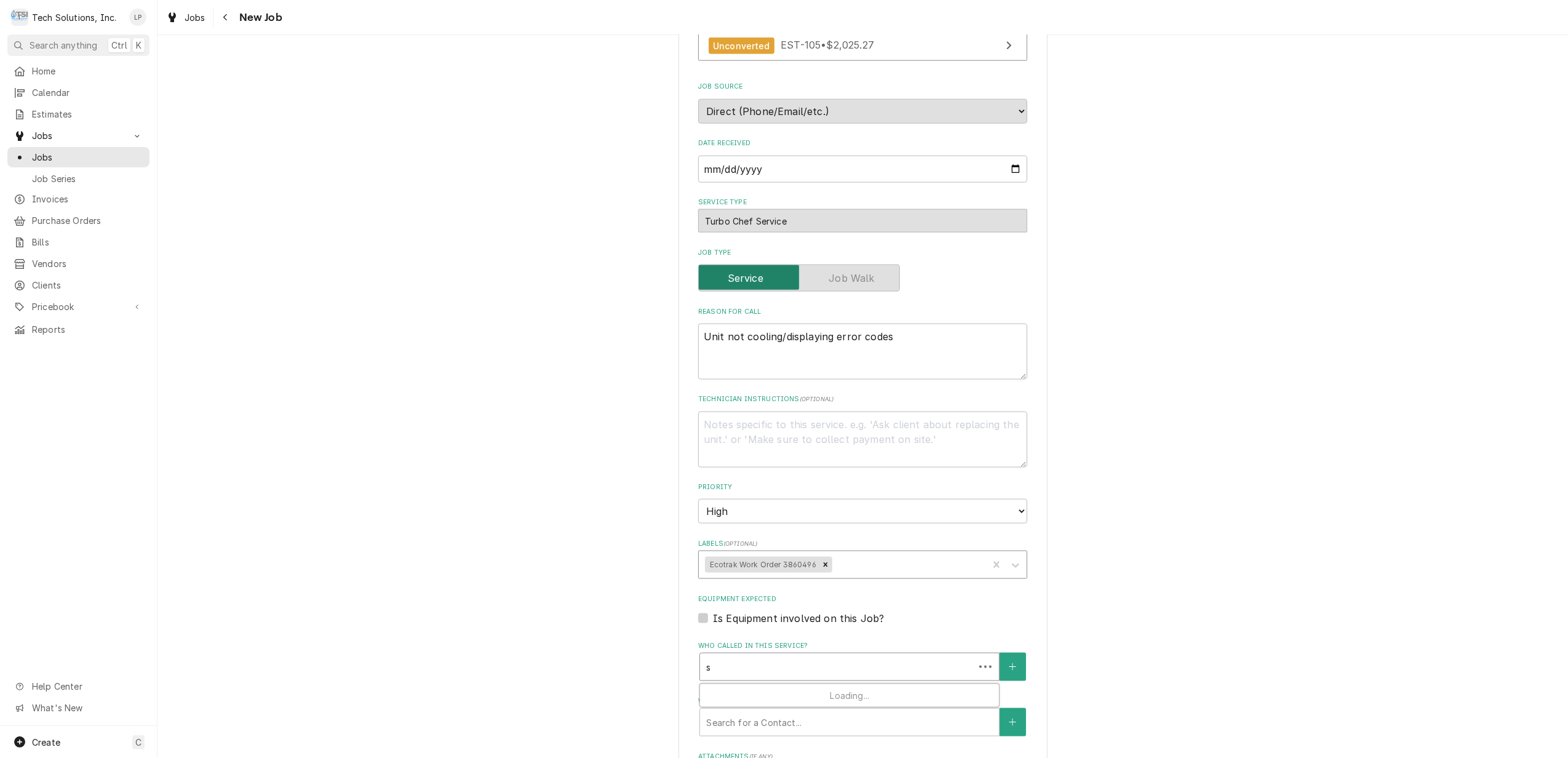
type textarea "x"
type input "st"
type textarea "x"
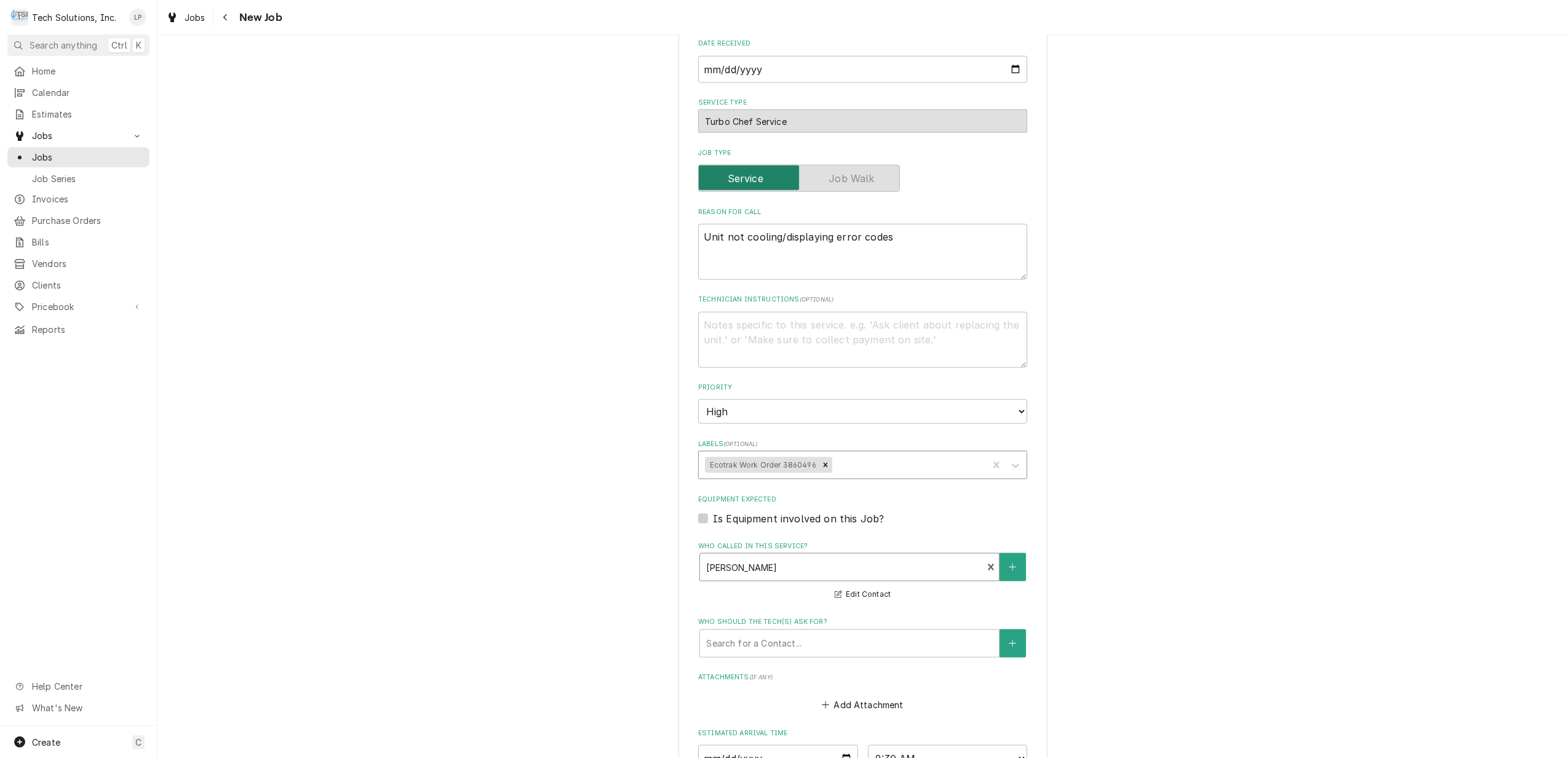
scroll to position [1740, 0]
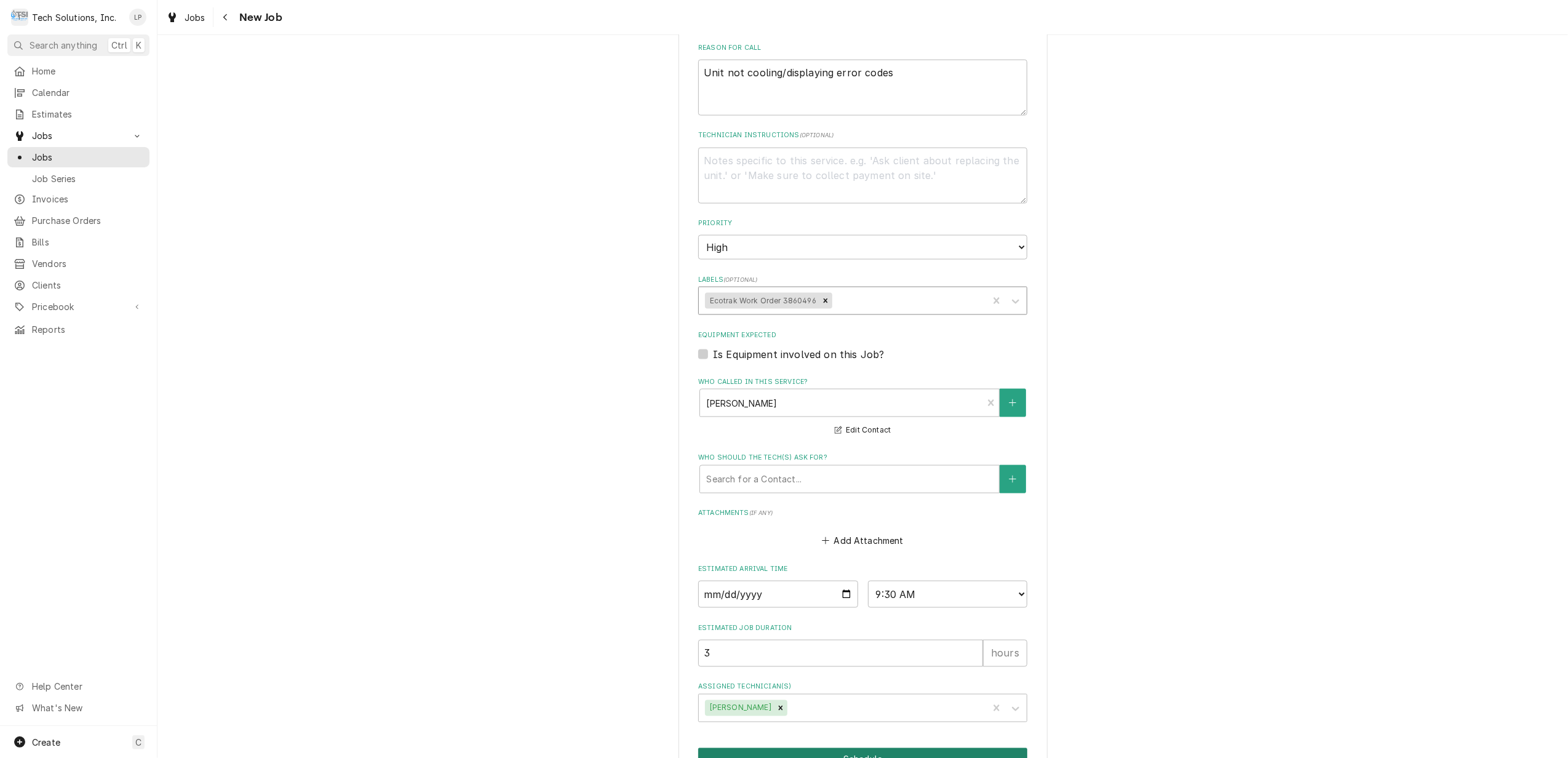
click at [850, 748] on button "Schedule" at bounding box center [863, 759] width 329 height 23
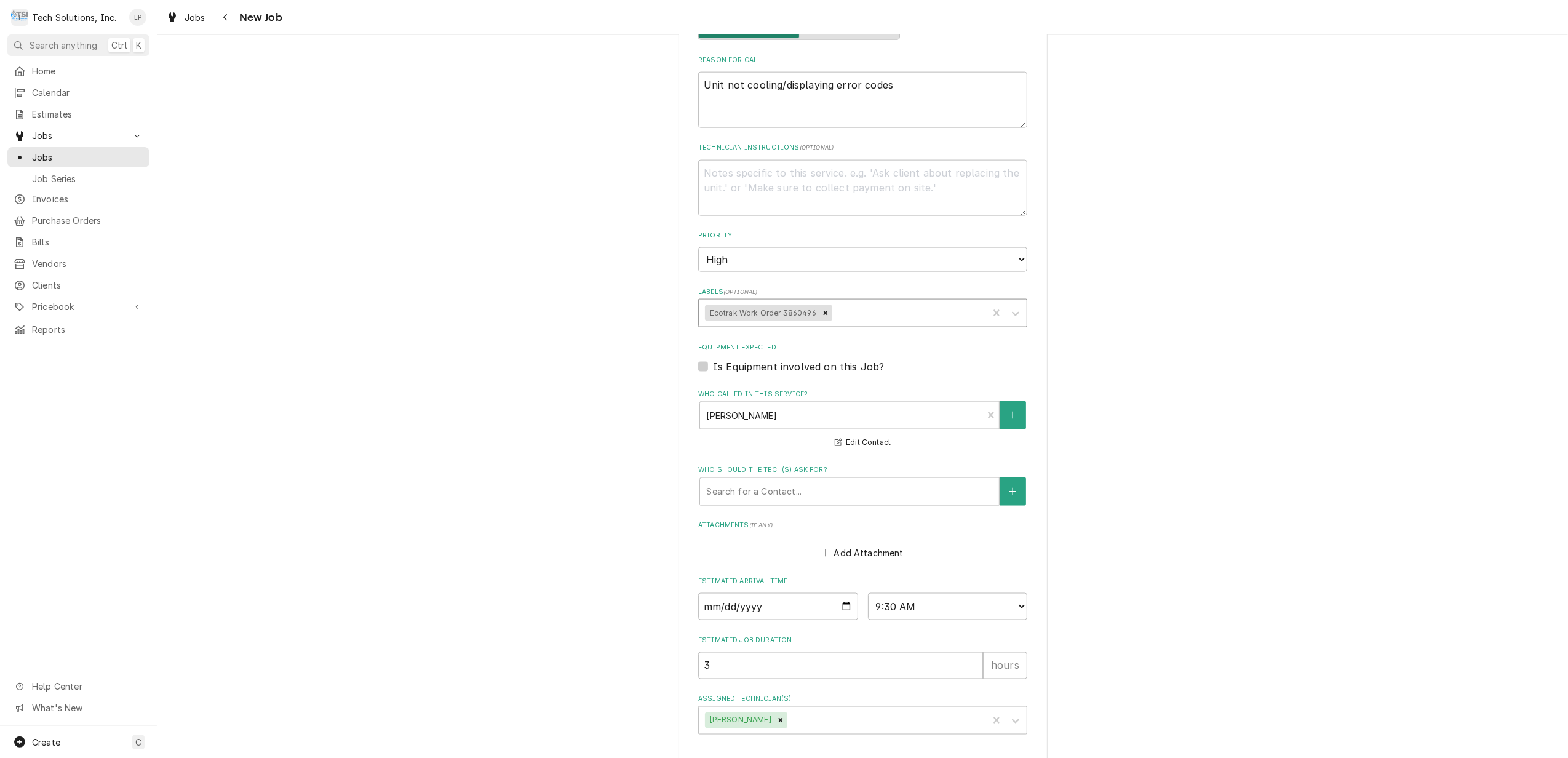
type textarea "x"
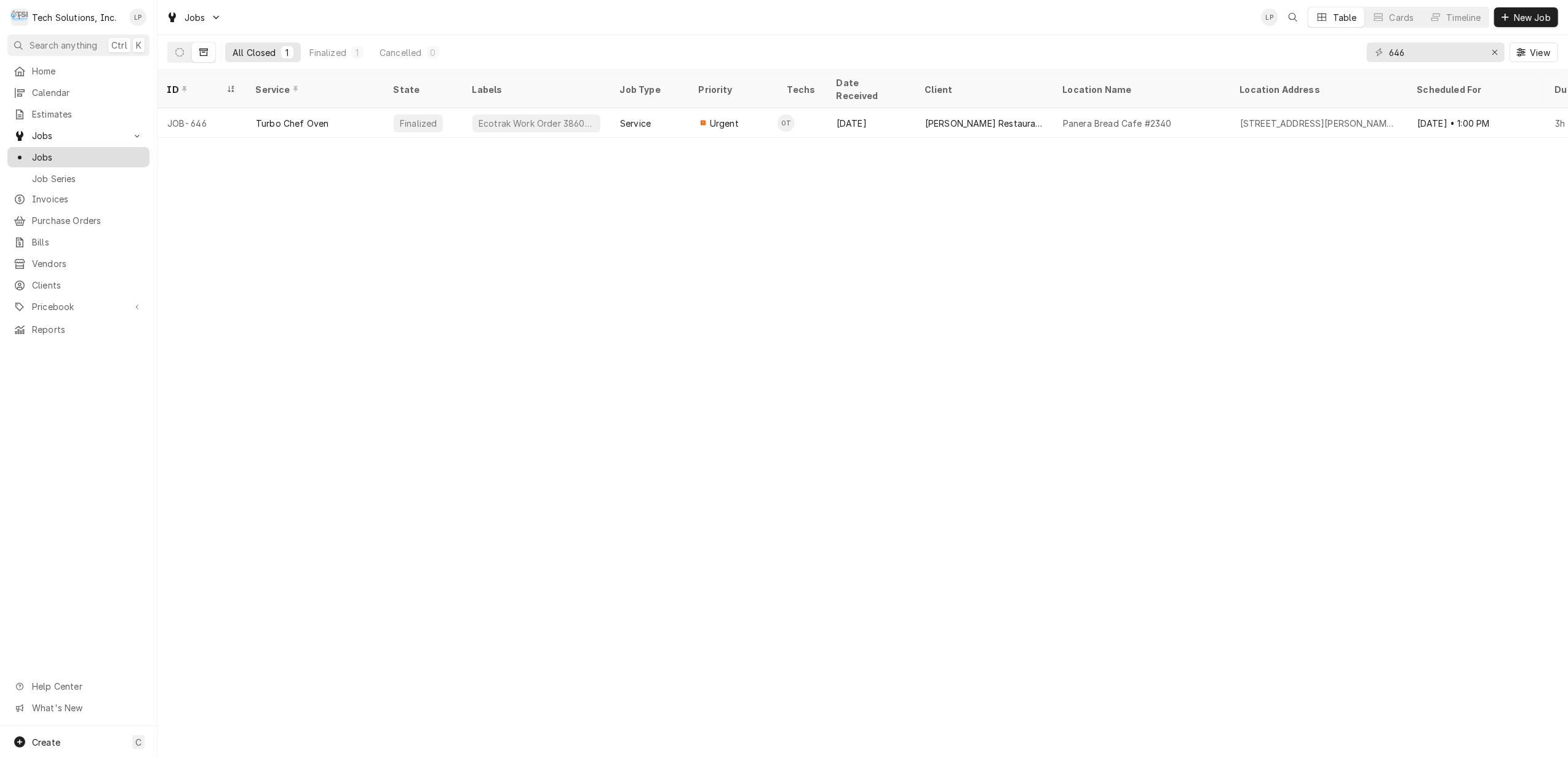
click at [46, 151] on span "Jobs" at bounding box center [87, 157] width 111 height 13
click at [1495, 53] on icon "Erase input" at bounding box center [1495, 52] width 7 height 9
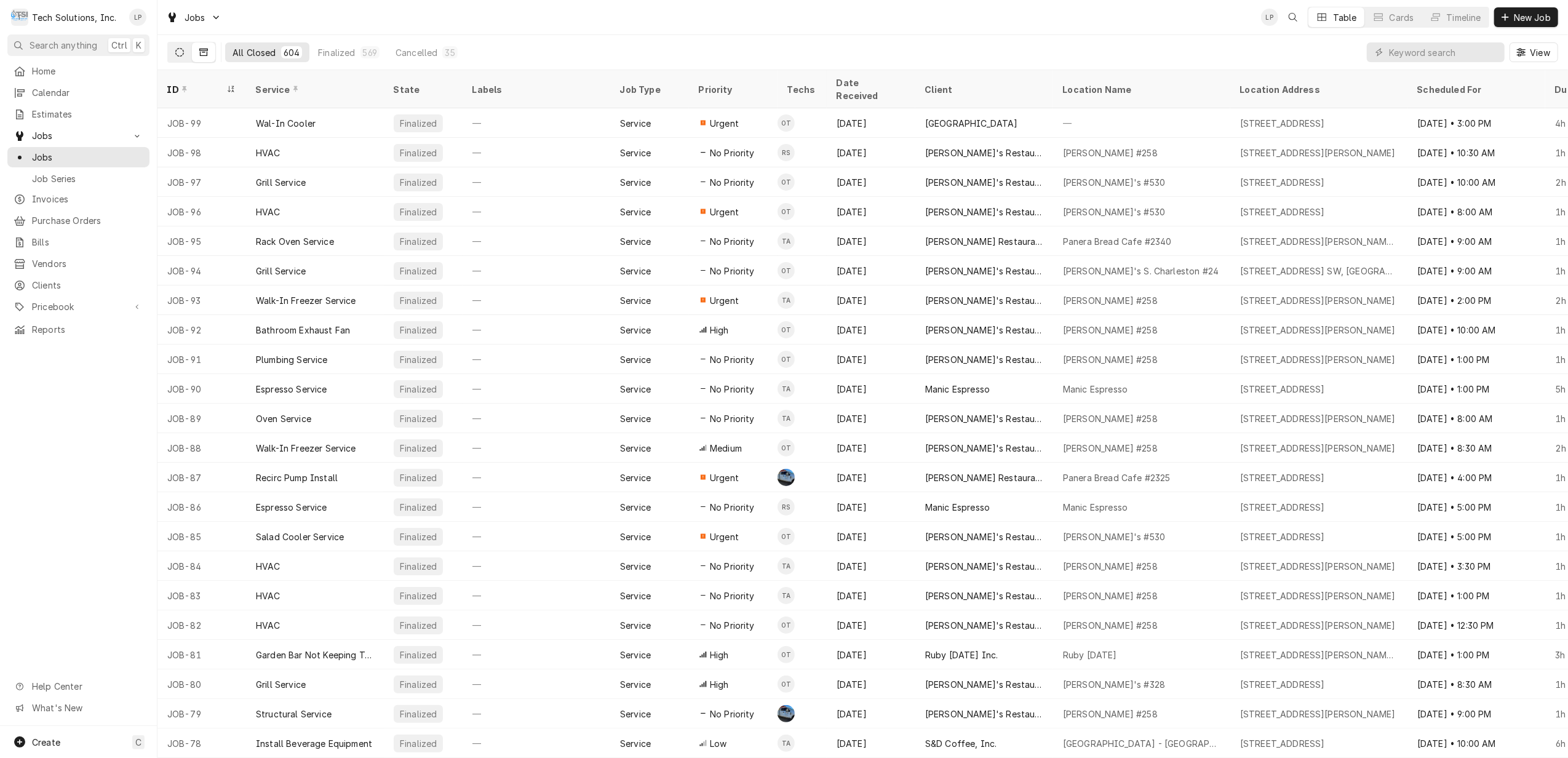
click at [174, 50] on button "Dynamic Content Wrapper" at bounding box center [180, 52] width 23 height 20
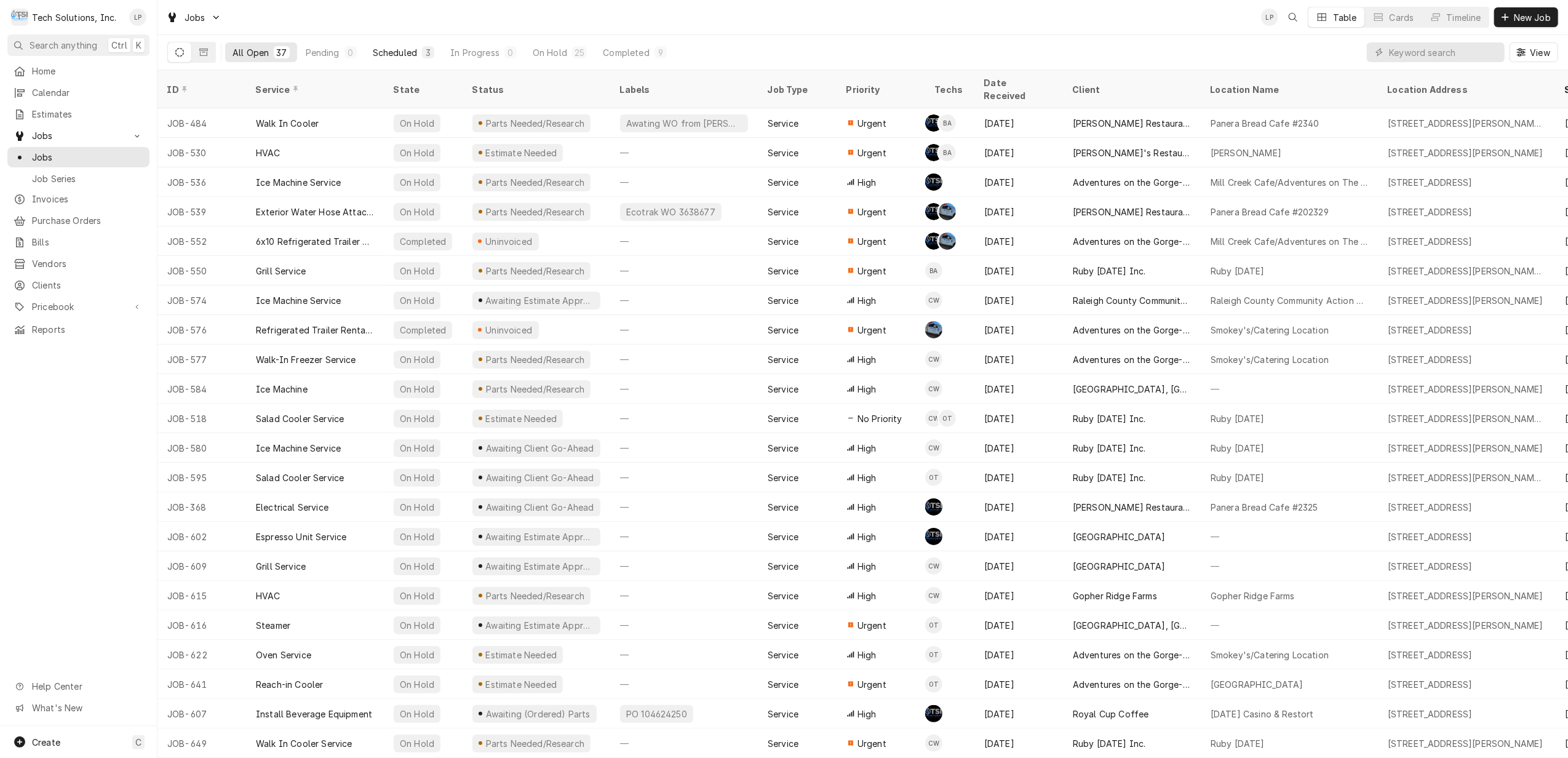
click at [402, 50] on div "Scheduled" at bounding box center [395, 52] width 44 height 13
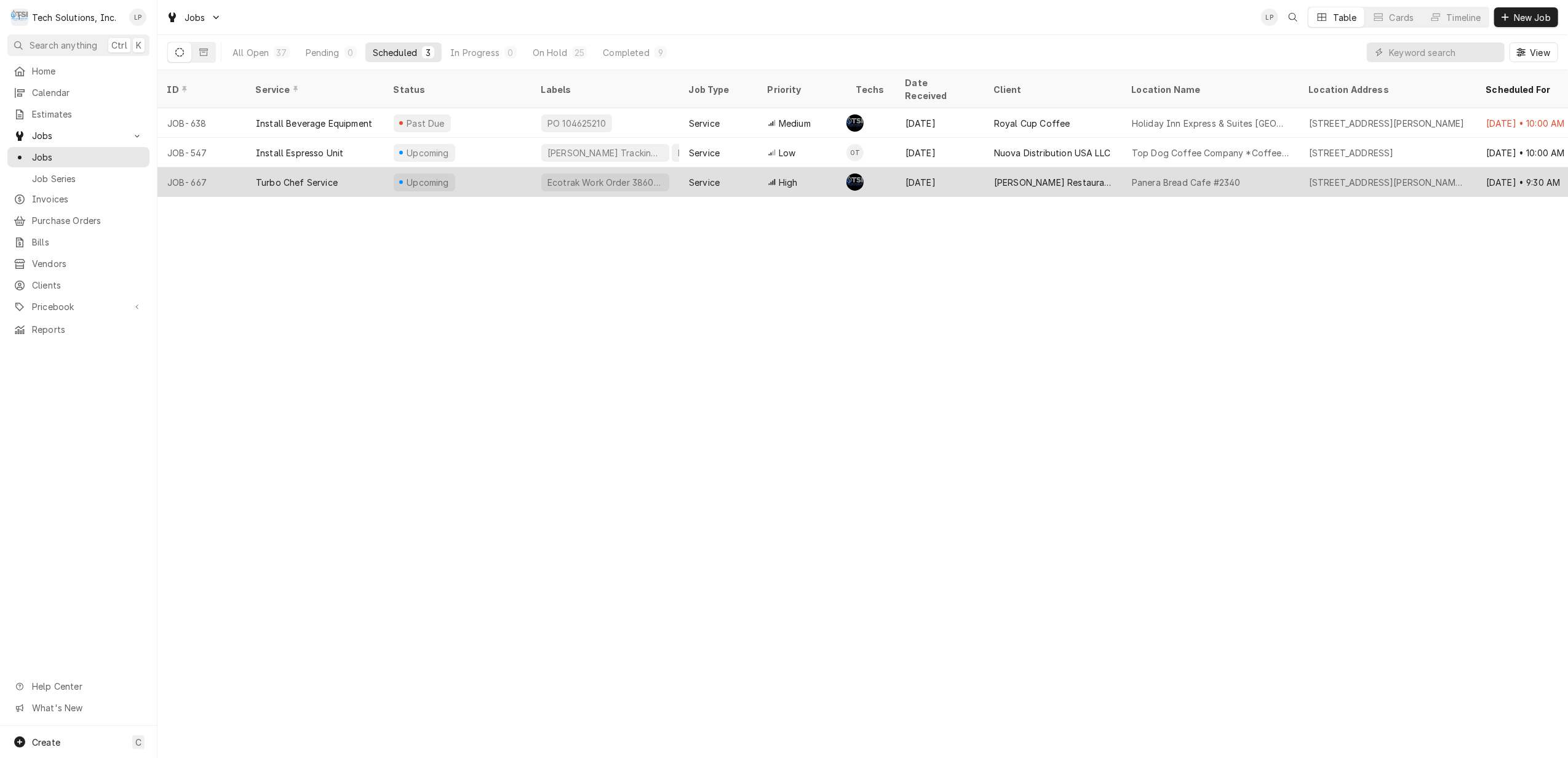
click at [815, 167] on div "High" at bounding box center [803, 182] width 89 height 30
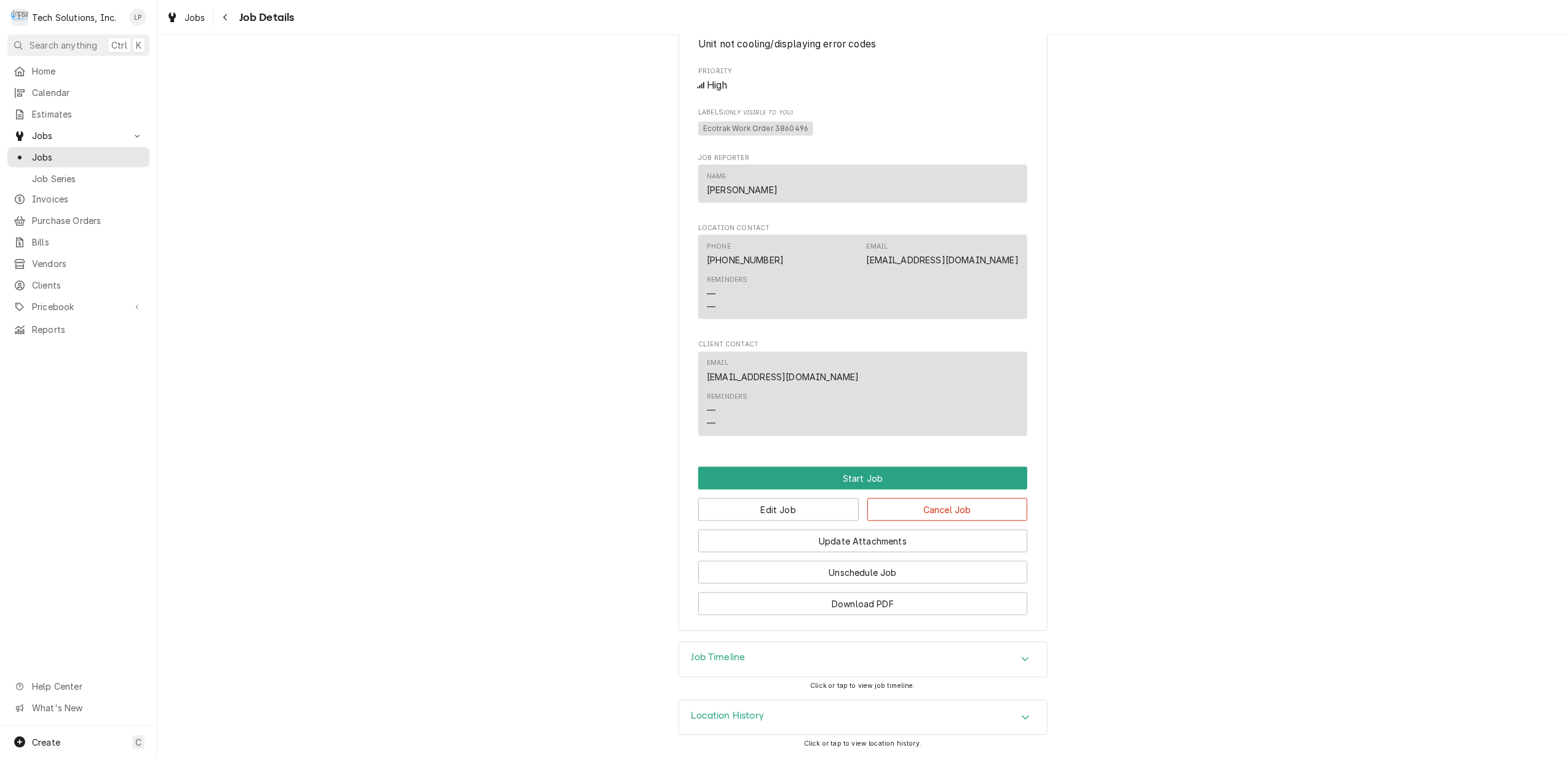
scroll to position [1757, 0]
click at [858, 478] on button "Start Job" at bounding box center [863, 477] width 329 height 23
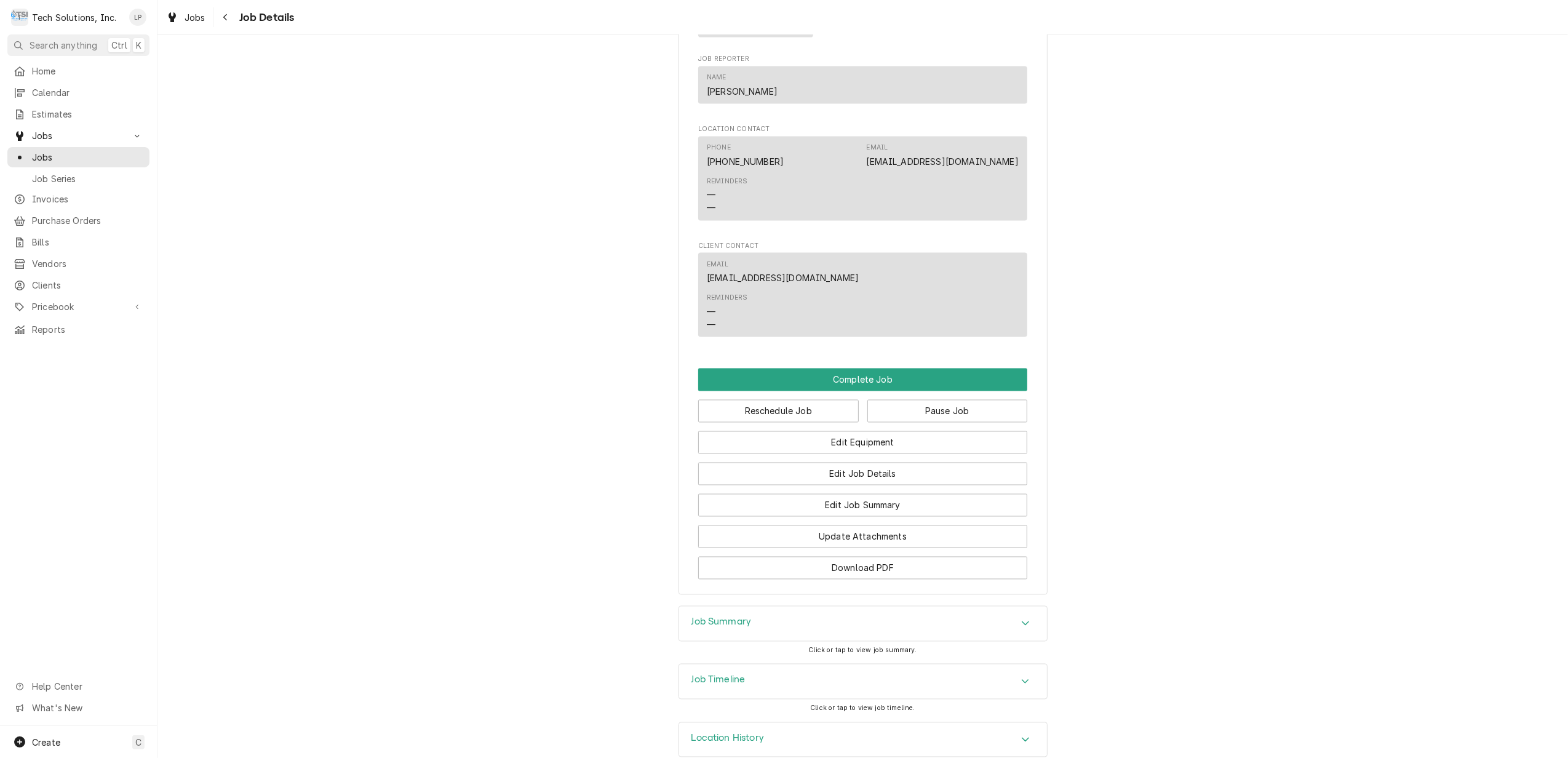
scroll to position [2070, 0]
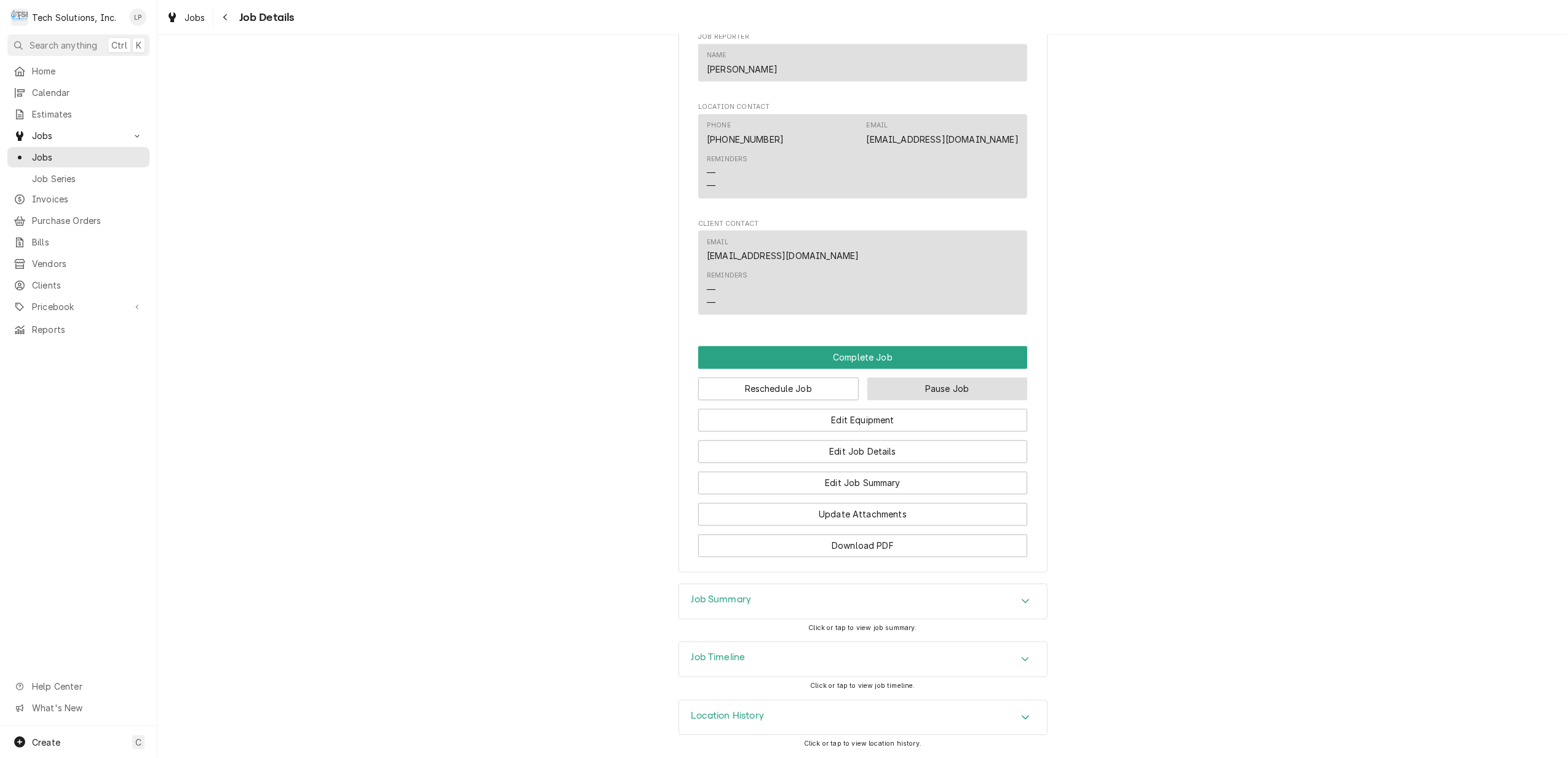
click at [925, 387] on button "Pause Job" at bounding box center [947, 389] width 161 height 23
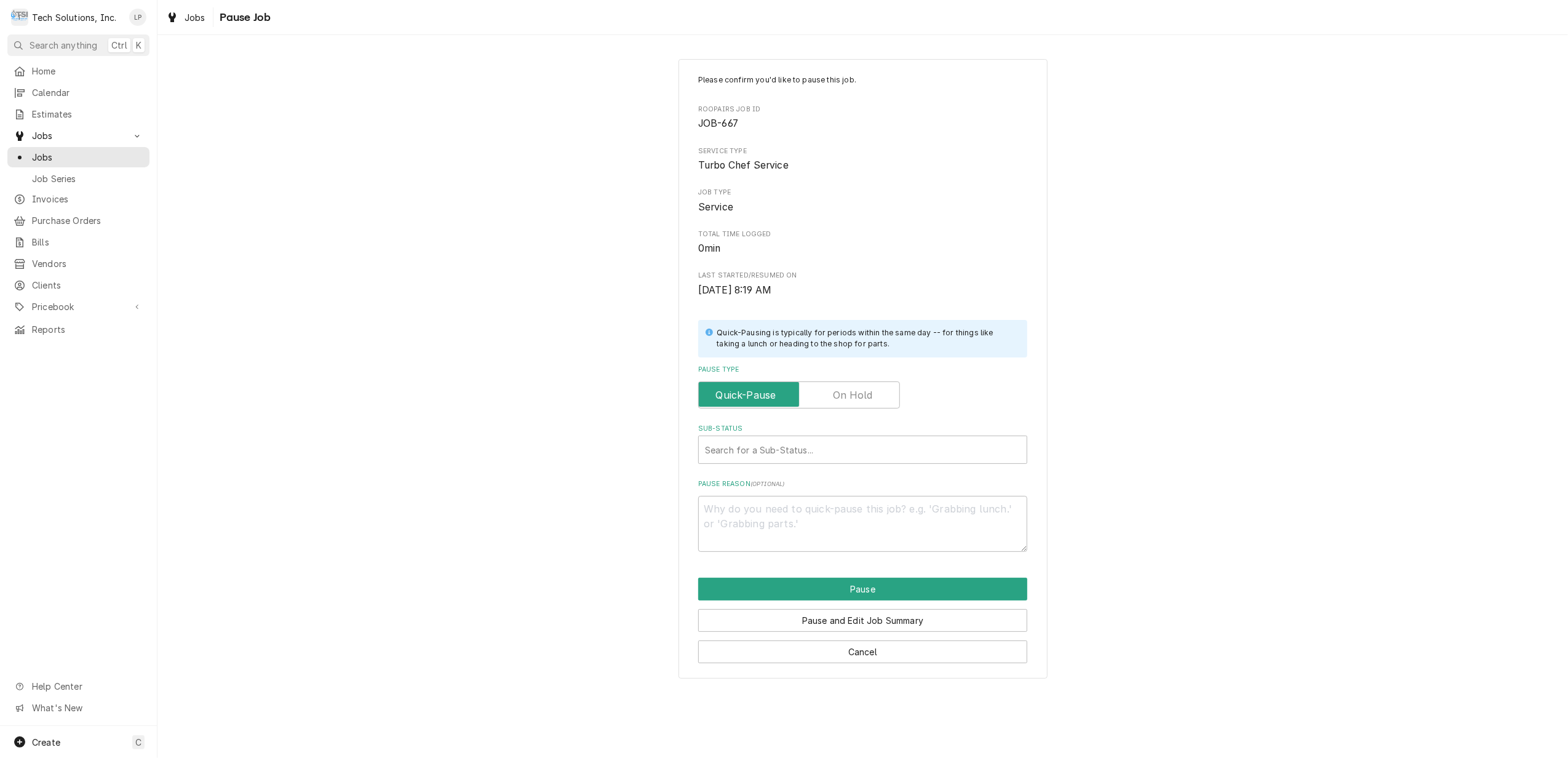
click at [869, 402] on label "Pause Type" at bounding box center [800, 395] width 202 height 27
click at [869, 402] on input "Pause Type" at bounding box center [799, 395] width 190 height 27
checkbox input "true"
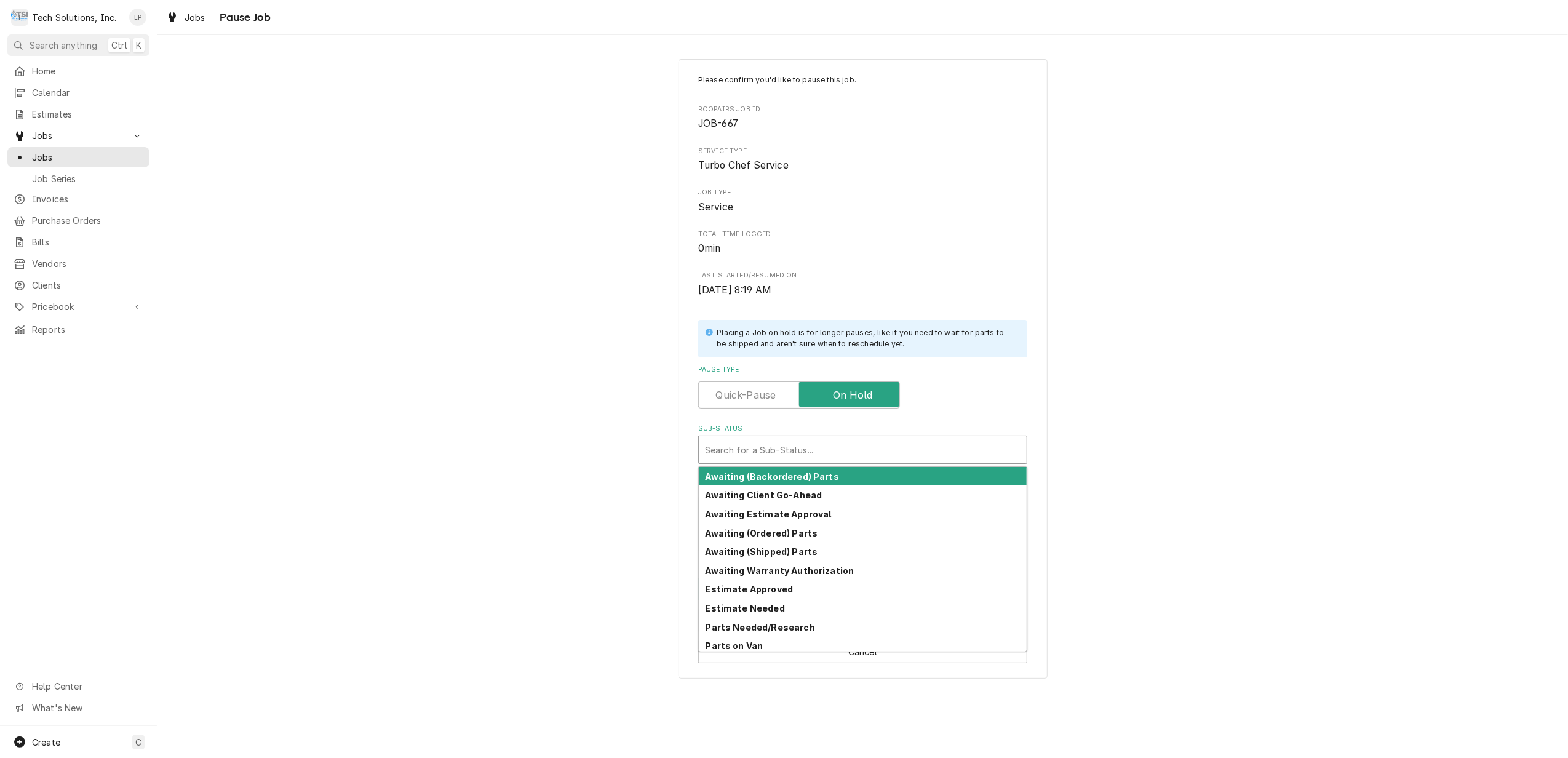
click at [869, 448] on div "Sub-Status" at bounding box center [863, 449] width 315 height 22
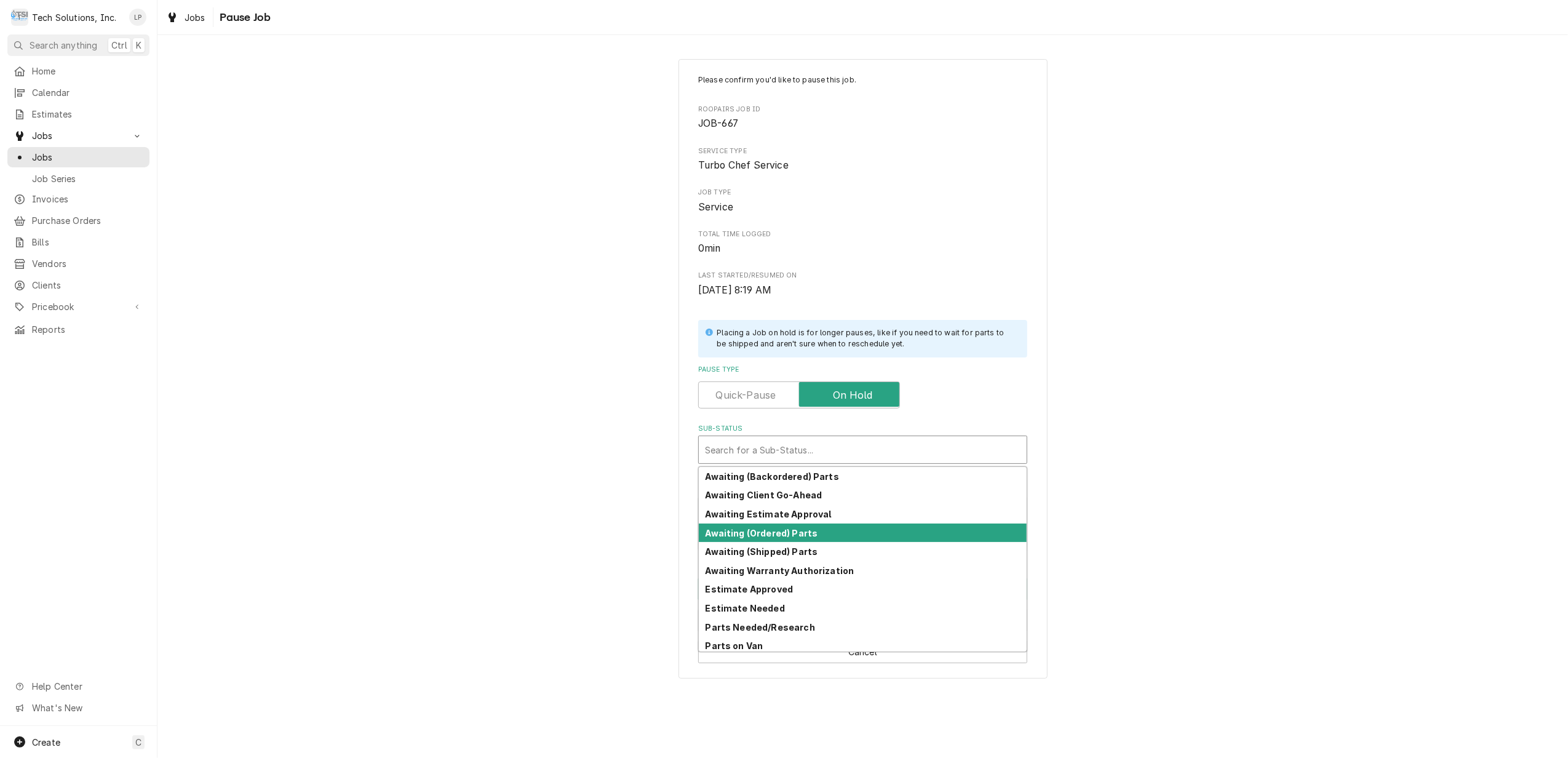
click at [837, 531] on div "Awaiting (Ordered) Parts" at bounding box center [862, 533] width 328 height 19
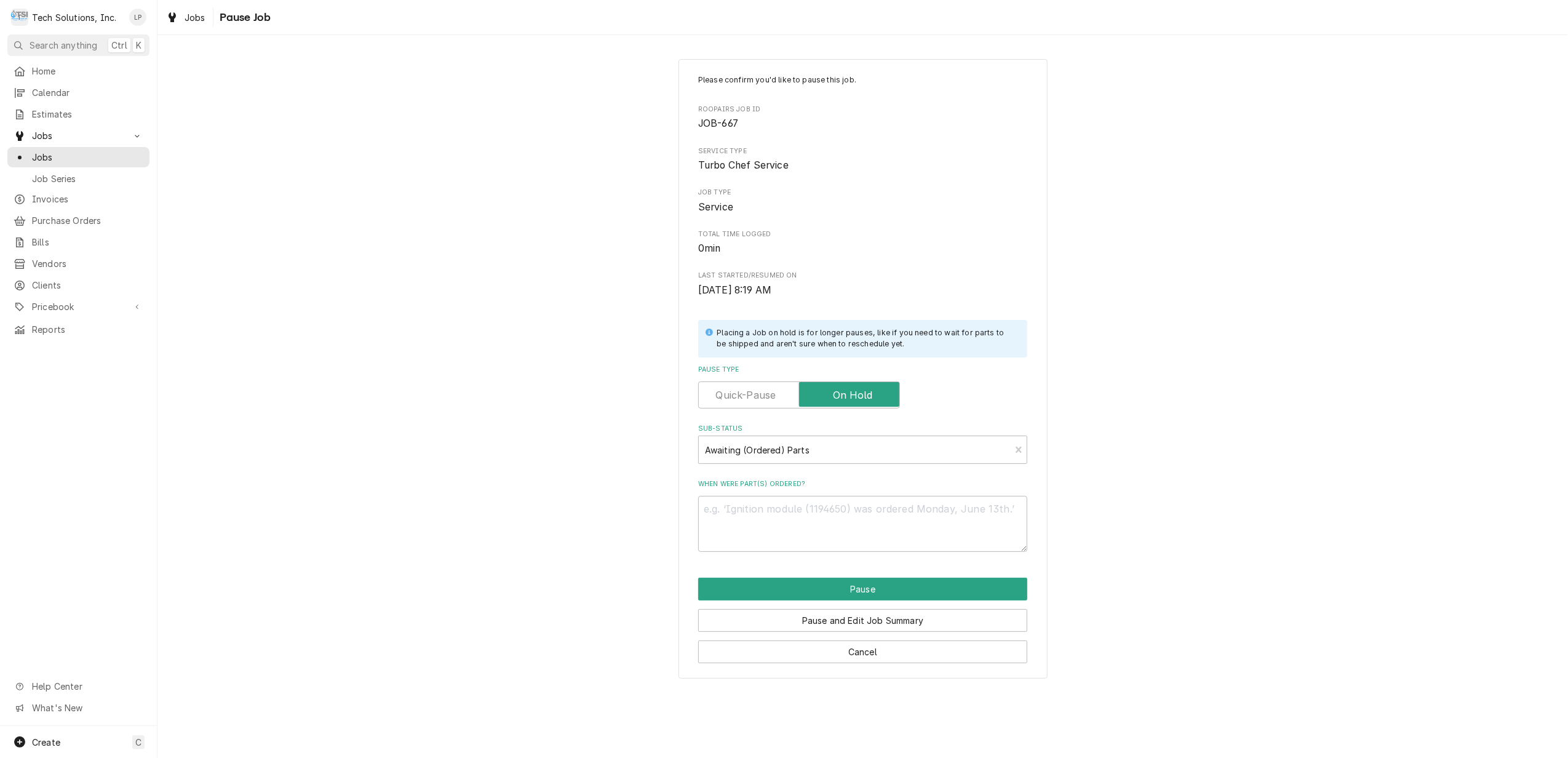
click at [1194, 504] on div "Please confirm you'd like to pause this job. Roopairs Job ID JOB-667 Service Ty…" at bounding box center [863, 368] width 1411 height 642
click at [940, 621] on button "Pause and Edit Job Summary" at bounding box center [863, 620] width 329 height 23
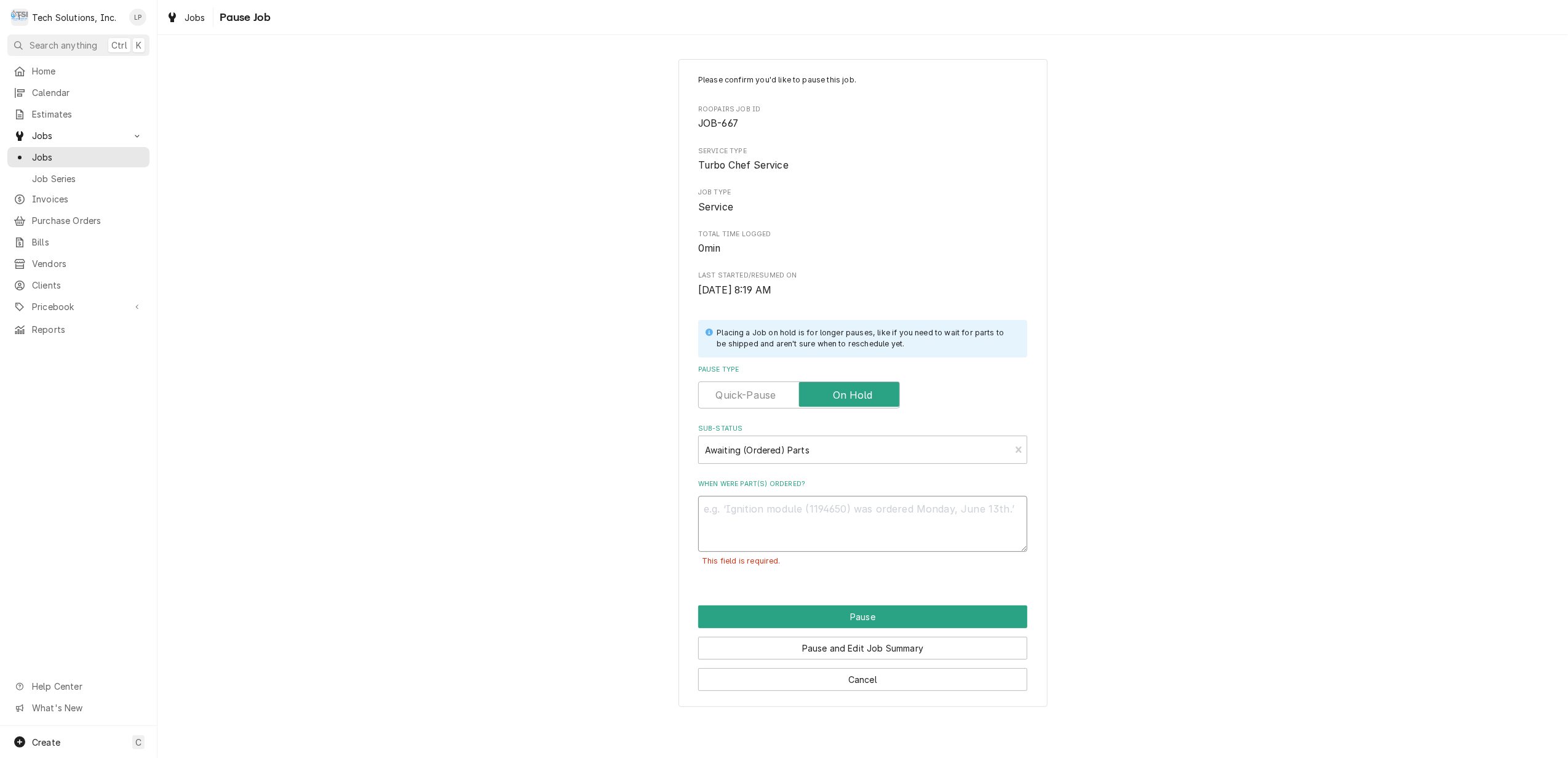
click at [813, 518] on textarea "When were part(s) ordered?" at bounding box center [863, 523] width 329 height 56
type textarea "x"
type textarea "L"
type textarea "x"
type textarea "Li"
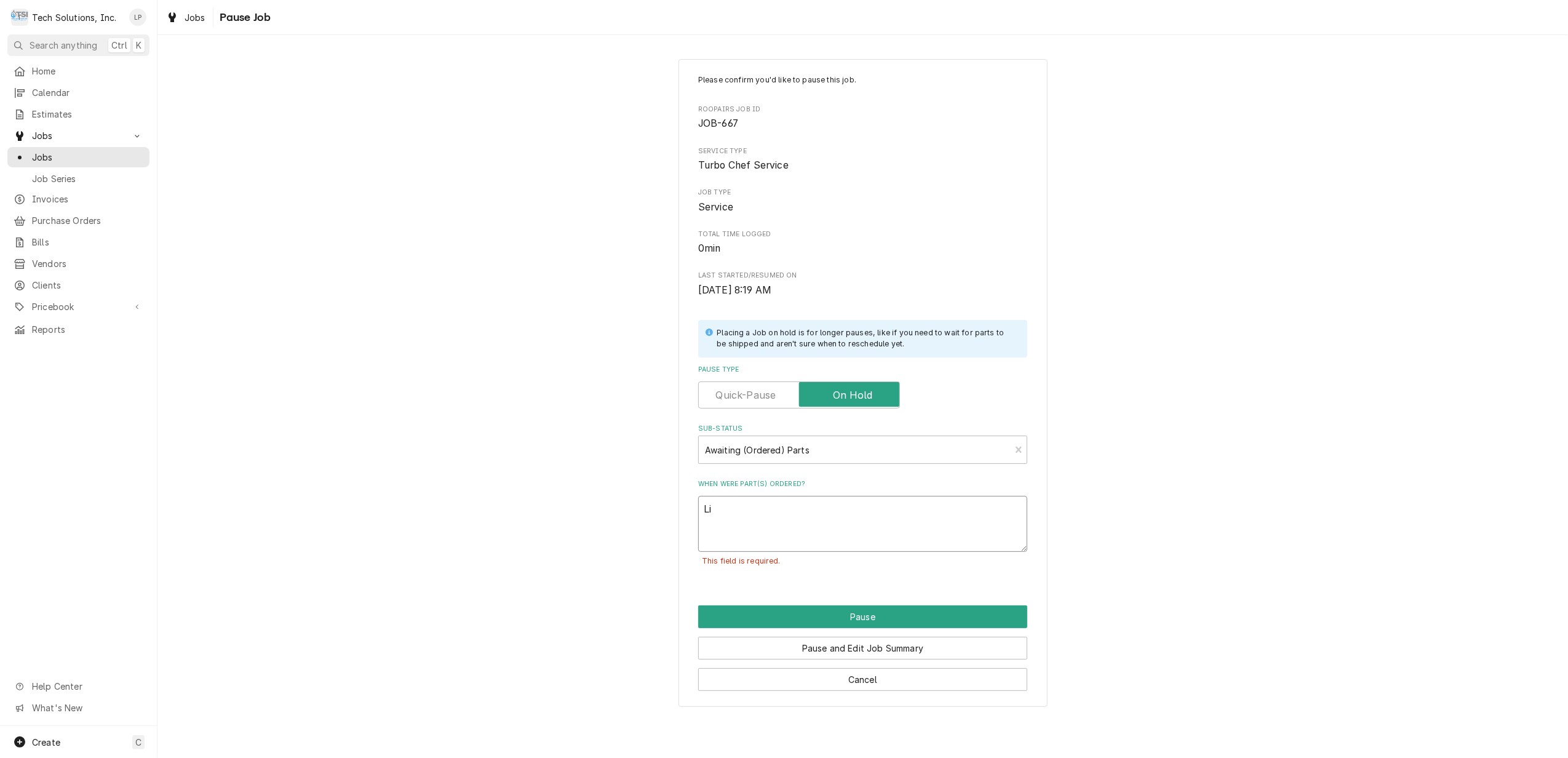
type textarea "x"
type textarea "Lis"
type textarea "x"
type textarea "Lisa"
type textarea "x"
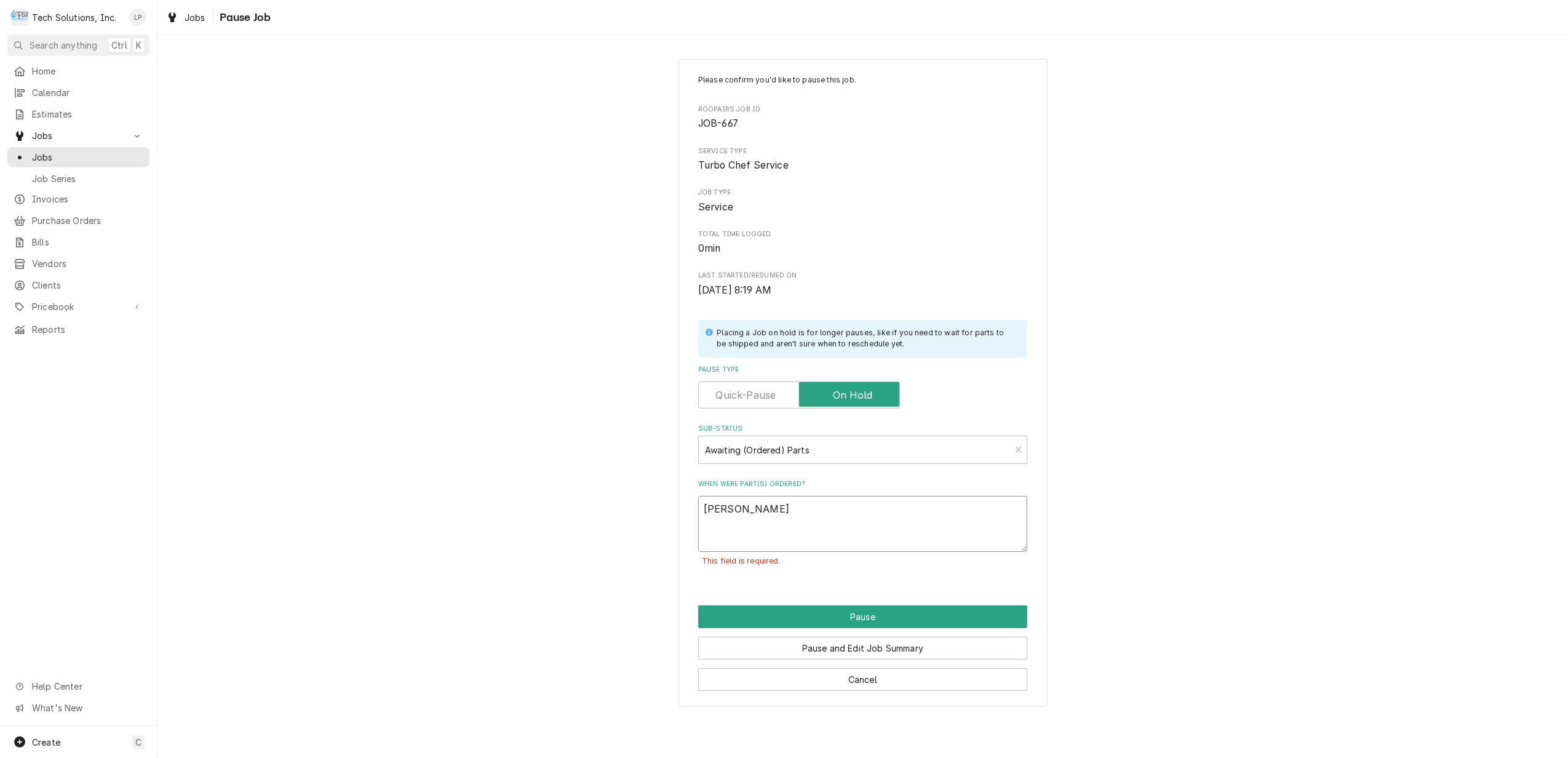
type textarea "Lisa"
type textarea "x"
type textarea "Lisa o"
type textarea "x"
type textarea "Lisa or"
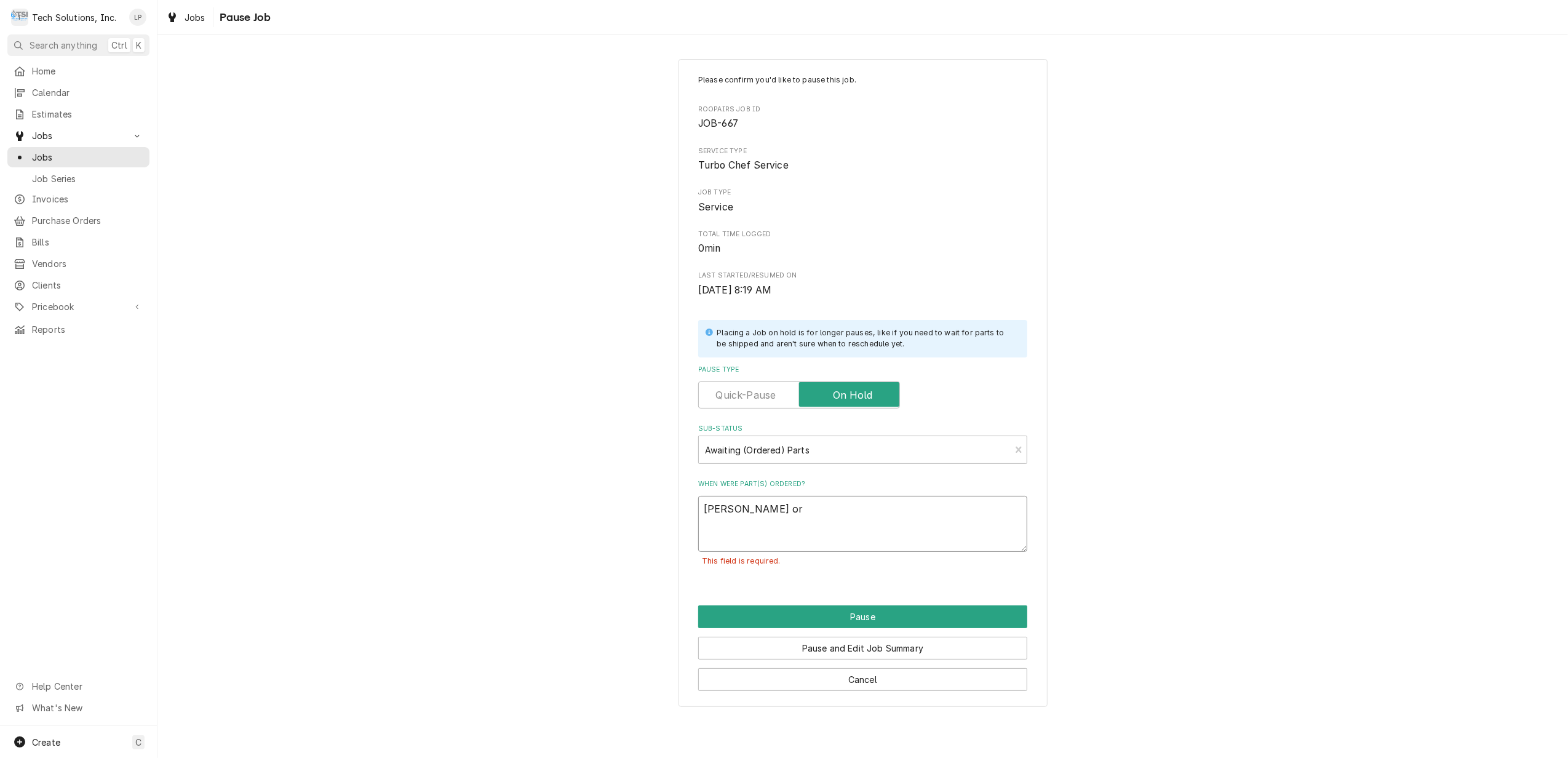
type textarea "x"
type textarea "Lisa ord"
type textarea "x"
type textarea "Lisa orde"
type textarea "x"
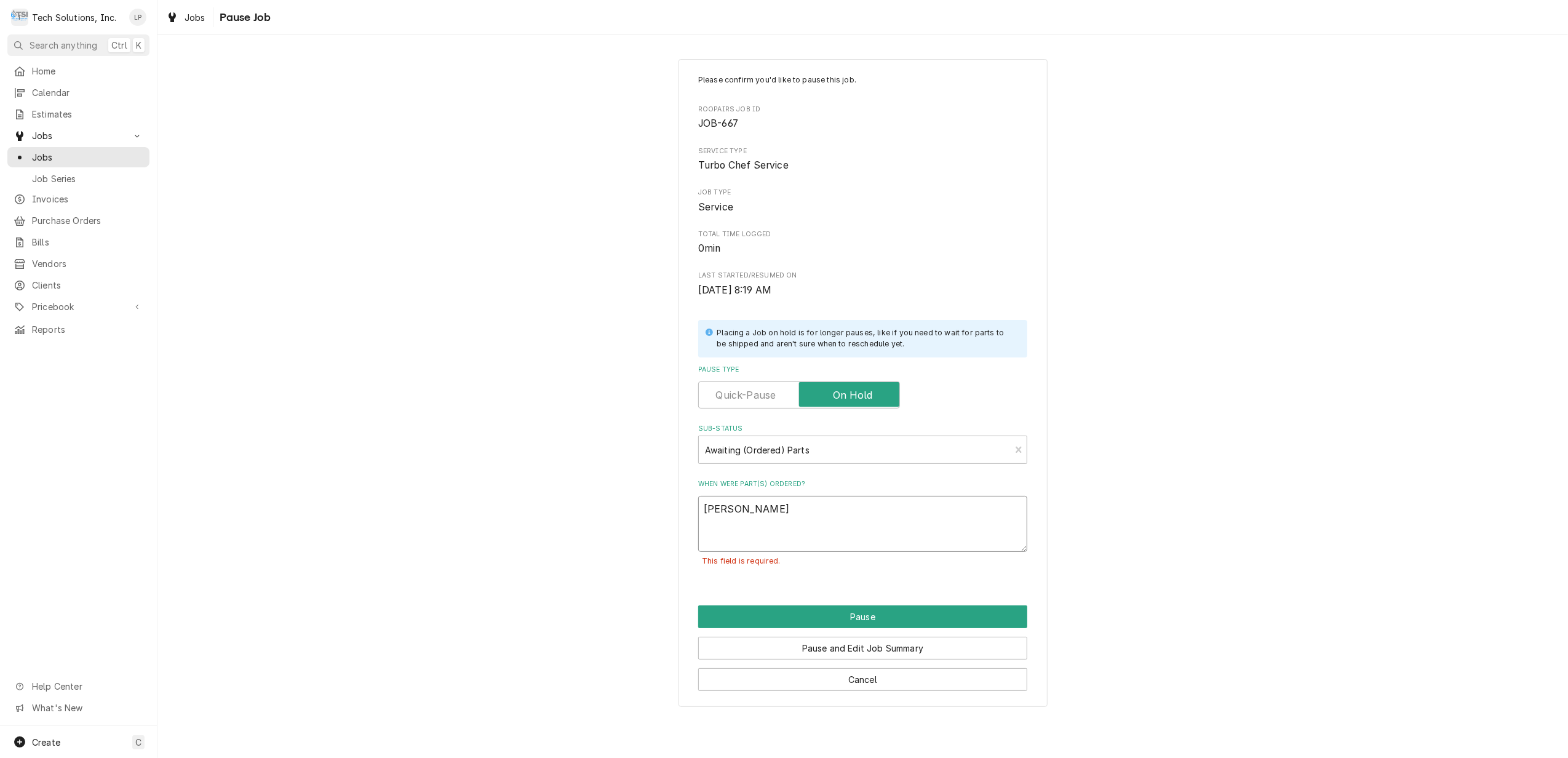
type textarea "Lisa order"
type textarea "x"
type textarea "Lisa ordere"
type textarea "x"
type textarea "Lisa ordered"
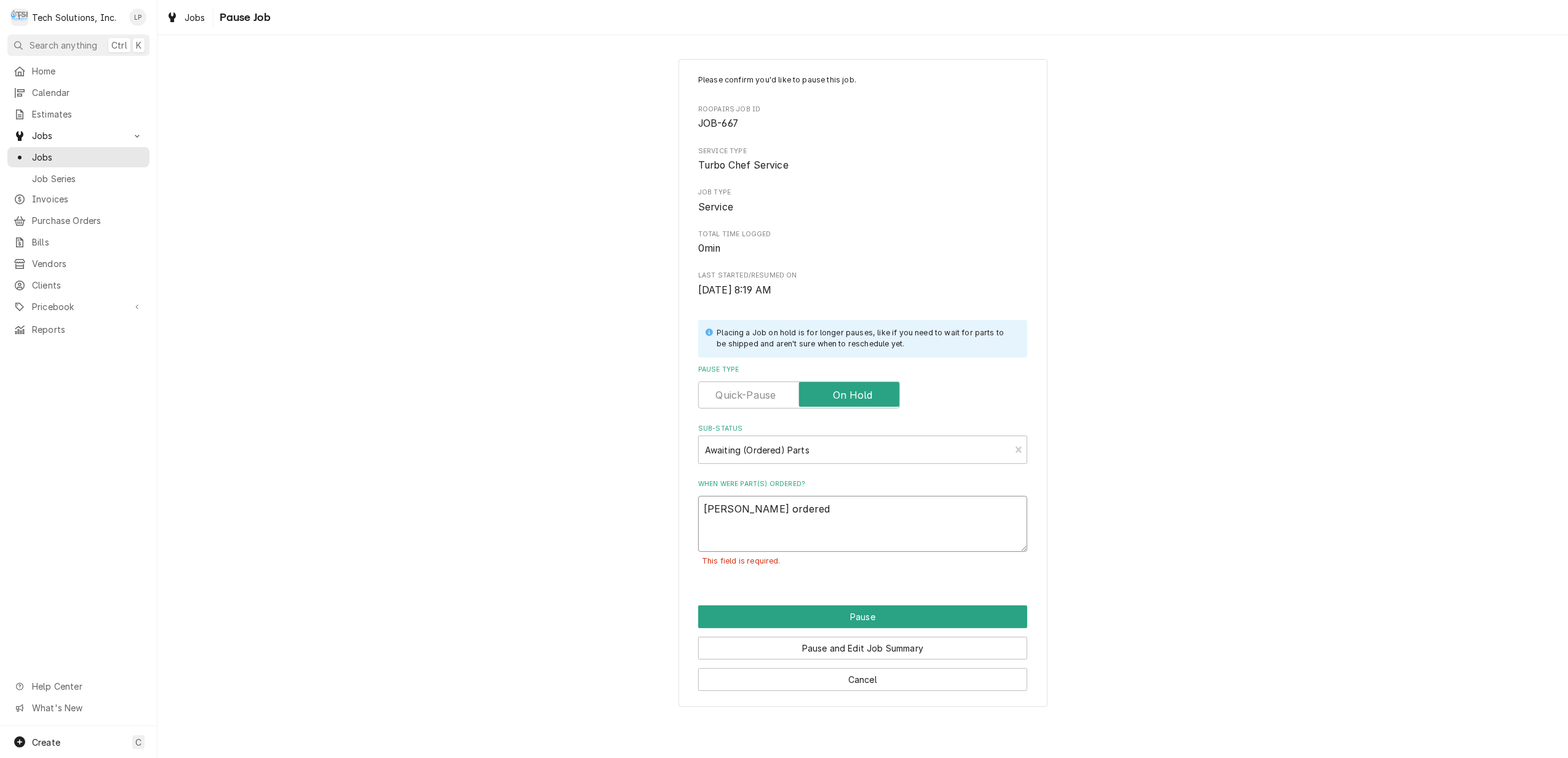
type textarea "x"
type textarea "Lisa ordered"
type textarea "x"
type textarea "Lisa ordered p"
type textarea "x"
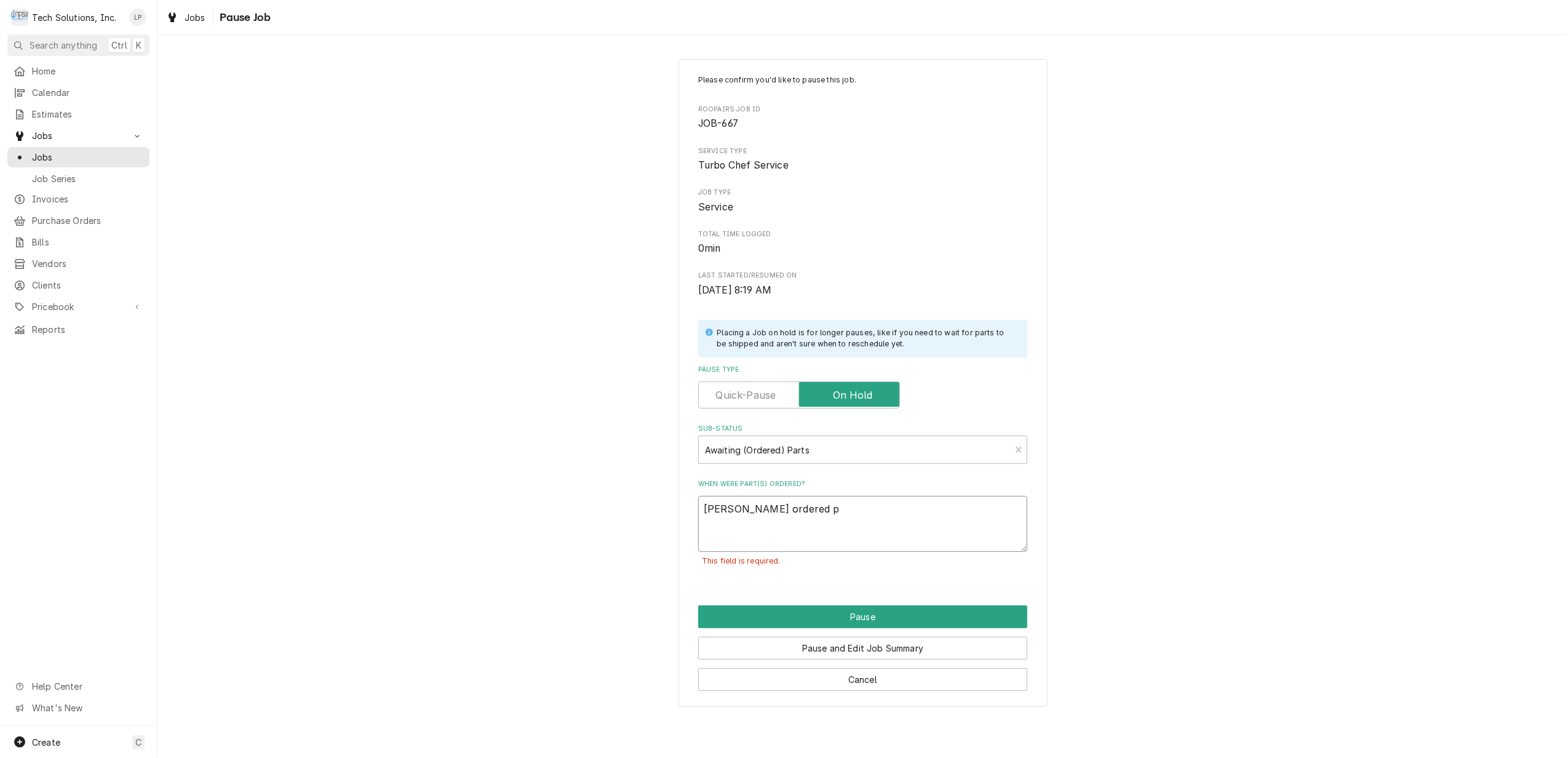
type textarea "Lisa ordered pa"
type textarea "x"
type textarea "Lisa ordered par"
type textarea "x"
type textarea "Lisa ordered part"
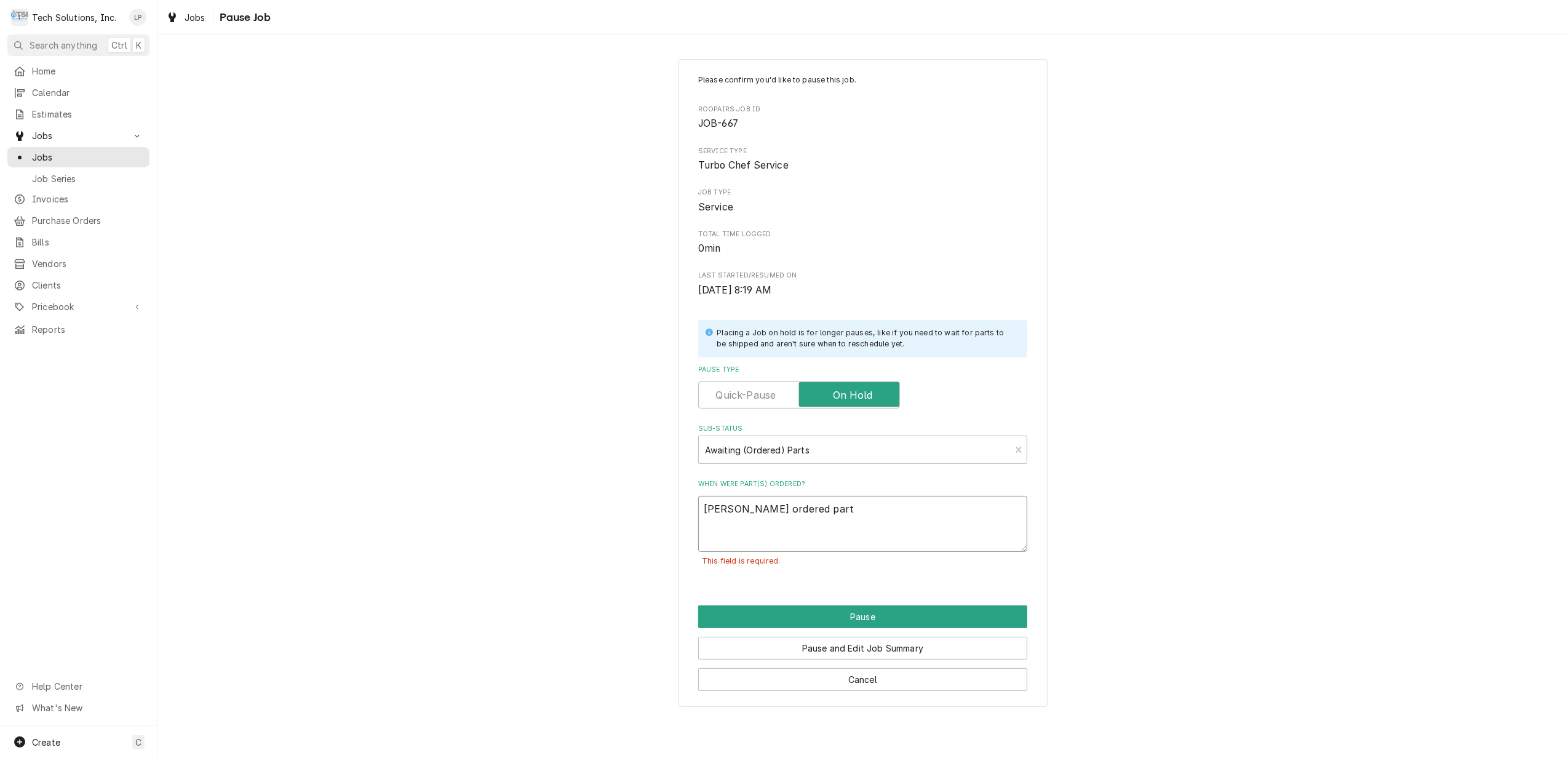
type textarea "x"
type textarea "Lisa ordered parts"
type textarea "x"
type textarea "Lisa ordered parts"
type textarea "x"
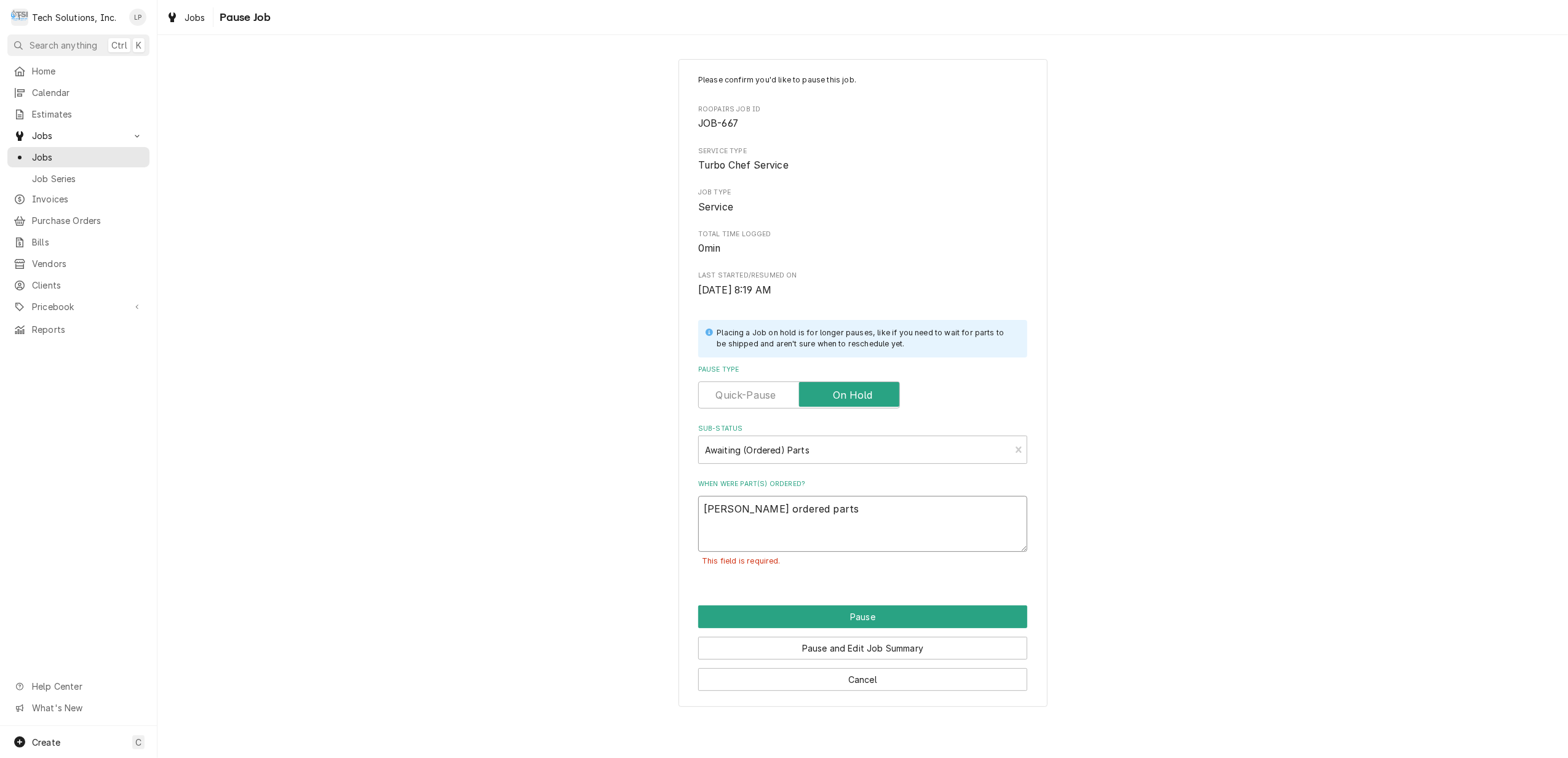
type textarea "Lisa ordered parts w"
type textarea "x"
type textarea "Lisa ordered parts wi"
type textarea "x"
type textarea "Lisa ordered parts wit"
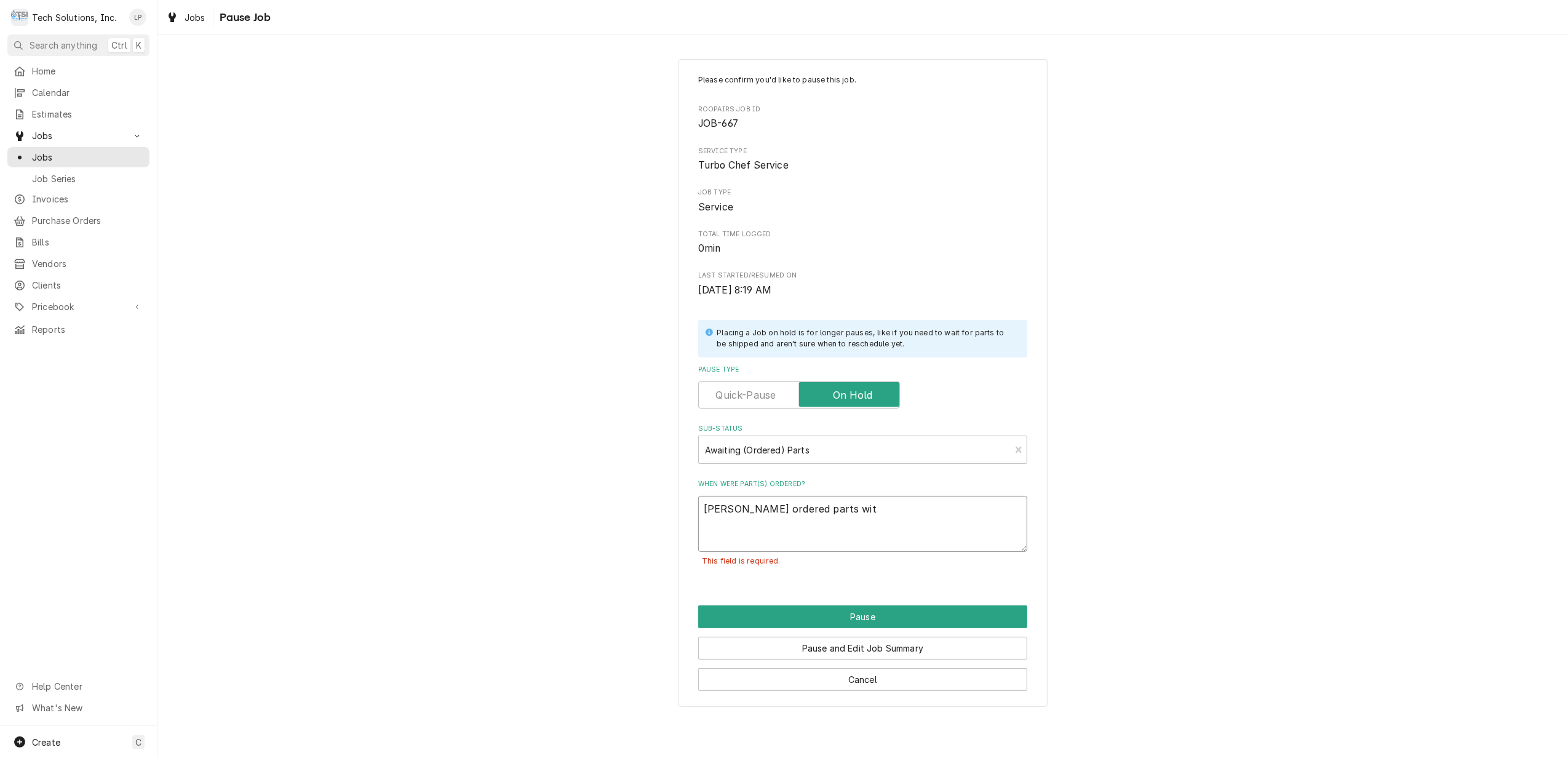
type textarea "x"
type textarea "Lisa ordered parts with"
type textarea "x"
type textarea "Lisa ordered parts with"
type textarea "x"
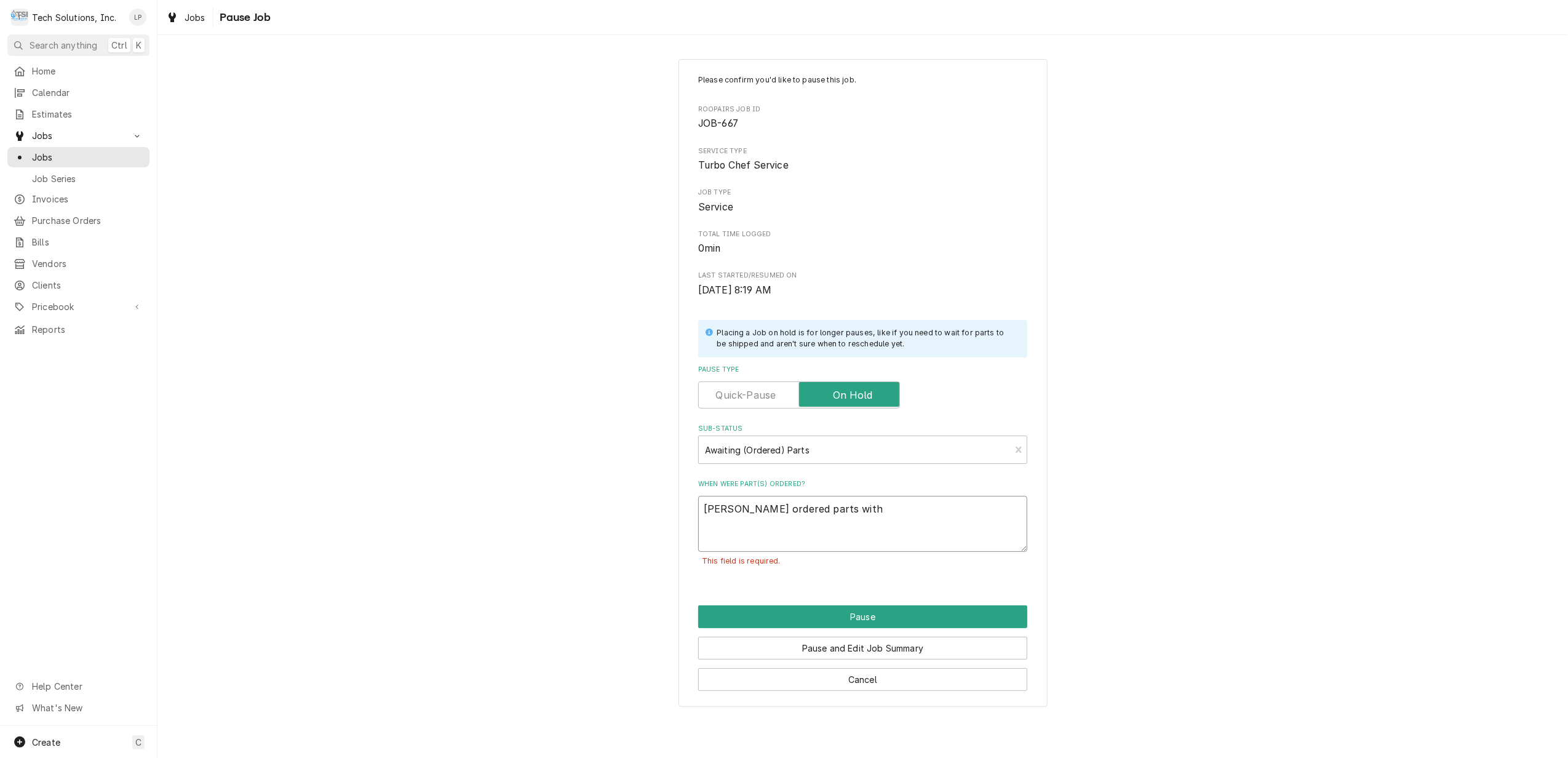
type textarea "Lisa ordered parts with P"
type textarea "x"
type textarea "Lisa ordered parts with Pa"
type textarea "x"
type textarea "Lisa ordered parts with Par"
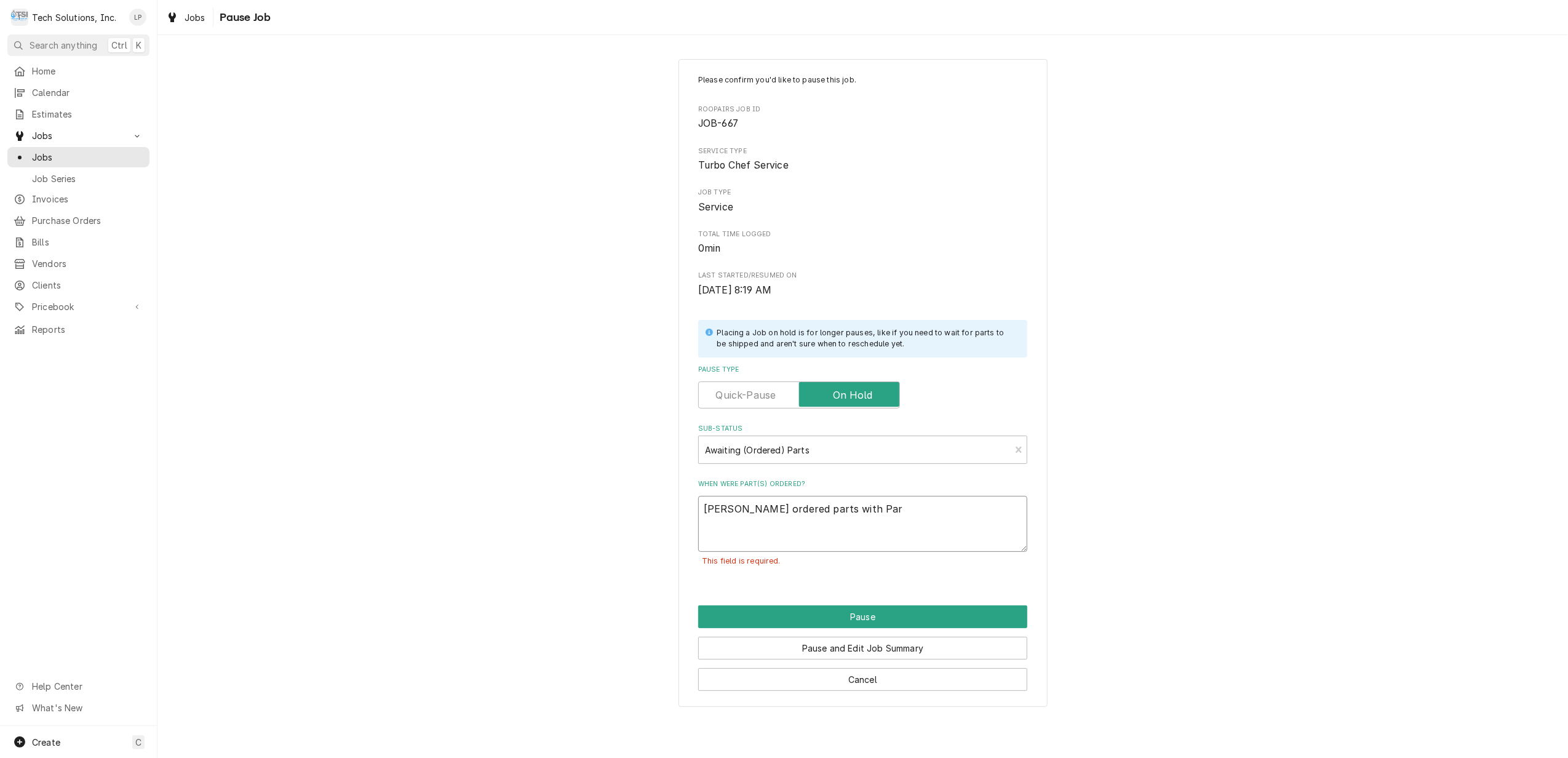
type textarea "x"
type textarea "Lisa ordered parts with Part"
type textarea "x"
type textarea "Lisa ordered parts with Parts"
type textarea "x"
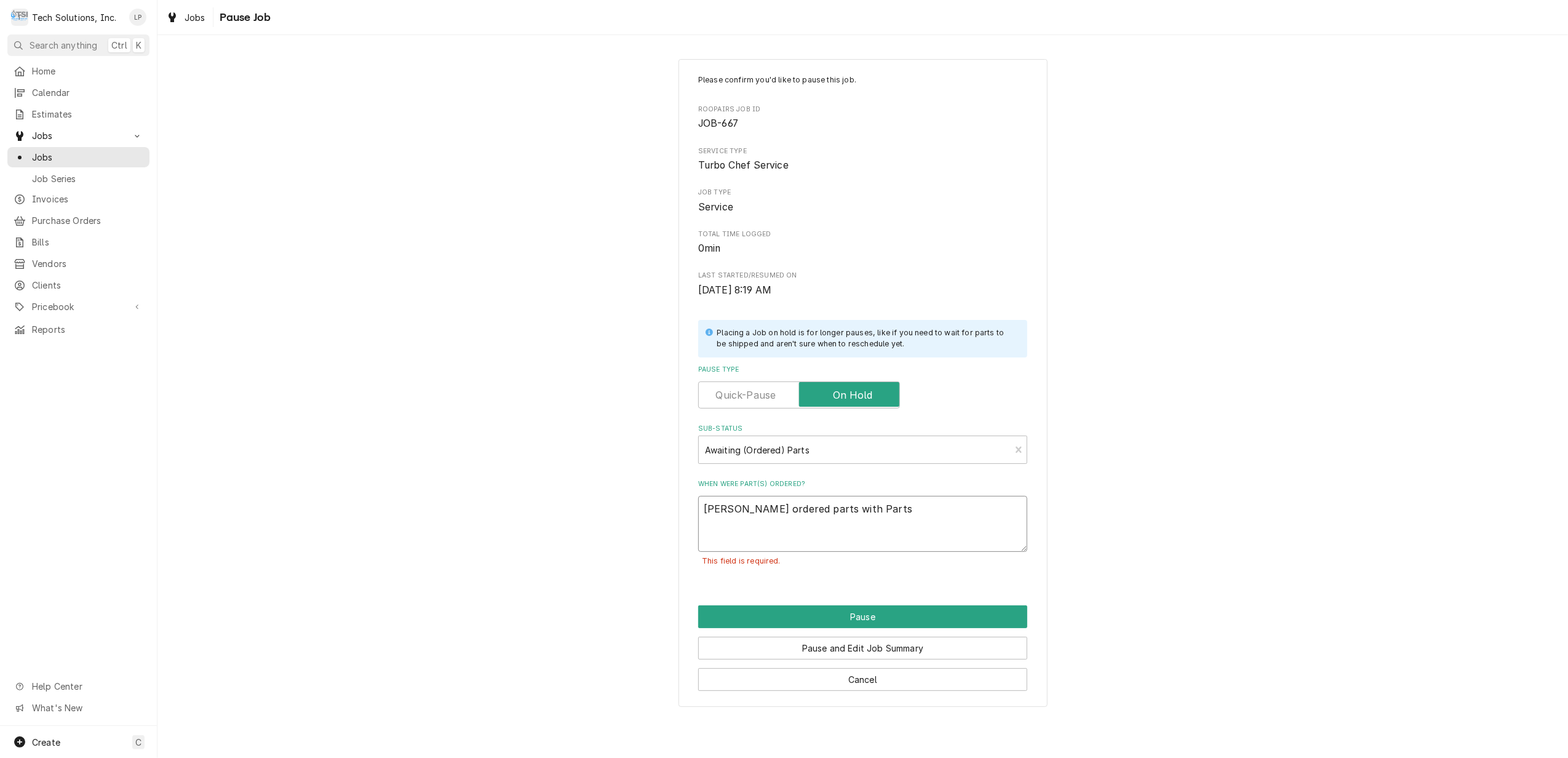
type textarea "Lisa ordered parts with Partst"
type textarea "x"
type textarea "Lisa ordered parts with Partsto"
type textarea "x"
type textarea "Lisa ordered parts with Partstow"
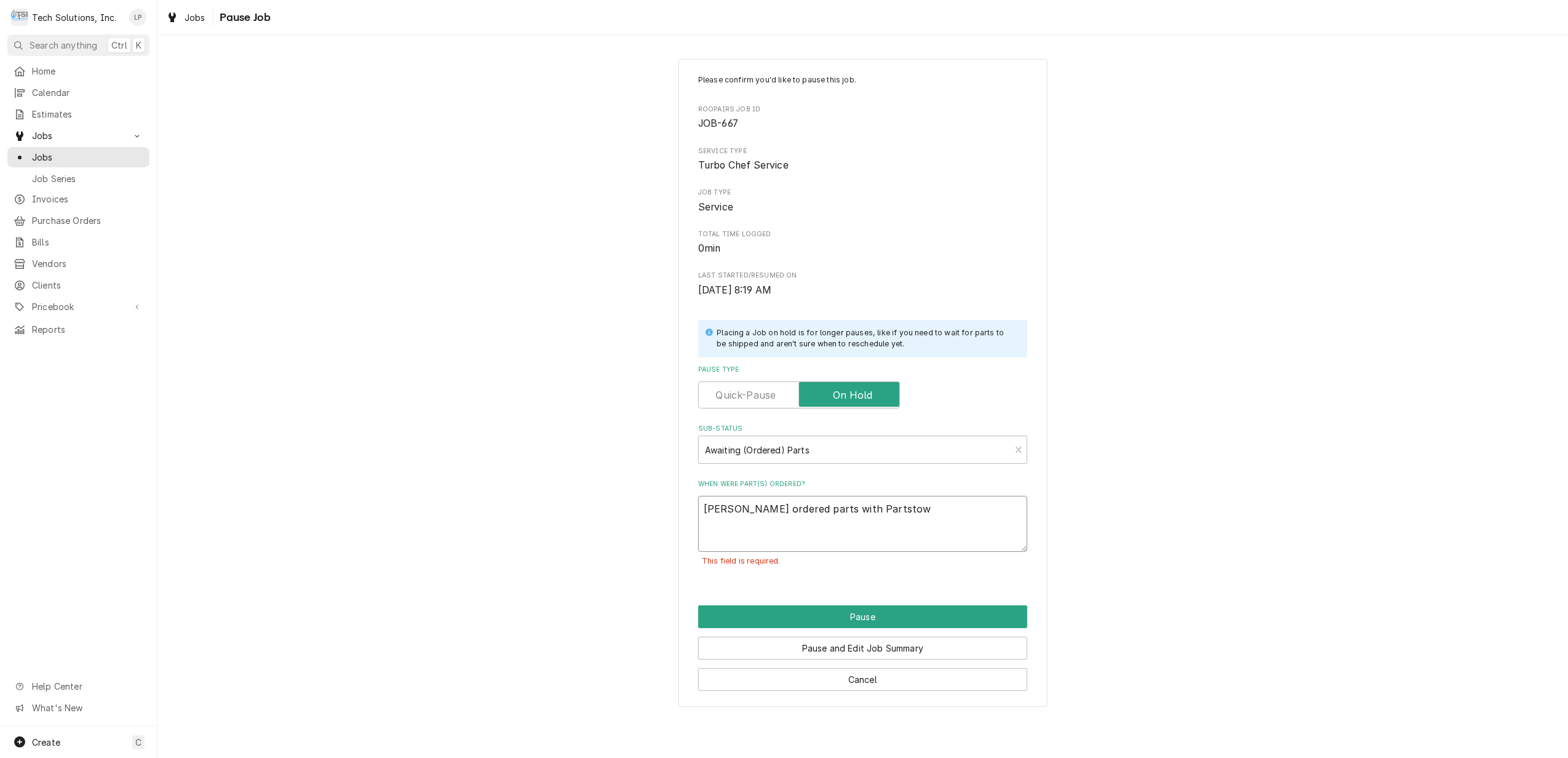
type textarea "x"
type textarea "Lisa ordered parts with Partstown"
type textarea "x"
type textarea "Lisa ordered parts with Partstown"
type textarea "x"
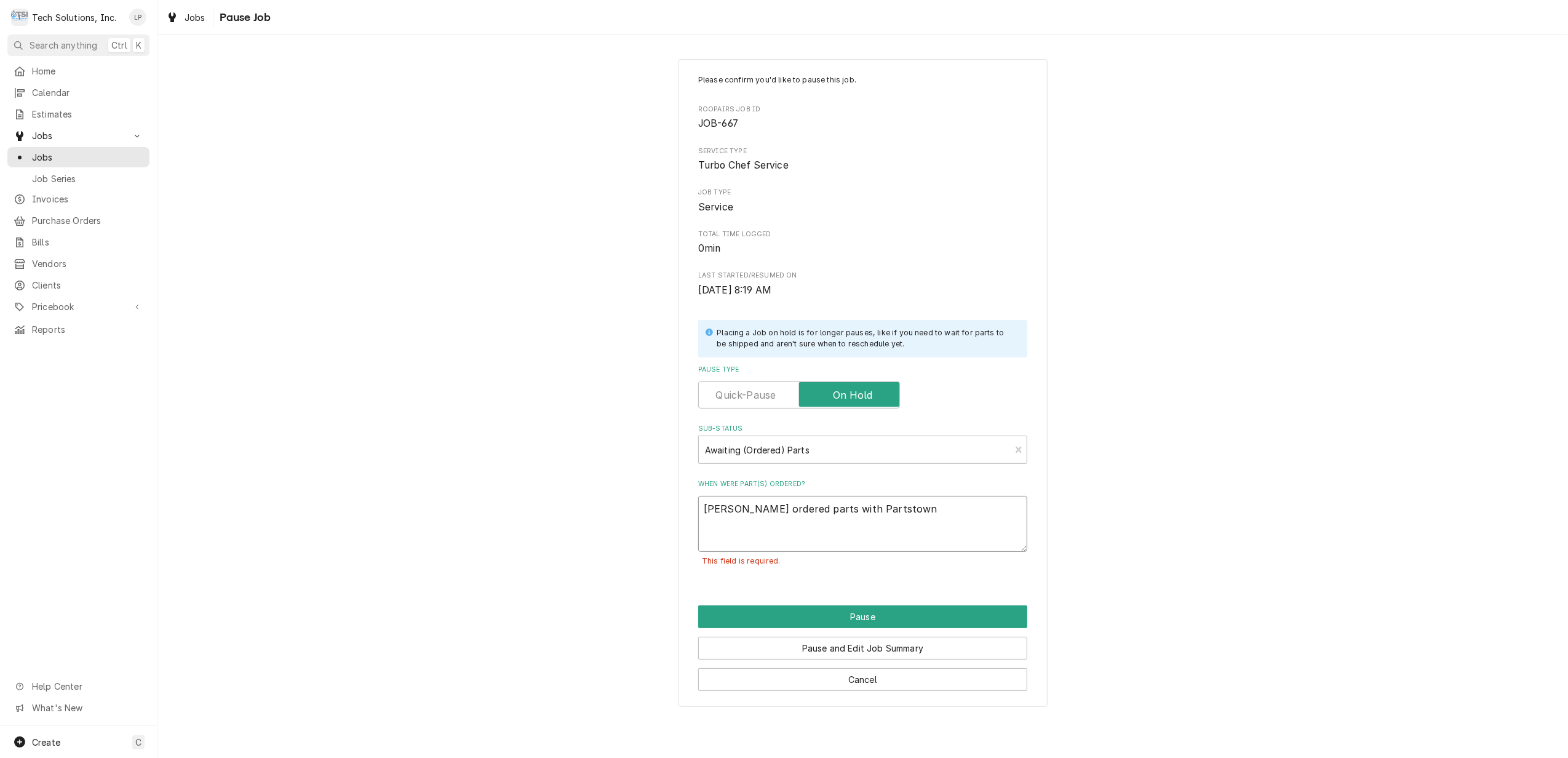
type textarea "Lisa ordered parts with Partstown 9"
type textarea "x"
type textarea "Lisa ordered parts with Partstown 9/"
type textarea "x"
type textarea "Lisa ordered parts with Partstown 9/9"
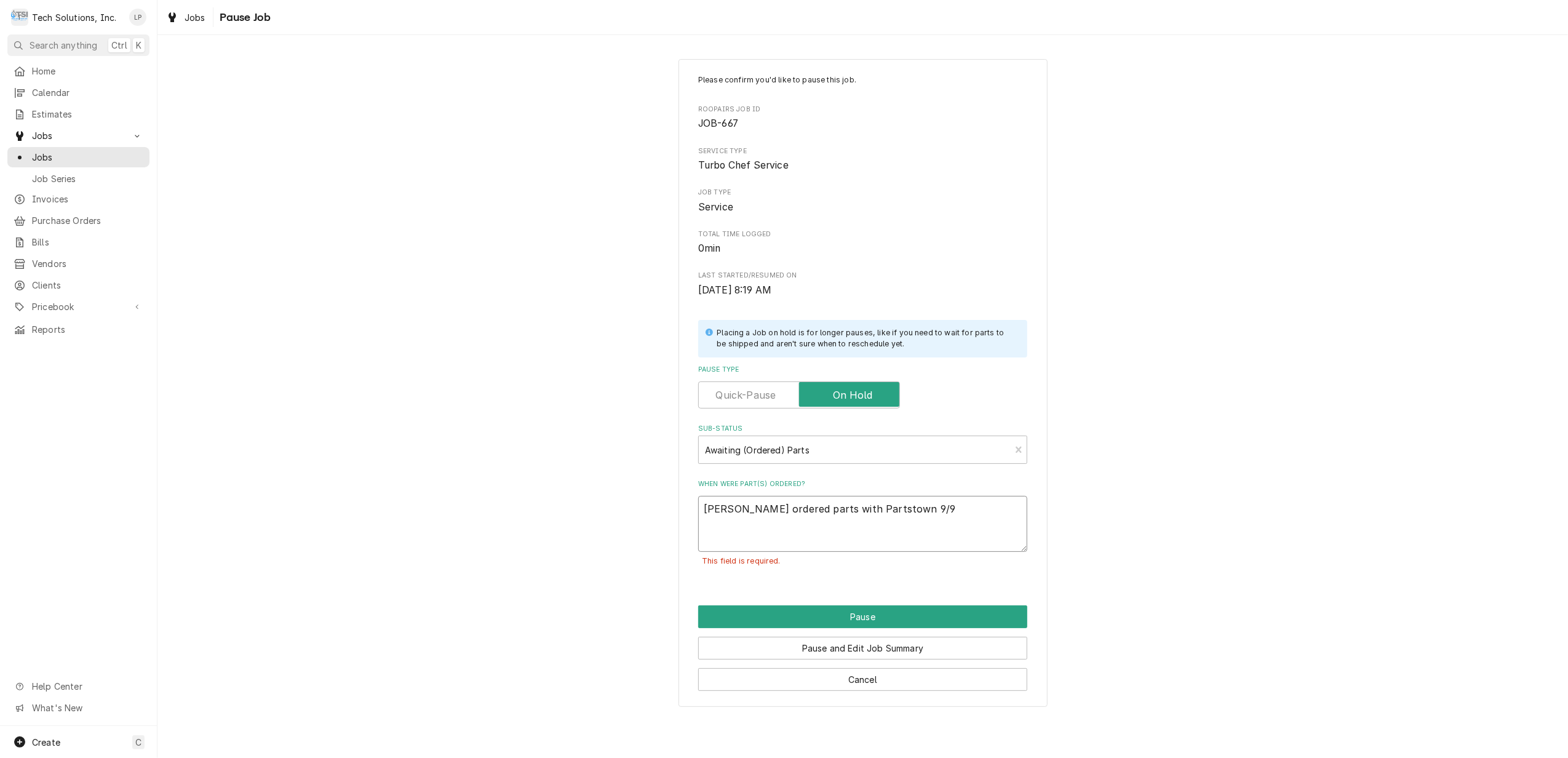
type textarea "x"
type textarea "Lisa ordered parts with Partstown 9/9/"
type textarea "x"
type textarea "Lisa ordered parts with Partstown 9/9/2"
type textarea "x"
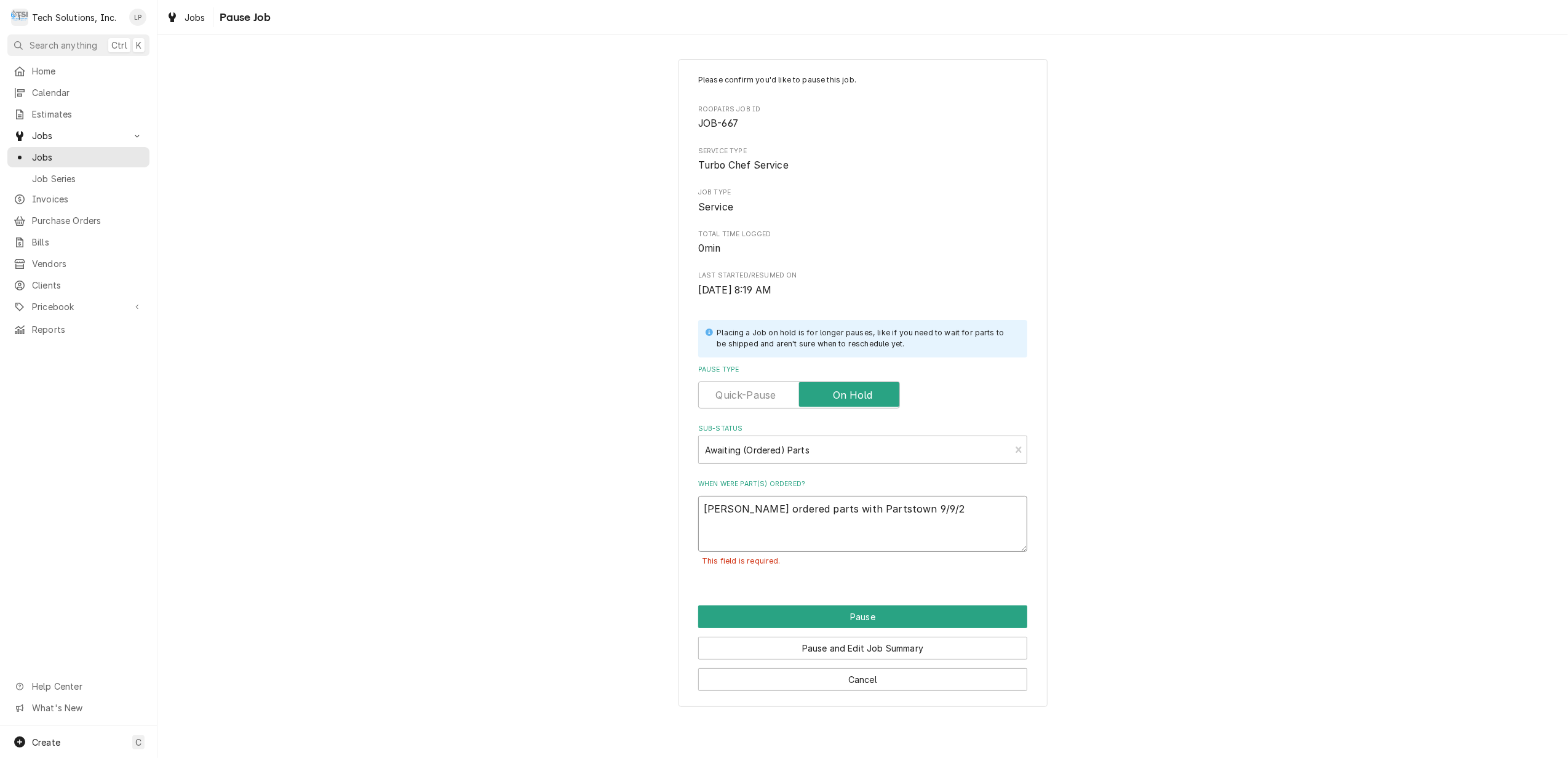
type textarea "Lisa ordered parts with Partstown 9/9/25"
type textarea "x"
type textarea "Lisa ordered parts with Partstown 9/9/25."
type textarea "x"
type textarea "Lisa ordered parts with Partstown 9/9/25."
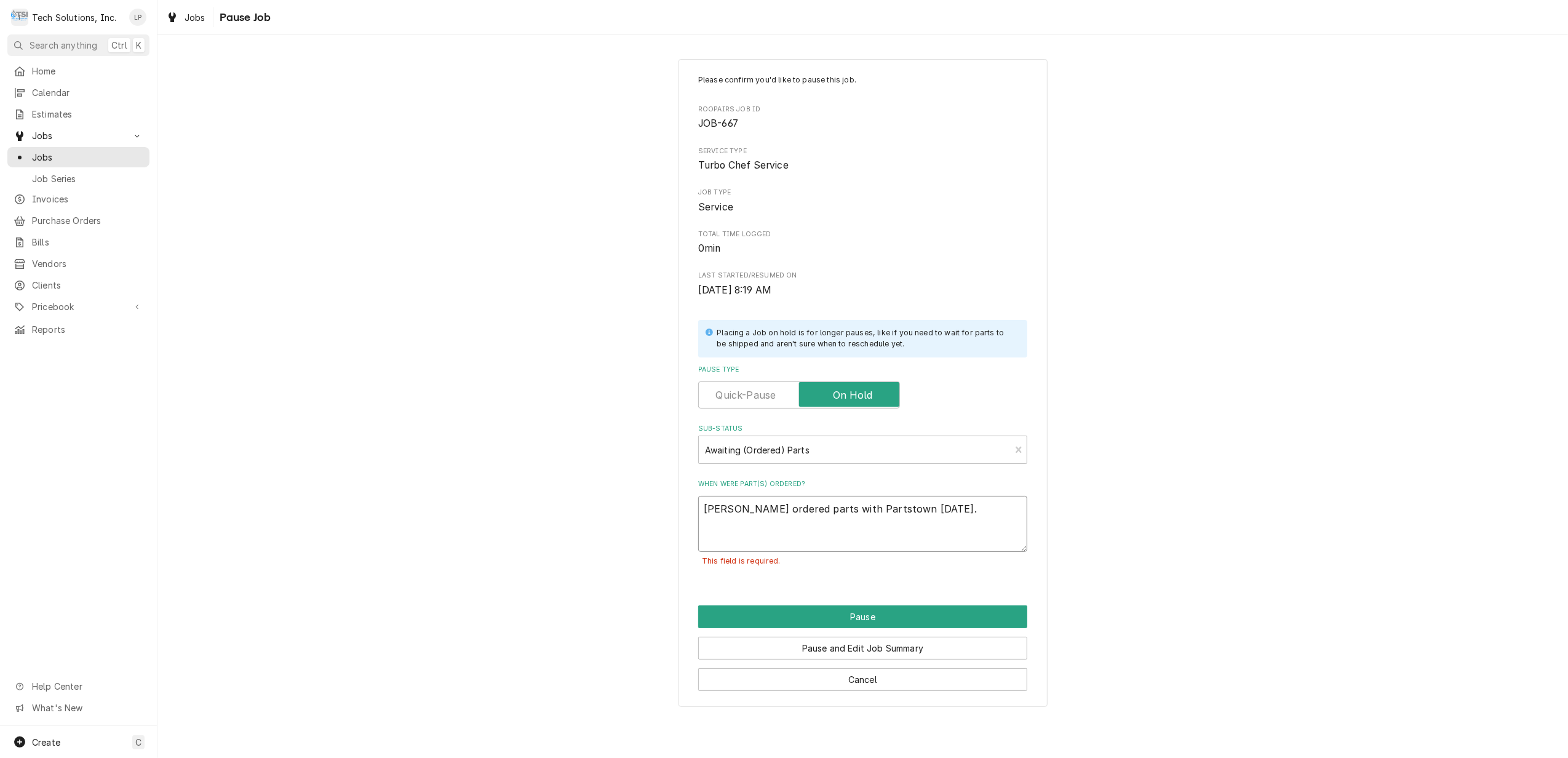
type textarea "x"
type textarea "Lisa ordered parts with Partstown 9/9/25."
type textarea "x"
type textarea "Lisa ordered parts with Partstown 9/9/25. B"
type textarea "x"
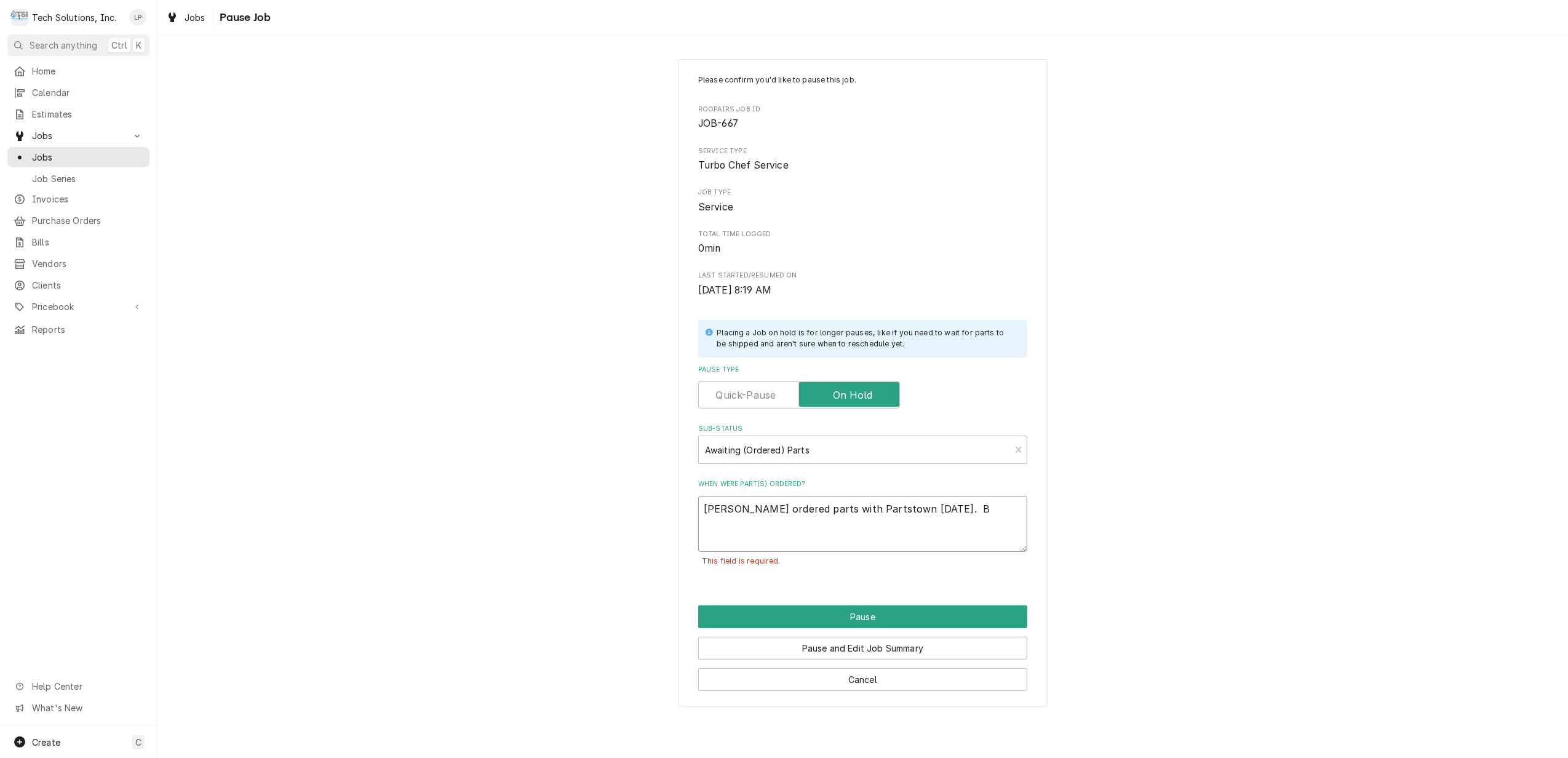
type textarea "Lisa ordered parts with Partstown 9/9/25. Bl"
type textarea "x"
type textarea "Lisa ordered parts with Partstown 9/9/25. Blo"
type textarea "x"
type textarea "Lisa ordered parts with Partstown 9/9/25. Blow"
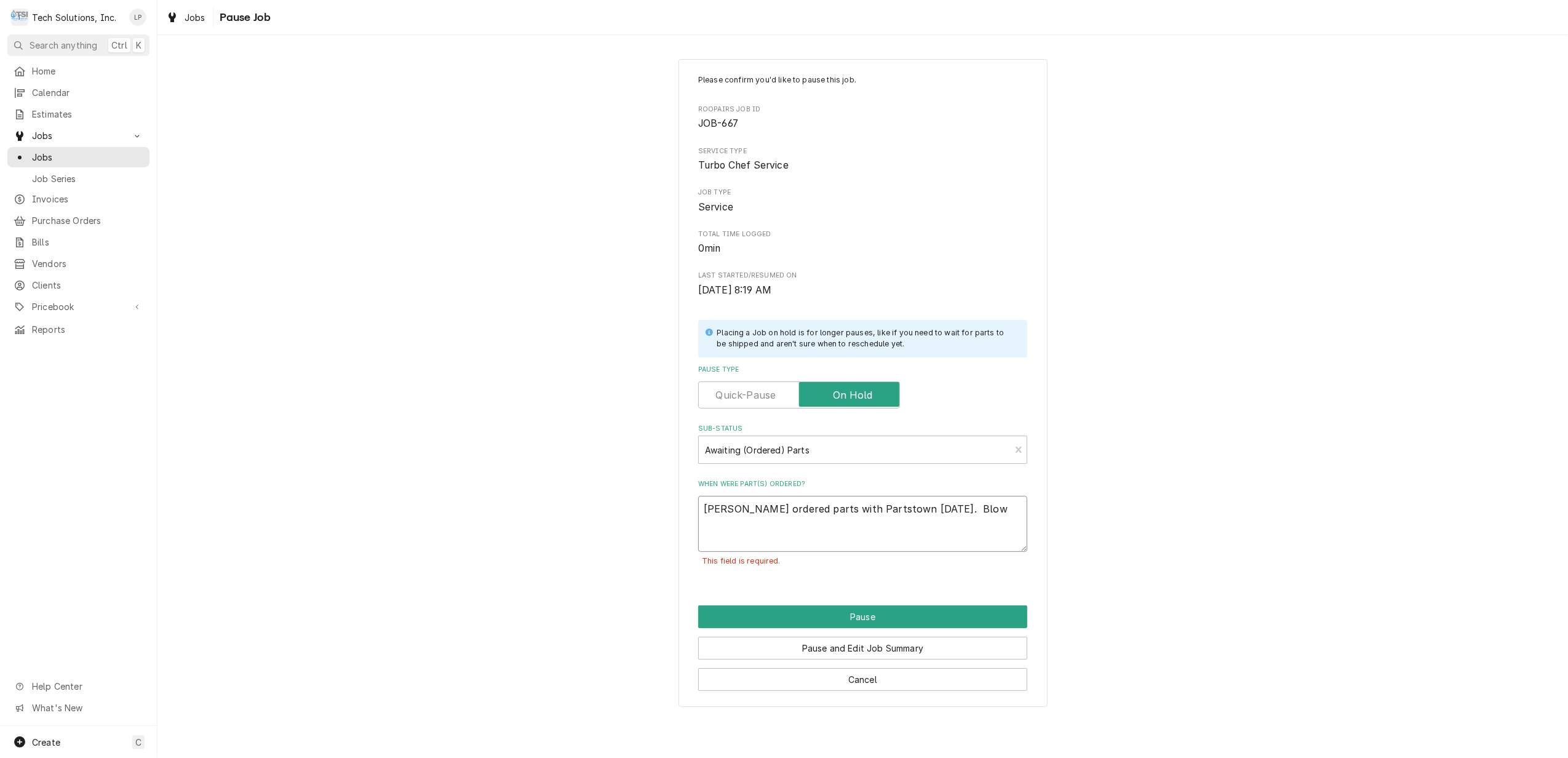
type textarea "x"
type textarea "Lisa ordered parts with Partstown 9/9/25. Blowe"
type textarea "x"
type textarea "Lisa ordered parts with Partstown 9/9/25. Blower"
type textarea "x"
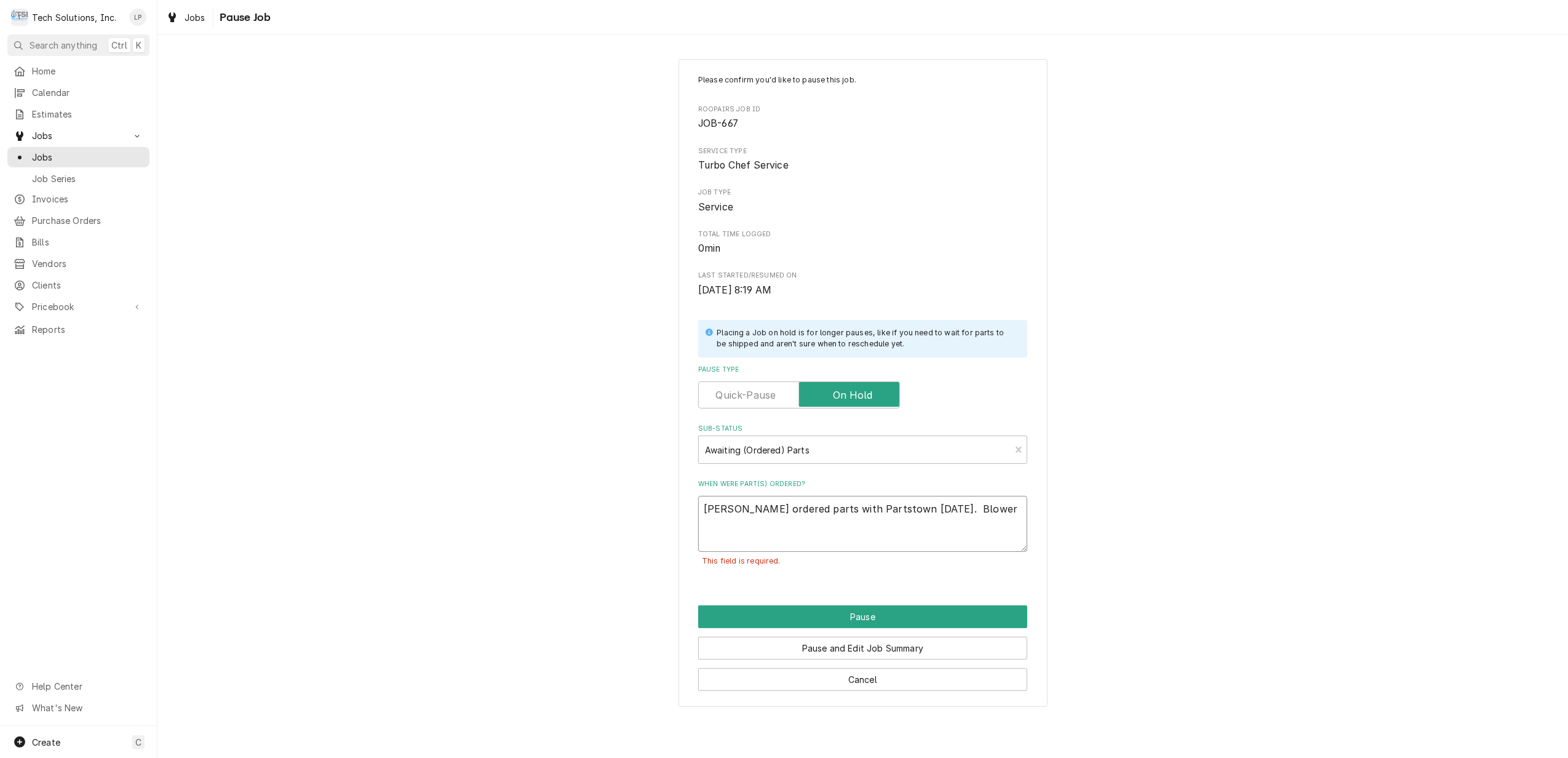
type textarea "Lisa ordered parts with Partstown 9/9/25. Blower"
type textarea "x"
type textarea "Lisa ordered parts with Partstown 9/9/25. Blower M"
type textarea "x"
type textarea "Lisa ordered parts with Partstown 9/9/25. Blower Mo"
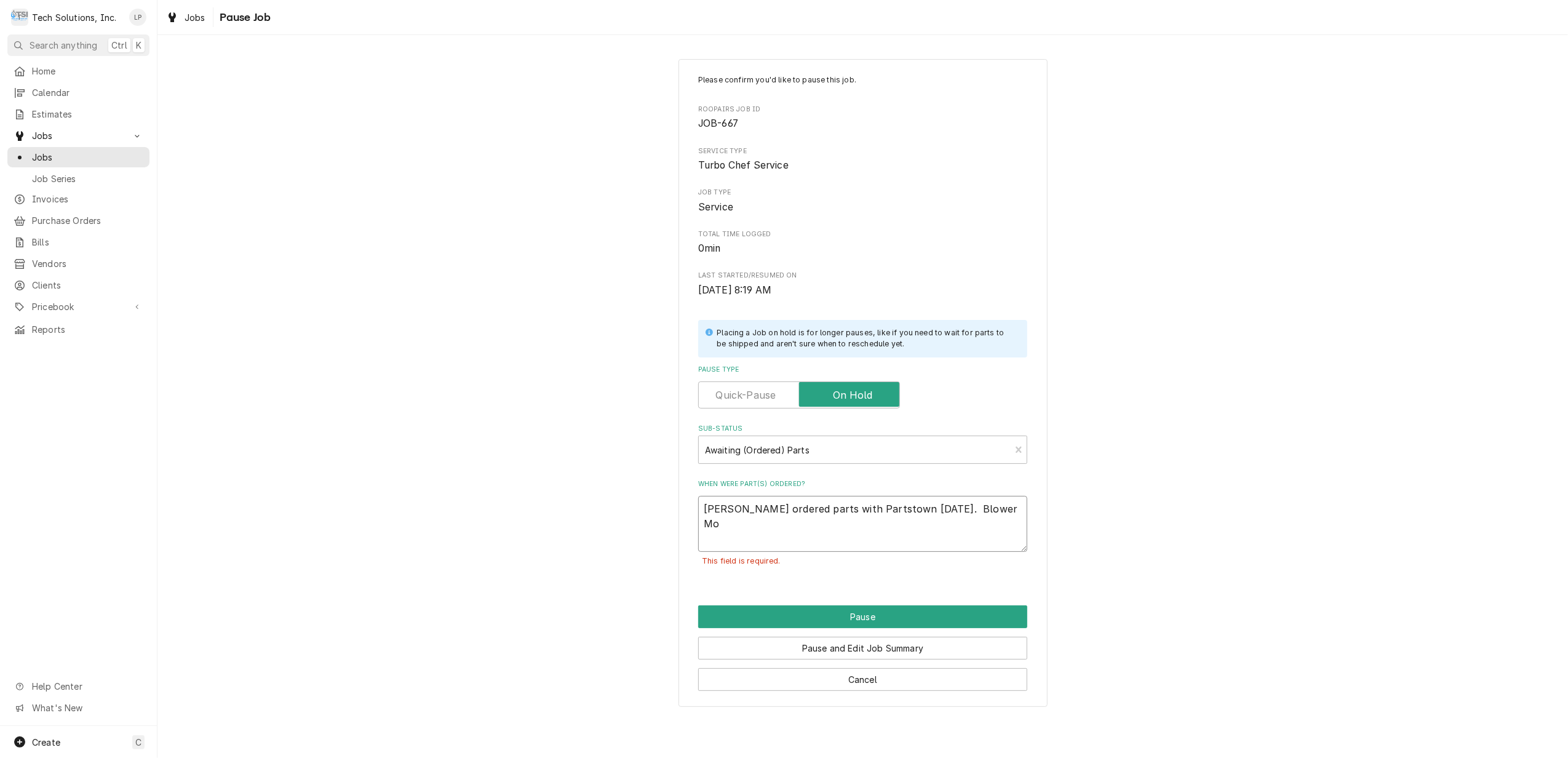
type textarea "x"
type textarea "Lisa ordered parts with Partstown 9/9/25. Blower Mot"
type textarea "x"
type textarea "Lisa ordered parts with Partstown 9/9/25. Blower Moto"
type textarea "x"
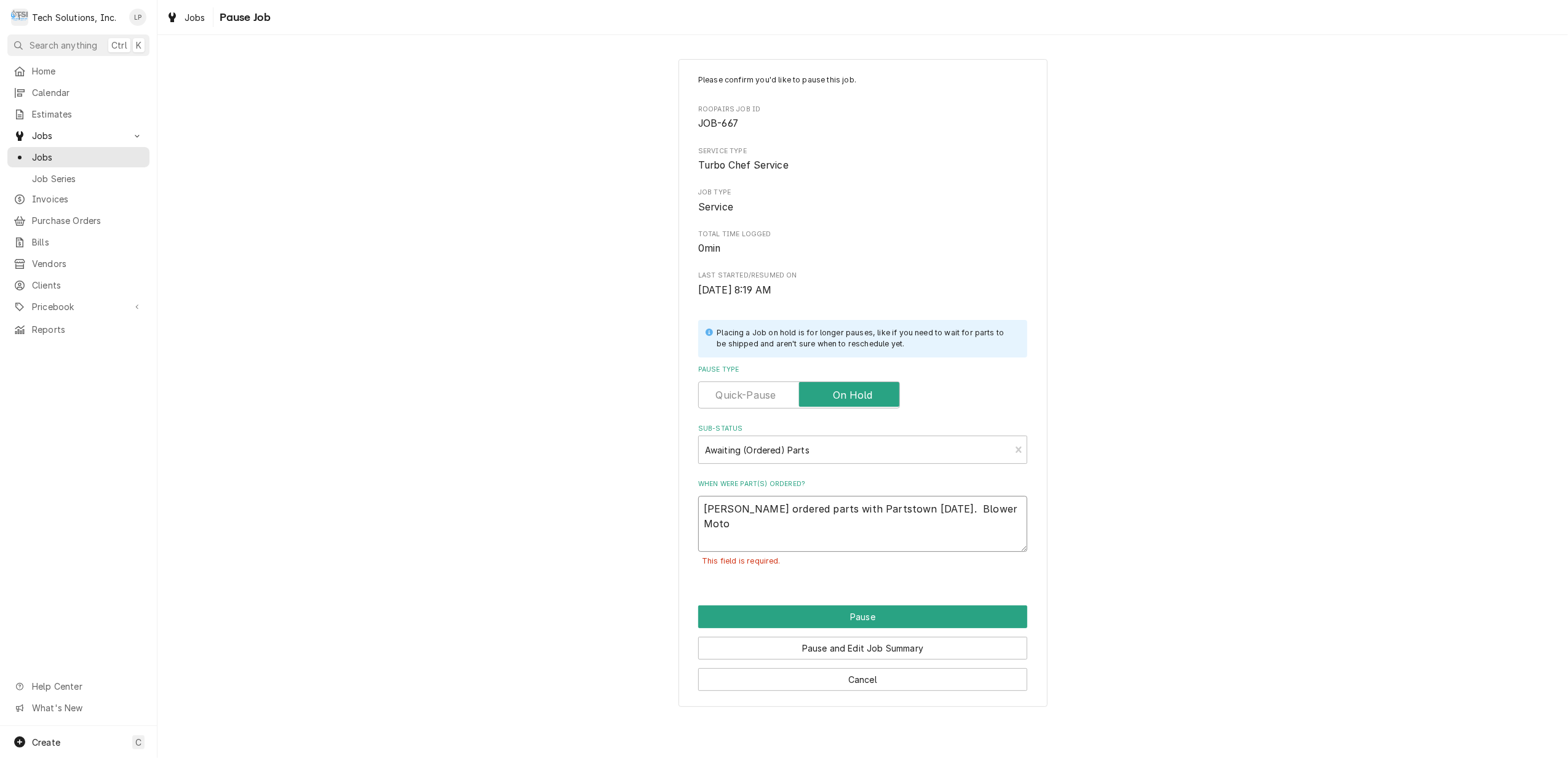
type textarea "Lisa ordered parts with Partstown 9/9/25. Blower Motor"
type textarea "x"
type textarea "Lisa ordered parts with Partstown 9/9/25. Blower Motor"
type textarea "x"
type textarea "Lisa ordered parts with Partstown 9/9/25. Blower Motor i"
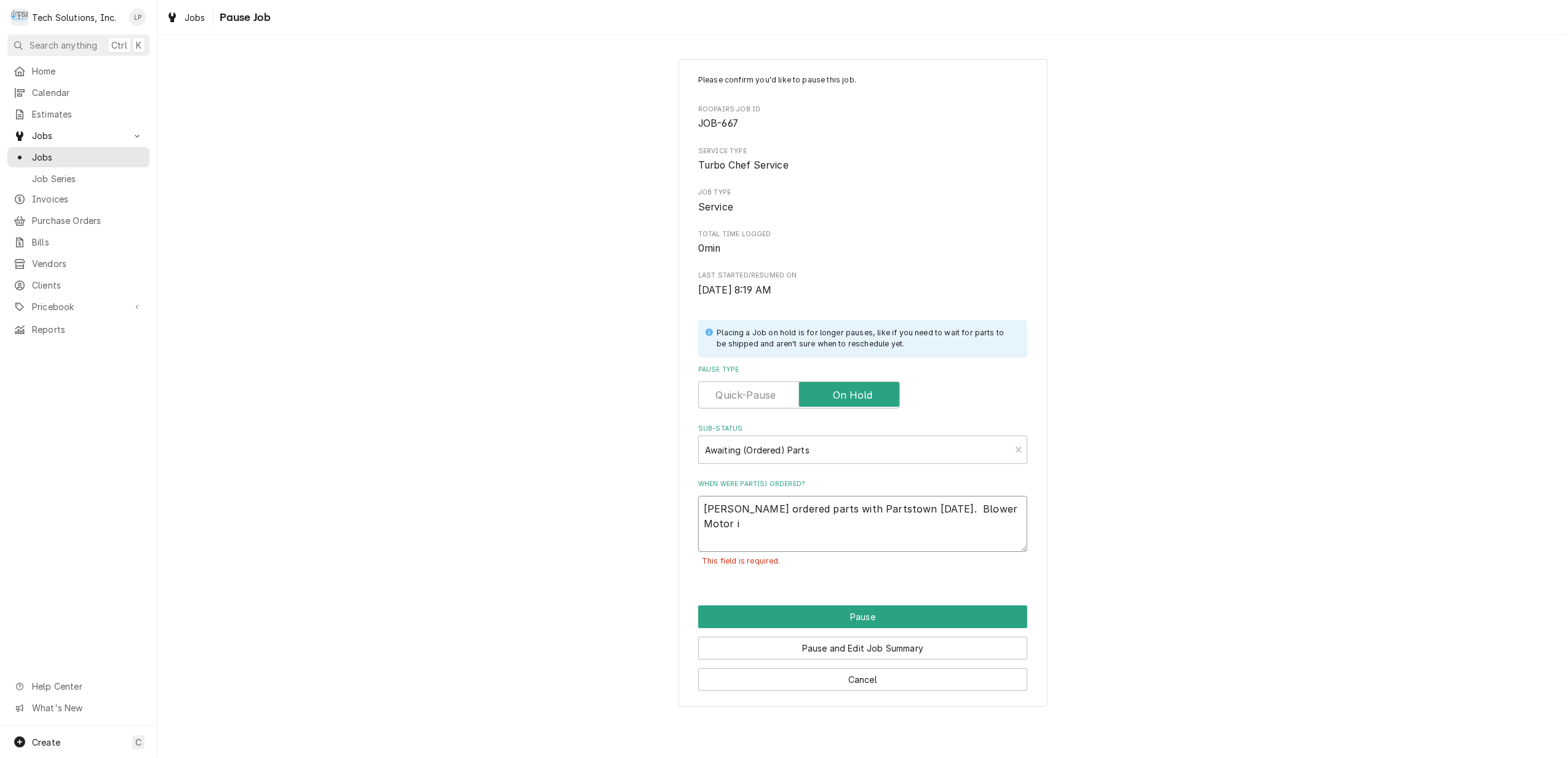
type textarea "x"
type textarea "Lisa ordered parts with Partstown 9/9/25. Blower Motor in"
type textarea "x"
type textarea "Lisa ordered parts with Partstown 9/9/25. Blower Motor in"
type textarea "x"
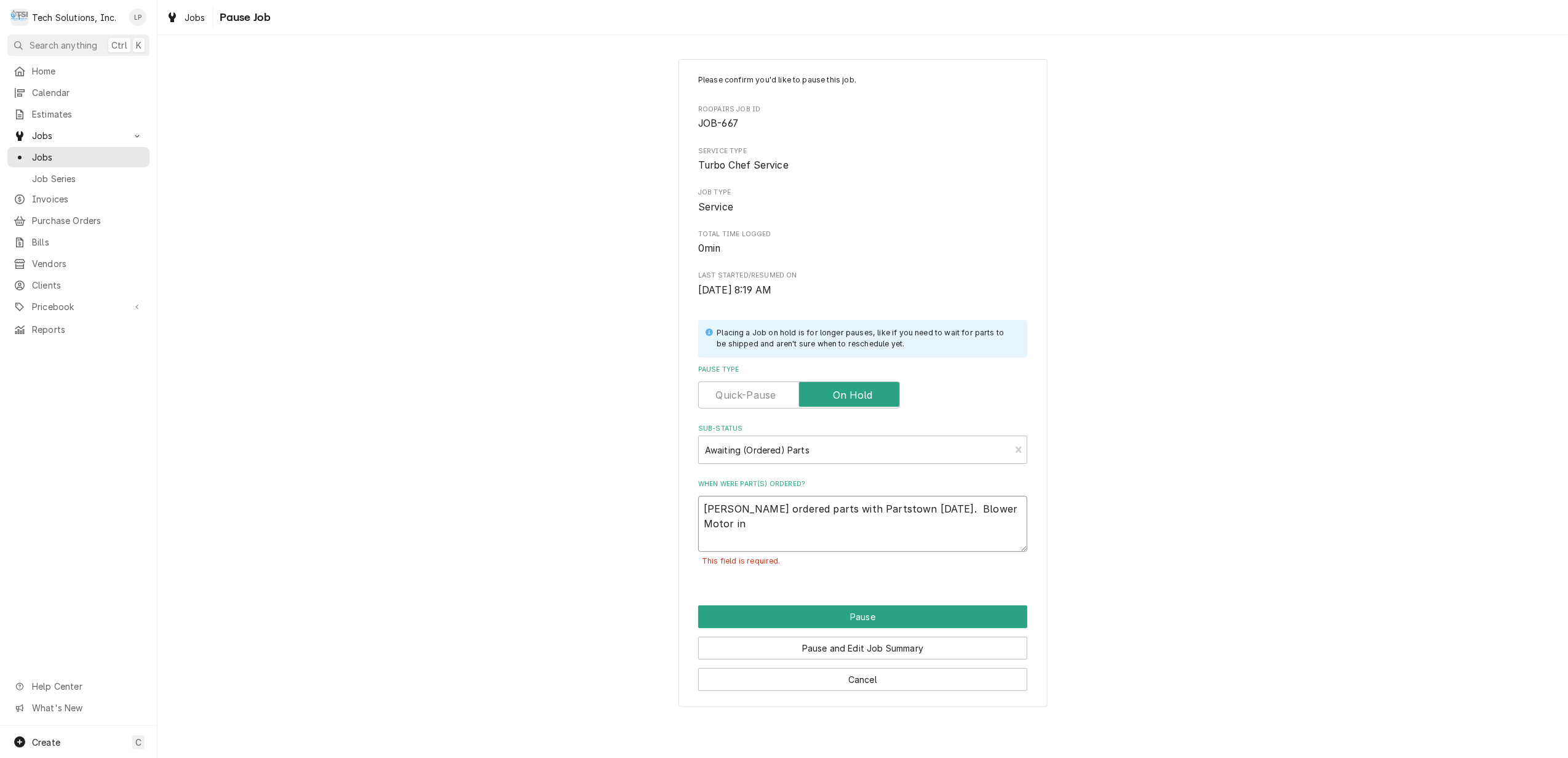
type textarea "Lisa ordered parts with Partstown 9/9/25. Blower Motor in s"
type textarea "x"
type textarea "Lisa ordered parts with Partstown 9/9/25. Blower Motor in st"
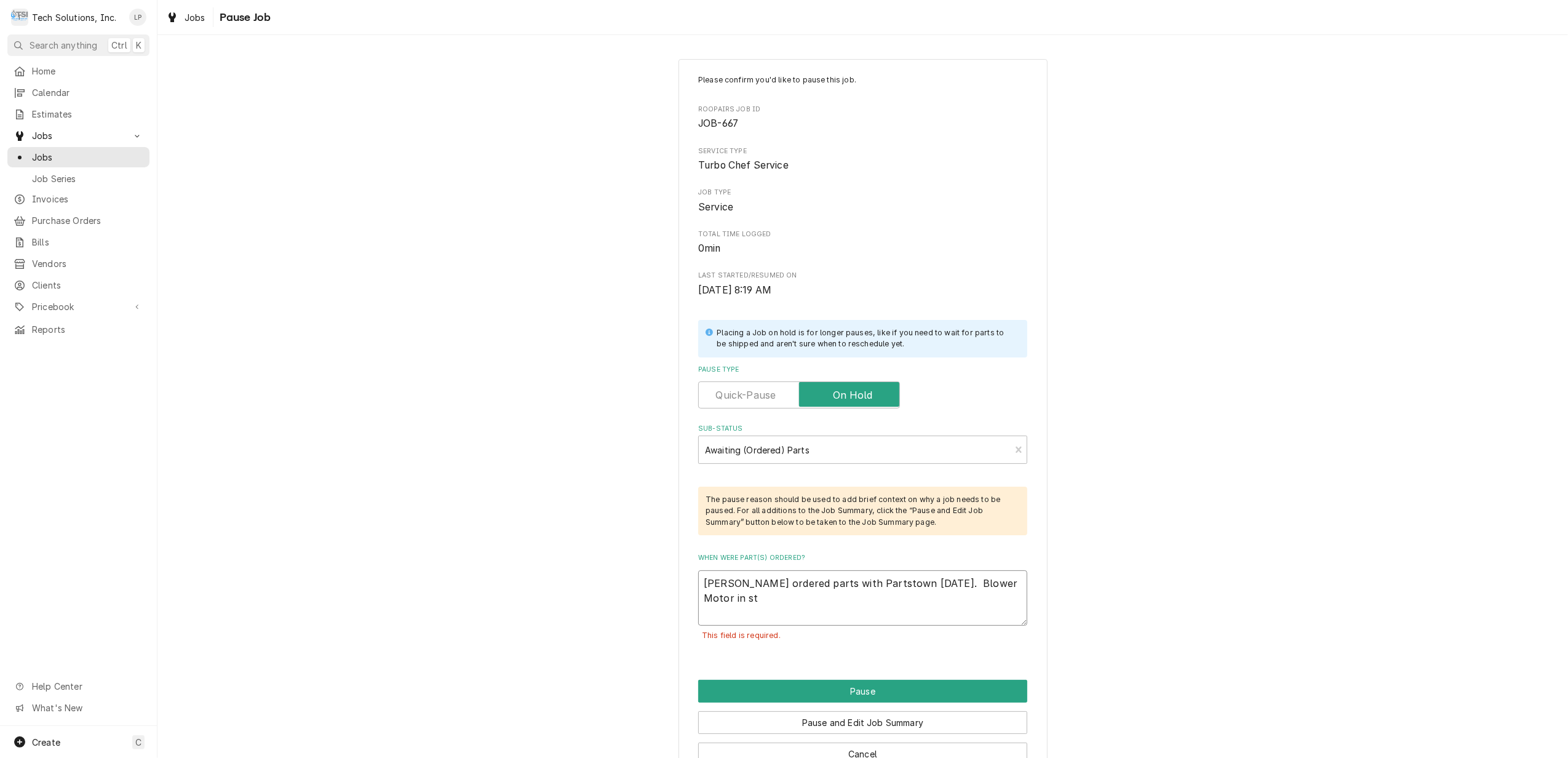
type textarea "x"
type textarea "Lisa ordered parts with Partstown 9/9/25. Blower Motor in sto"
type textarea "x"
type textarea "Lisa ordered parts with Partstown 9/9/25. Blower Motor in stoc"
type textarea "x"
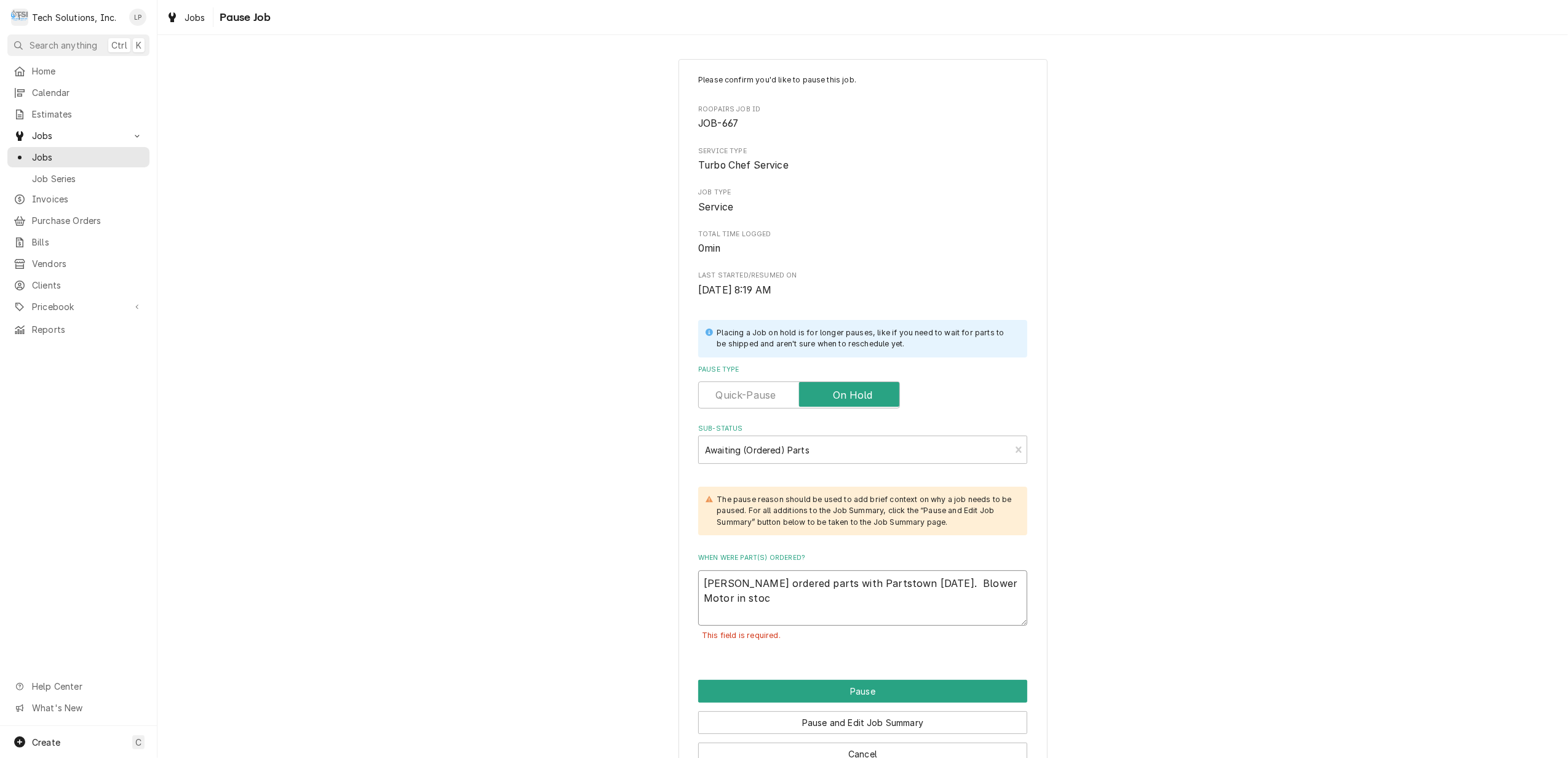
type textarea "Lisa ordered parts with Partstown 9/9/25. Blower Motor in stock"
type textarea "x"
type textarea "Lisa ordered parts with Partstown 9/9/25. Blower Motor in stock"
type textarea "x"
type textarea "Lisa ordered parts with Partstown 9/9/25. Blower Motor in stock t"
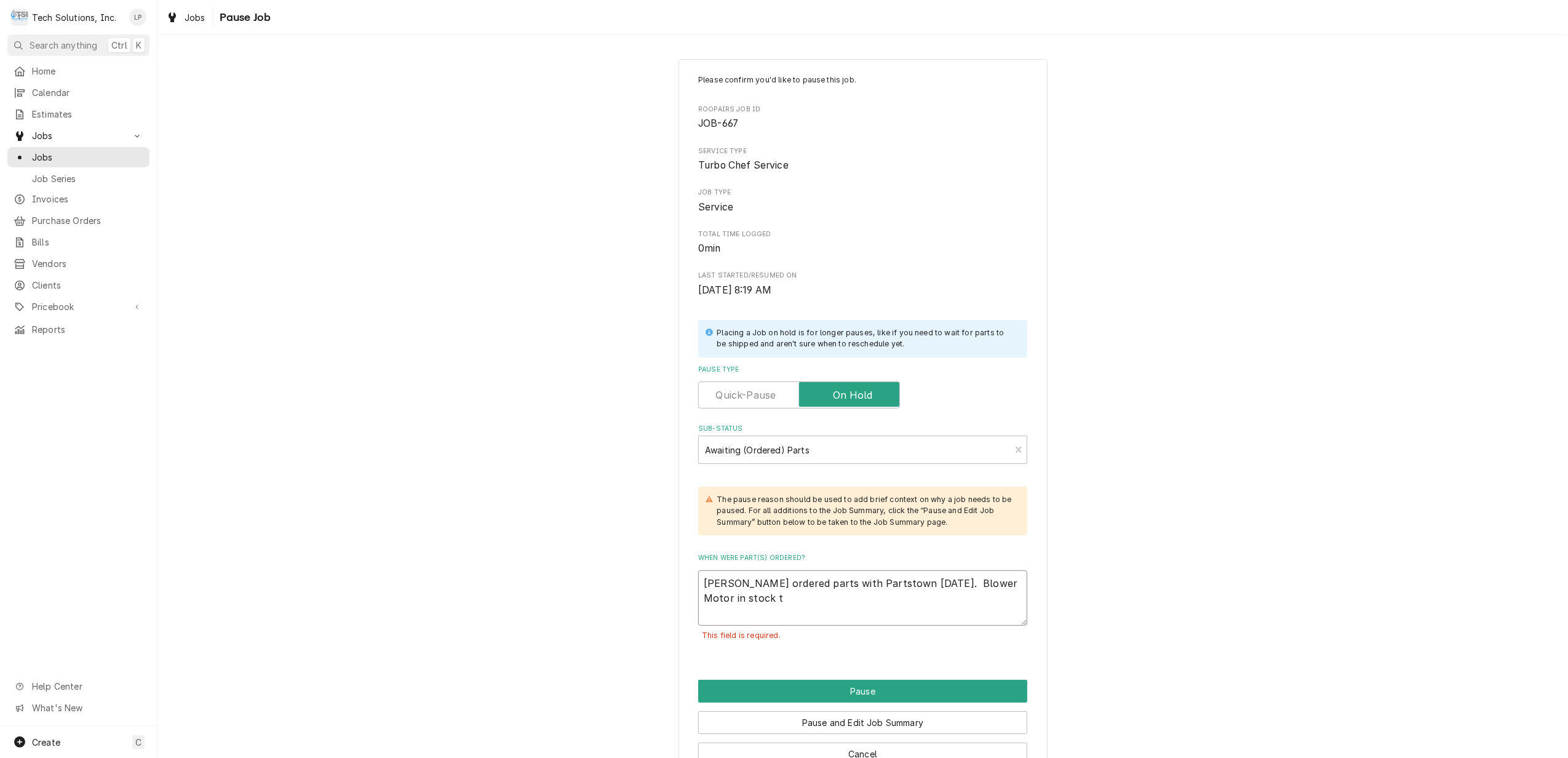
type textarea "x"
type textarea "Lisa ordered parts with Partstown 9/9/25. Blower Motor in stock te"
type textarea "x"
type textarea "Lisa ordered parts with Partstown 9/9/25. Blower Motor in stock tem"
type textarea "x"
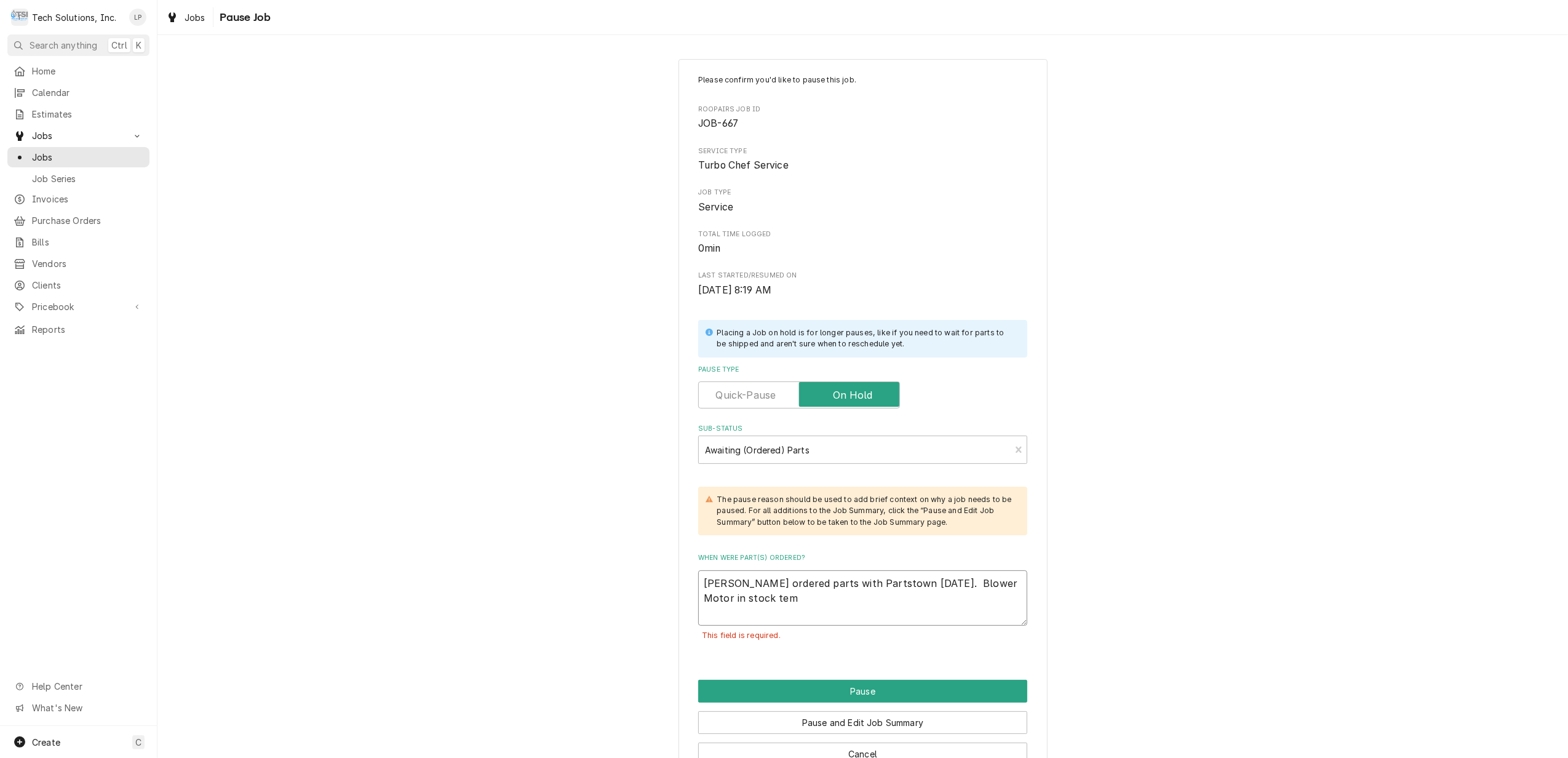
type textarea "Lisa ordered parts with Partstown 9/9/25. Blower Motor in stock temp"
type textarea "x"
type textarea "Lisa ordered parts with Partstown 9/9/25. Blower Motor in stock temp"
type textarea "x"
type textarea "Lisa ordered parts with Partstown 9/9/25. Blower Motor in stock temp p"
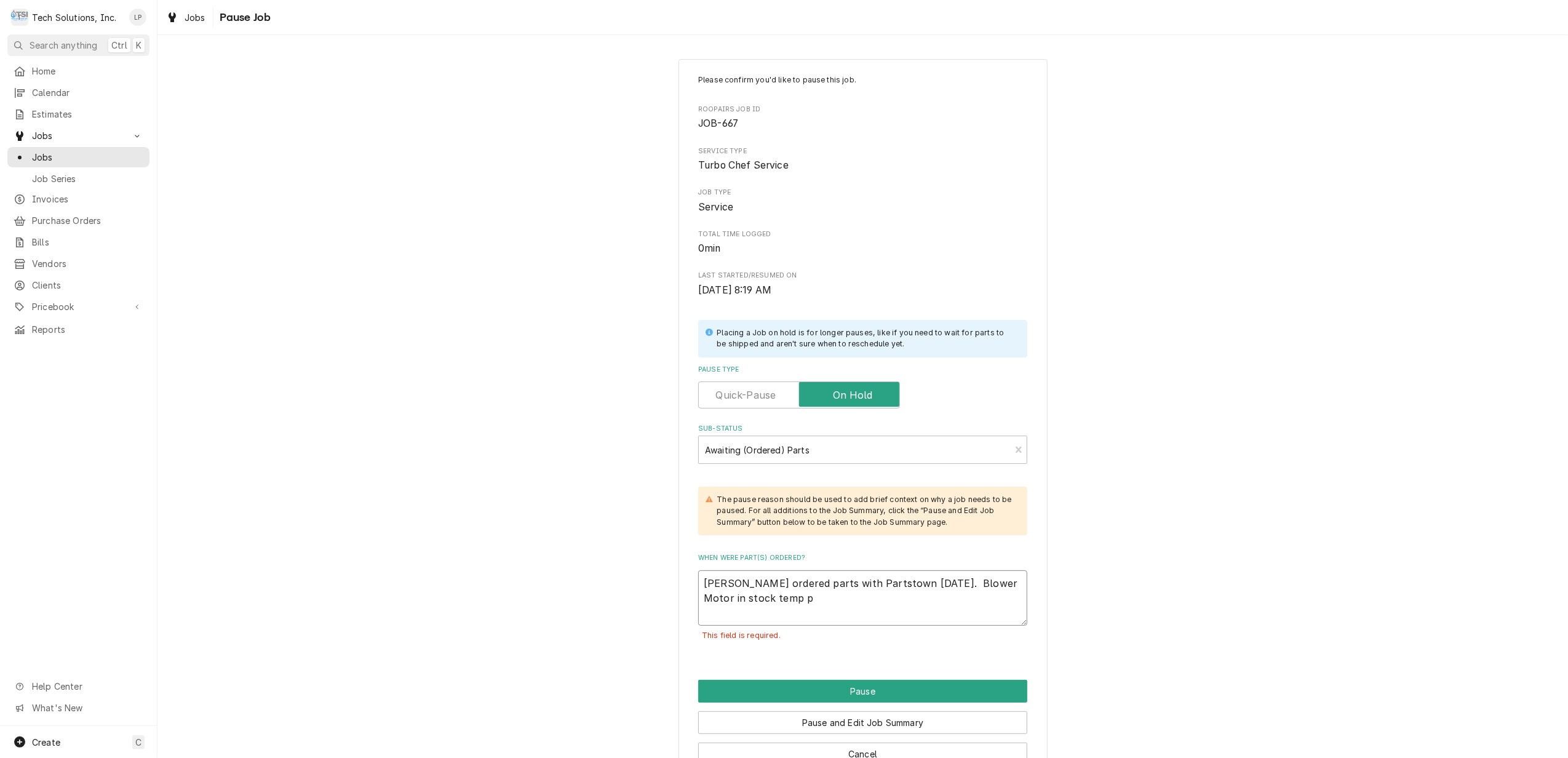
type textarea "x"
type textarea "Lisa ordered parts with Partstown 9/9/25. Blower Motor in stock temp pr"
type textarea "x"
type textarea "Lisa ordered parts with Partstown 9/9/25. Blower Motor in stock temp pro"
type textarea "x"
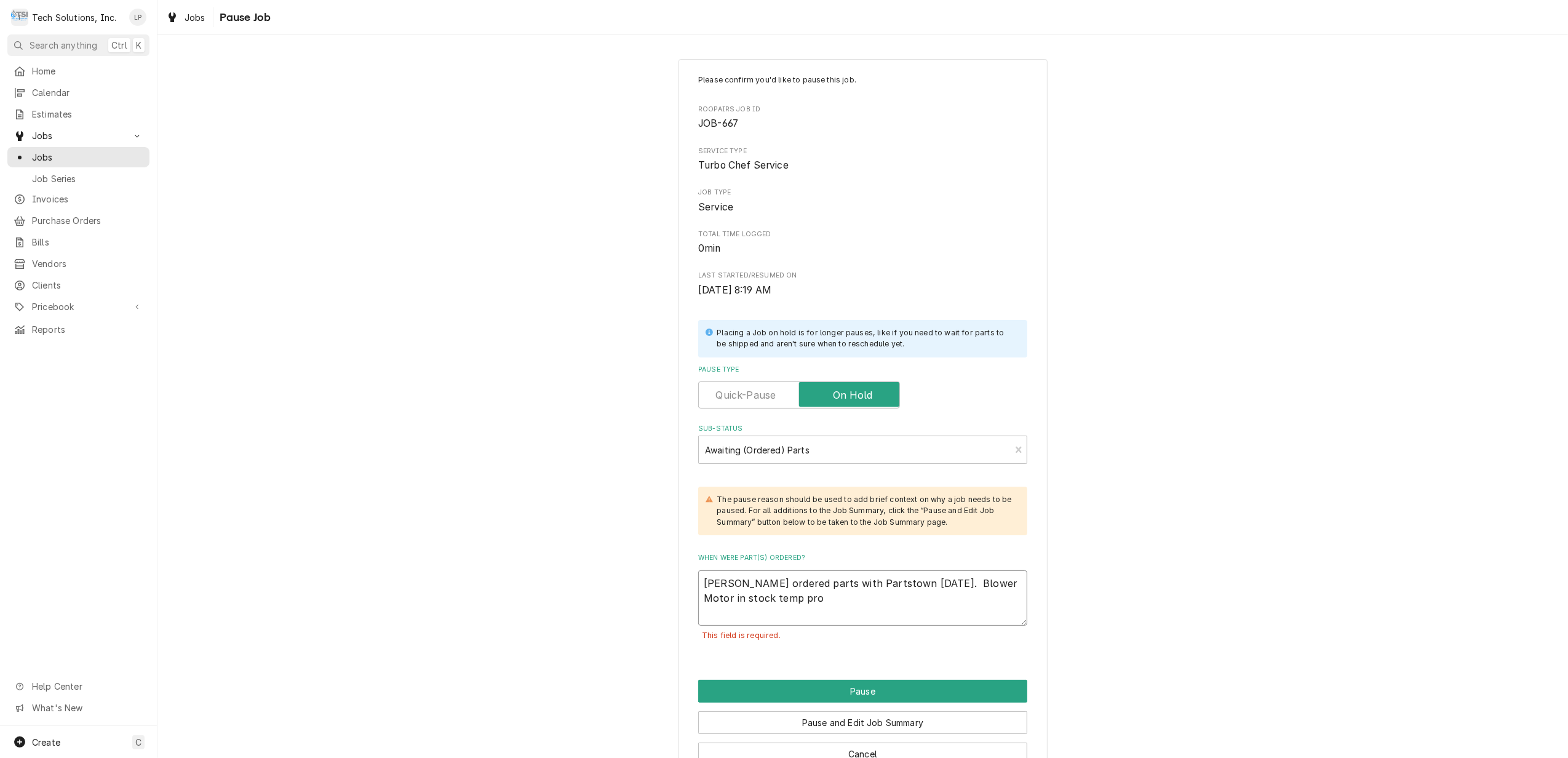
type textarea "Lisa ordered parts with Partstown 9/9/25. Blower Motor in stock temp prob"
type textarea "x"
type textarea "Lisa ordered parts with Partstown 9/9/25. Blower Motor in stock temp probe"
type textarea "x"
type textarea "Lisa ordered parts with Partstown 9/9/25. Blower Motor in stock temp probe"
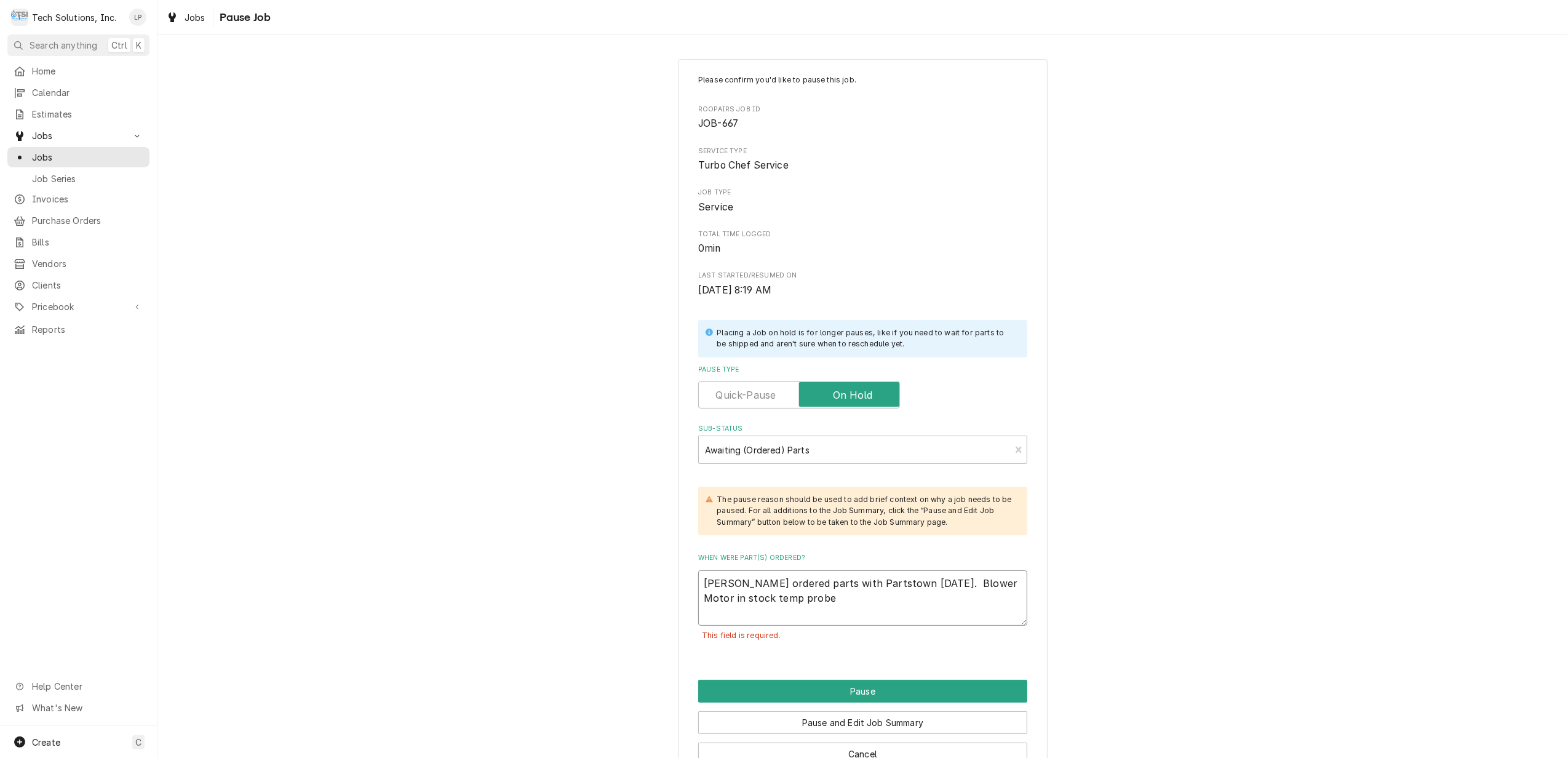
type textarea "x"
type textarea "Lisa ordered parts with Partstown 9/9/25. Blower Motor in stock temp probe o"
type textarea "x"
type textarea "Lisa ordered parts with Partstown 9/9/25. Blower Motor in stock temp probe on"
type textarea "x"
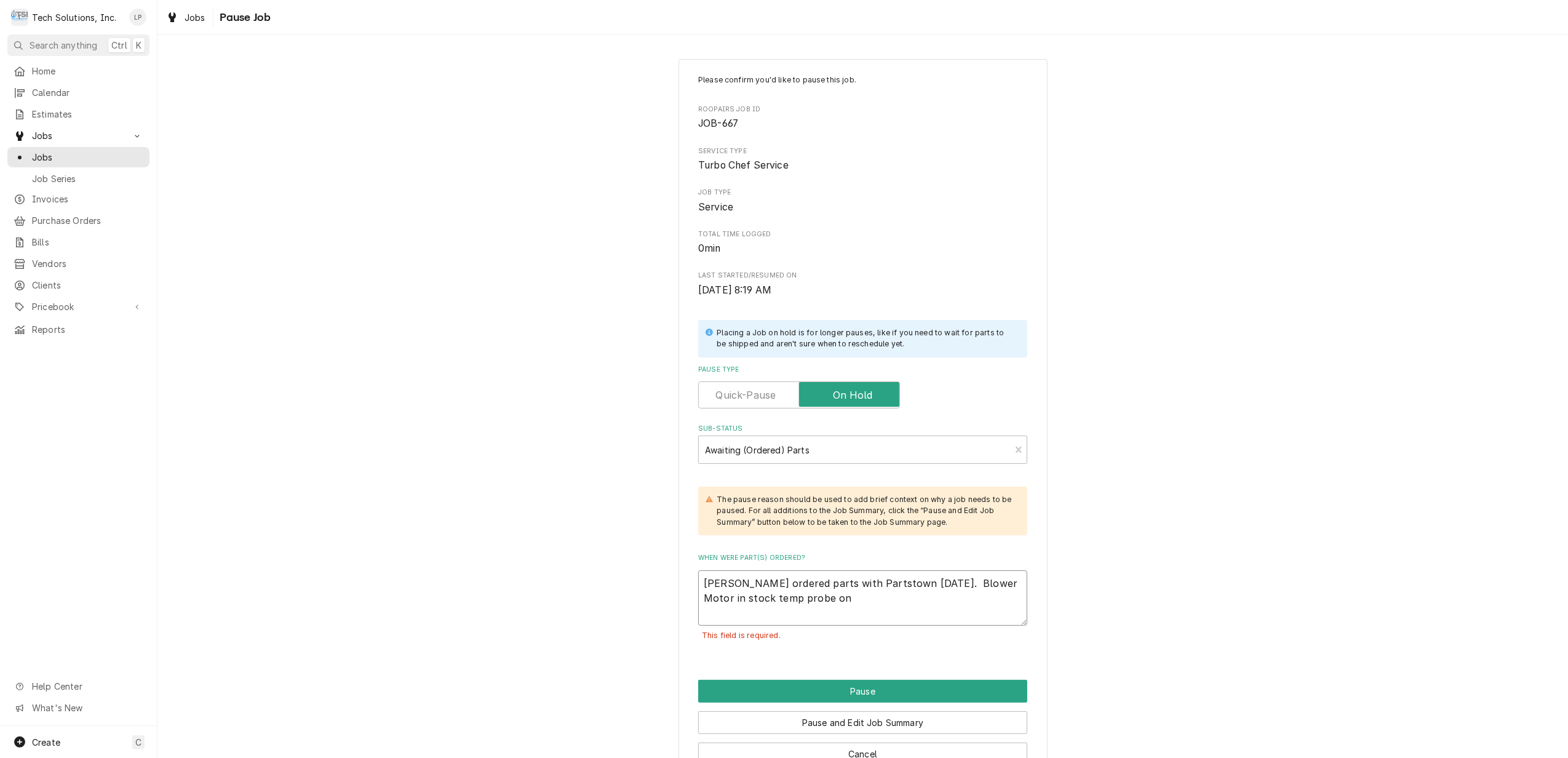
type textarea "Lisa ordered parts with Partstown 9/9/25. Blower Motor in stock temp probe on"
type textarea "x"
type textarea "Lisa ordered parts with Partstown 9/9/25. Blower Motor in stock temp probe on b"
type textarea "x"
type textarea "Lisa ordered parts with Partstown 9/9/25. Blower Motor in stock temp probe on ba"
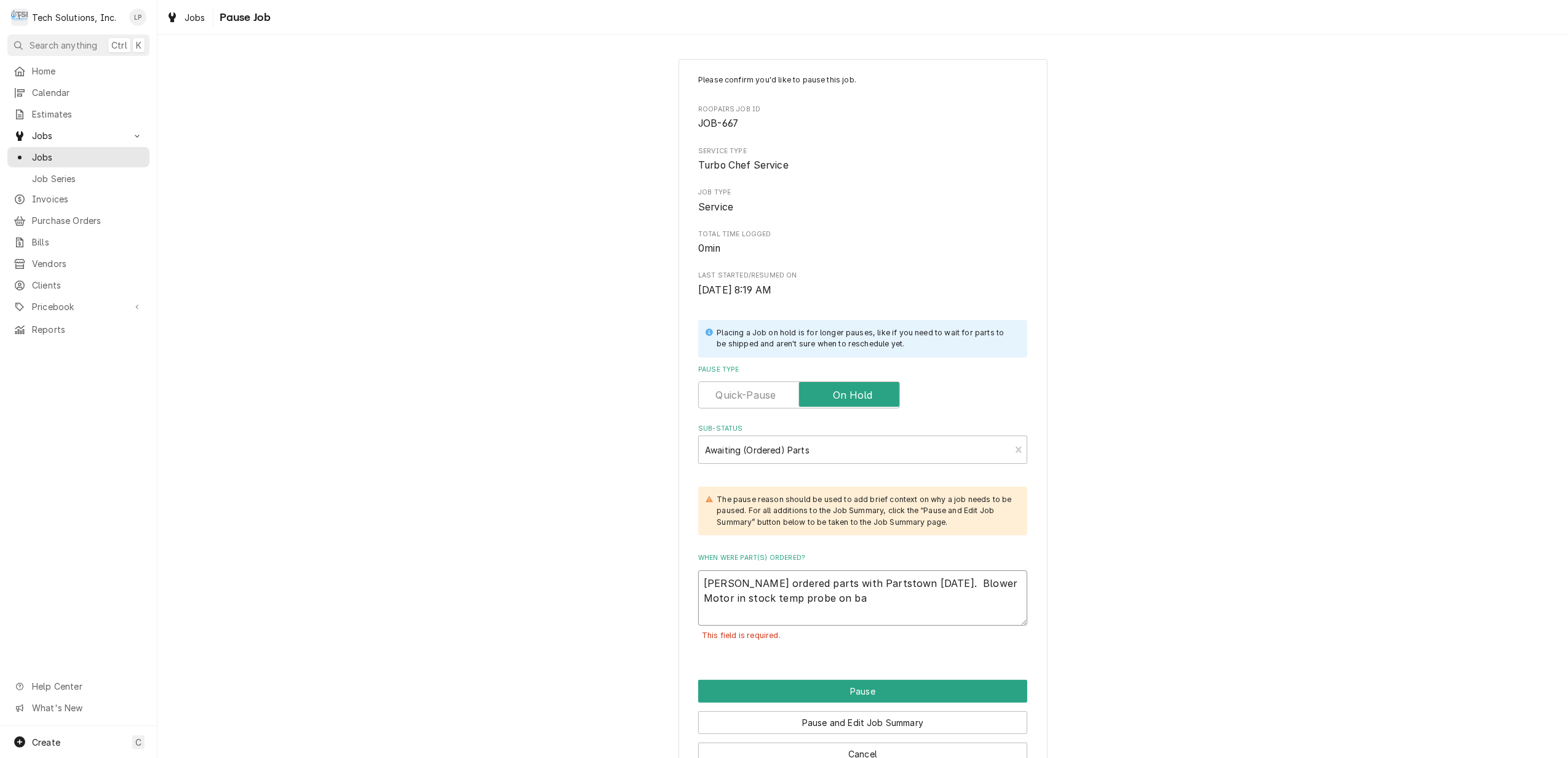
type textarea "x"
type textarea "Lisa ordered parts with Partstown 9/9/25. Blower Motor in stock temp probe on b…"
type textarea "x"
type textarea "Lisa ordered parts with Partstown 9/9/25. Blower Motor in stock temp probe on b…"
type textarea "x"
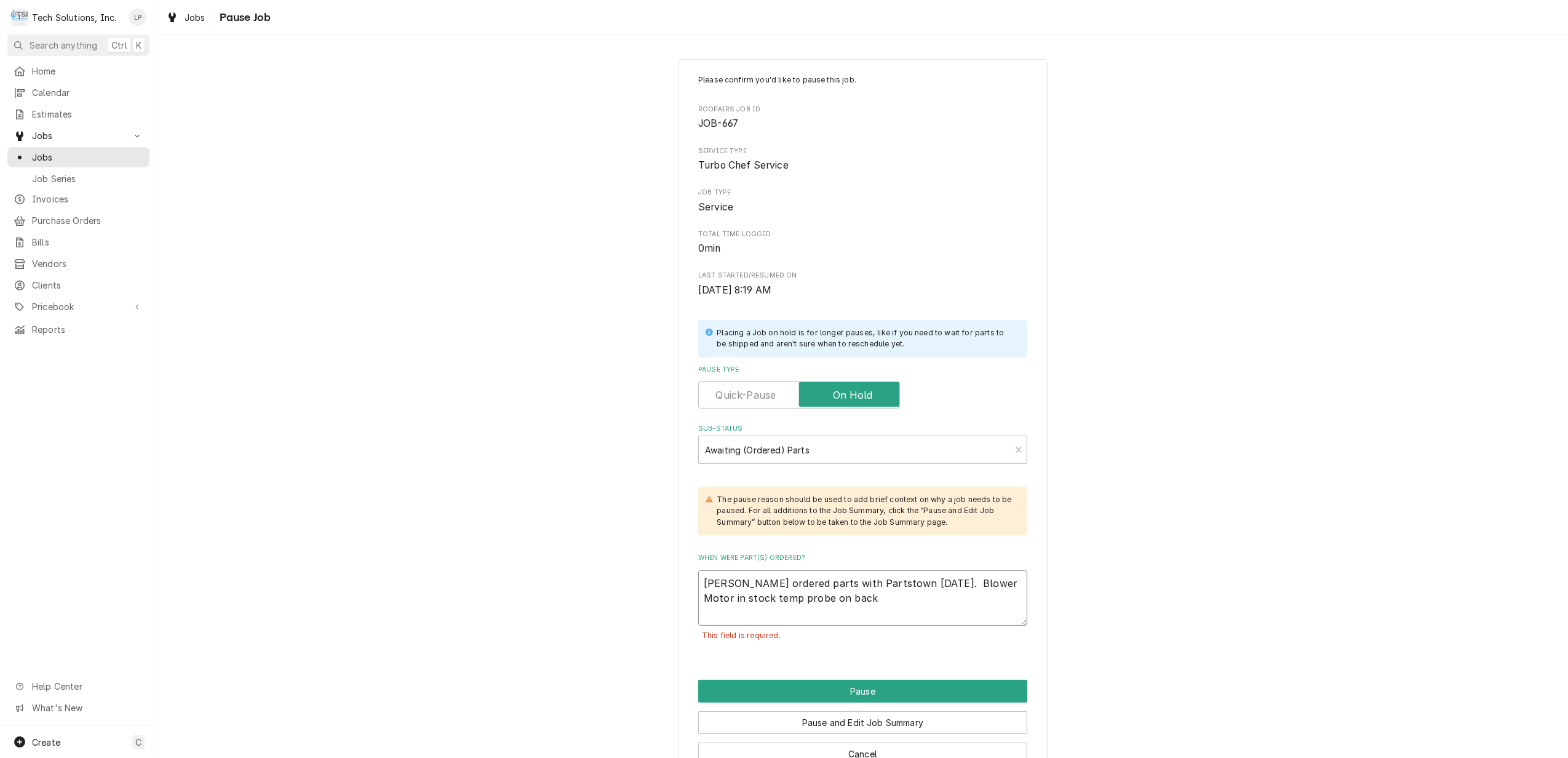
type textarea "Lisa ordered parts with Partstown 9/9/25. Blower Motor in stock temp probe on b…"
type textarea "x"
type textarea "Lisa ordered parts with Partstown 9/9/25. Blower Motor in stock temp probe on b…"
type textarea "x"
type textarea "Lisa ordered parts with Partstown 9/9/25. Blower Motor in stock temp probe on b…"
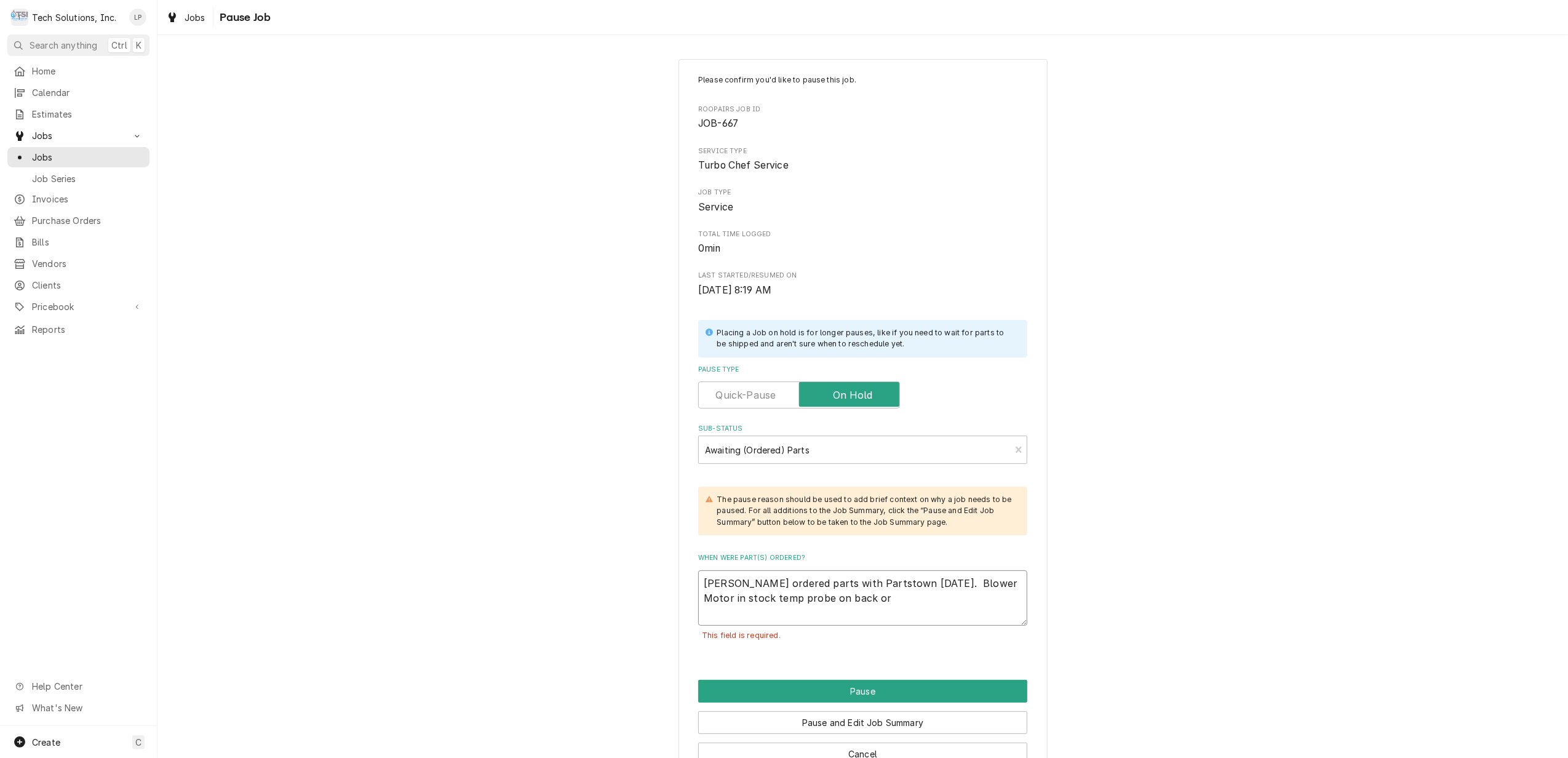
type textarea "x"
type textarea "Lisa ordered parts with Partstown 9/9/25. Blower Motor in stock temp probe on b…"
type textarea "x"
type textarea "Lisa ordered parts with Partstown 9/9/25. Blower Motor in stock temp probe on b…"
type textarea "x"
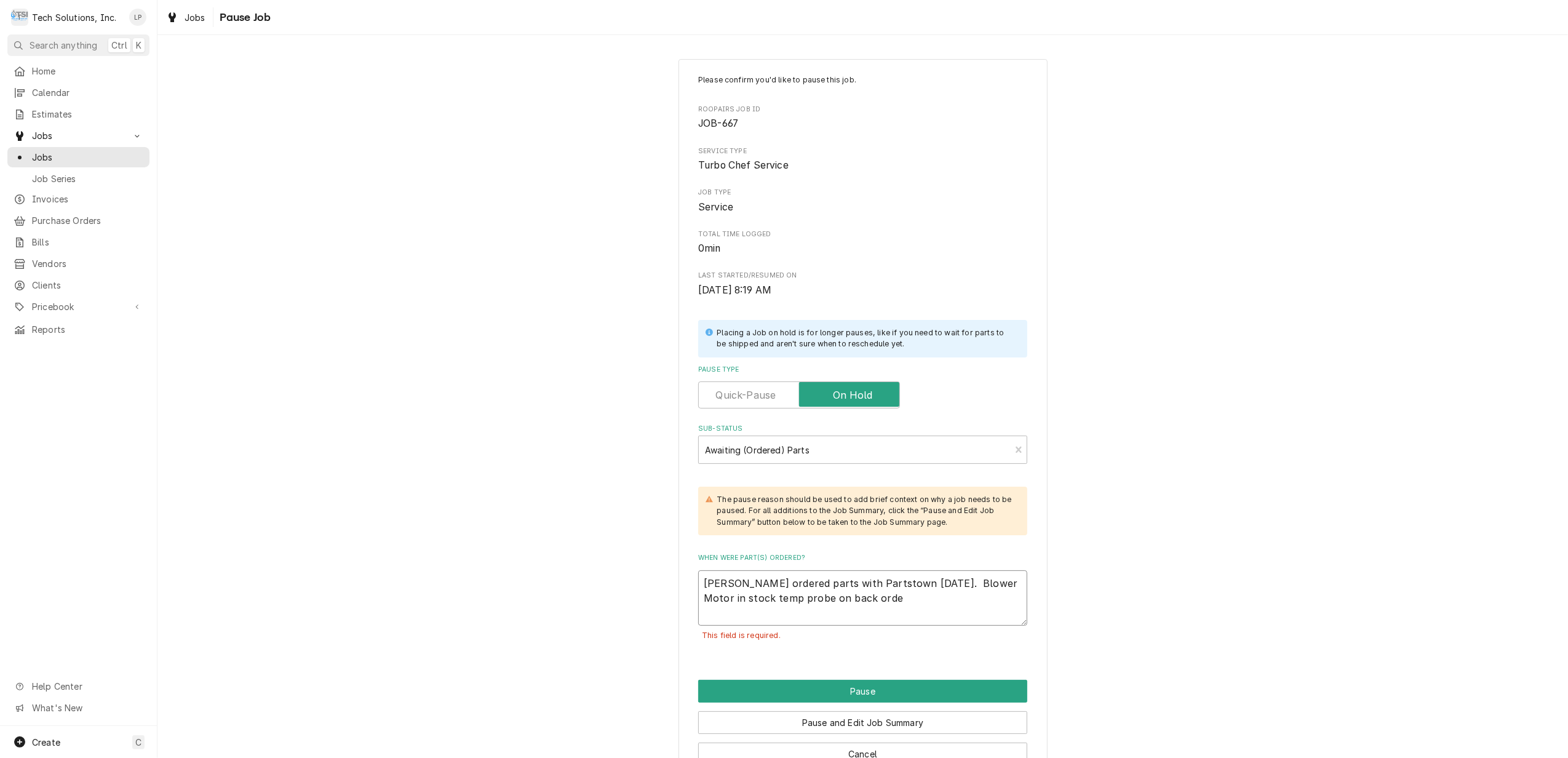
type textarea "Lisa ordered parts with Partstown 9/9/25. Blower Motor in stock temp probe on b…"
type textarea "x"
type textarea "Lisa ordered parts with Partstown 9/9/25. Blower Motor in stock temp probe on b…"
type textarea "x"
type textarea "Lisa ordered parts with Partstown 9/9/25. Blower Motor in stock temp probe on b…"
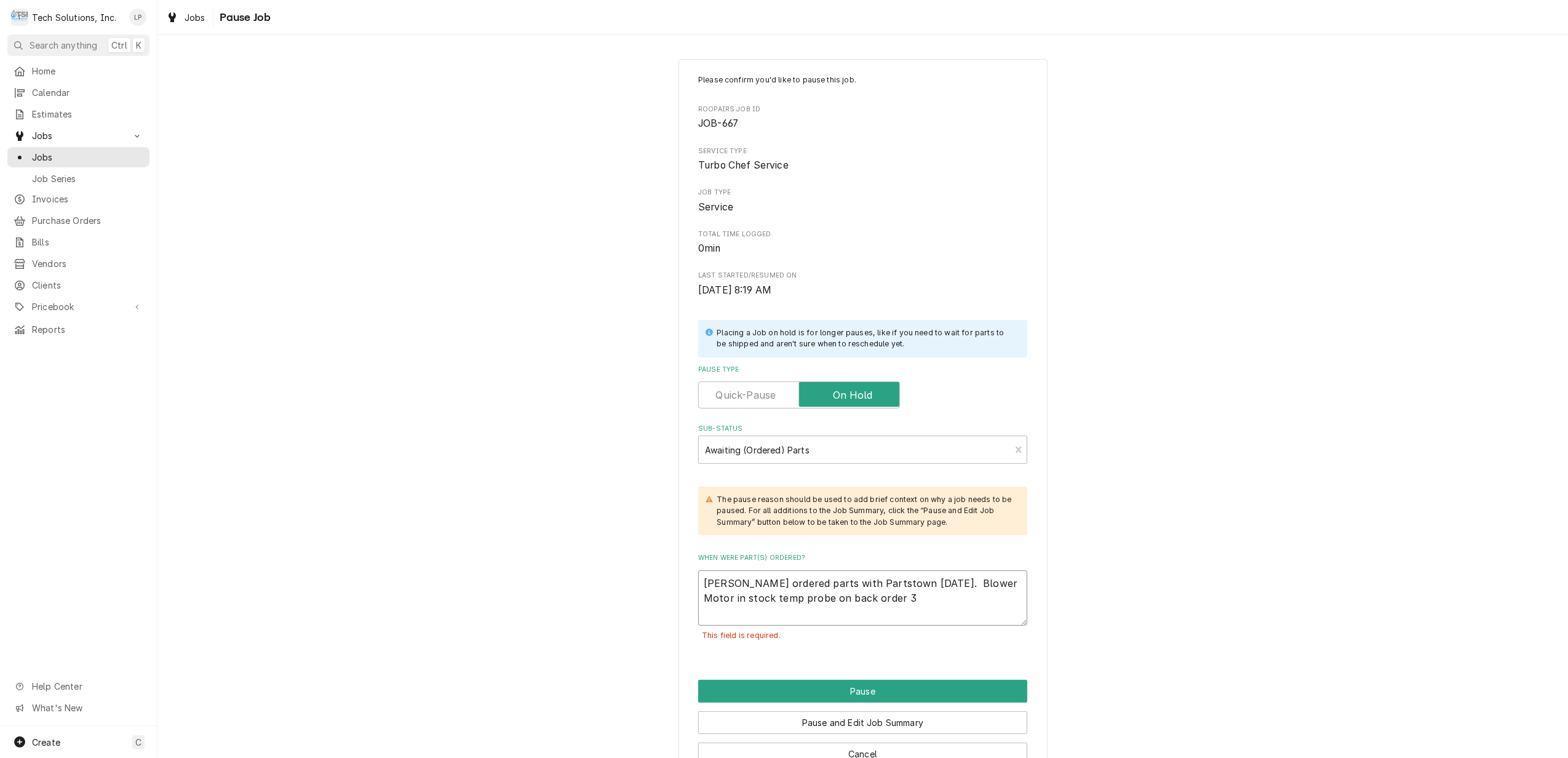
type textarea "x"
type textarea "Lisa ordered parts with Partstown 9/9/25. Blower Motor in stock temp probe on b…"
type textarea "x"
type textarea "Lisa ordered parts with Partstown 9/9/25. Blower Motor in stock temp probe on b…"
type textarea "x"
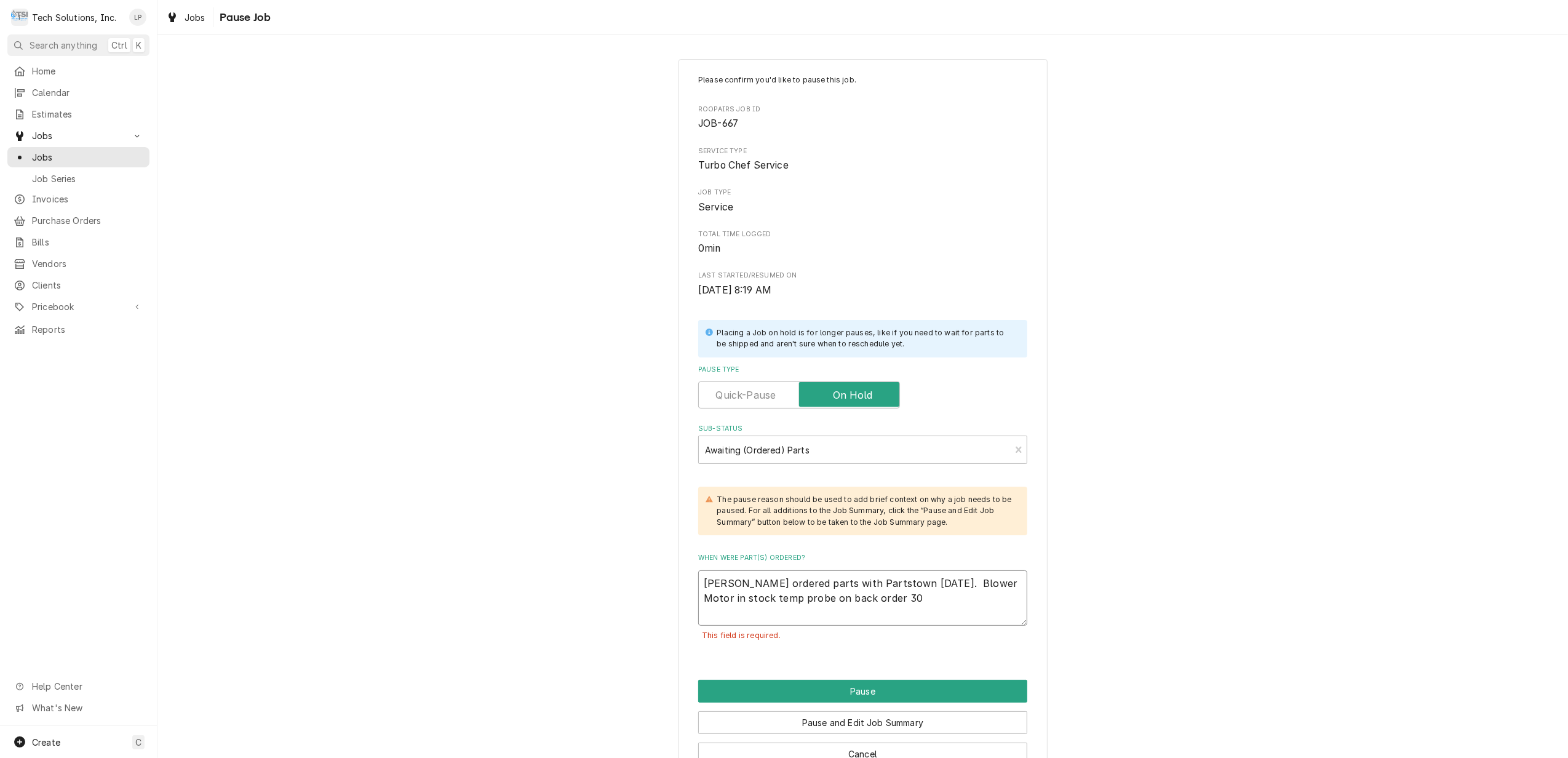
type textarea "Lisa ordered parts with Partstown 9/9/25. Blower Motor in stock temp probe on b…"
type textarea "x"
type textarea "Lisa ordered parts with Partstown 9/9/25. Blower Motor in stock temp probe on b…"
type textarea "x"
type textarea "Lisa ordered parts with Partstown 9/9/25. Blower Motor in stock temp probe on b…"
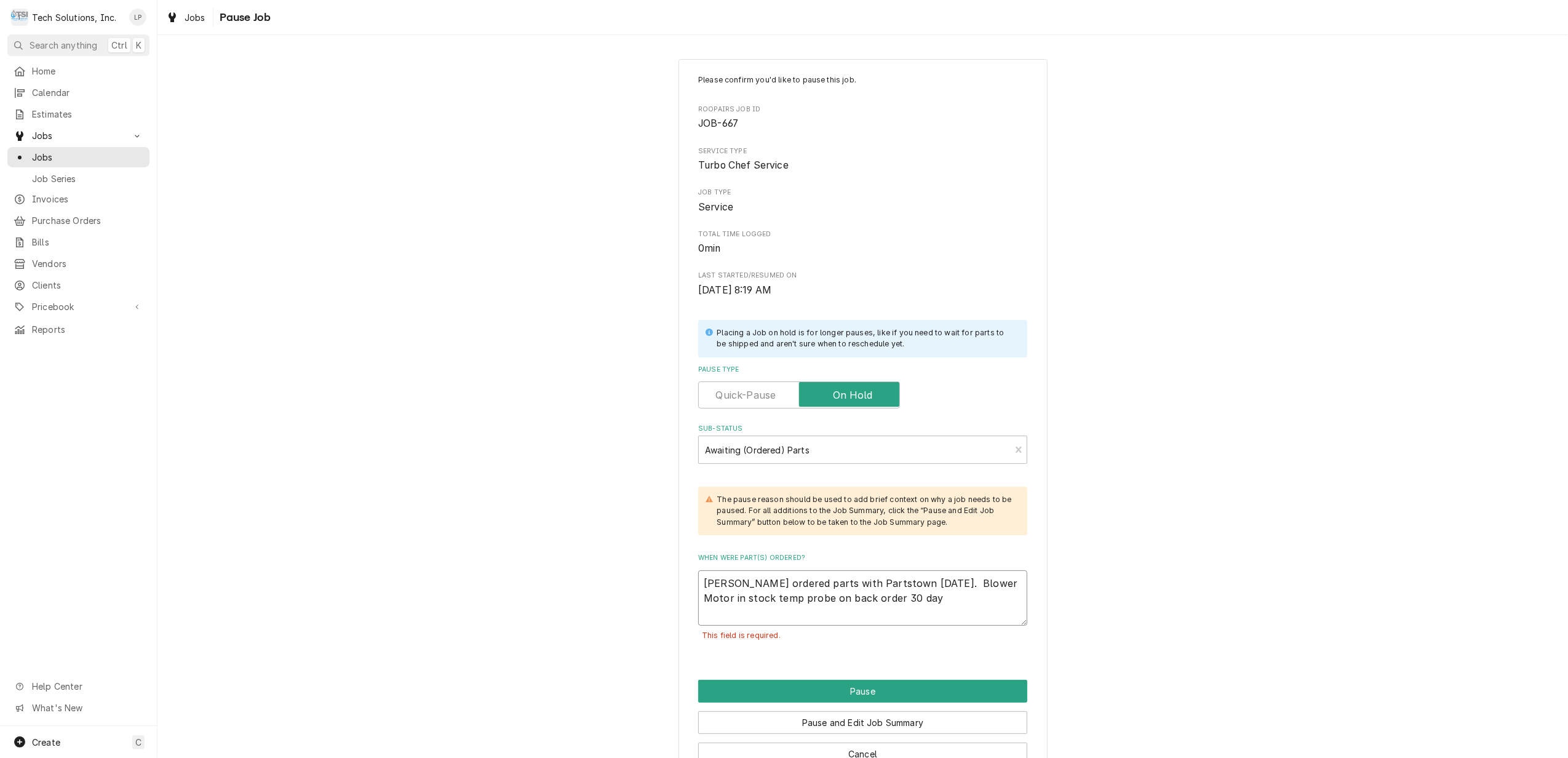
type textarea "x"
type textarea "Lisa ordered parts with Partstown 9/9/25. Blower Motor in stock temp probe on b…"
type textarea "x"
type textarea "[PERSON_NAME] ordered parts with Partstown [DATE]. Blower Motor in stock temp p…"
click at [869, 726] on button "Pause and Edit Job Summary" at bounding box center [863, 722] width 329 height 23
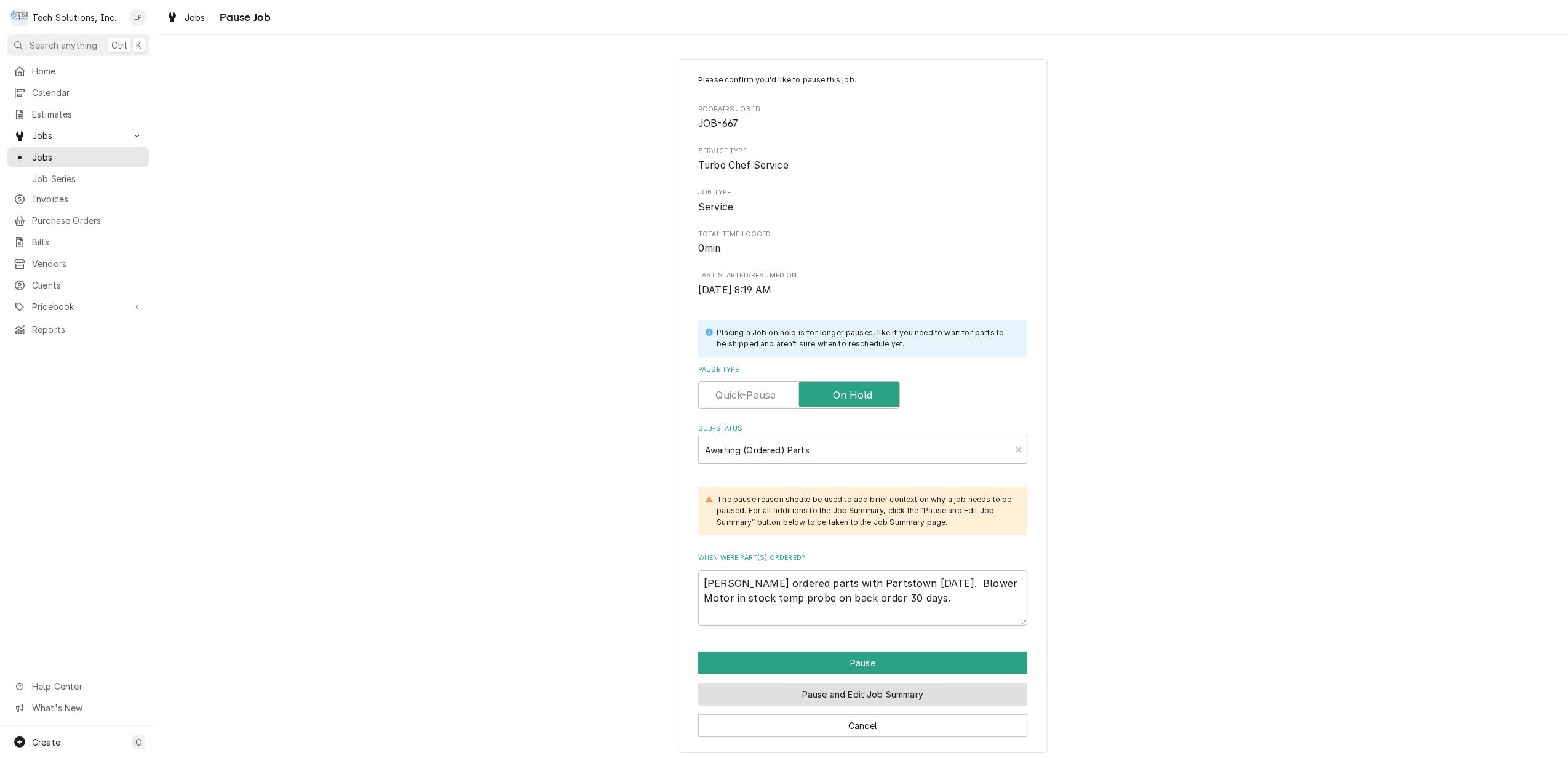
type textarea "x"
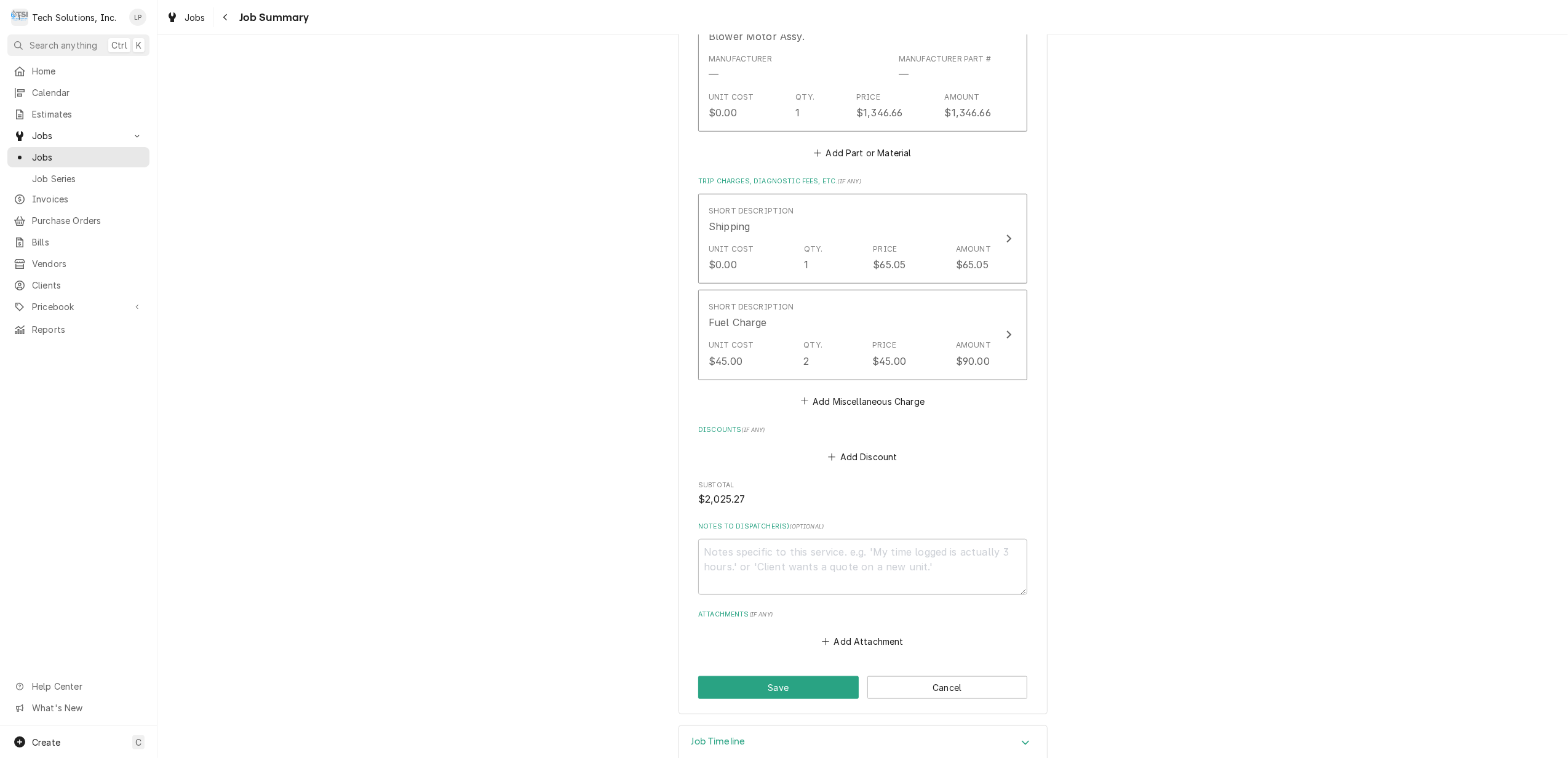
scroll to position [1012, 0]
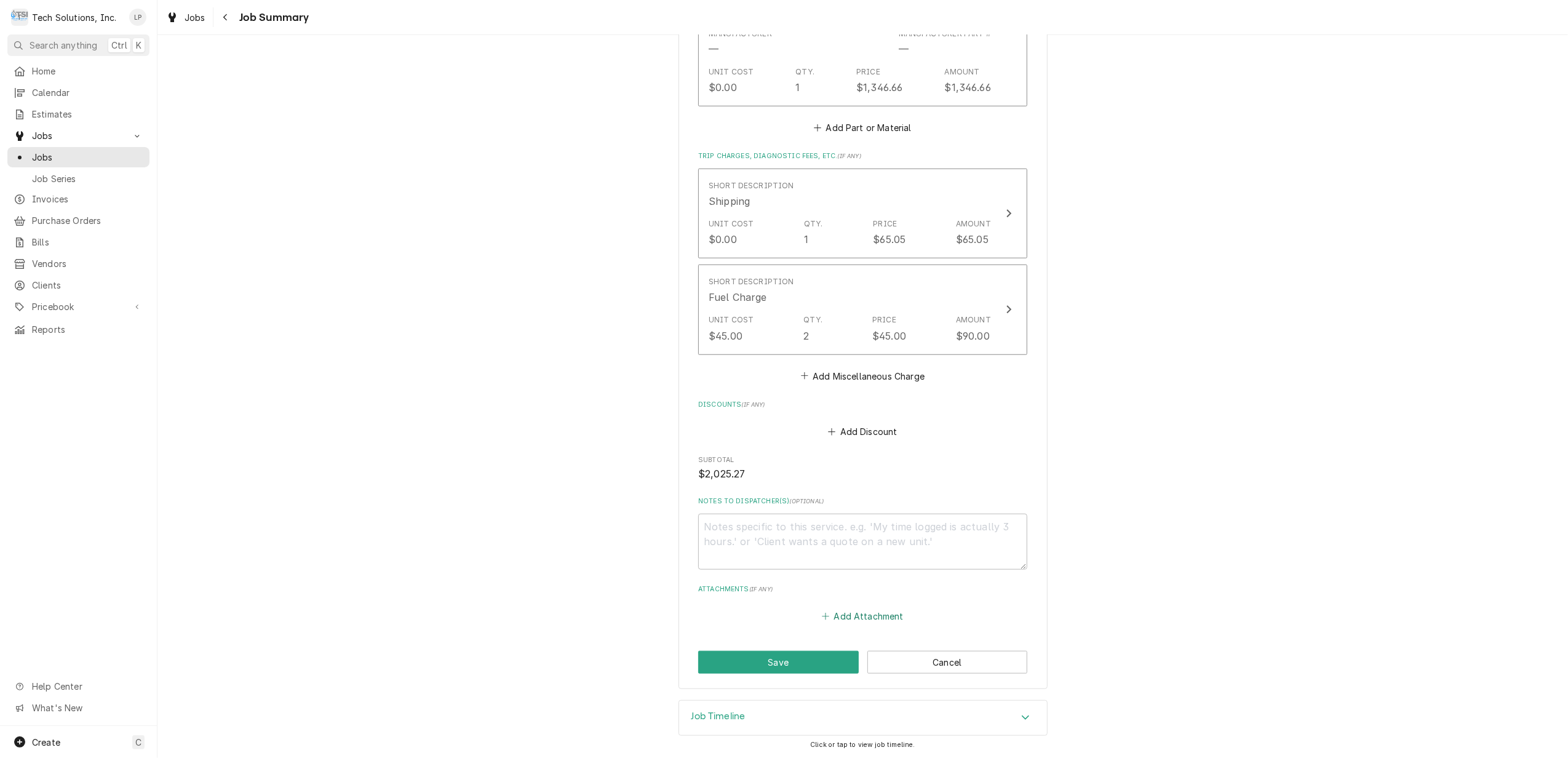
click at [835, 611] on button "Add Attachment" at bounding box center [863, 616] width 86 height 17
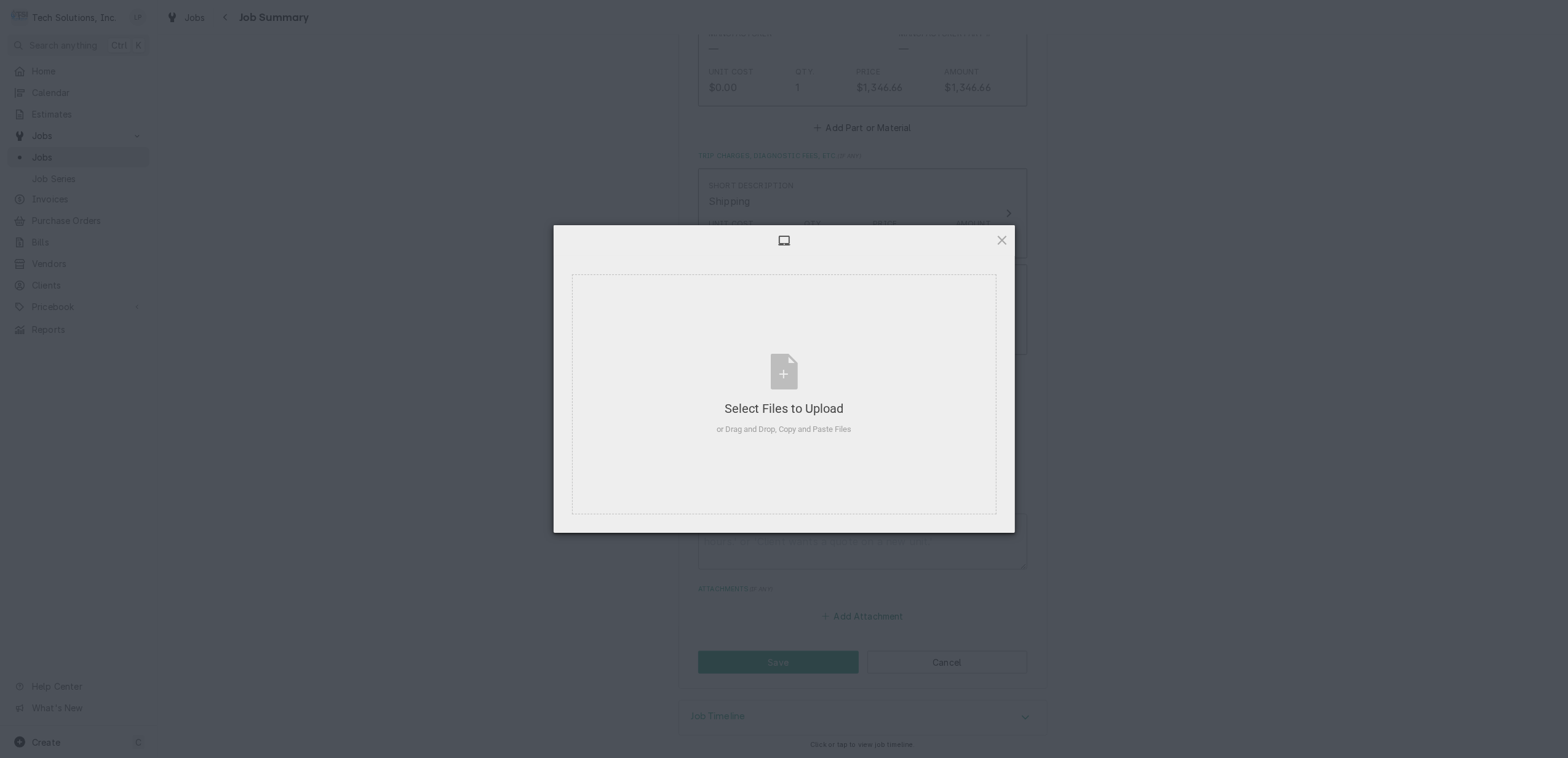
type textarea "x"
click at [792, 379] on div "Select Files to Upload or Drag and Drop, Copy and Paste Files" at bounding box center [784, 395] width 134 height 82
click at [999, 239] on span at bounding box center [1002, 240] width 14 height 14
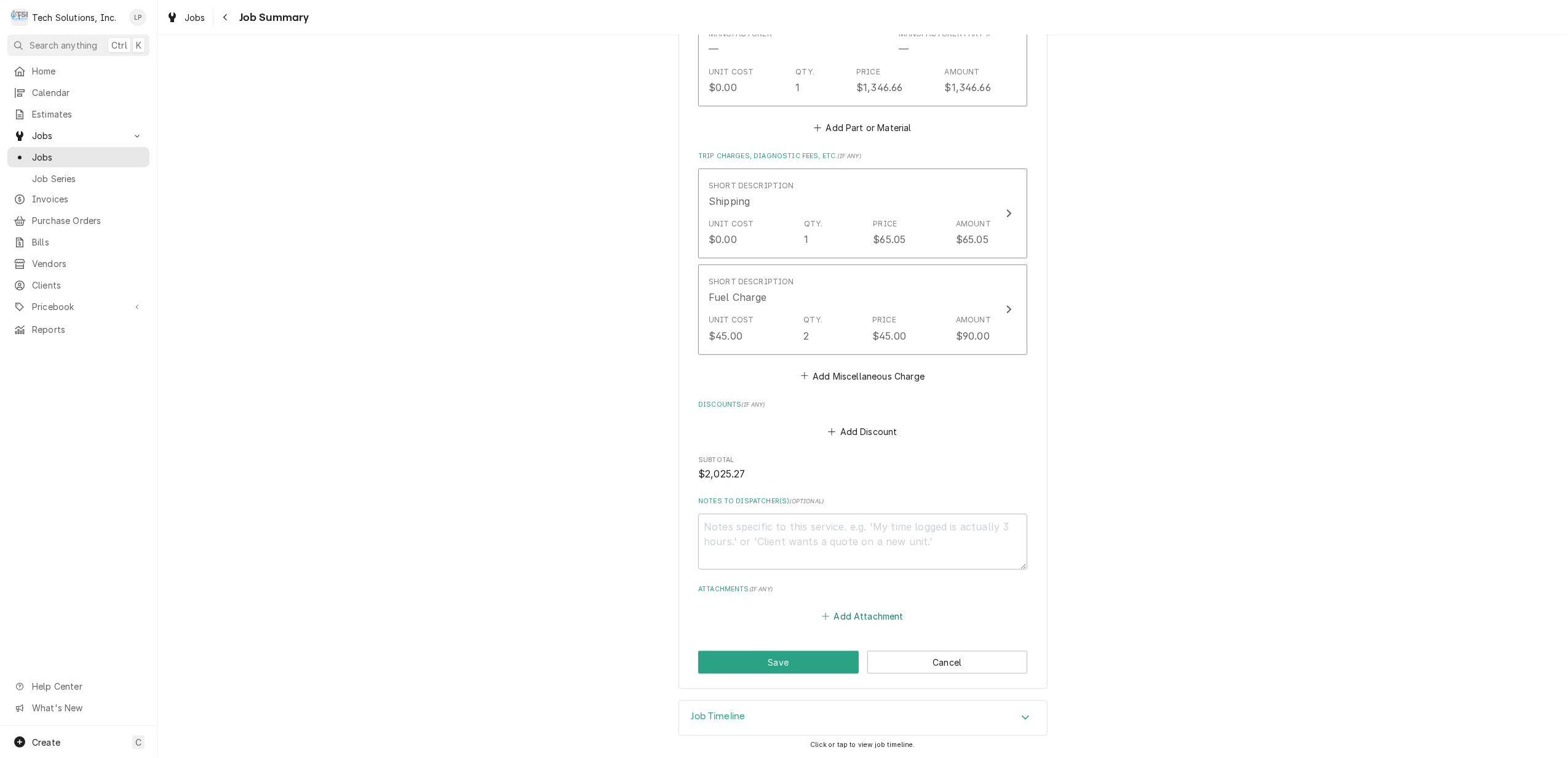
click at [853, 613] on button "Add Attachment" at bounding box center [863, 616] width 86 height 17
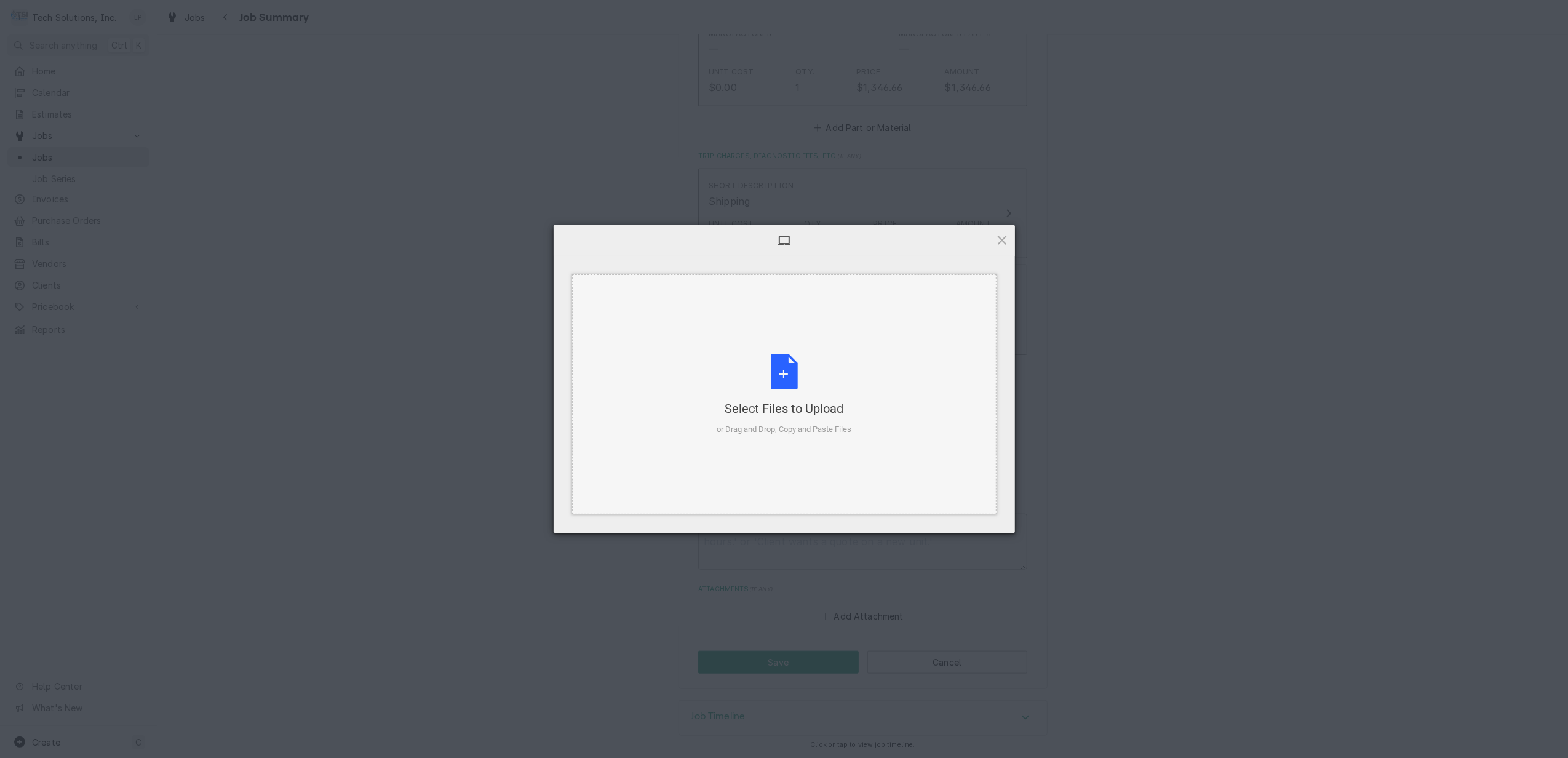
click at [784, 377] on div "Select Files to Upload or Drag and Drop, Copy and Paste Files" at bounding box center [784, 395] width 134 height 82
click at [977, 515] on span "Upload 1" at bounding box center [978, 517] width 24 height 9
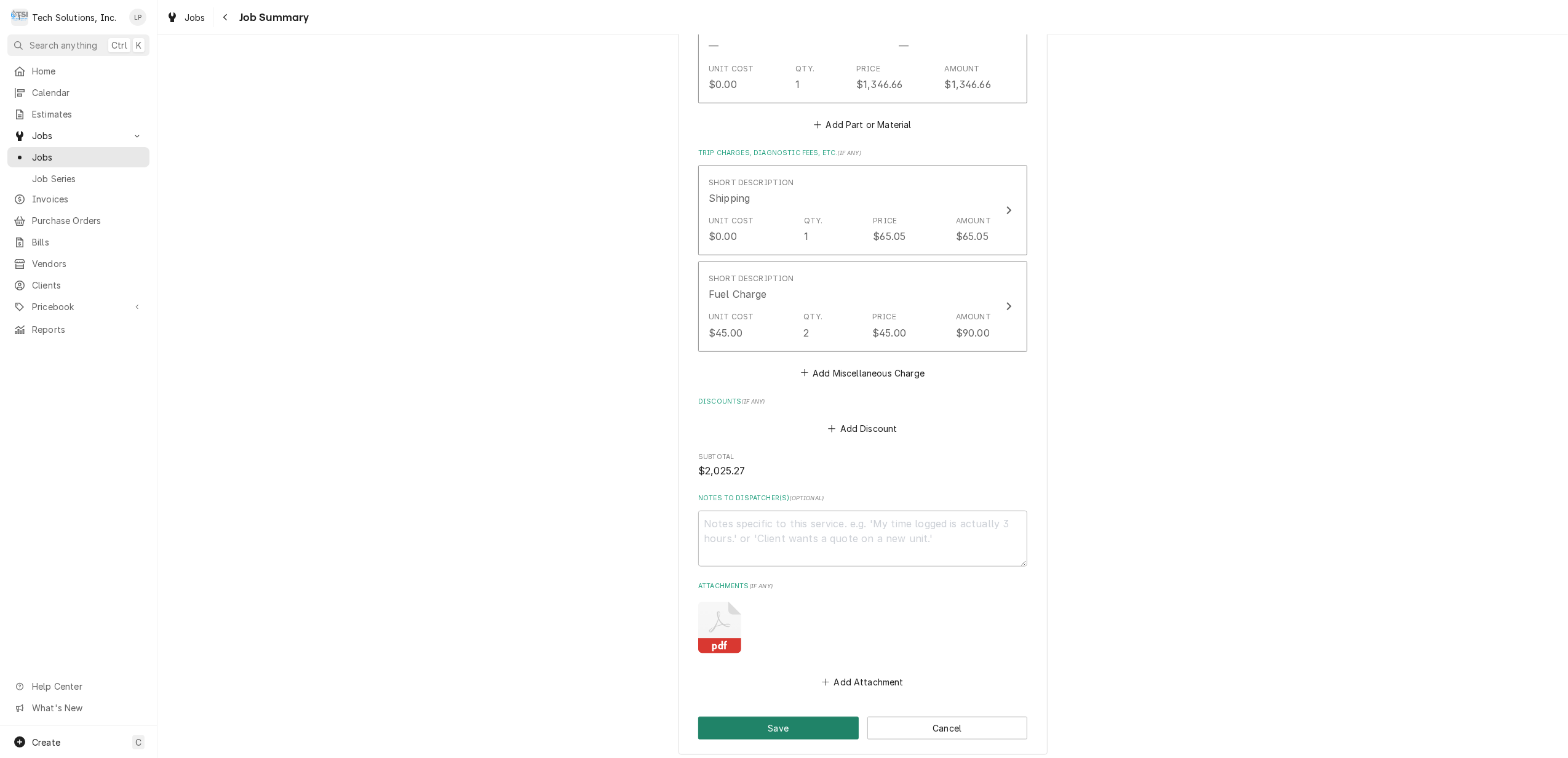
click at [811, 728] on button "Save" at bounding box center [779, 727] width 161 height 23
type textarea "x"
